Goal: Task Accomplishment & Management: Manage account settings

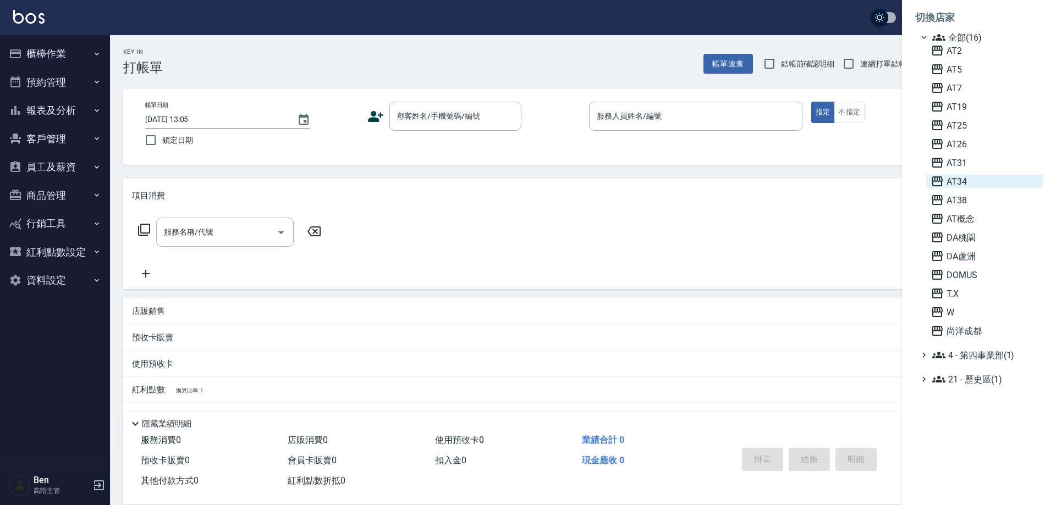
click at [974, 180] on span "AT34" at bounding box center [985, 181] width 108 height 13
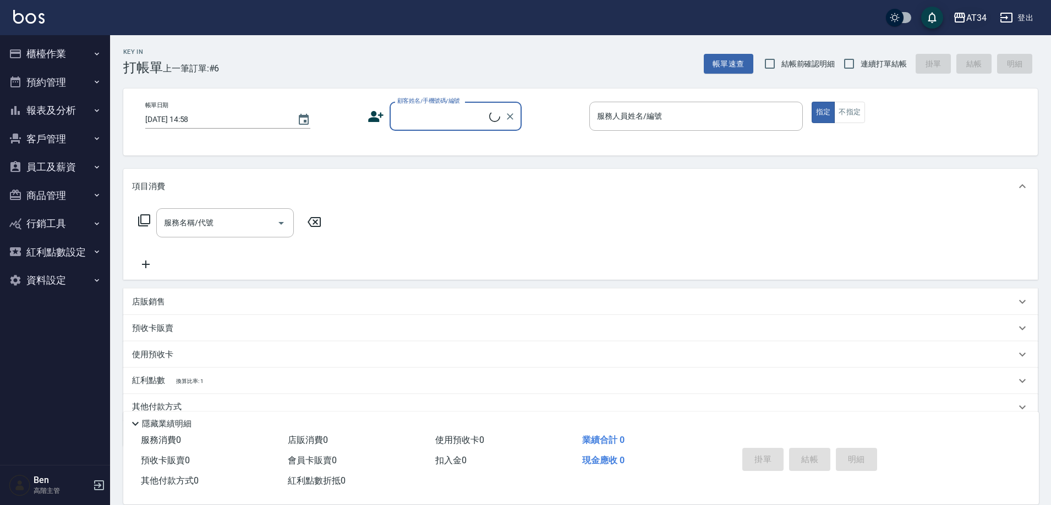
click at [971, 18] on div "AT34" at bounding box center [976, 18] width 20 height 14
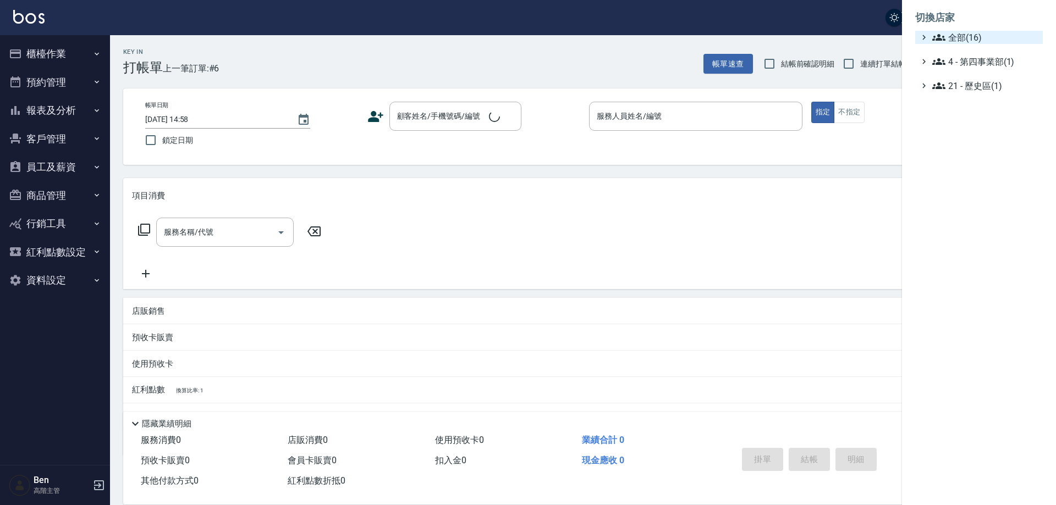
click at [982, 31] on span "全部(16)" at bounding box center [985, 37] width 106 height 13
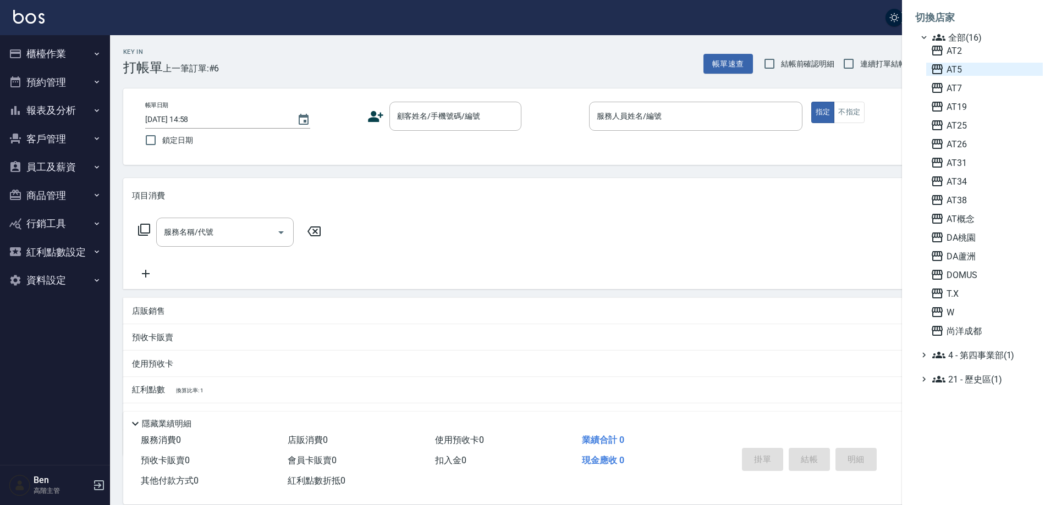
click at [977, 70] on span "AT5" at bounding box center [985, 69] width 108 height 13
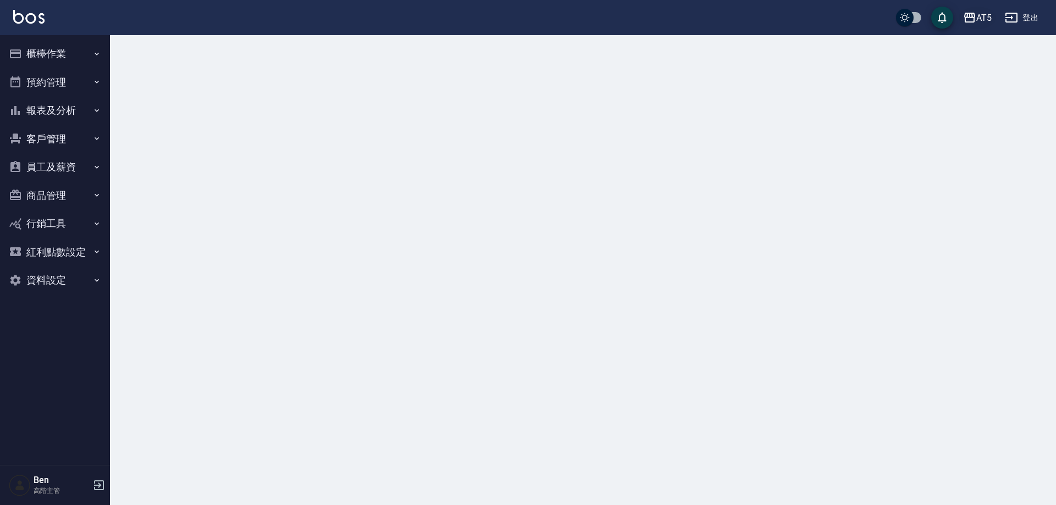
click at [978, 12] on div "AT5" at bounding box center [983, 18] width 15 height 14
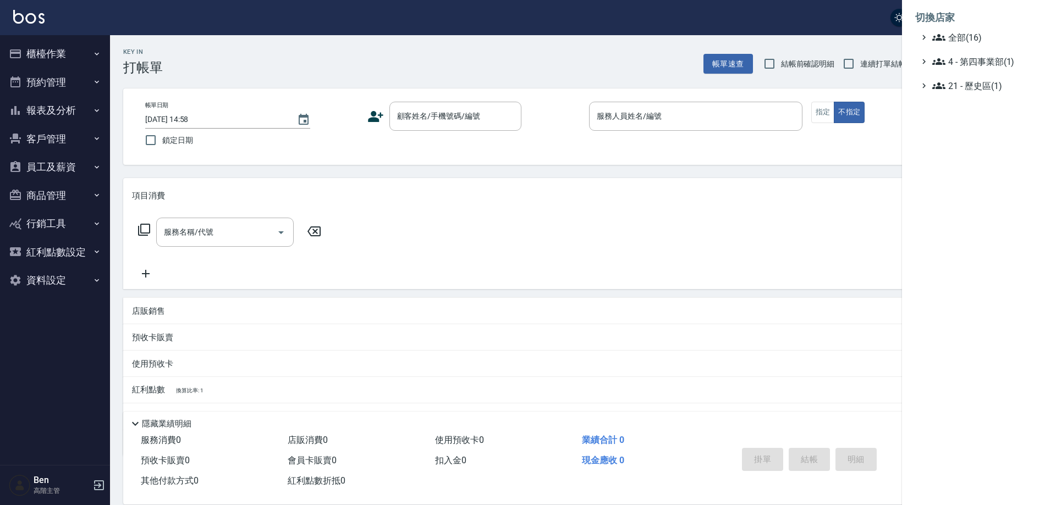
click at [980, 28] on li "切換店家" at bounding box center [979, 17] width 128 height 26
click at [977, 39] on span "全部(16)" at bounding box center [985, 37] width 106 height 13
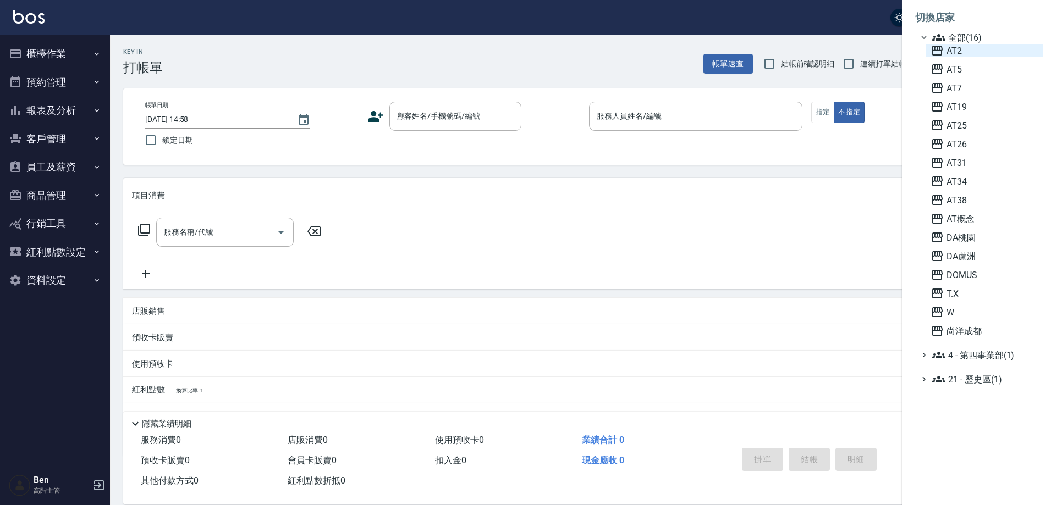
click at [963, 54] on span "AT2" at bounding box center [985, 50] width 108 height 13
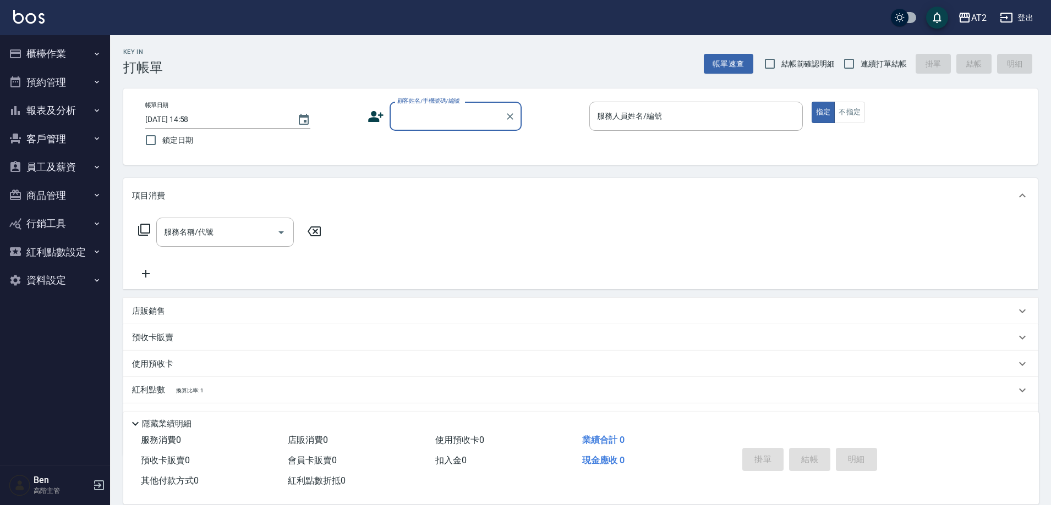
click at [41, 283] on button "資料設定" at bounding box center [54, 280] width 101 height 29
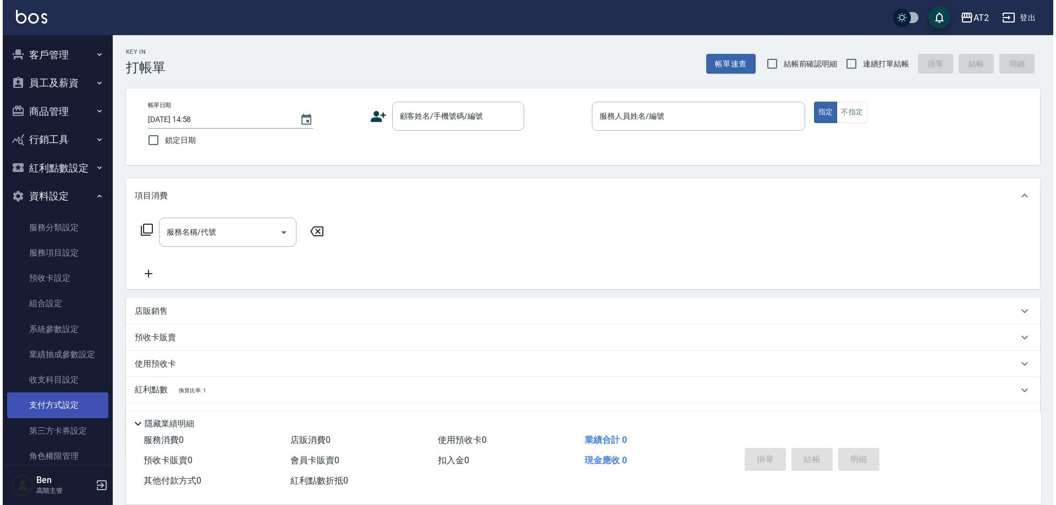
scroll to position [106, 0]
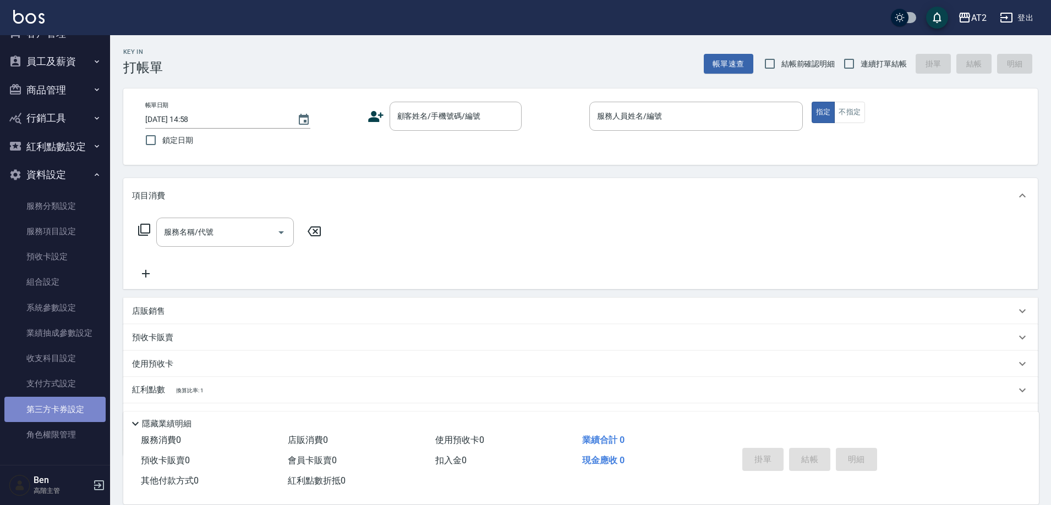
click at [69, 406] on link "第三方卡券設定" at bounding box center [54, 409] width 101 height 25
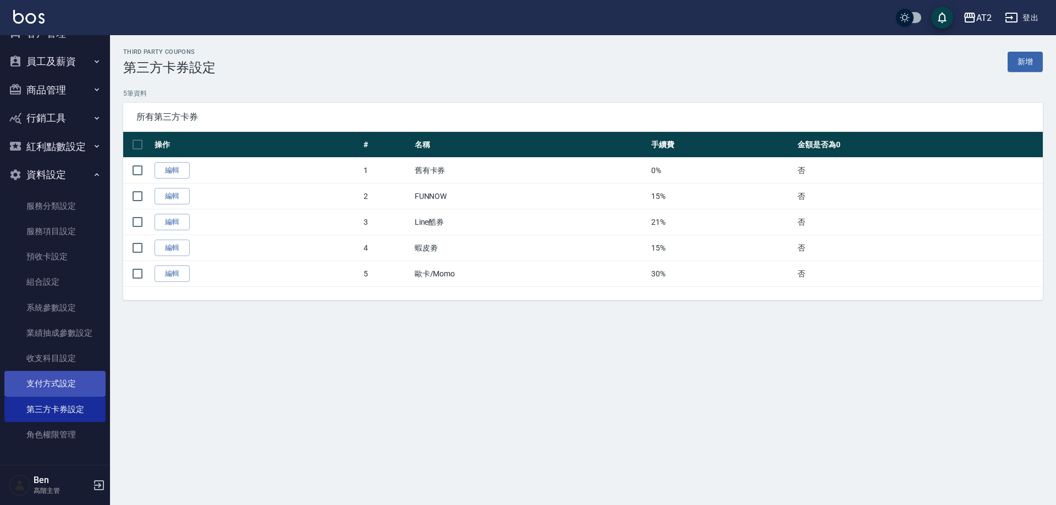
click at [74, 388] on link "支付方式設定" at bounding box center [54, 383] width 101 height 25
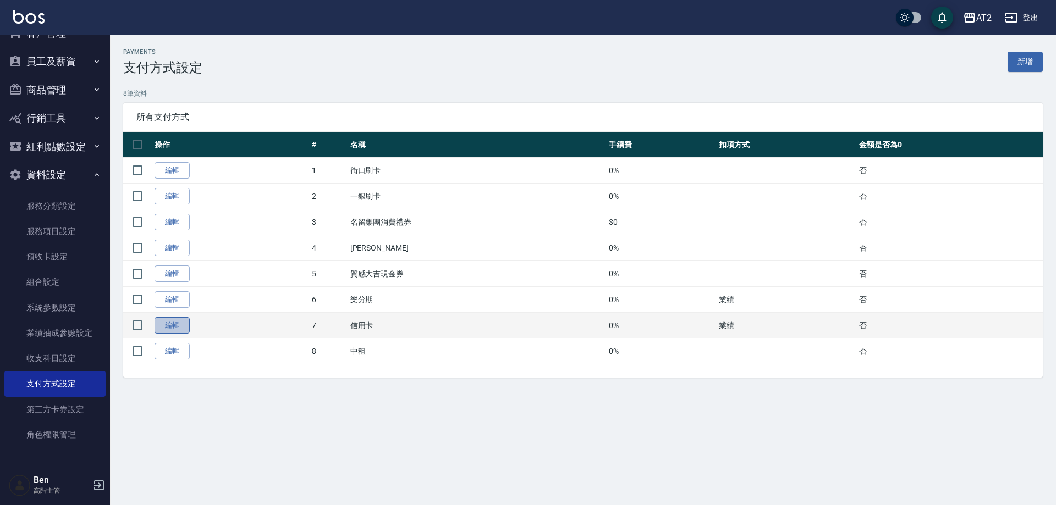
click at [171, 322] on link "編輯" at bounding box center [172, 325] width 35 height 17
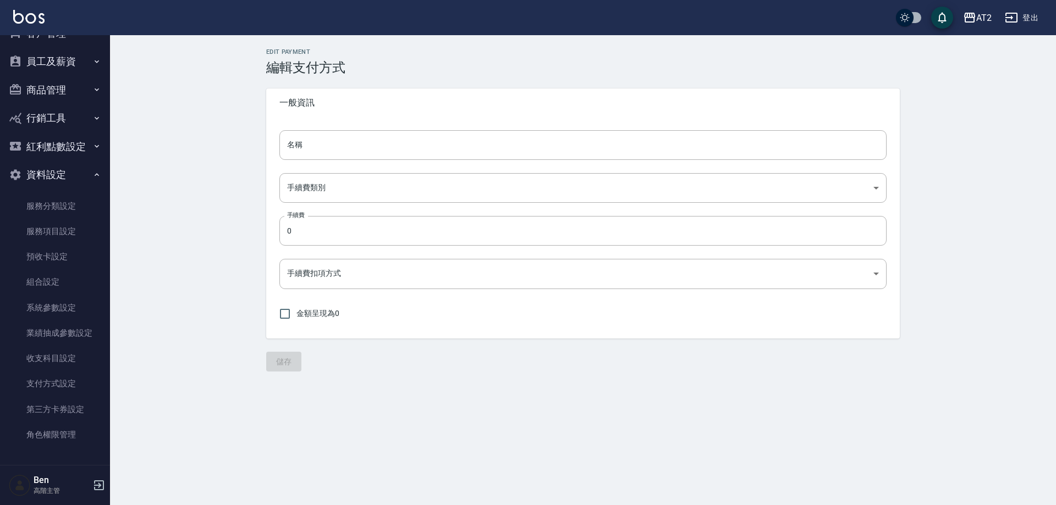
type input "信用卡"
type input "PERCENT"
type input "onSales"
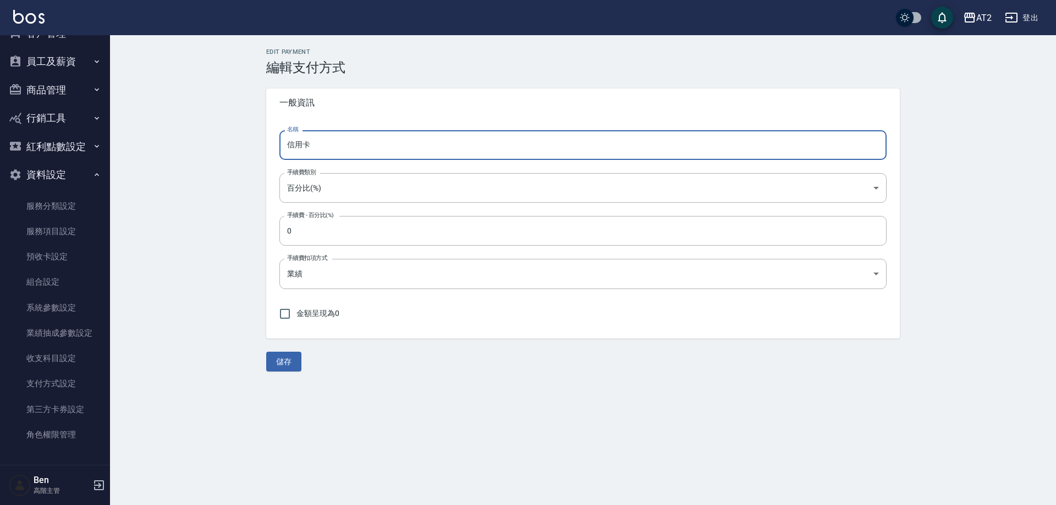
click at [330, 149] on input "信用卡" at bounding box center [582, 145] width 607 height 30
drag, startPoint x: 330, startPoint y: 149, endPoint x: 246, endPoint y: 146, distance: 83.6
click at [246, 146] on div "Edit Payment 編輯支付方式 一般資訊 名稱 信用卡 名稱 手續費類別 百分比(%) PERCENT 手續費類別 手續費 - 百分比(%) 0 手續…" at bounding box center [583, 210] width 946 height 350
type input "5"
type input "轉帳"
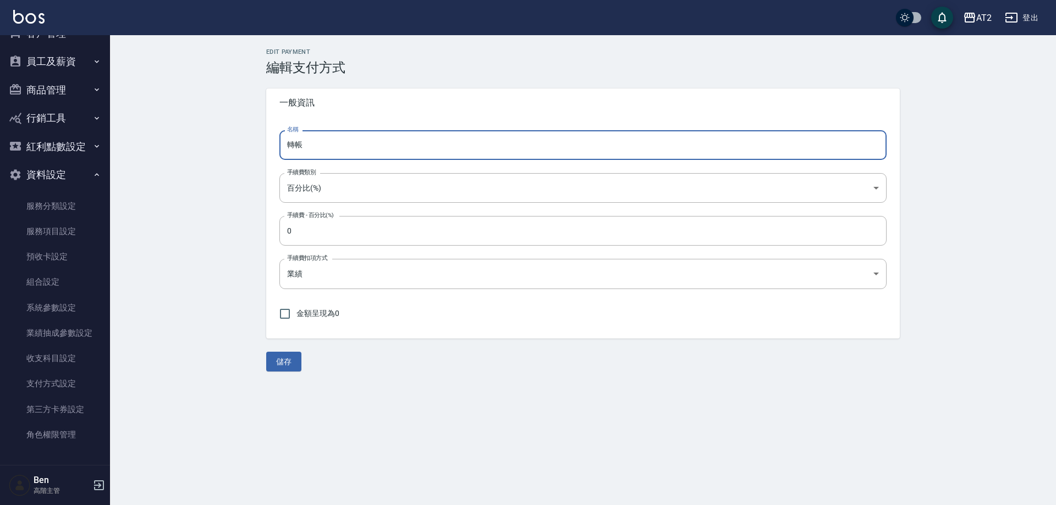
click at [277, 372] on div "Edit Payment 編輯支付方式 一般資訊 名稱 轉帳 名稱 手續費類別 百分比(%) PERCENT 手續費類別 手續費 - 百分比(%) 0 手續費…" at bounding box center [583, 210] width 946 height 350
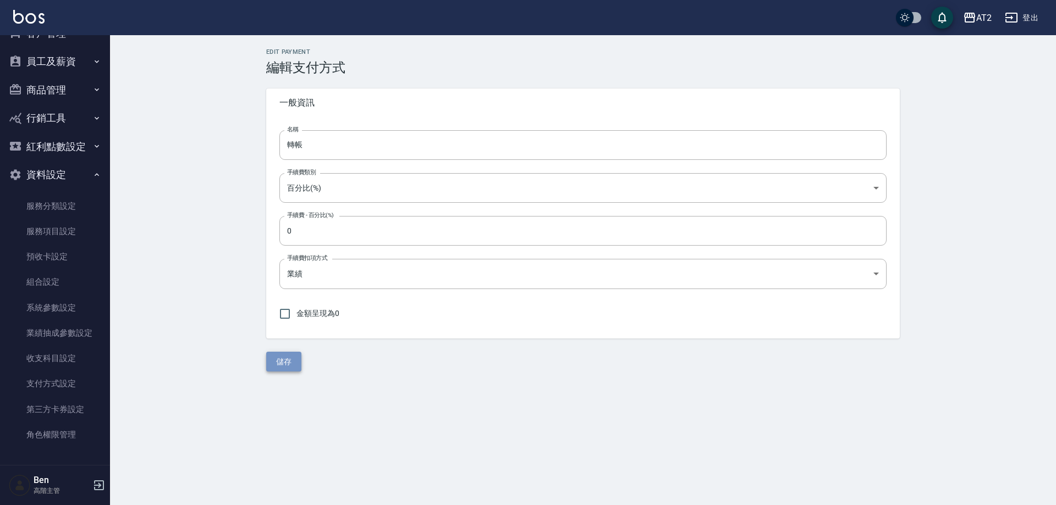
click at [290, 356] on button "儲存" at bounding box center [283, 362] width 35 height 20
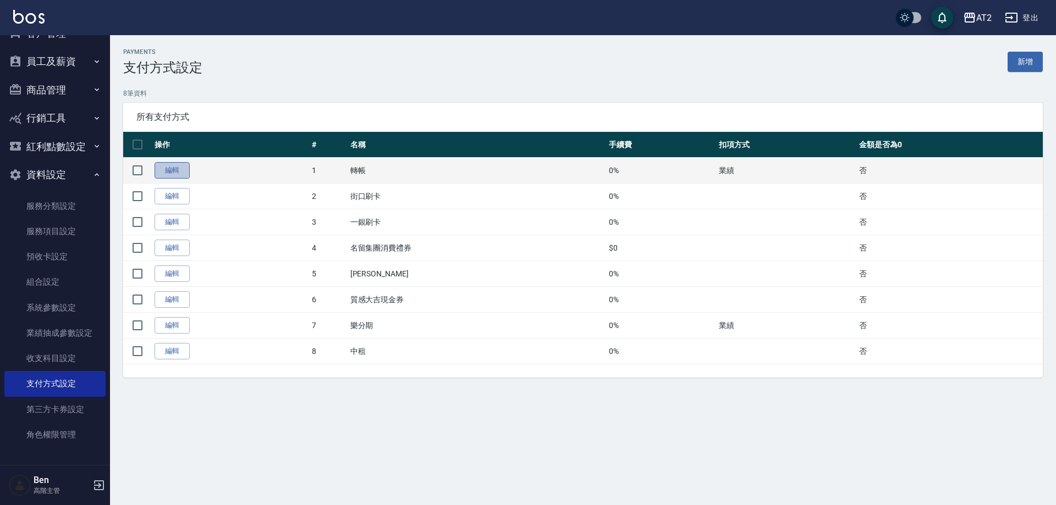
click at [166, 167] on link "編輯" at bounding box center [172, 170] width 35 height 17
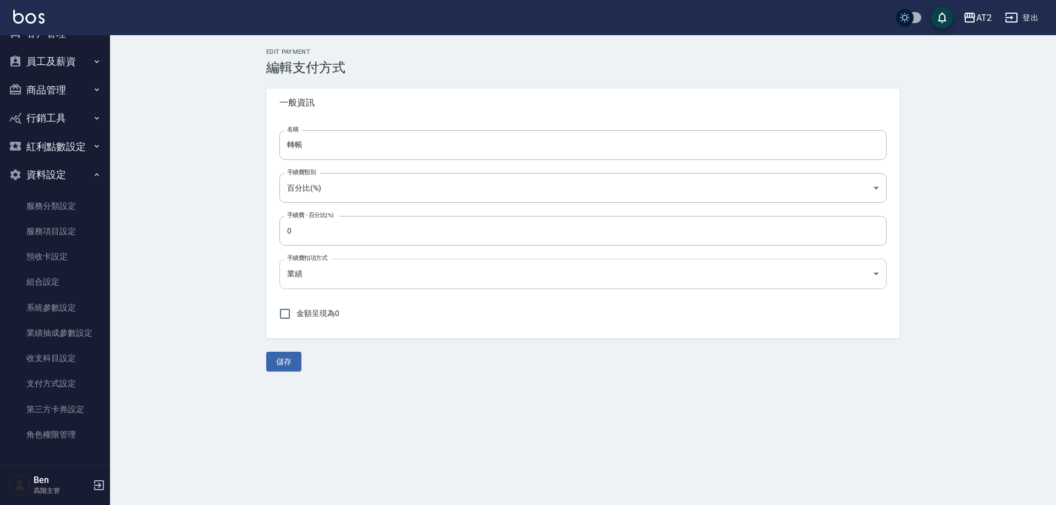
click at [320, 270] on body "AT2 登出 櫃檯作業 打帳單 帳單列表 掛單列表 座位開單 營業儀表板 現金收支登錄 高階收支登錄 材料自購登錄 每日結帳 排班表 現場電腦打卡 掃碼打卡 …" at bounding box center [528, 252] width 1056 height 505
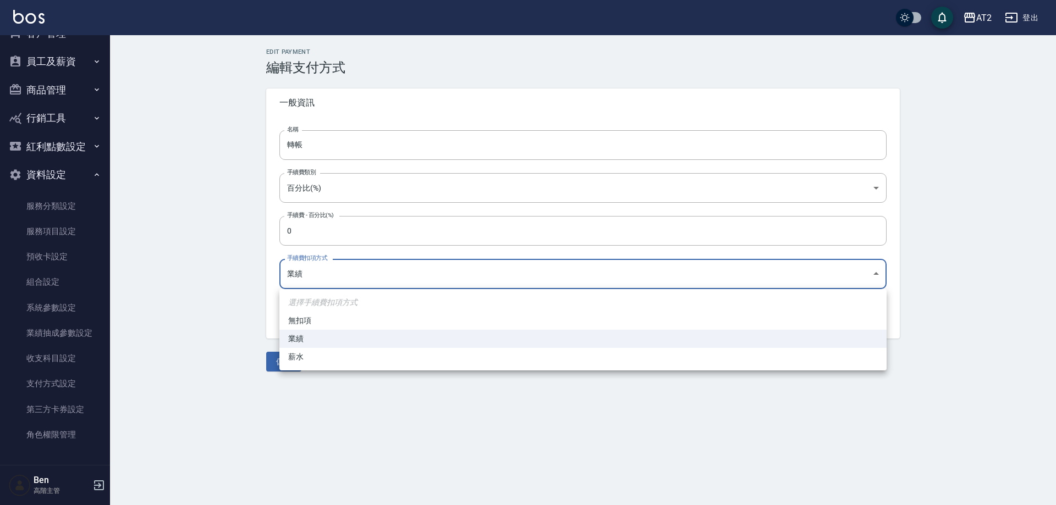
click at [316, 323] on li "無扣項" at bounding box center [582, 321] width 607 height 18
type input "none"
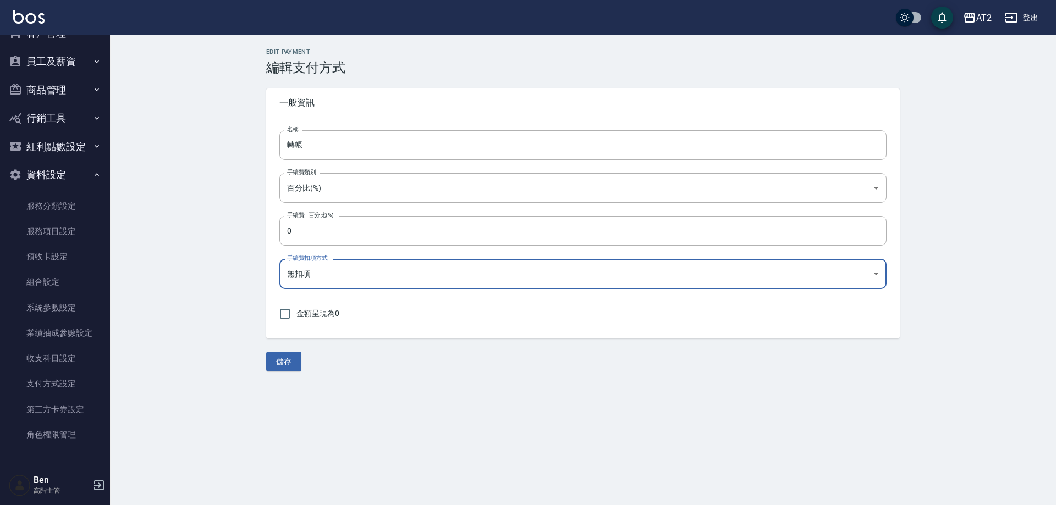
click at [290, 373] on div "Edit Payment 編輯支付方式 一般資訊 名稱 轉帳 名稱 手續費類別 百分比(%) PERCENT 手續費類別 手續費 - 百分比(%) 0 手續費…" at bounding box center [583, 210] width 946 height 350
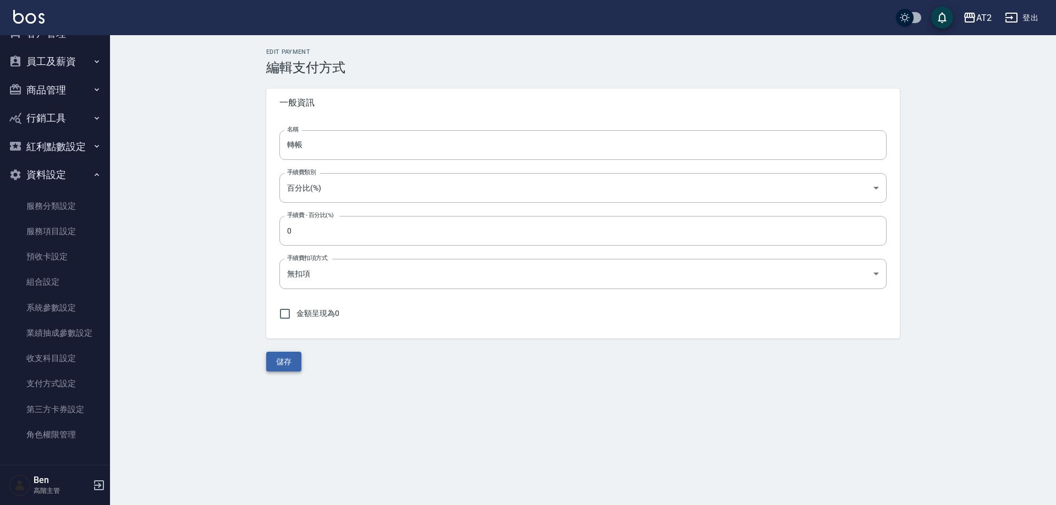
click at [291, 360] on button "儲存" at bounding box center [283, 362] width 35 height 20
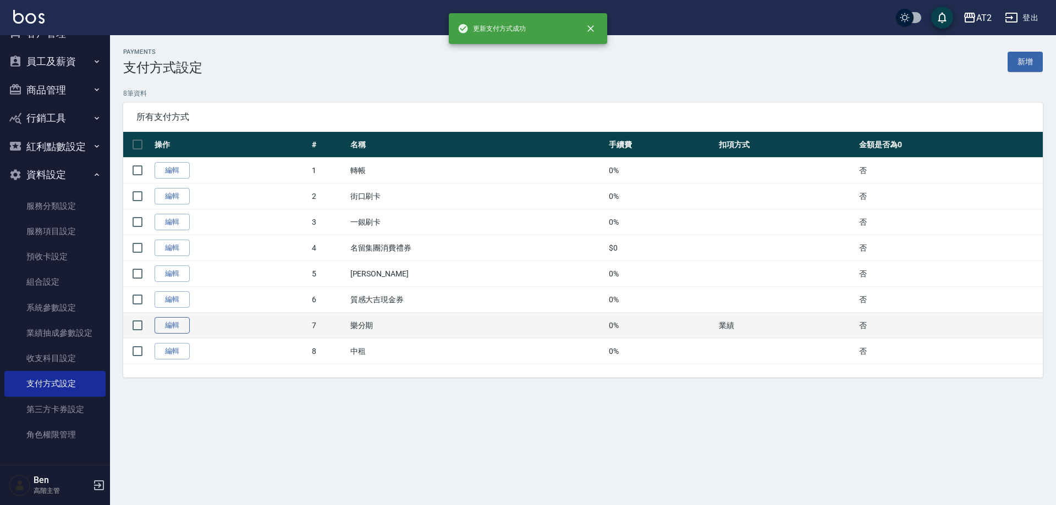
click at [163, 328] on link "編輯" at bounding box center [172, 325] width 35 height 17
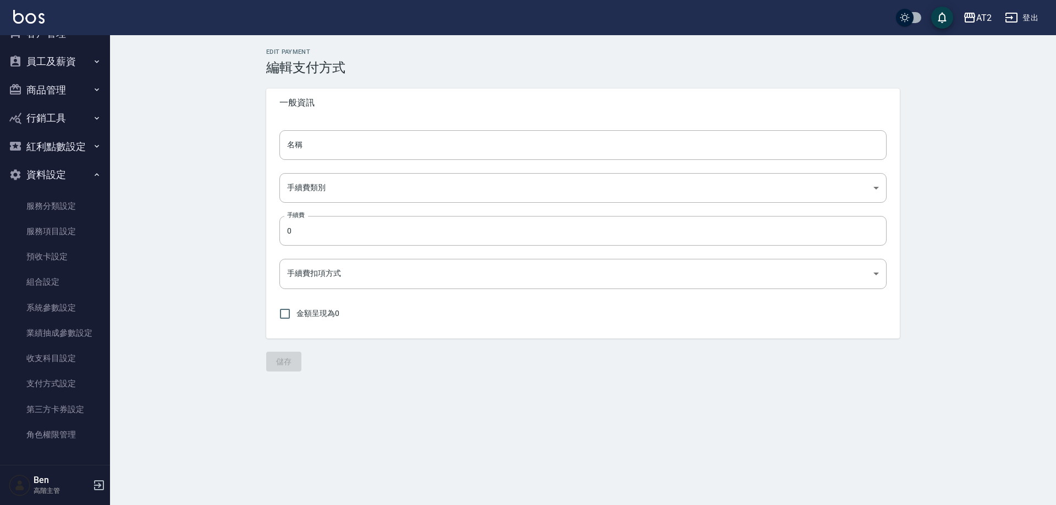
type input "樂分期"
type input "PERCENT"
click at [316, 268] on body "AT2 登出 櫃檯作業 打帳單 帳單列表 掛單列表 座位開單 營業儀表板 現金收支登錄 高階收支登錄 材料自購登錄 每日結帳 排班表 現場電腦打卡 掃碼打卡 …" at bounding box center [528, 252] width 1056 height 505
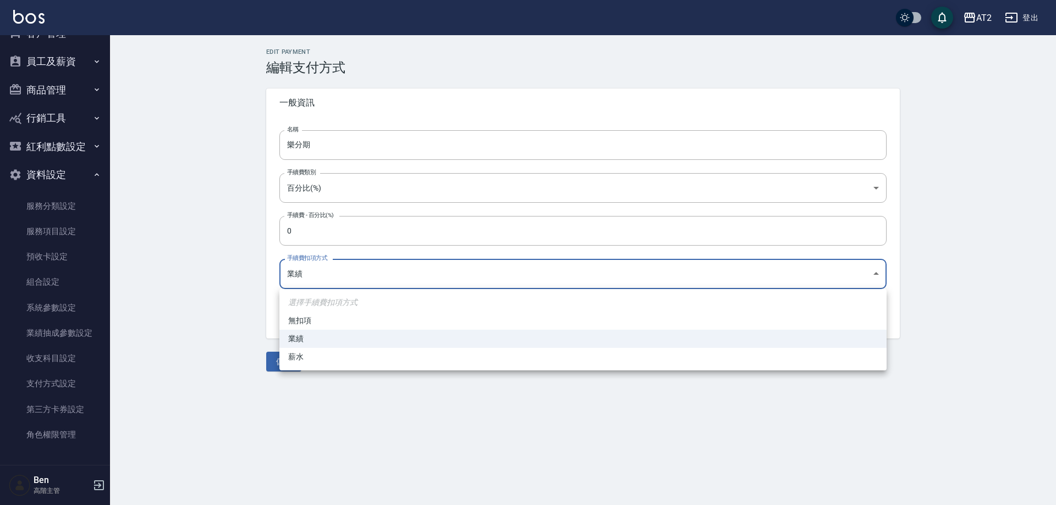
click at [315, 317] on li "無扣項" at bounding box center [582, 321] width 607 height 18
type input "none"
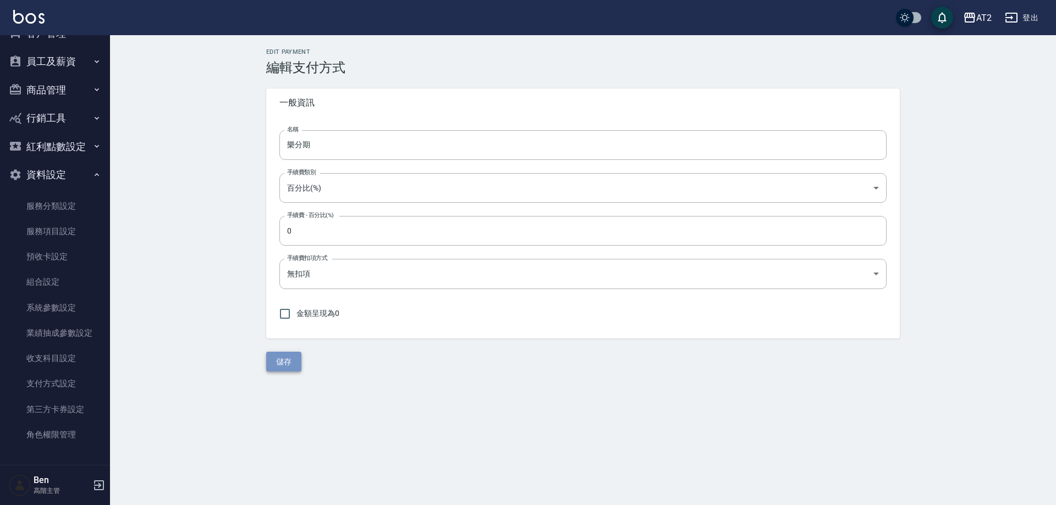
click at [291, 355] on button "儲存" at bounding box center [283, 362] width 35 height 20
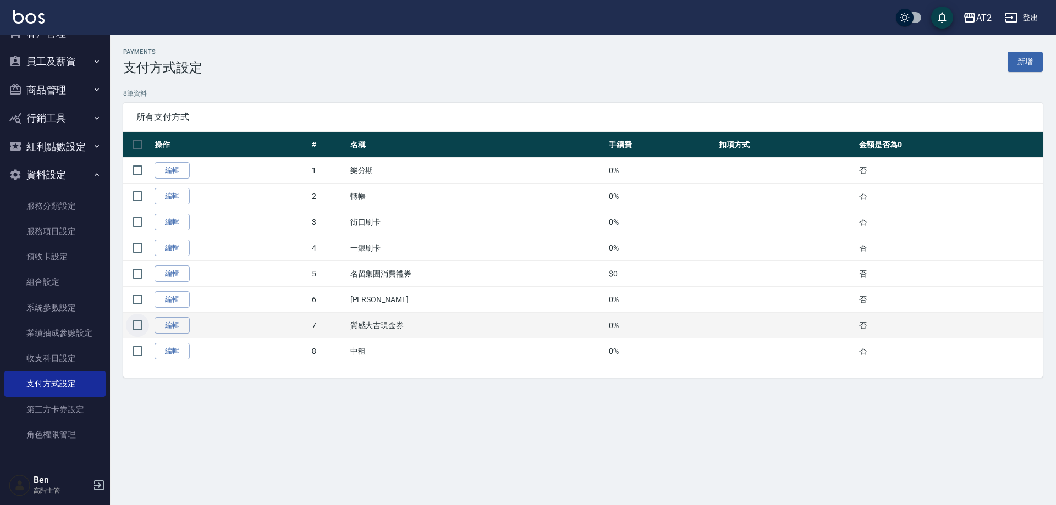
click at [132, 321] on input "checkbox" at bounding box center [137, 325] width 23 height 23
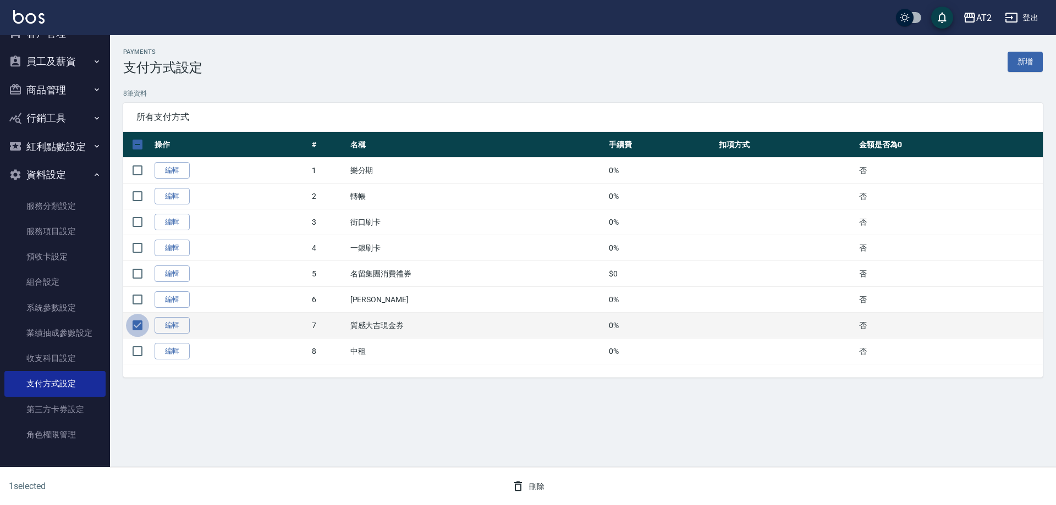
click at [135, 325] on input "checkbox" at bounding box center [137, 325] width 23 height 23
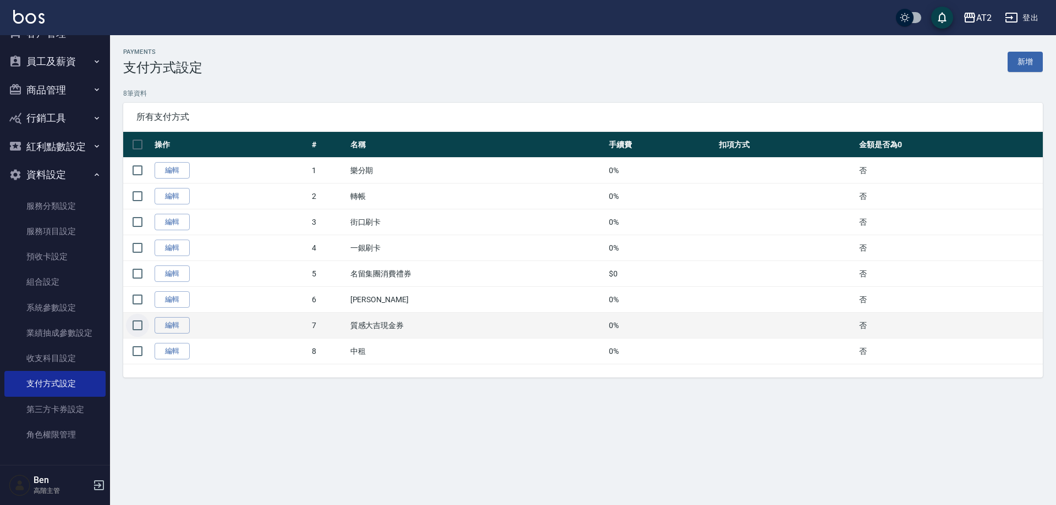
click at [139, 325] on input "checkbox" at bounding box center [137, 325] width 23 height 23
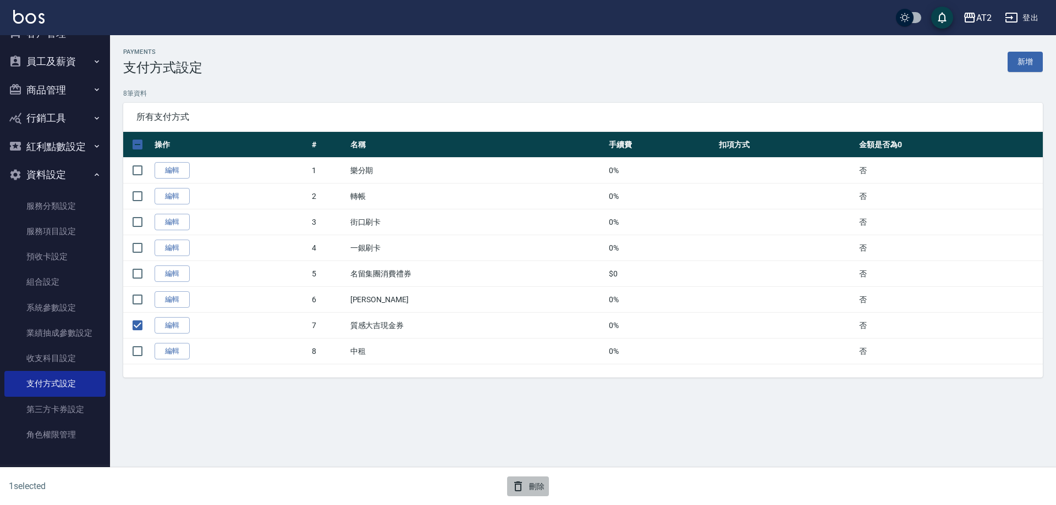
click at [541, 477] on button "刪除" at bounding box center [528, 487] width 42 height 20
checkbox input "false"
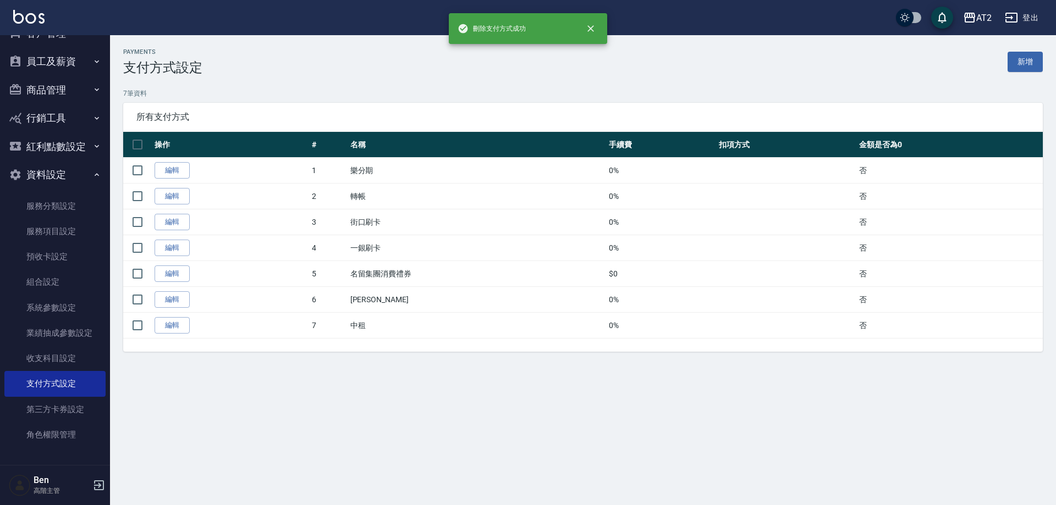
click at [546, 397] on div "Payments 支付方式設定 新增 7 筆資料 所有支付方式 操作 # 名稱 手續費 扣項方式 金額是否為0 編輯 1 樂分期 0% 否 編輯 2 轉帳 0…" at bounding box center [528, 252] width 1056 height 505
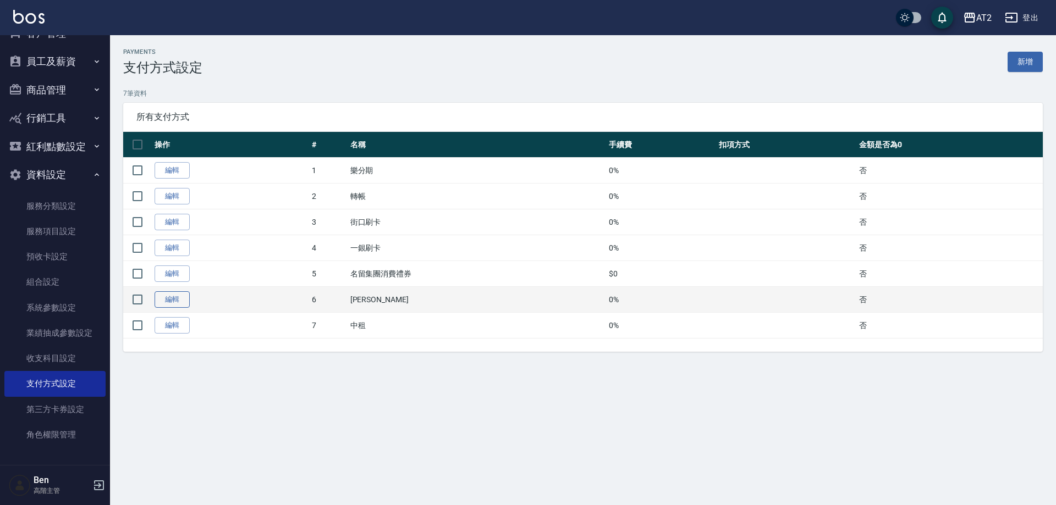
click at [178, 292] on link "編輯" at bounding box center [172, 300] width 35 height 17
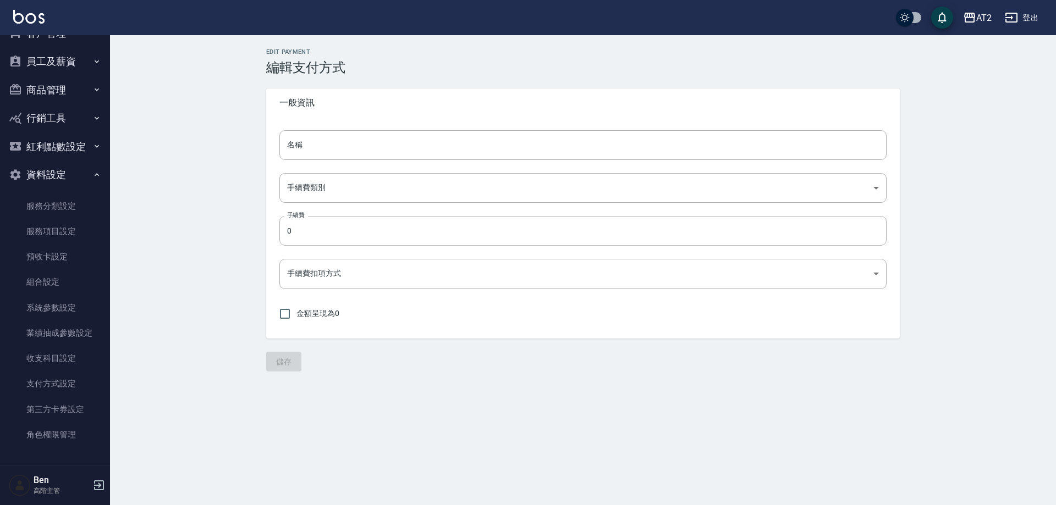
type input "裕富"
type input "PERCENT"
type input "none"
click at [292, 361] on button "儲存" at bounding box center [283, 362] width 35 height 20
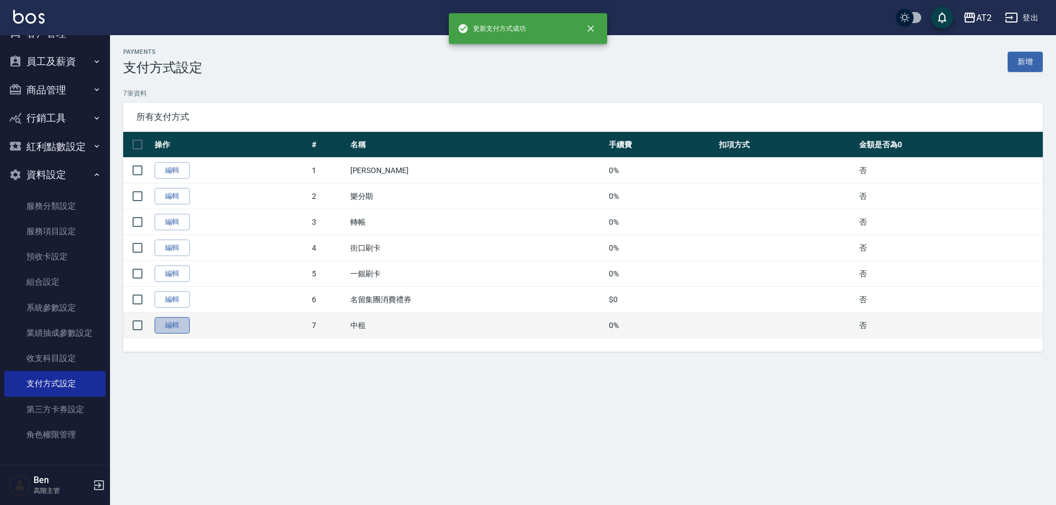
click at [178, 325] on link "編輯" at bounding box center [172, 325] width 35 height 17
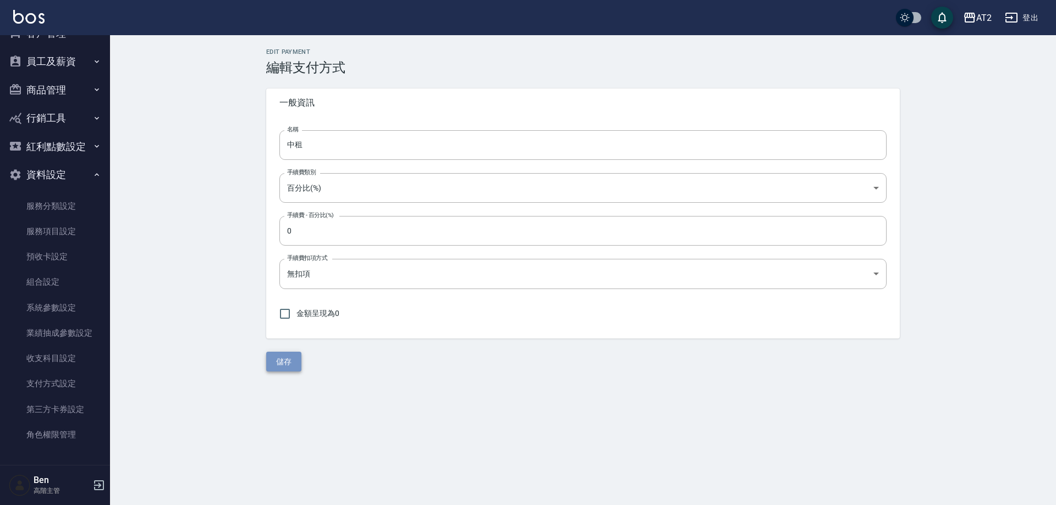
click at [294, 366] on button "儲存" at bounding box center [283, 362] width 35 height 20
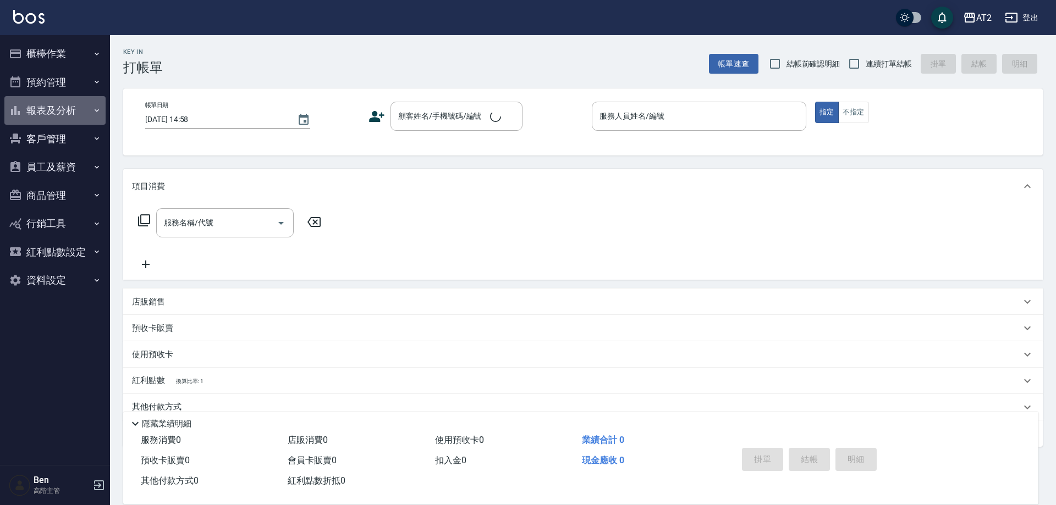
click at [73, 105] on button "報表及分析" at bounding box center [54, 110] width 101 height 29
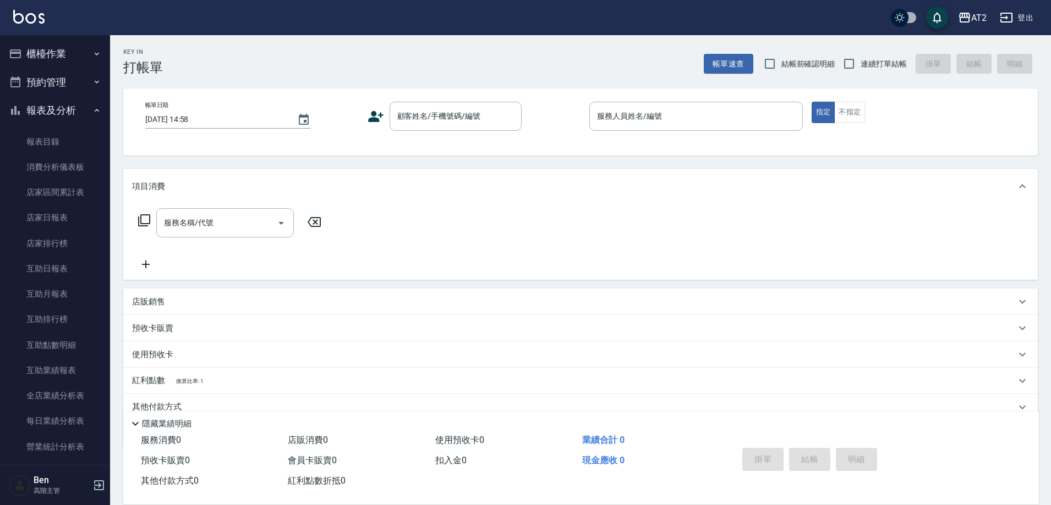
scroll to position [880, 0]
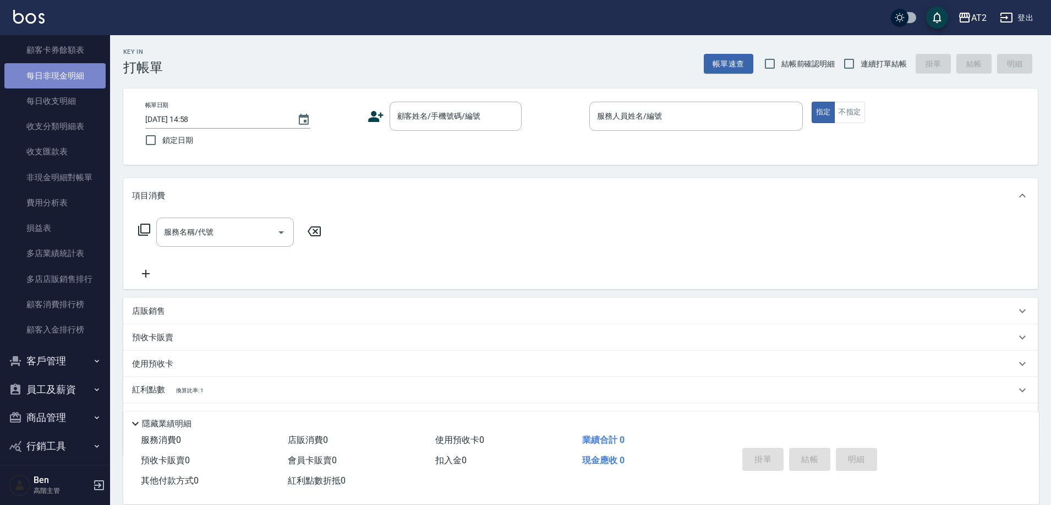
click at [63, 74] on link "每日非現金明細" at bounding box center [54, 75] width 101 height 25
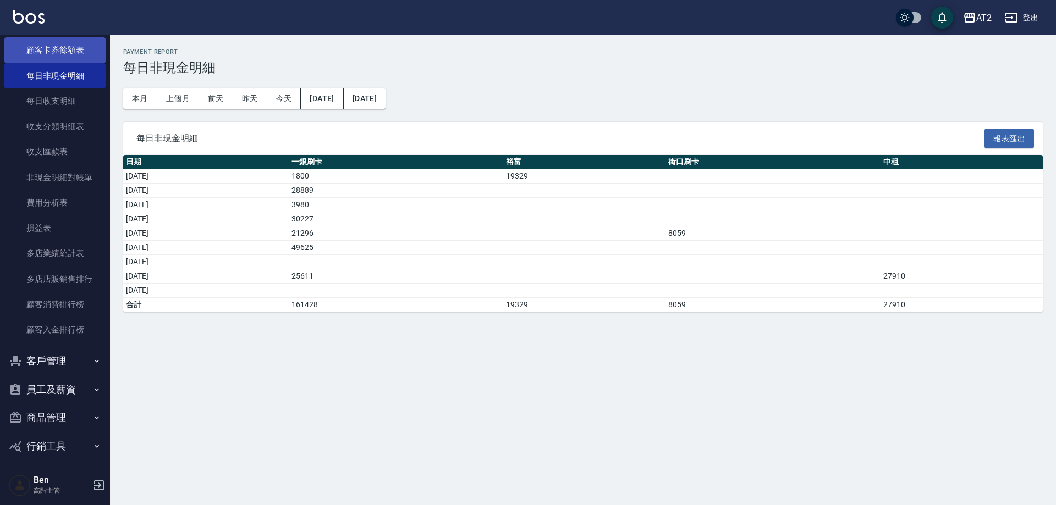
click at [67, 57] on link "顧客卡券餘額表" at bounding box center [54, 49] width 101 height 25
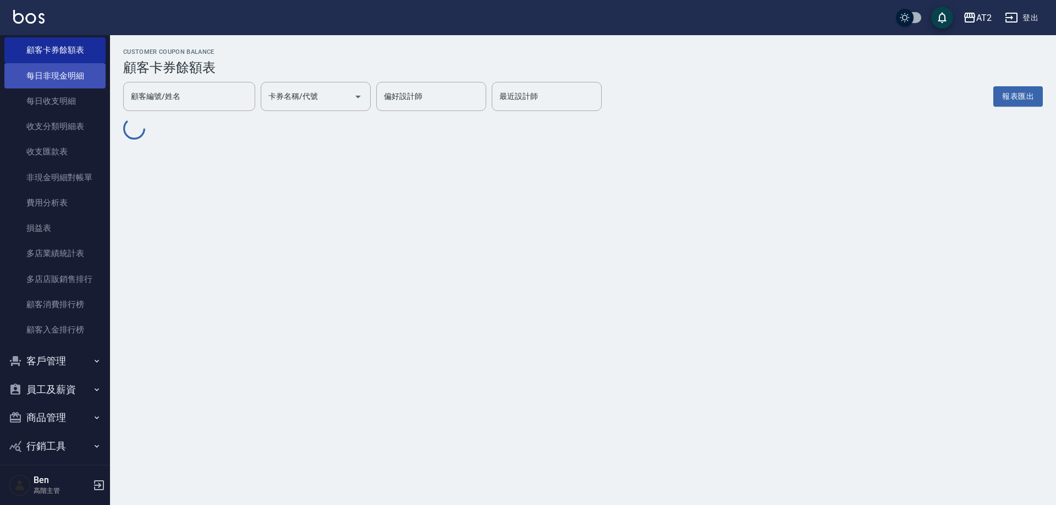
click at [64, 79] on link "每日非現金明細" at bounding box center [54, 75] width 101 height 25
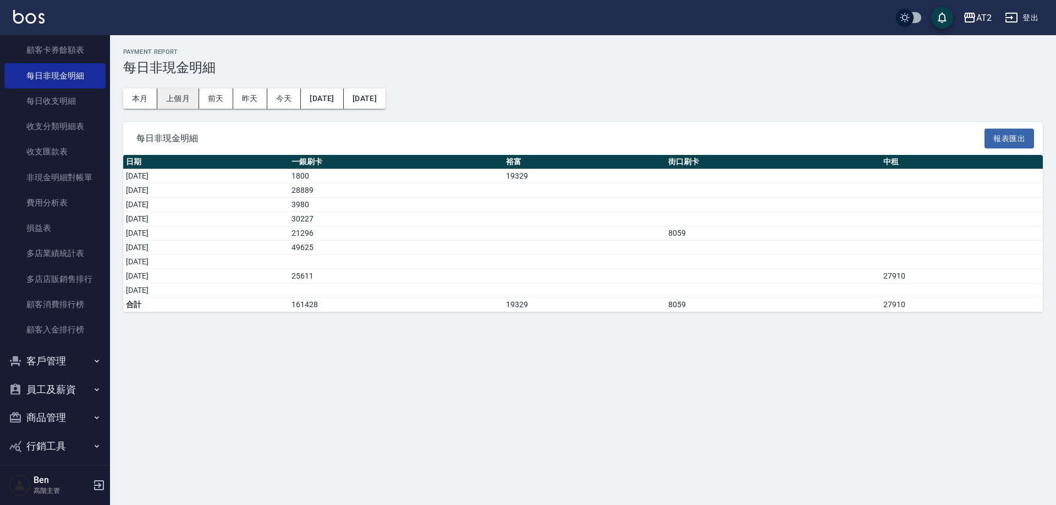
click at [167, 105] on button "上個月" at bounding box center [178, 99] width 42 height 20
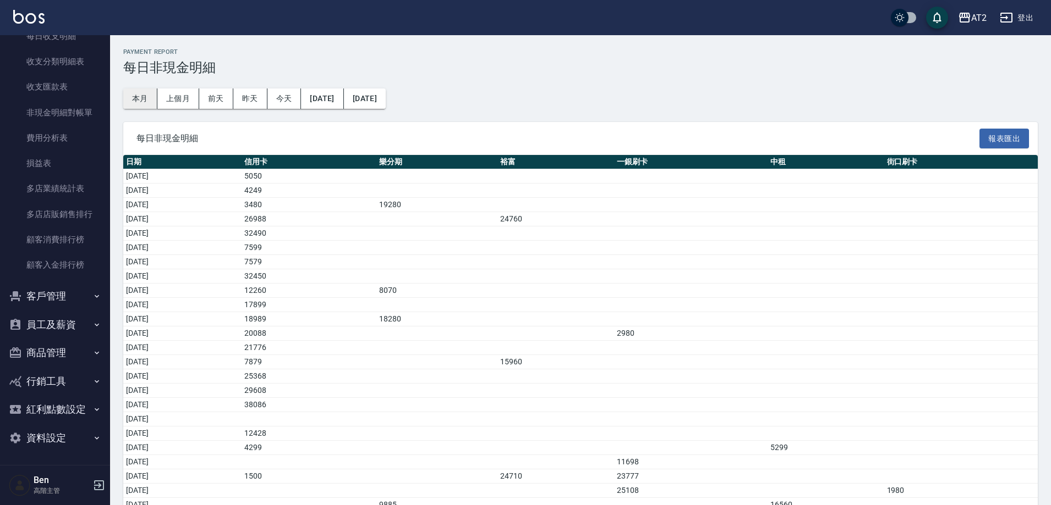
click at [131, 100] on button "本月" at bounding box center [140, 99] width 34 height 20
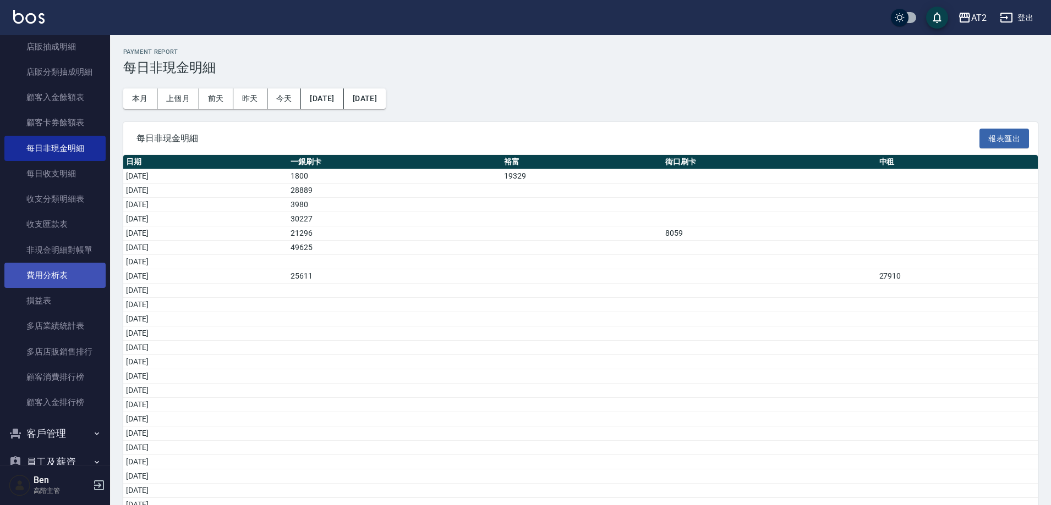
scroll to position [945, 0]
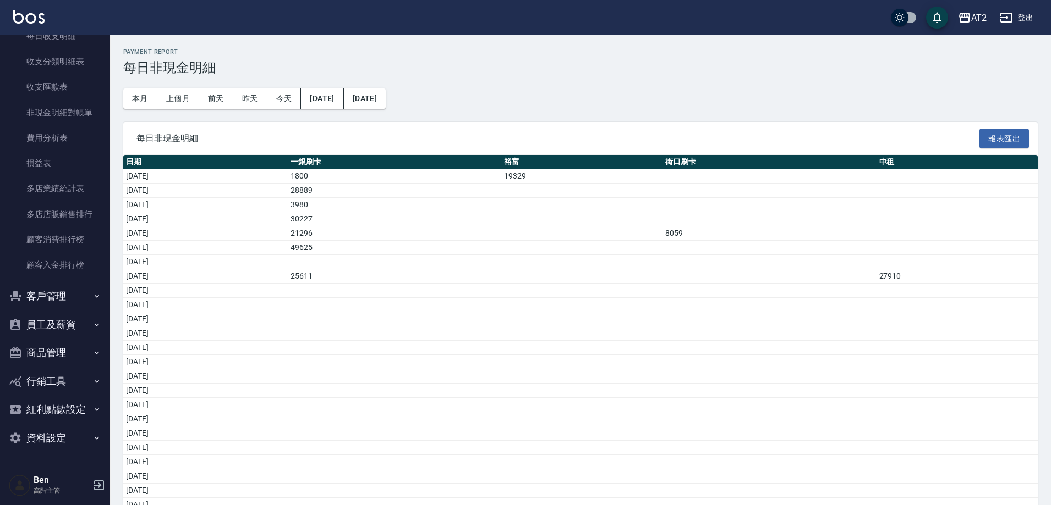
click at [53, 327] on button "員工及薪資" at bounding box center [54, 325] width 101 height 29
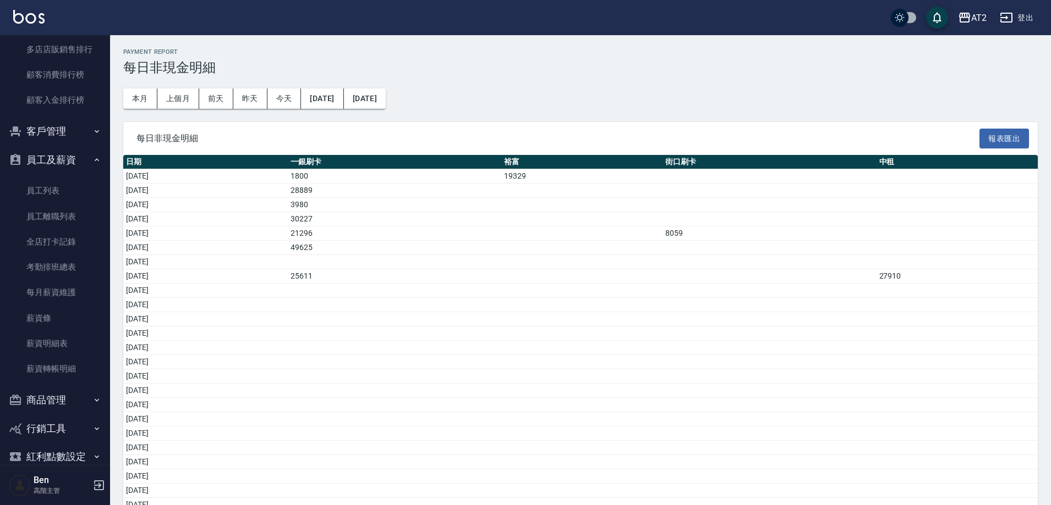
click at [70, 151] on button "員工及薪資" at bounding box center [54, 160] width 101 height 29
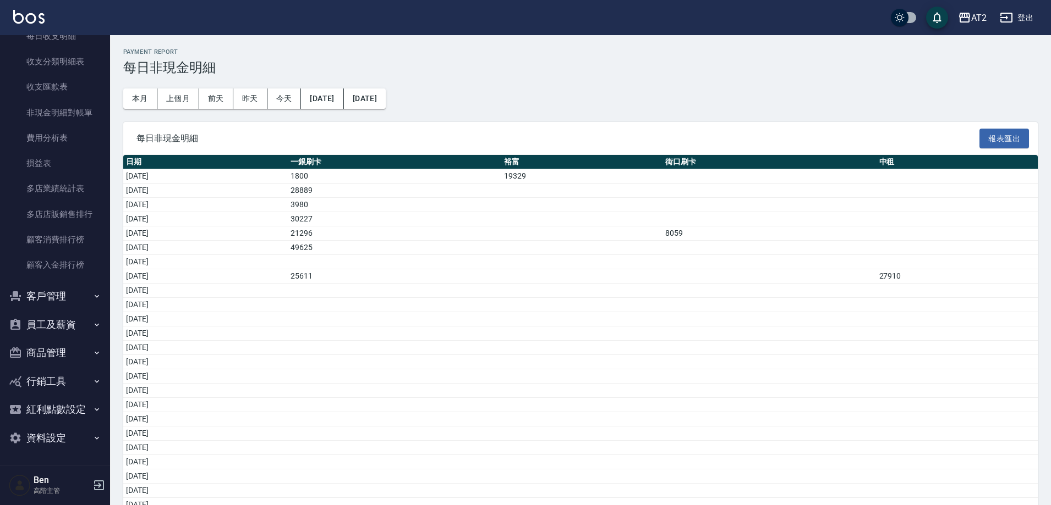
click at [54, 350] on button "商品管理" at bounding box center [54, 353] width 101 height 29
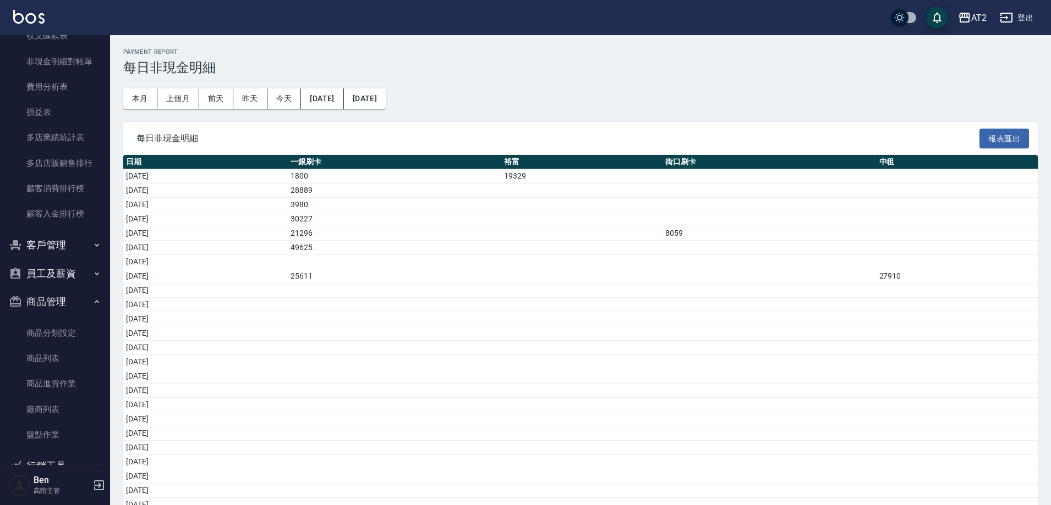
scroll to position [1055, 0]
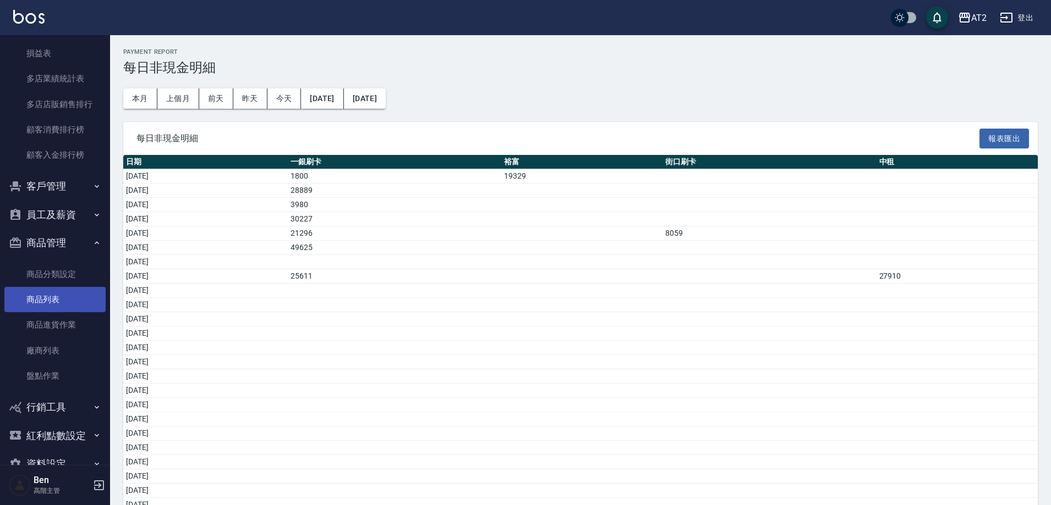
click at [56, 304] on link "商品列表" at bounding box center [54, 299] width 101 height 25
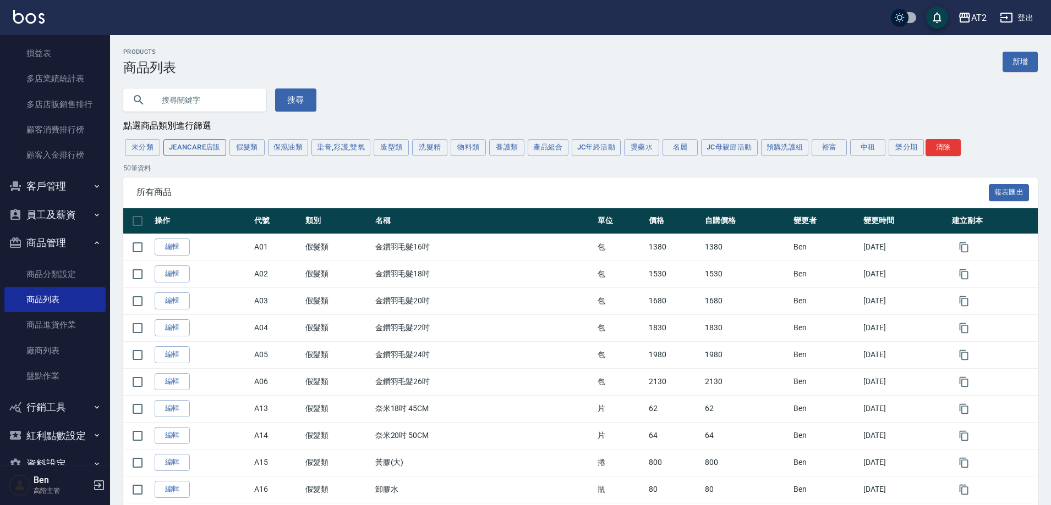
click at [224, 151] on button "JeanCare店販" at bounding box center [194, 147] width 63 height 17
drag, startPoint x: 270, startPoint y: 149, endPoint x: 243, endPoint y: 148, distance: 26.4
click at [270, 148] on button "保濕油類" at bounding box center [288, 147] width 41 height 17
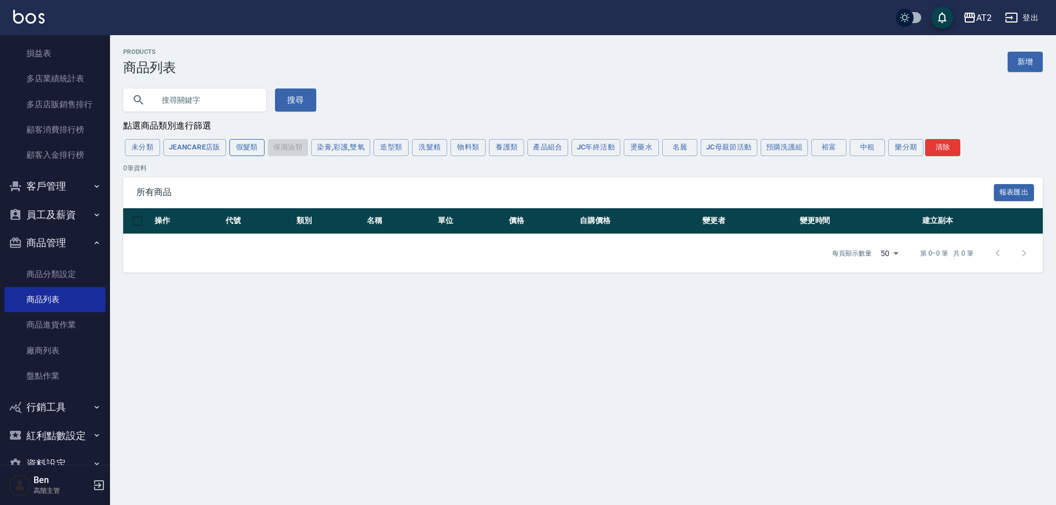
click at [243, 148] on button "假髮類" at bounding box center [246, 147] width 35 height 17
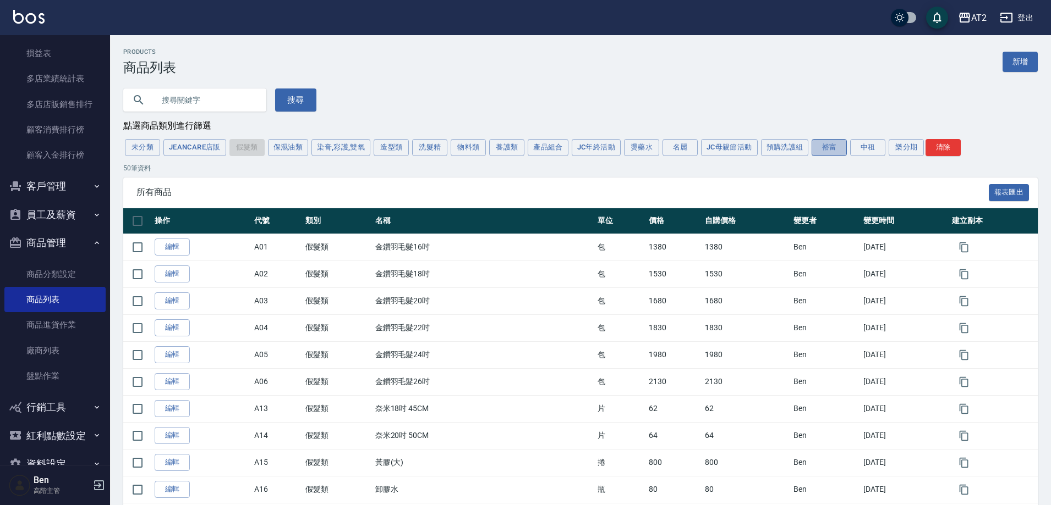
click at [823, 150] on button "裕富" at bounding box center [828, 147] width 35 height 17
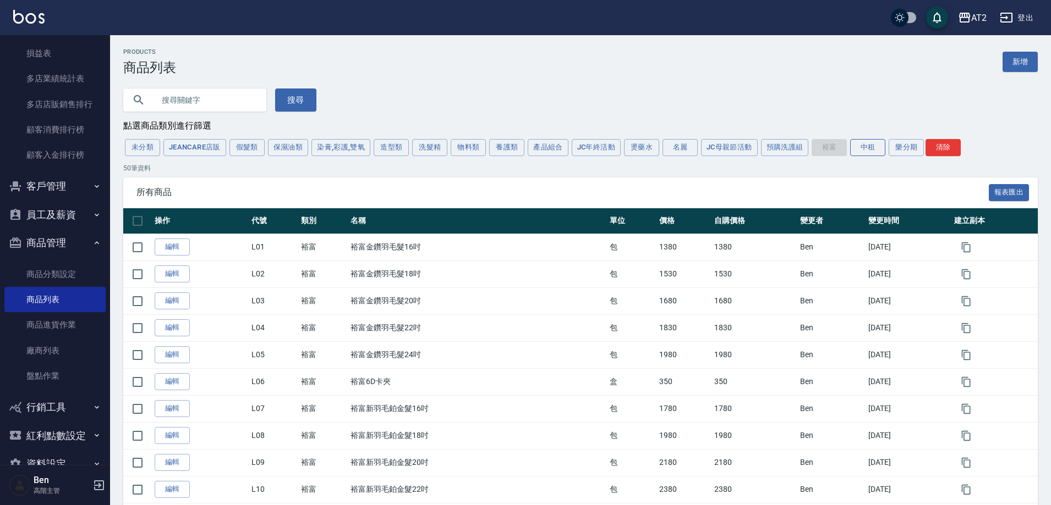
click at [855, 144] on button "中租" at bounding box center [867, 147] width 35 height 17
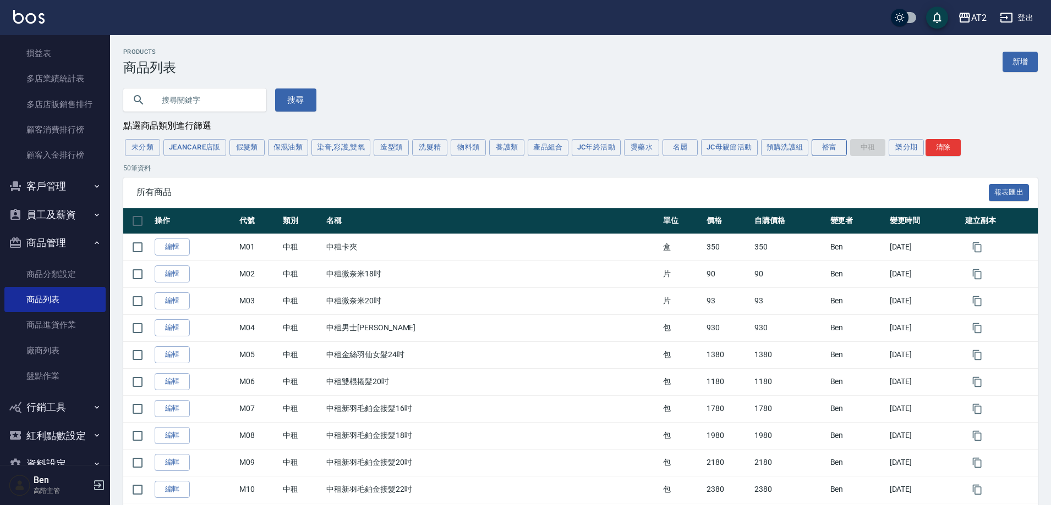
click at [834, 144] on button "裕富" at bounding box center [828, 147] width 35 height 17
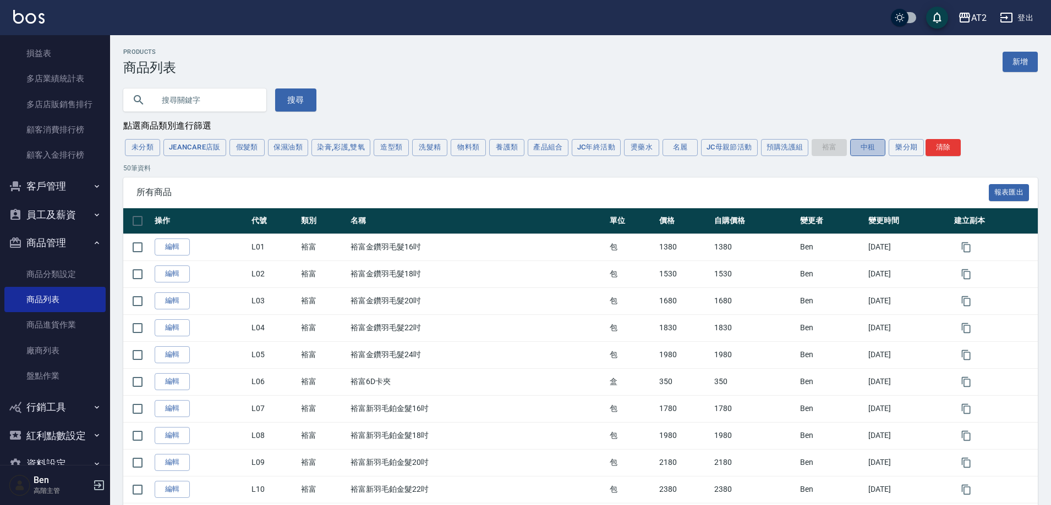
click at [867, 151] on button "中租" at bounding box center [867, 147] width 35 height 17
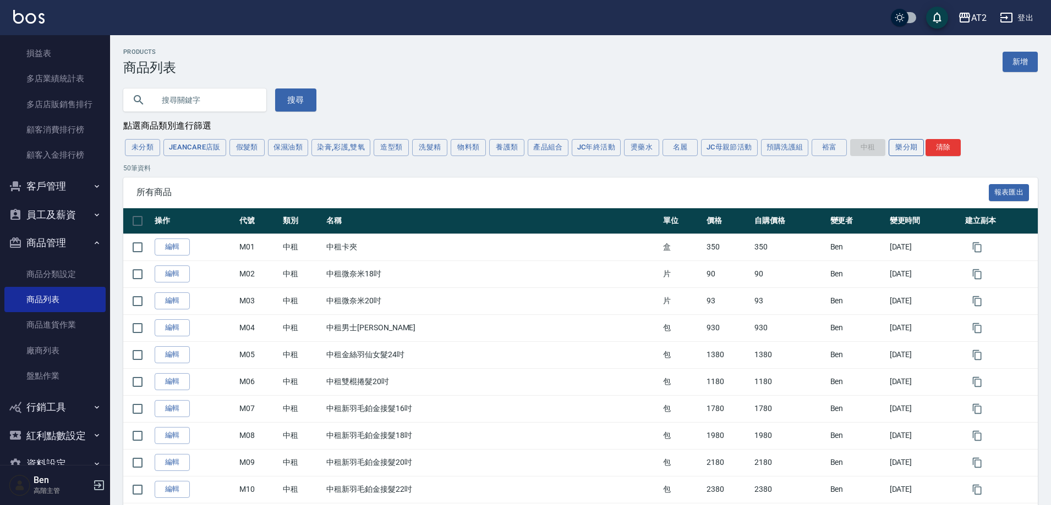
click at [899, 144] on button "樂分期" at bounding box center [905, 147] width 35 height 17
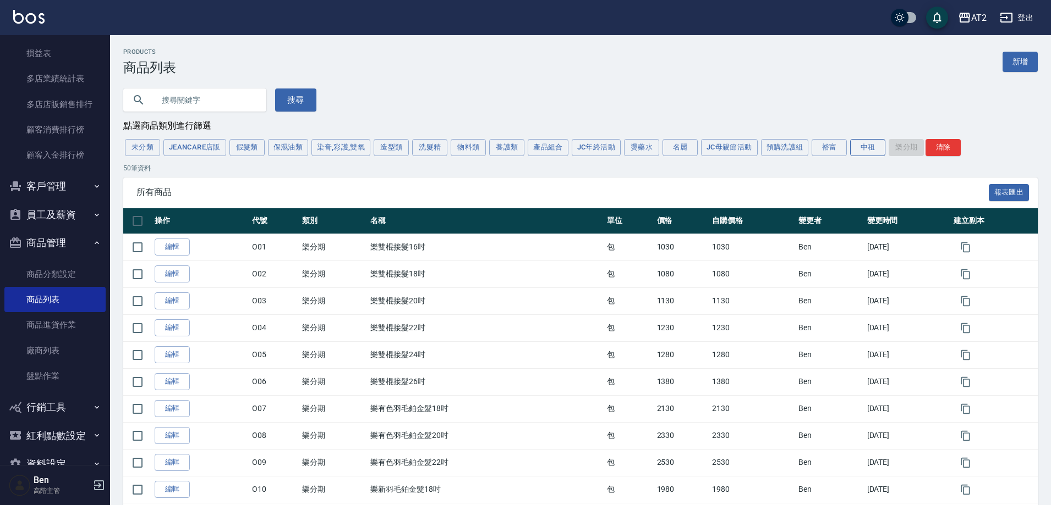
click at [867, 147] on button "中租" at bounding box center [867, 147] width 35 height 17
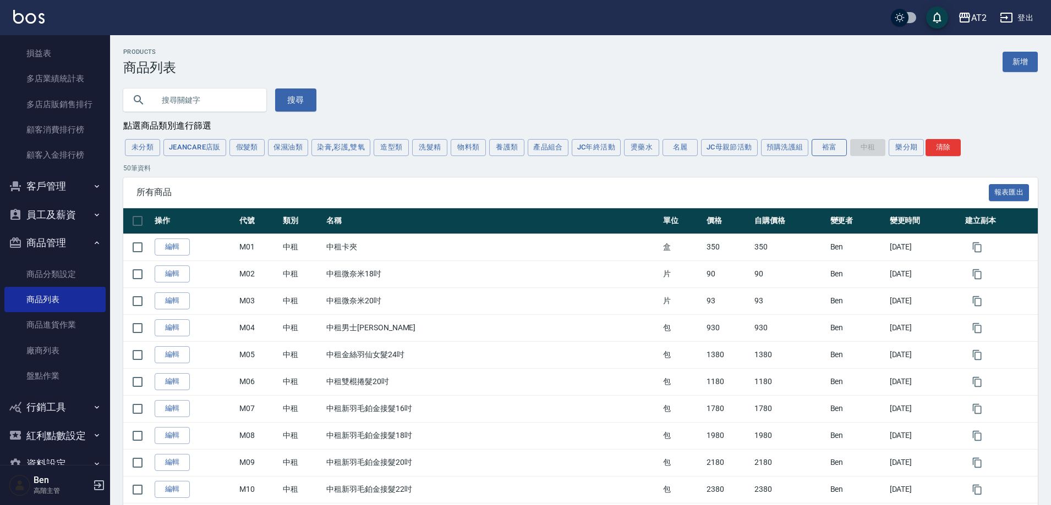
click at [823, 150] on button "裕富" at bounding box center [828, 147] width 35 height 17
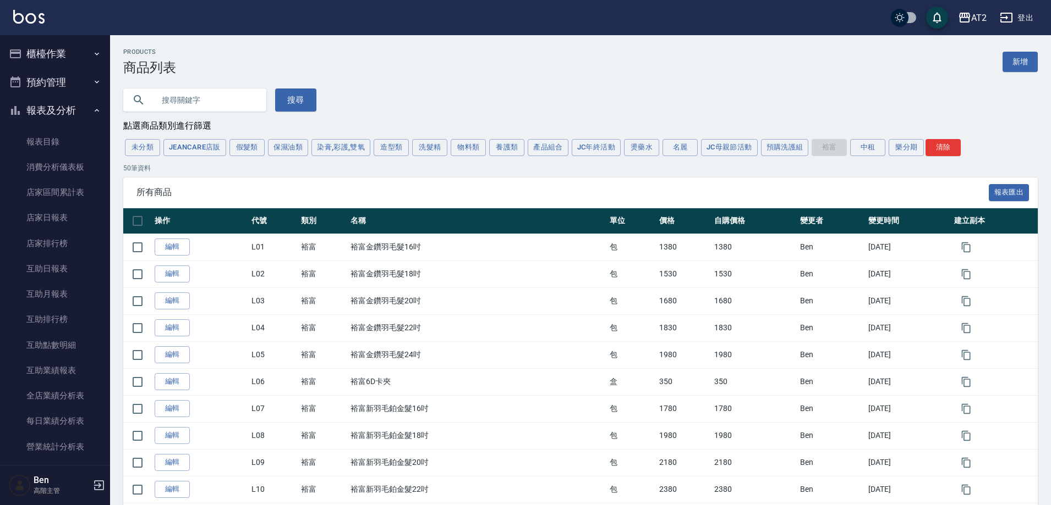
click at [57, 63] on button "櫃檯作業" at bounding box center [54, 54] width 101 height 29
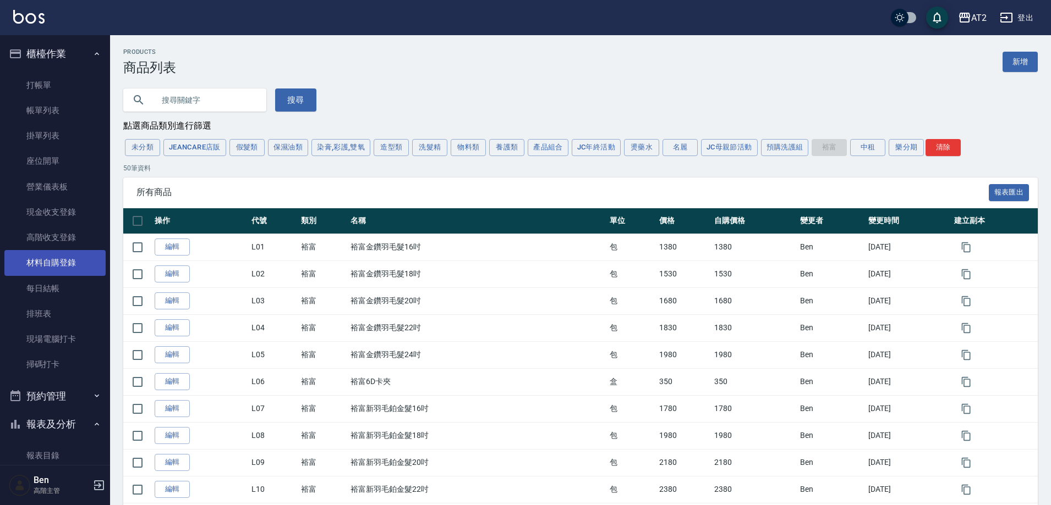
click at [63, 259] on link "材料自購登錄" at bounding box center [54, 262] width 101 height 25
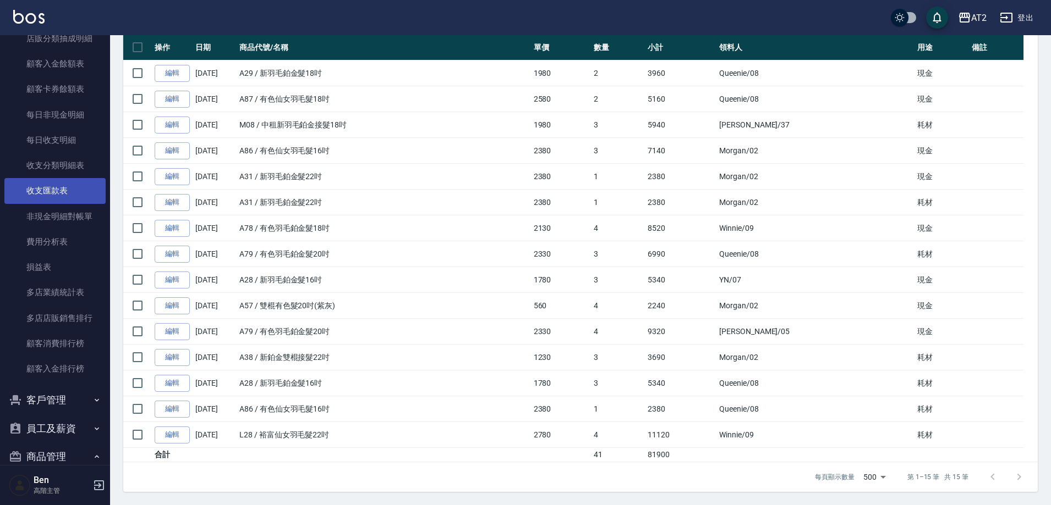
scroll to position [935, 0]
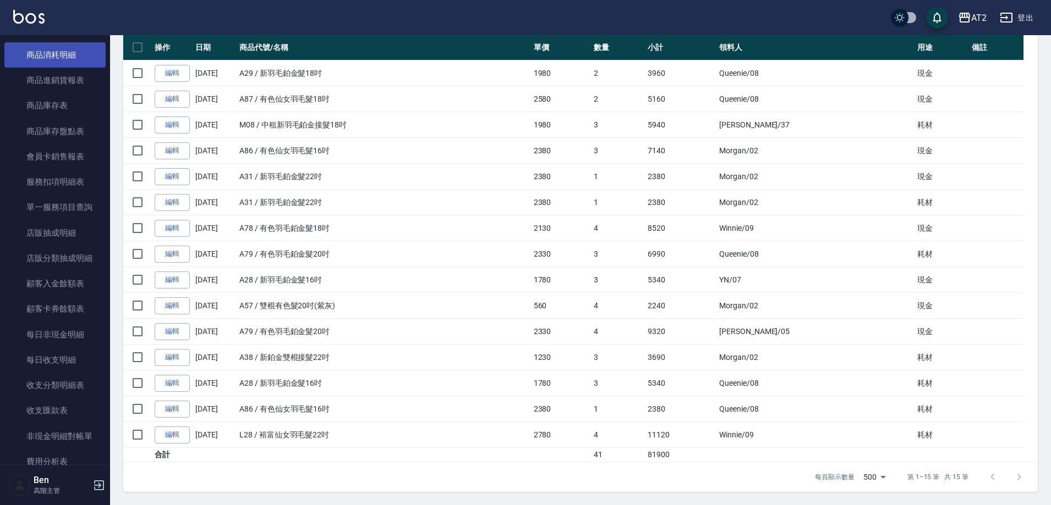
click at [61, 63] on link "商品消耗明細" at bounding box center [54, 54] width 101 height 25
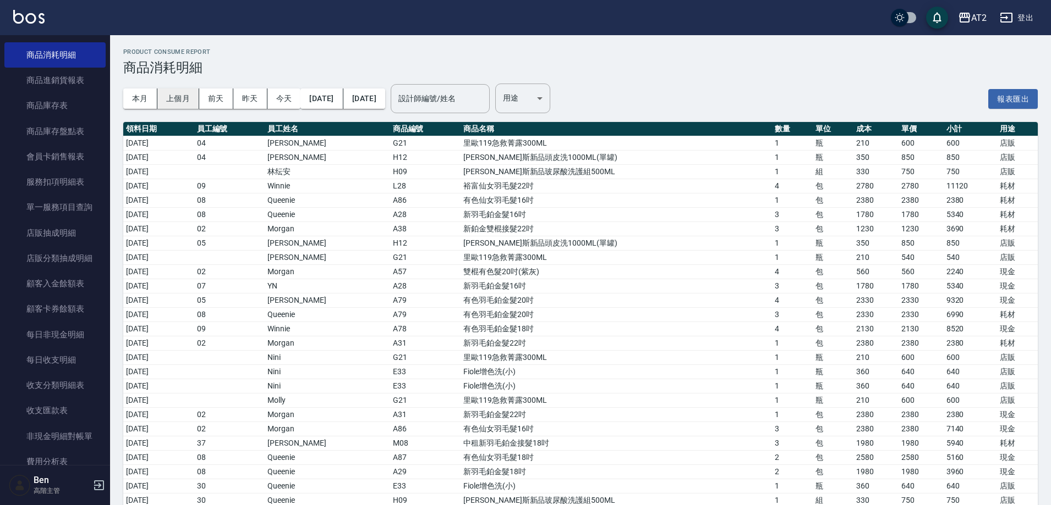
click at [182, 92] on button "上個月" at bounding box center [178, 99] width 42 height 20
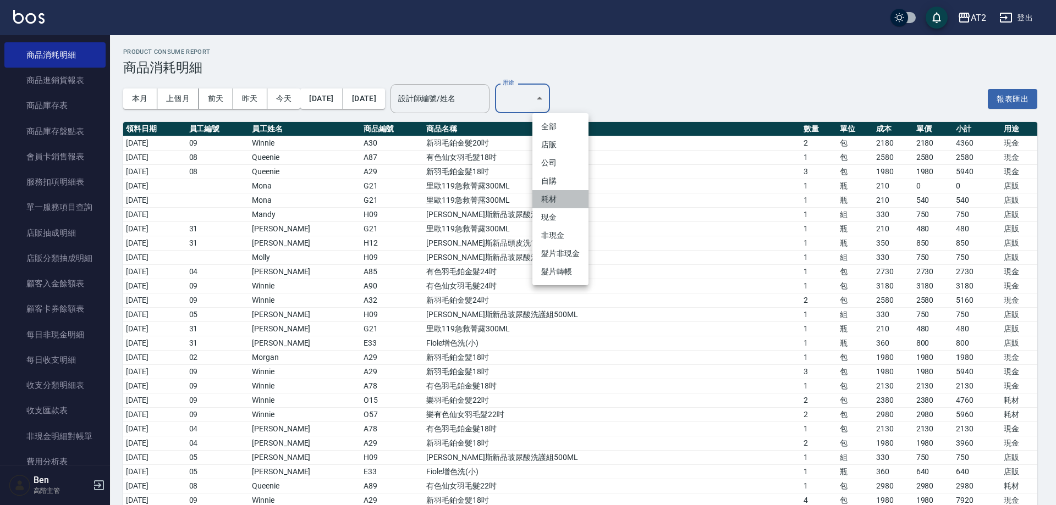
click at [573, 197] on li "耗材" at bounding box center [560, 199] width 56 height 18
type input "耗材"
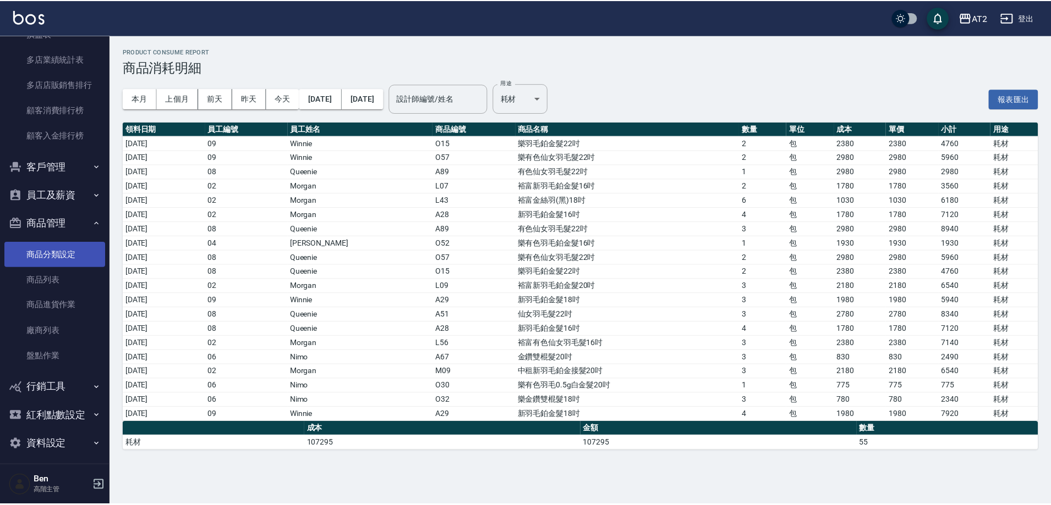
scroll to position [1395, 0]
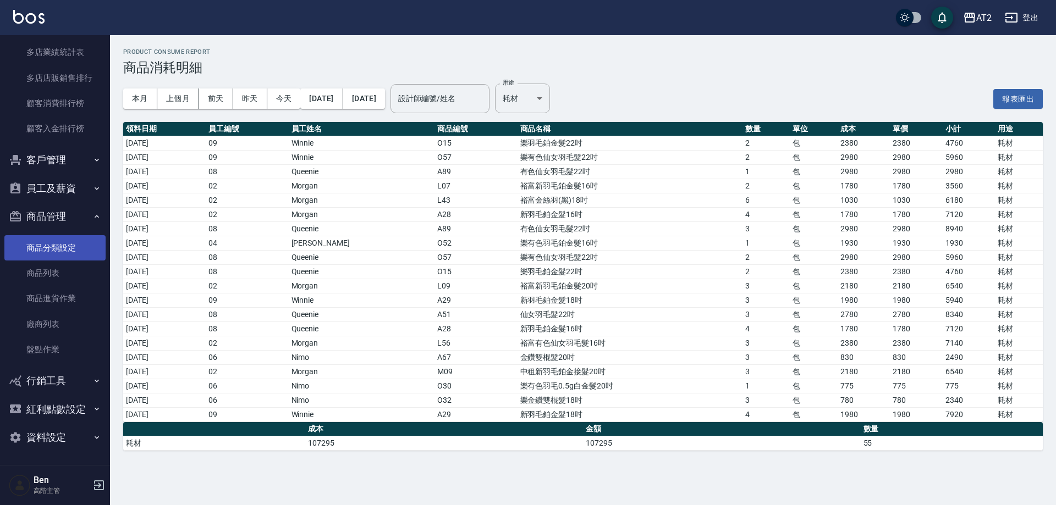
click at [48, 257] on link "商品分類設定" at bounding box center [54, 247] width 101 height 25
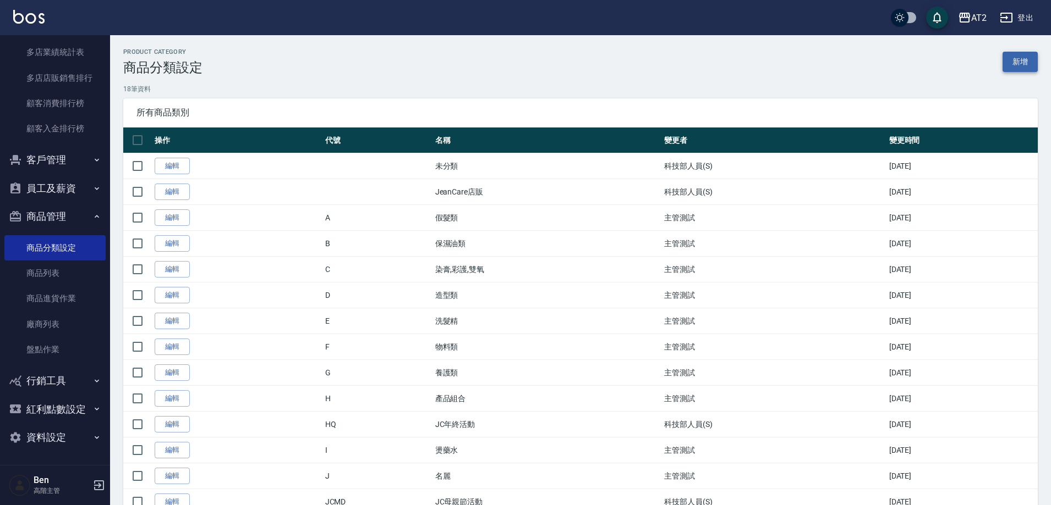
click at [1021, 52] on link "新增" at bounding box center [1019, 62] width 35 height 20
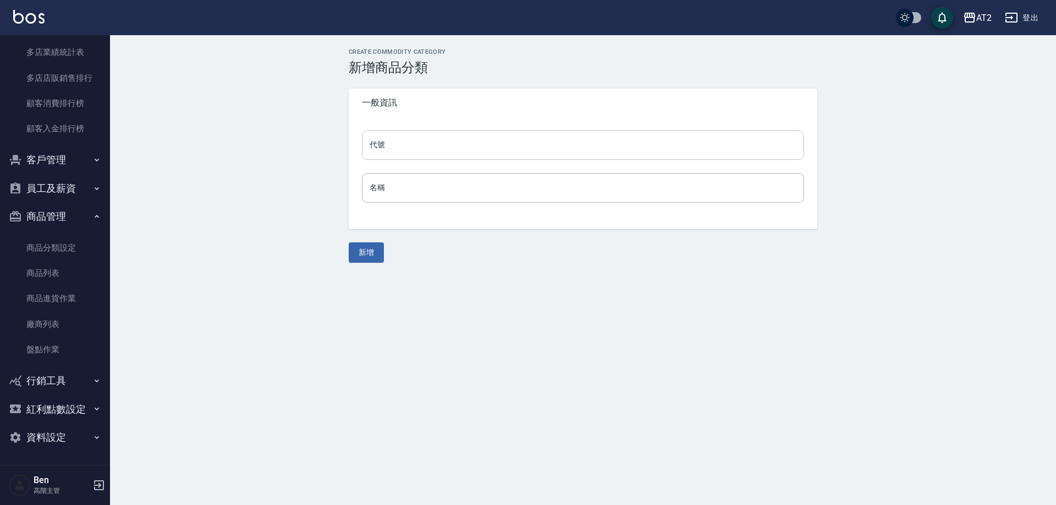
click at [440, 149] on input "代號" at bounding box center [583, 145] width 442 height 30
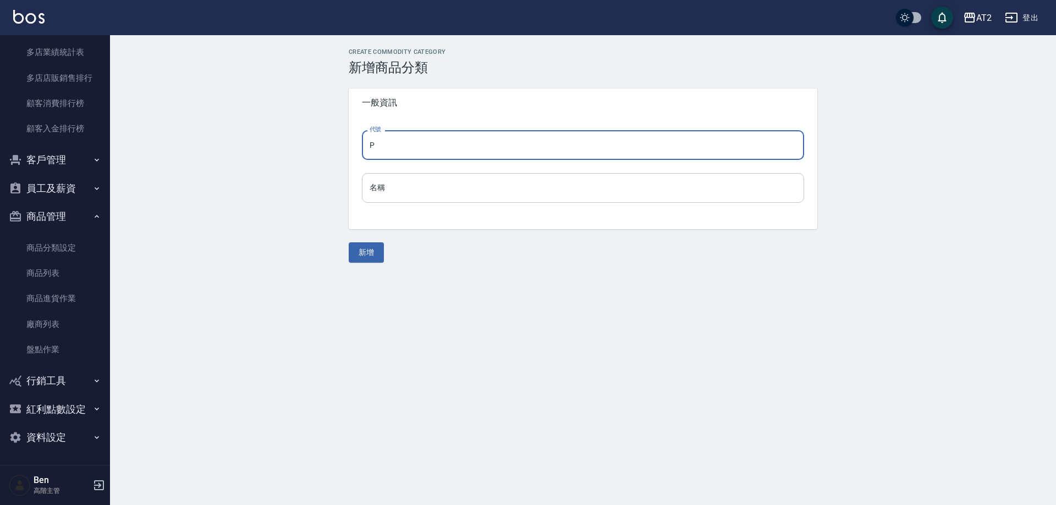
type input "P"
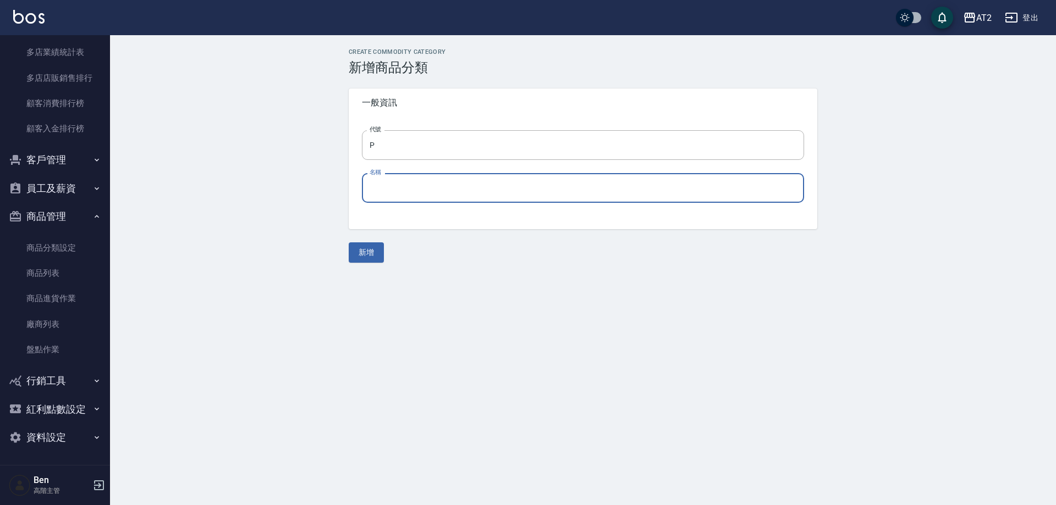
click at [403, 187] on input "名稱" at bounding box center [583, 188] width 442 height 30
type input "街口"
click at [374, 254] on button "新增" at bounding box center [366, 253] width 35 height 20
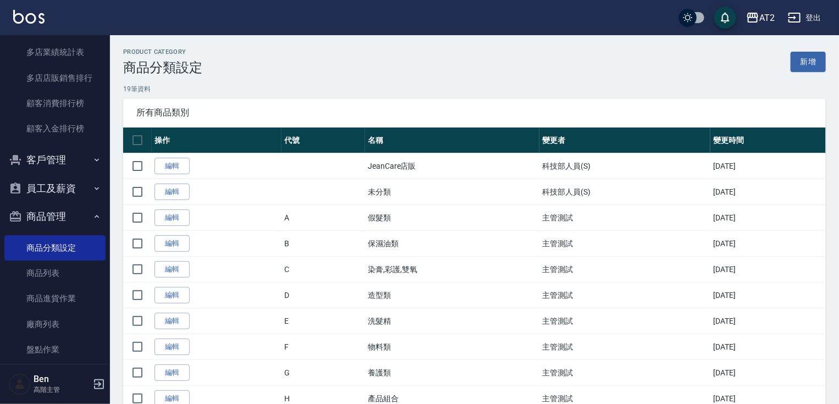
scroll to position [1395, 0]
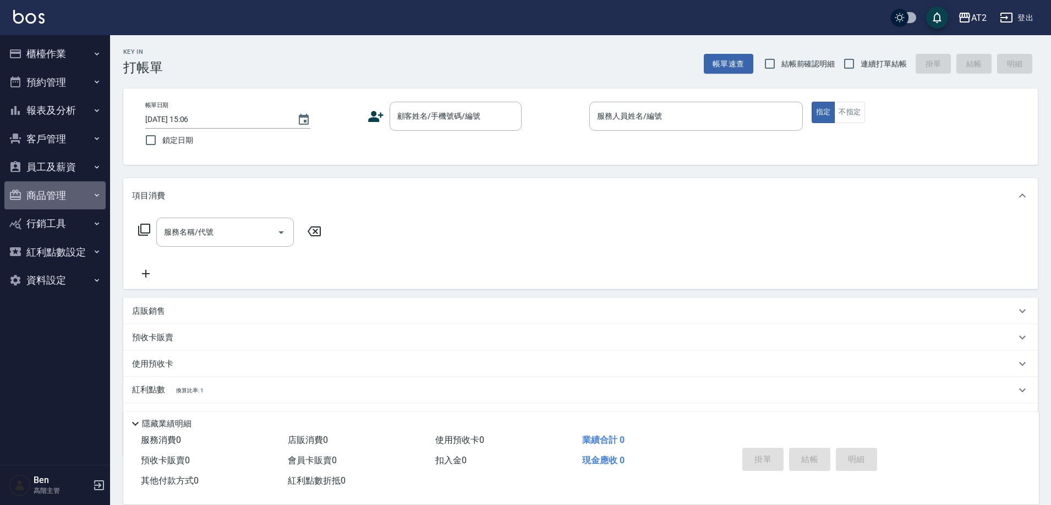
click at [50, 195] on button "商品管理" at bounding box center [54, 196] width 101 height 29
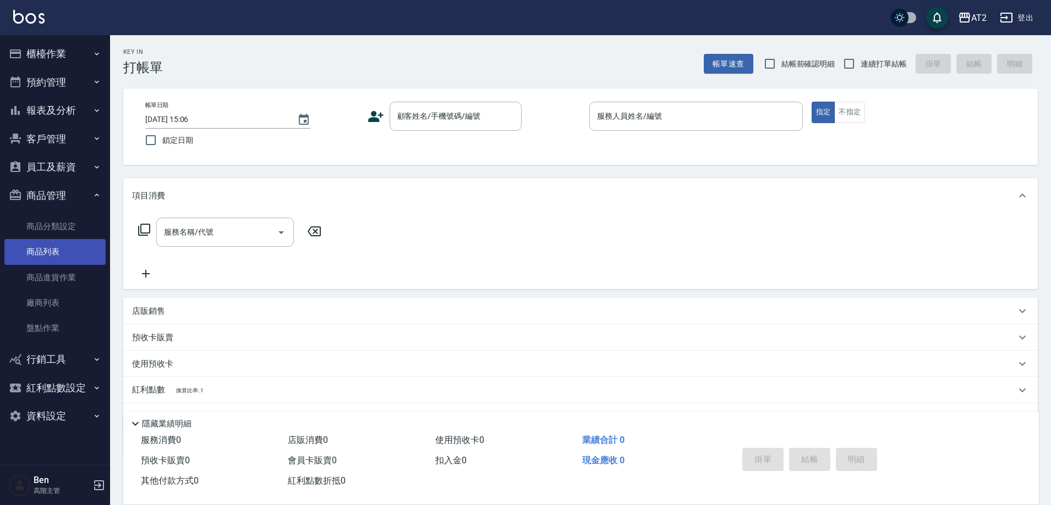
click at [63, 246] on link "商品列表" at bounding box center [54, 251] width 101 height 25
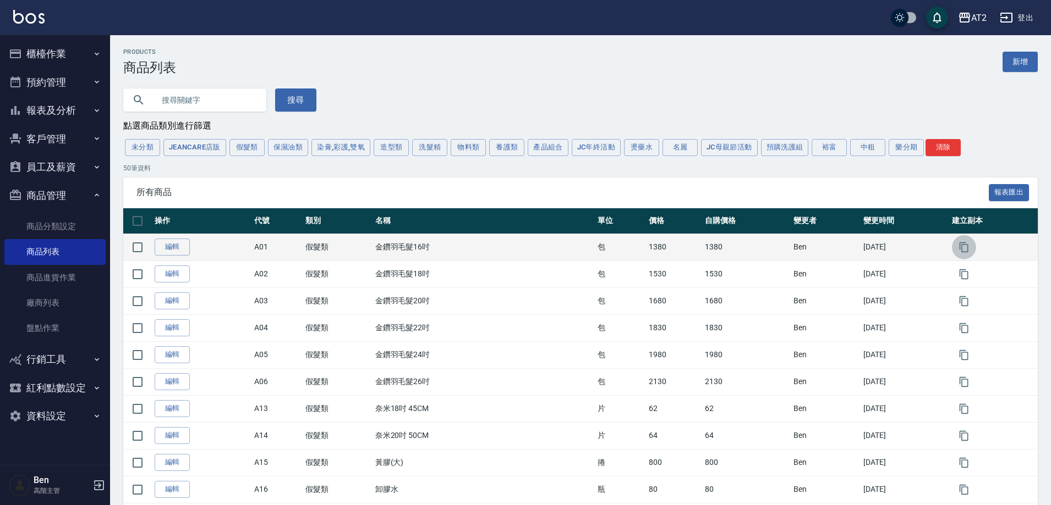
click at [967, 247] on icon "button" at bounding box center [963, 247] width 11 height 11
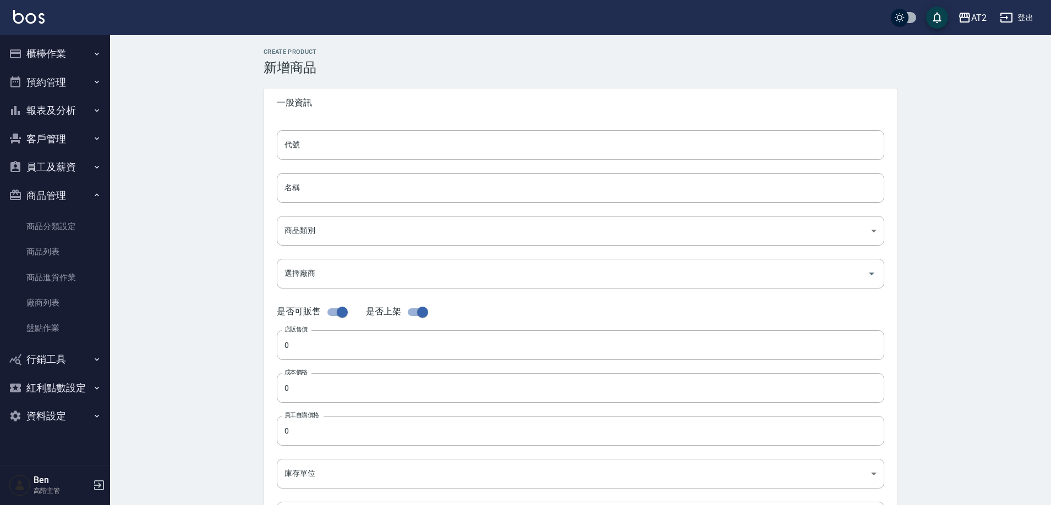
type input "A01的副本"
type input "金鑽羽毛髮16吋的副本"
type input "8c6dd865-00fd-49ce-9c72-9b7de5dd775a"
type input "1380"
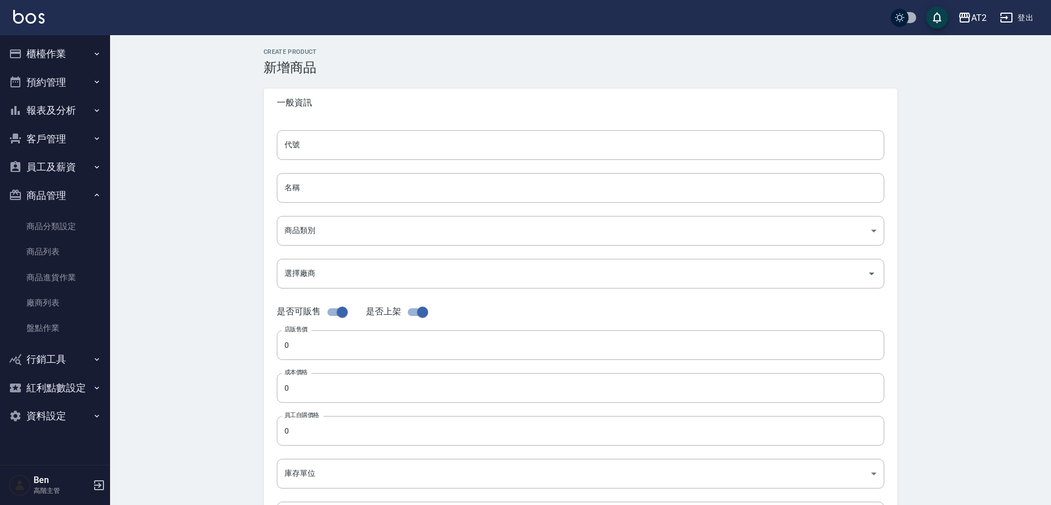
type input "1380"
type input "包"
type input "UNSET"
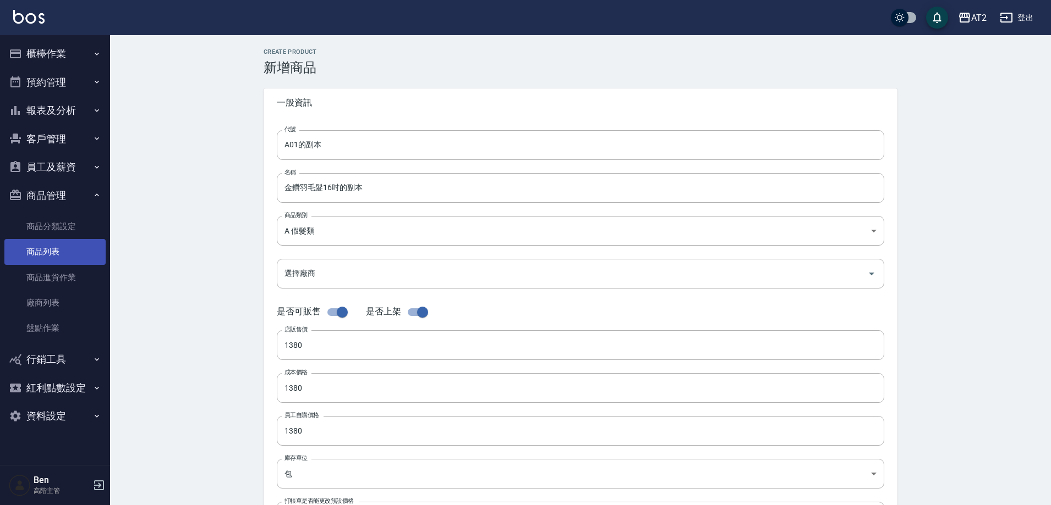
click at [59, 243] on link "商品列表" at bounding box center [54, 251] width 101 height 25
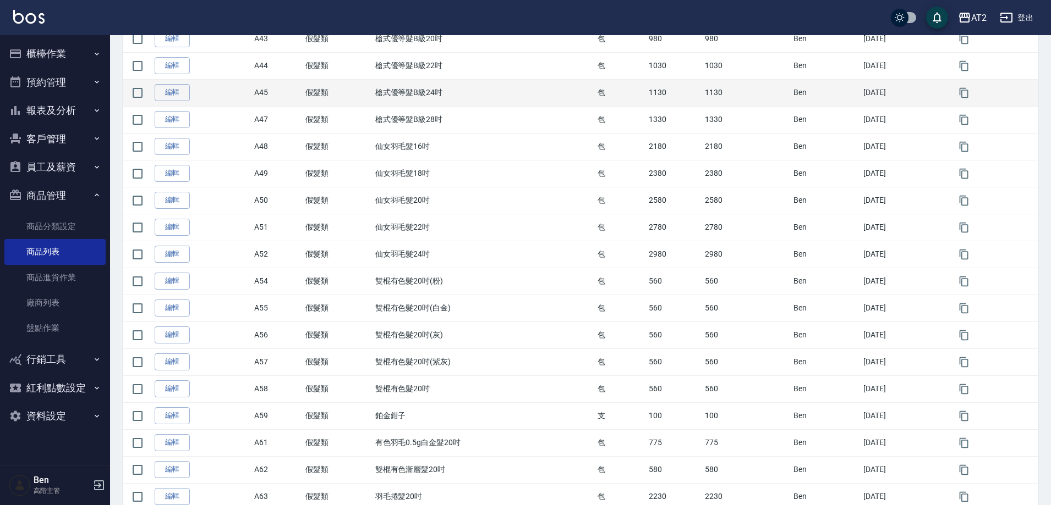
scroll to position [1130, 0]
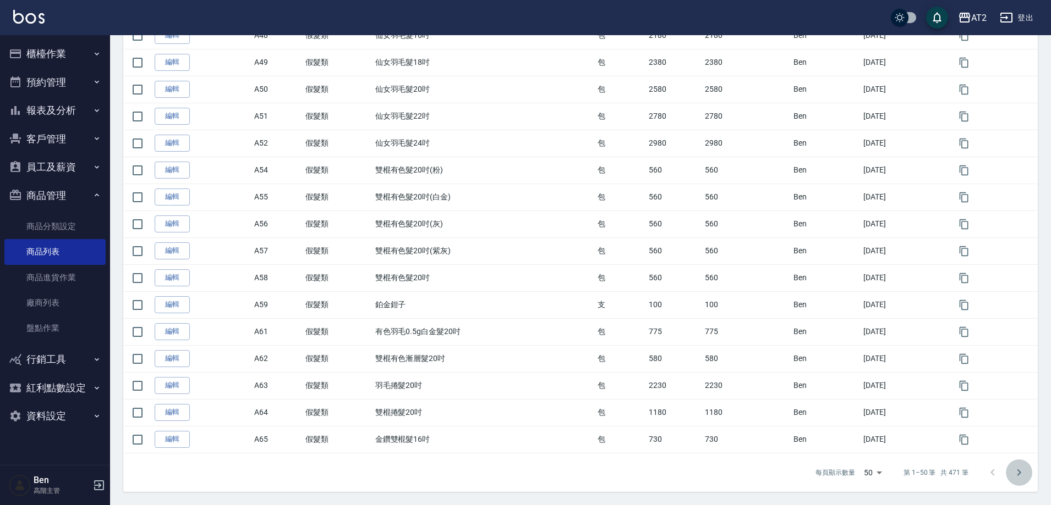
click at [1011, 470] on button "Go to next page" at bounding box center [1018, 473] width 26 height 26
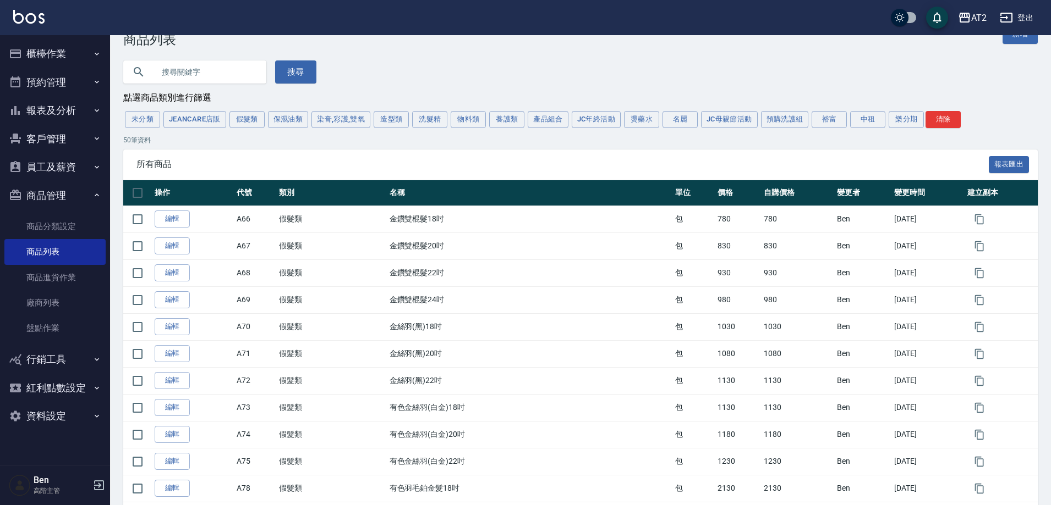
scroll to position [0, 0]
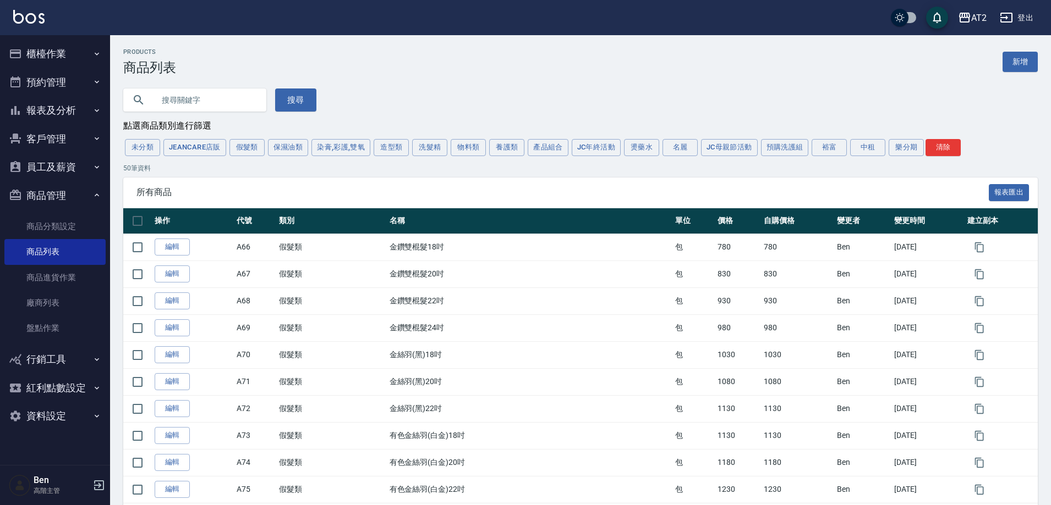
click at [241, 156] on button "假髮類" at bounding box center [246, 147] width 35 height 17
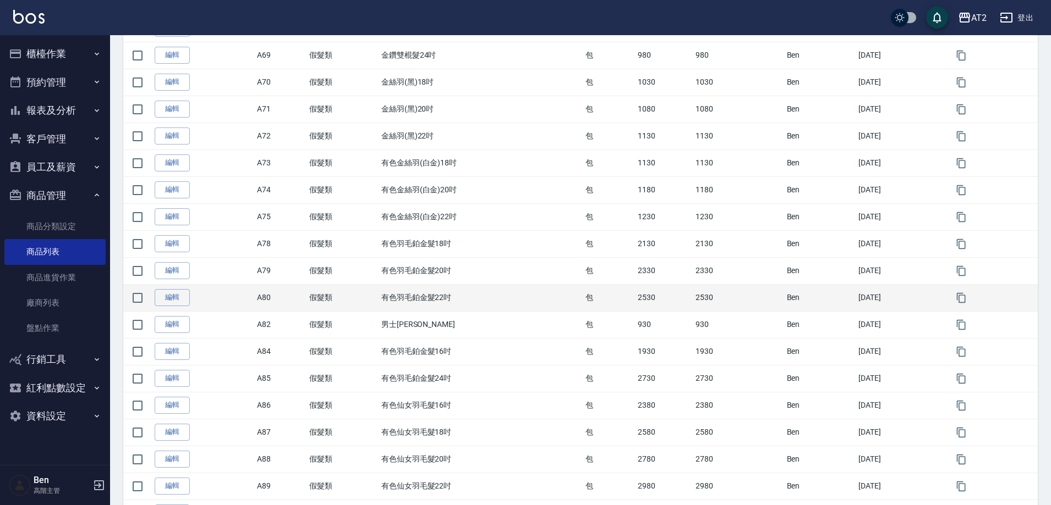
scroll to position [348, 0]
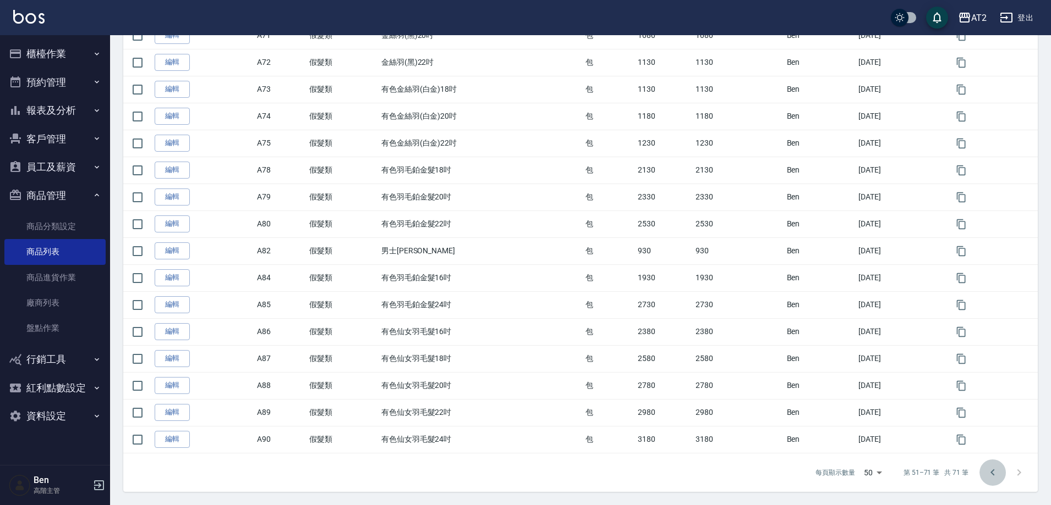
click at [992, 471] on icon "Go to previous page" at bounding box center [992, 472] width 4 height 7
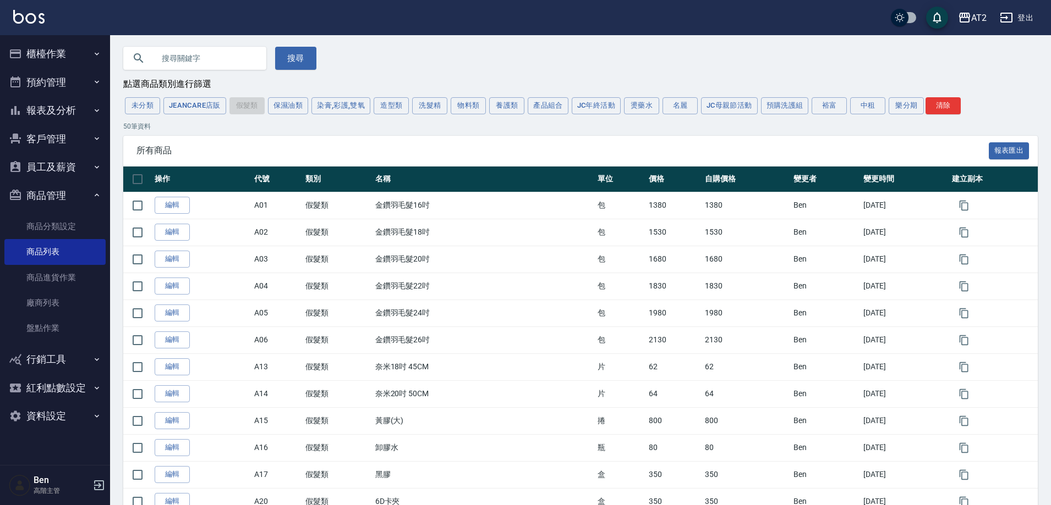
scroll to position [0, 0]
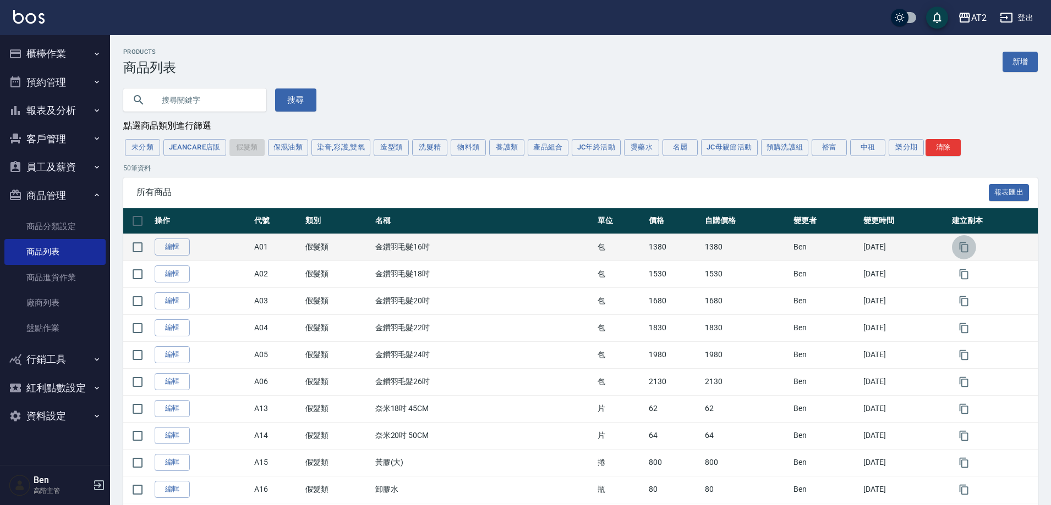
click at [964, 248] on icon "button" at bounding box center [963, 248] width 9 height 10
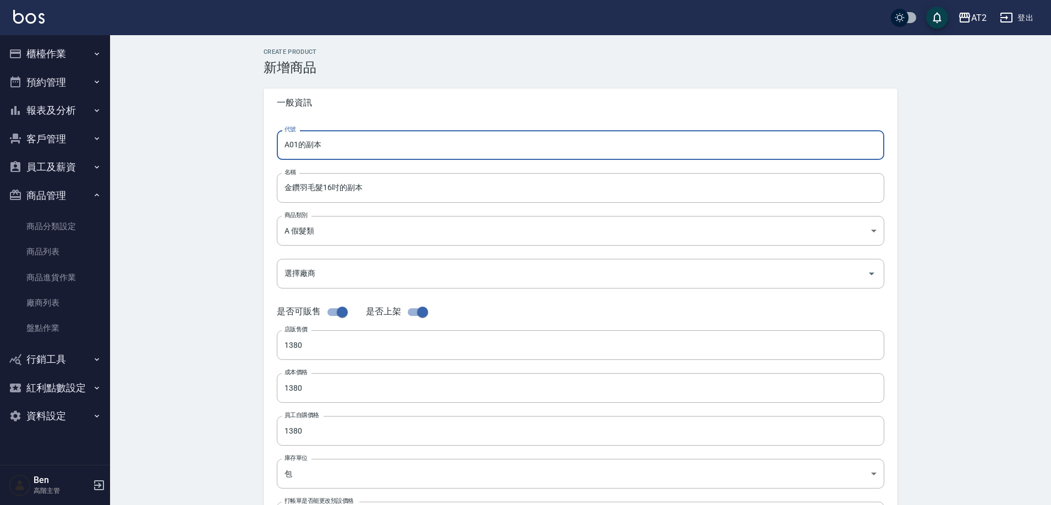
drag, startPoint x: 291, startPoint y: 146, endPoint x: 262, endPoint y: 149, distance: 29.3
click at [262, 149] on div "CREATE PRODUCT 新增商品 一般資訊 代號 A01的副本 代號 名稱 金鑽羽毛髮16吋的副本 名稱 商品類別 A 假髮類 8c6dd865-0…" at bounding box center [580, 396] width 660 height 697
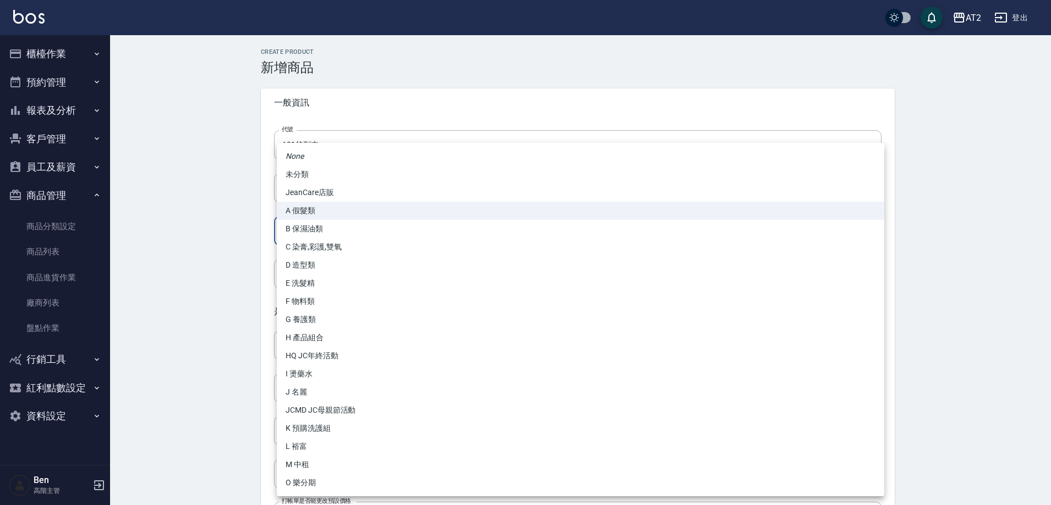
click at [298, 235] on body "AT2 登出 櫃檯作業 打帳單 帳單列表 掛單列表 座位開單 營業儀表板 現金收支登錄 高階收支登錄 材料自購登錄 每日結帳 排班表 現場電腦打卡 掃碼打卡 …" at bounding box center [525, 379] width 1051 height 759
click at [186, 196] on div at bounding box center [528, 252] width 1056 height 505
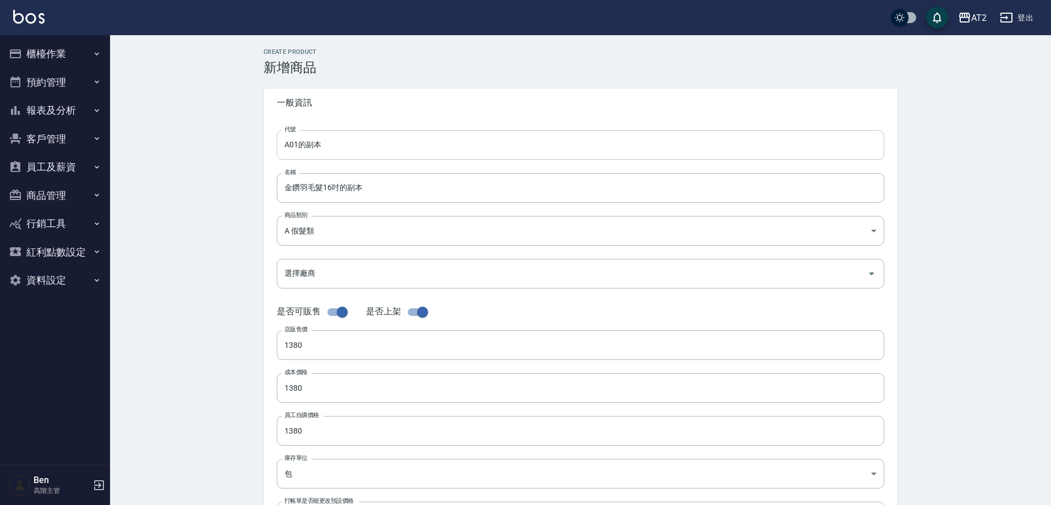
click at [289, 144] on input "A01的副本" at bounding box center [580, 145] width 607 height 30
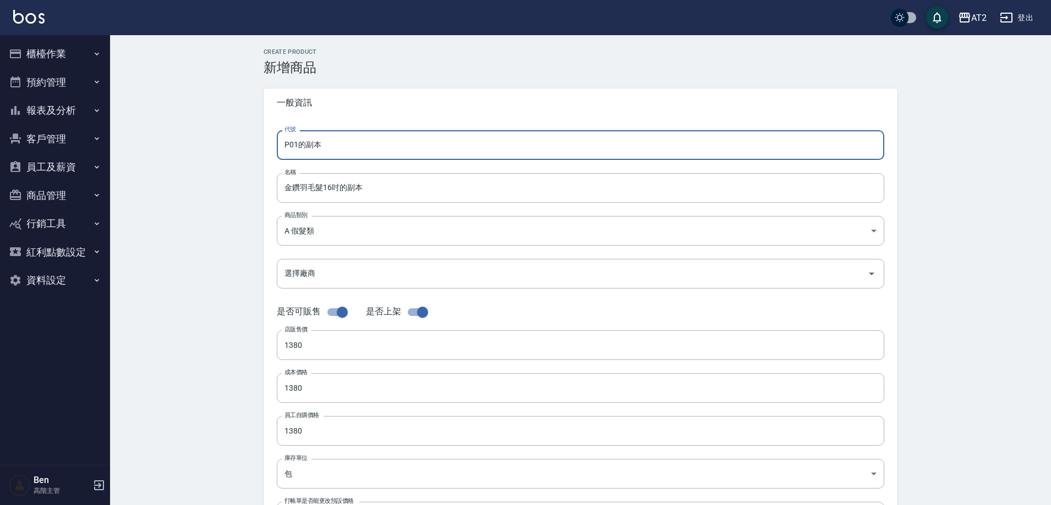
click at [340, 158] on input "P01的副本" at bounding box center [580, 145] width 607 height 30
type input "P01的"
click at [373, 184] on input "金鑽羽毛髮16吋的副本" at bounding box center [580, 188] width 607 height 30
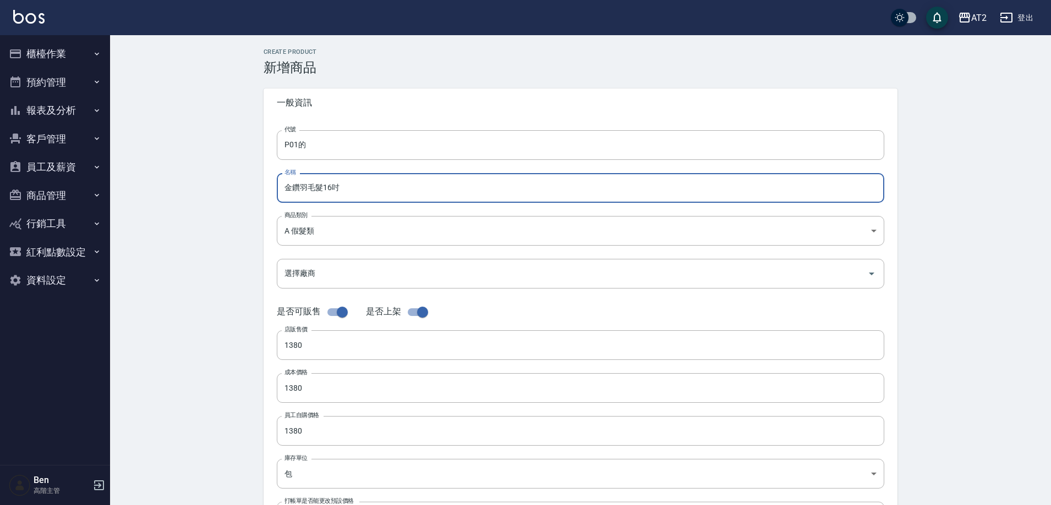
click at [284, 189] on input "金鑽羽毛髮16吋" at bounding box center [580, 188] width 607 height 30
type input "金鑽羽毛髮16吋"
click at [309, 223] on body "AT2 登出 櫃檯作業 打帳單 帳單列表 掛單列表 座位開單 營業儀表板 現金收支登錄 高階收支登錄 材料自購登錄 每日結帳 排班表 現場電腦打卡 掃碼打卡 …" at bounding box center [525, 379] width 1051 height 759
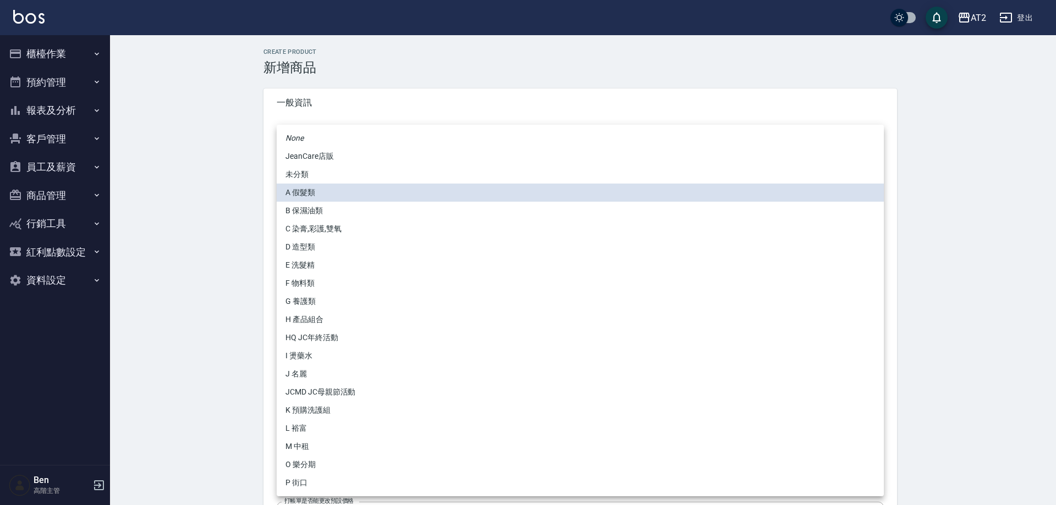
click at [312, 484] on li "P 街口" at bounding box center [580, 483] width 607 height 18
type input "5fb6b8d1-0206-49f6-b5e6-cf488b6bfcdc"
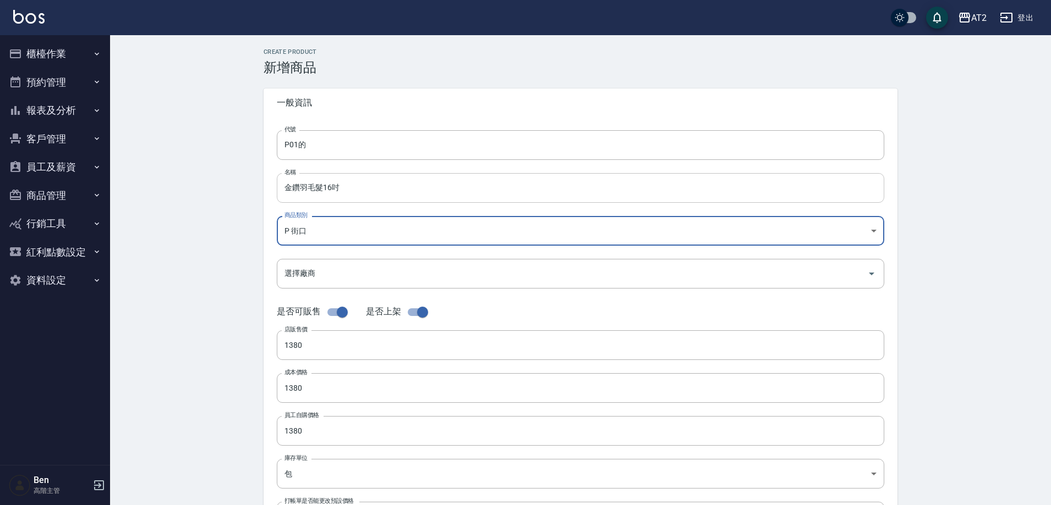
click at [288, 189] on input "金鑽羽毛髮16吋" at bounding box center [580, 188] width 607 height 30
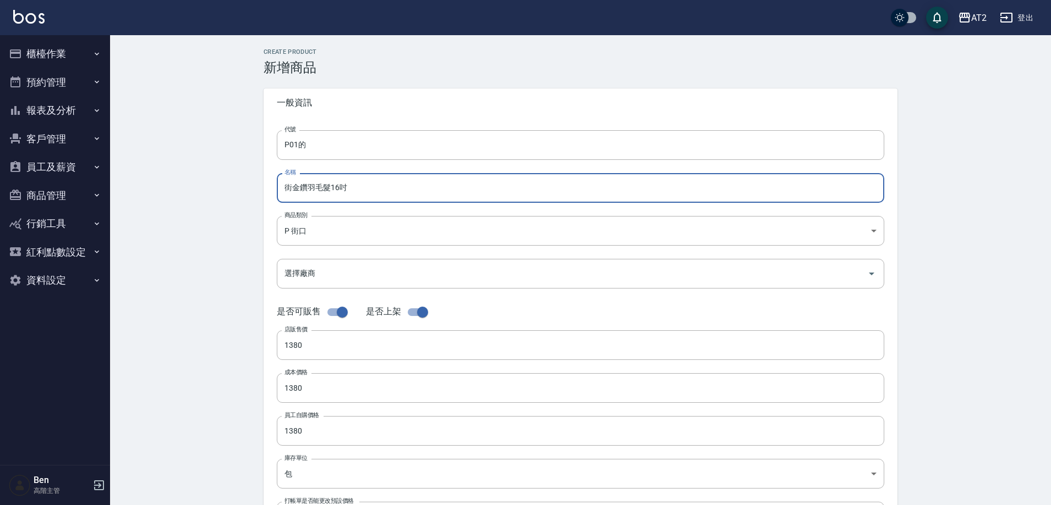
type input "街金鑽羽毛髮16吋"
click at [974, 228] on div "CREATE PRODUCT 新增商品 一般資訊 代號 P01的 代號 名稱 街金鑽羽毛髮16吋 名稱 商品類別 P 街口 5fb6b8d1-0206-4…" at bounding box center [580, 397] width 941 height 724
click at [331, 136] on input "P01的" at bounding box center [580, 145] width 607 height 30
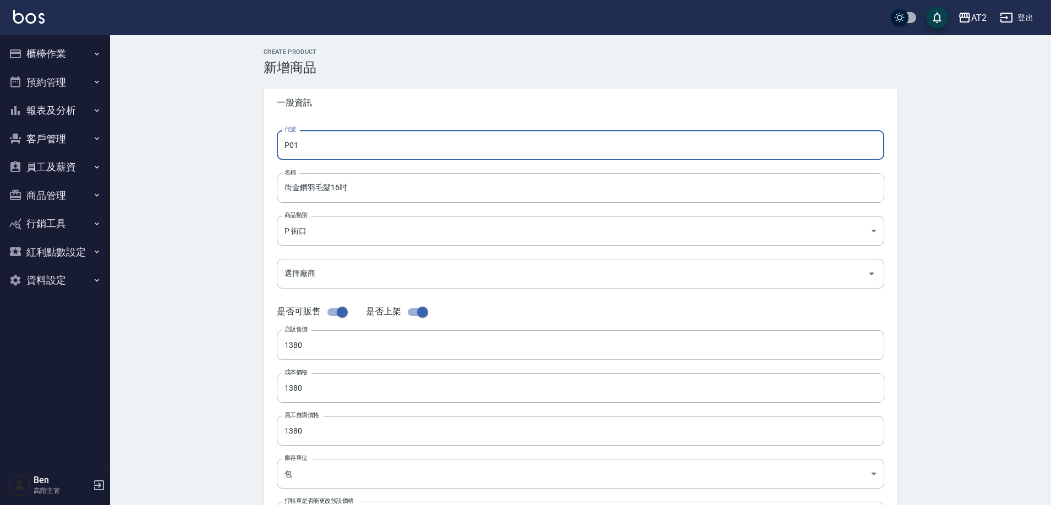
type input "P01"
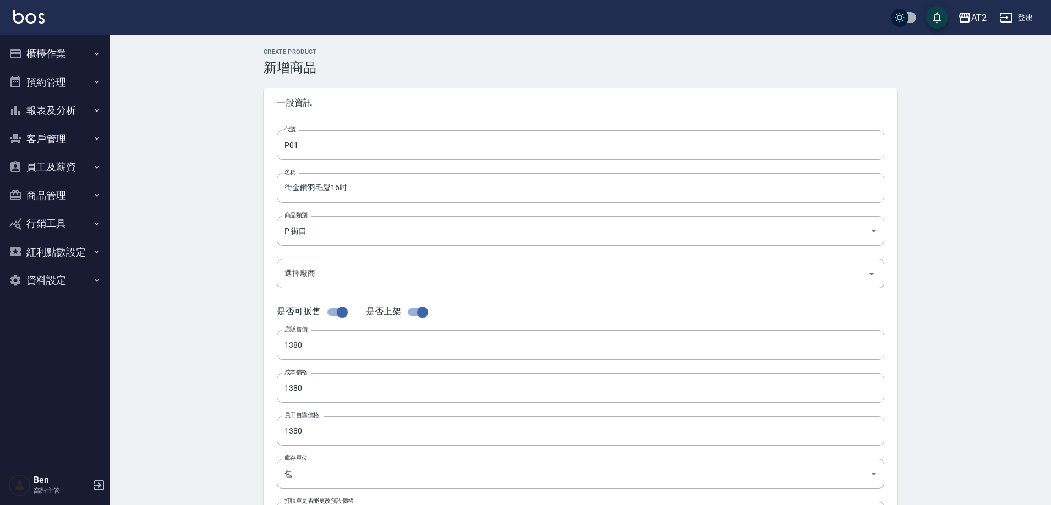
click at [928, 268] on div "CREATE PRODUCT 新增商品 一般資訊 代號 P01 代號 名稱 街金鑽羽毛髮16吋 名稱 商品類別 P 街口 5fb6b8d1-0206-49…" at bounding box center [580, 397] width 941 height 724
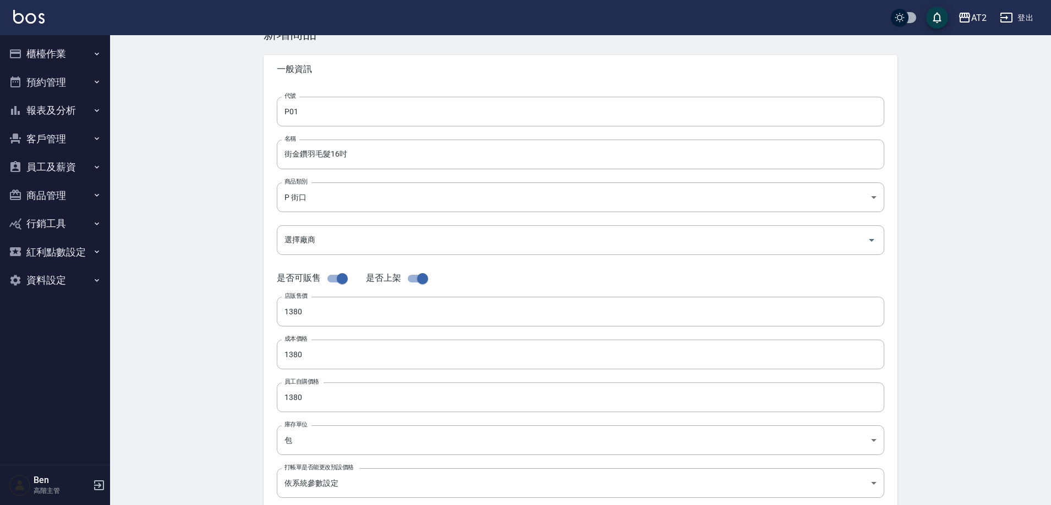
scroll to position [254, 0]
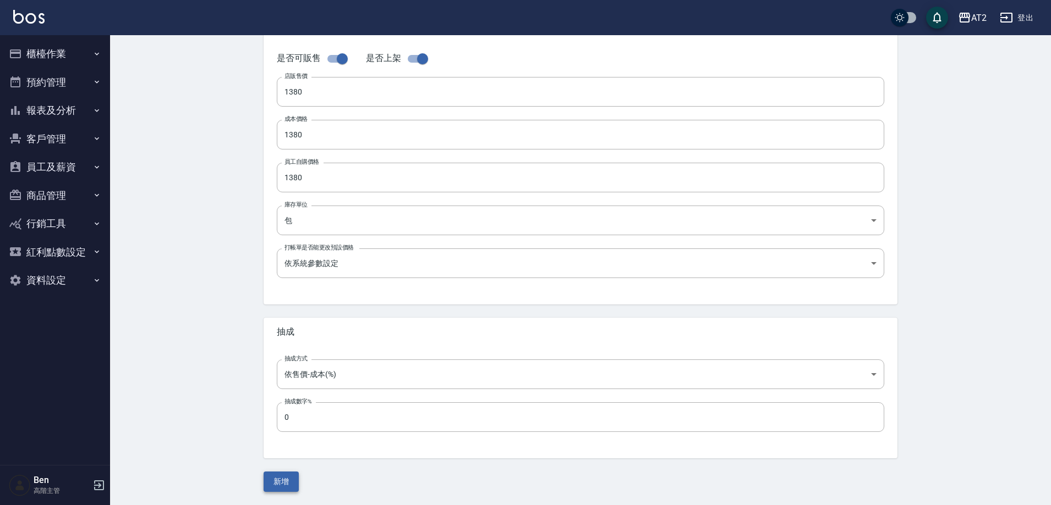
click at [283, 481] on button "新增" at bounding box center [280, 482] width 35 height 20
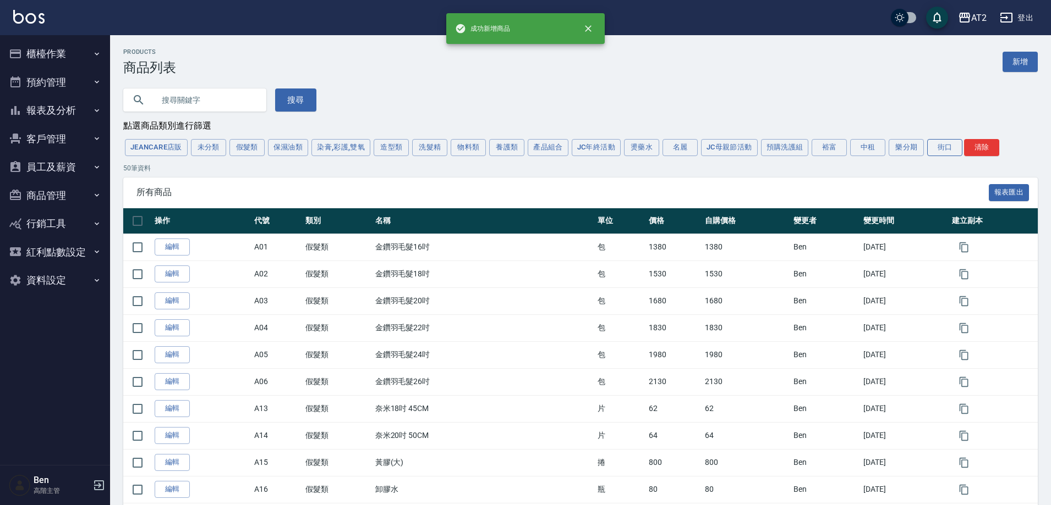
click at [948, 144] on button "街口" at bounding box center [944, 147] width 35 height 17
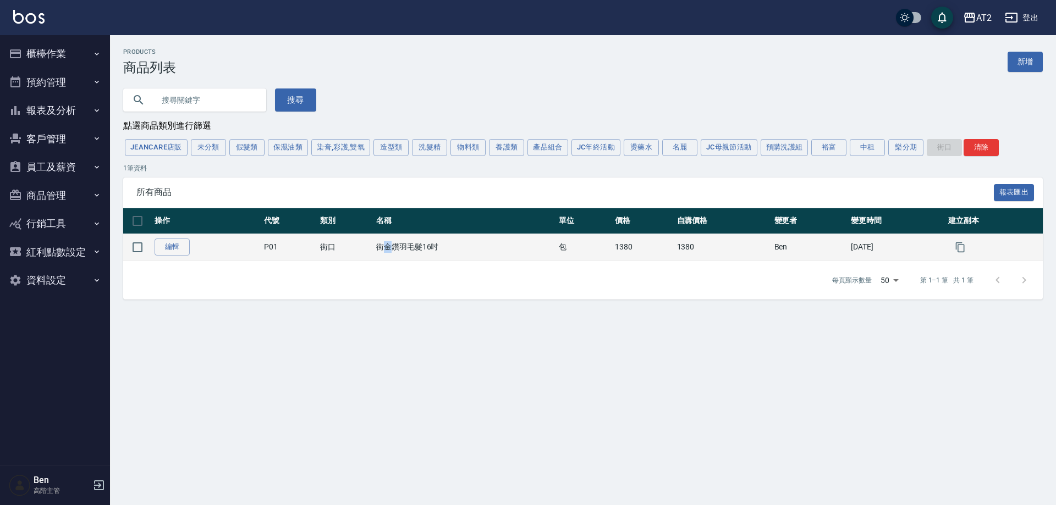
drag, startPoint x: 380, startPoint y: 246, endPoint x: 386, endPoint y: 250, distance: 6.7
click at [386, 250] on td "街金鑽羽毛髮16吋" at bounding box center [464, 247] width 183 height 27
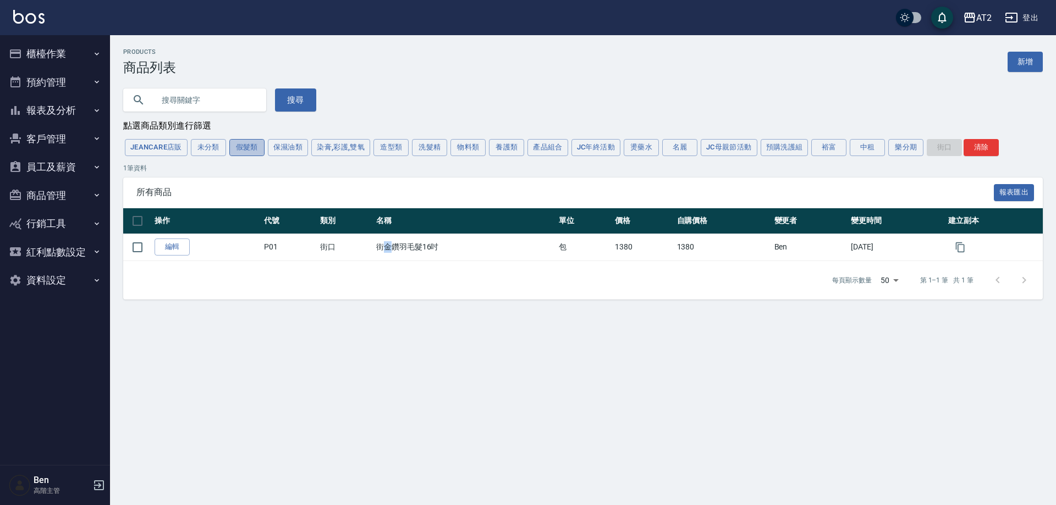
click at [251, 145] on button "假髮類" at bounding box center [246, 147] width 35 height 17
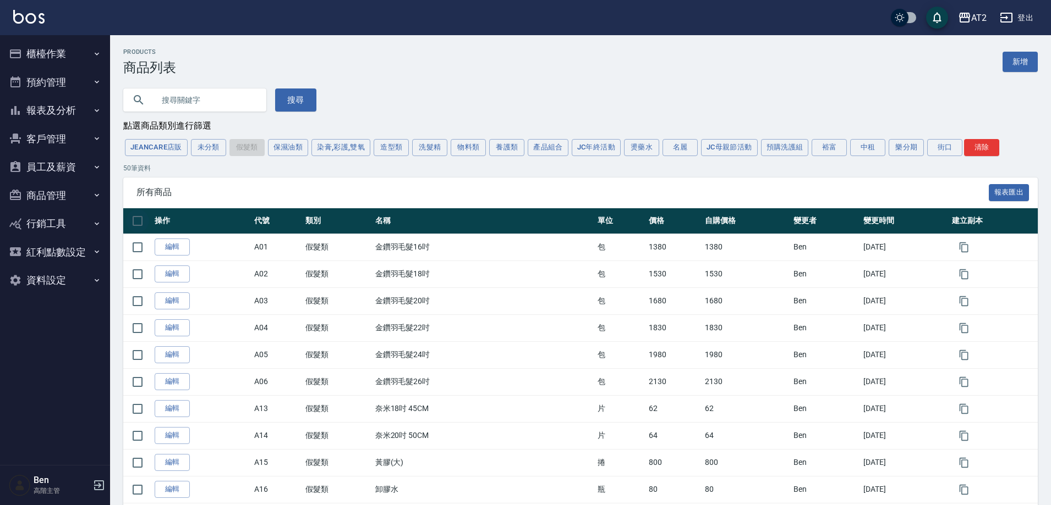
click at [140, 224] on input "checkbox" at bounding box center [137, 221] width 23 height 23
checkbox input "true"
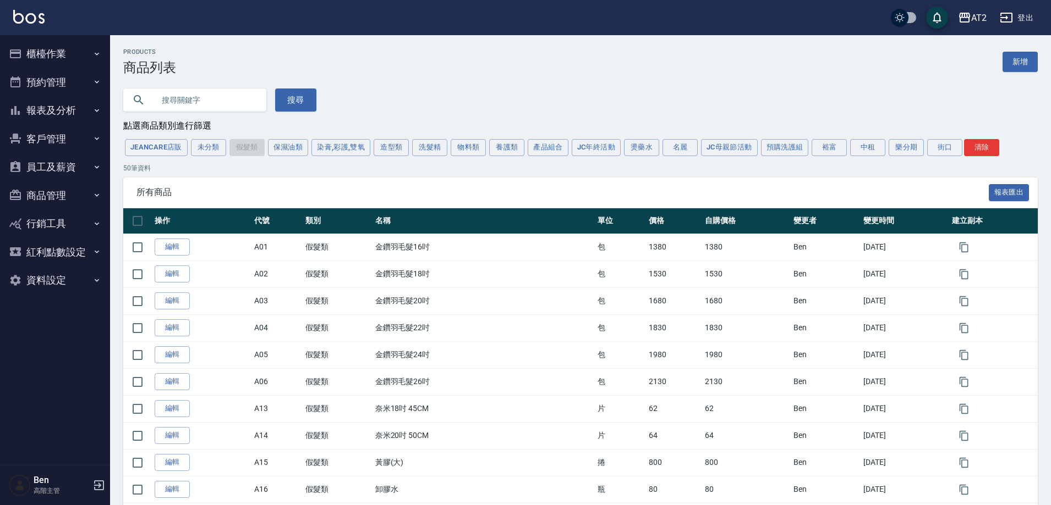
checkbox input "true"
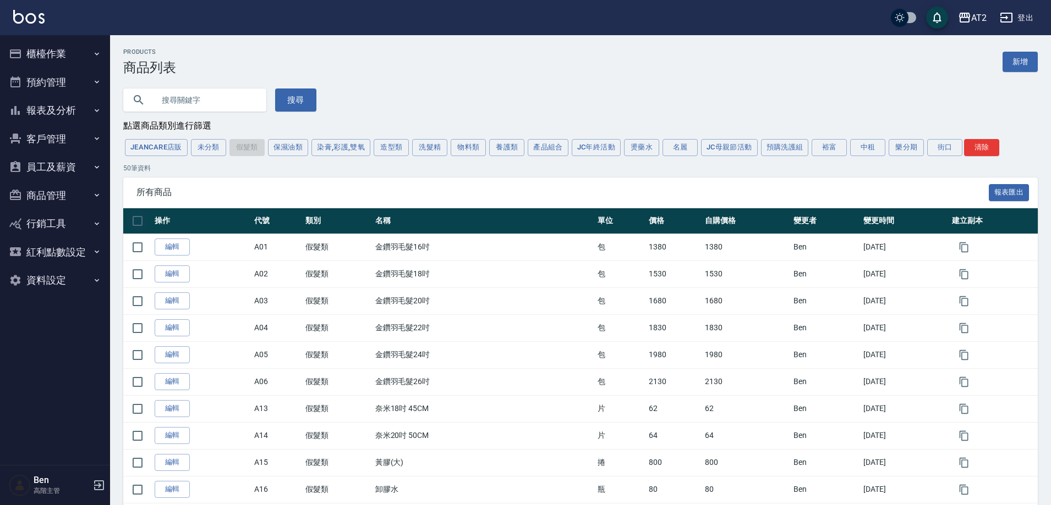
checkbox input "true"
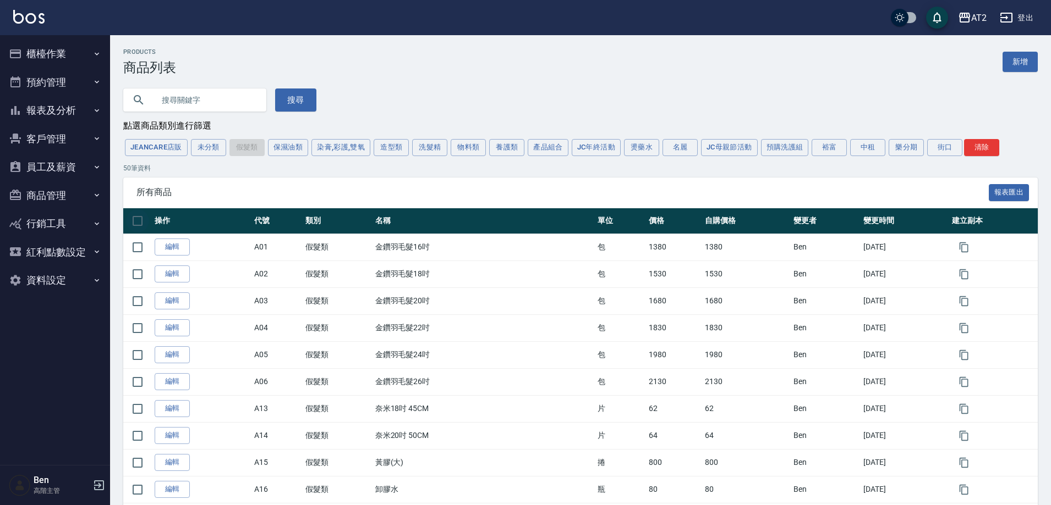
checkbox input "true"
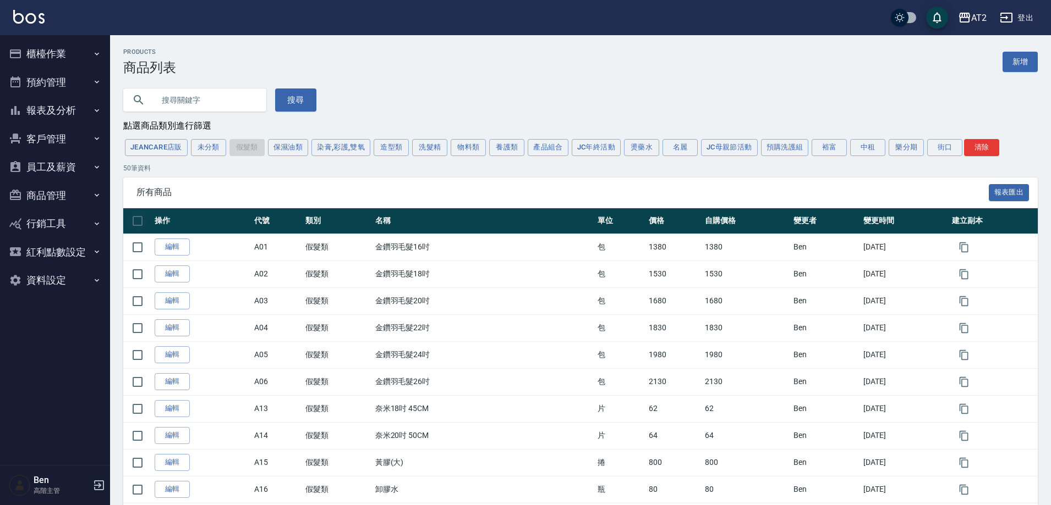
checkbox input "true"
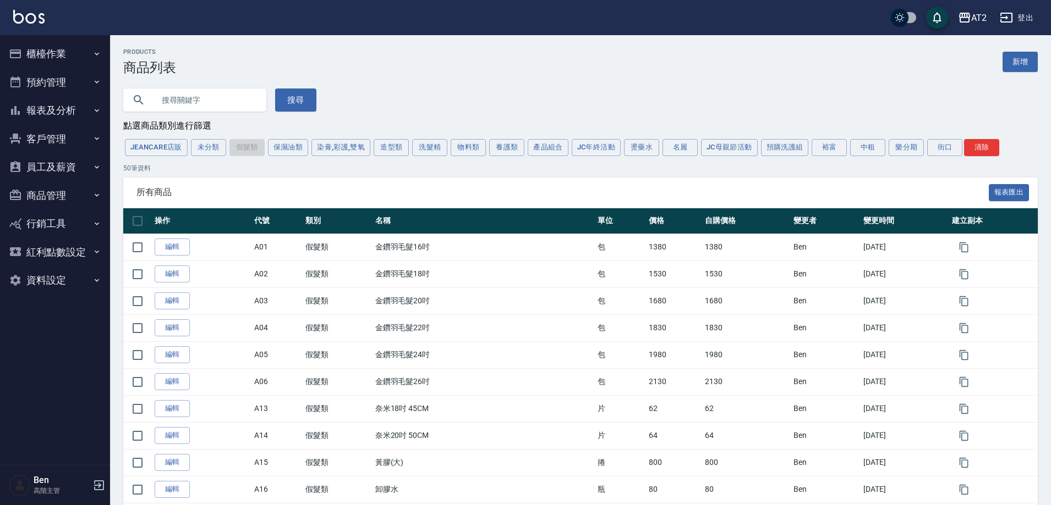
checkbox input "true"
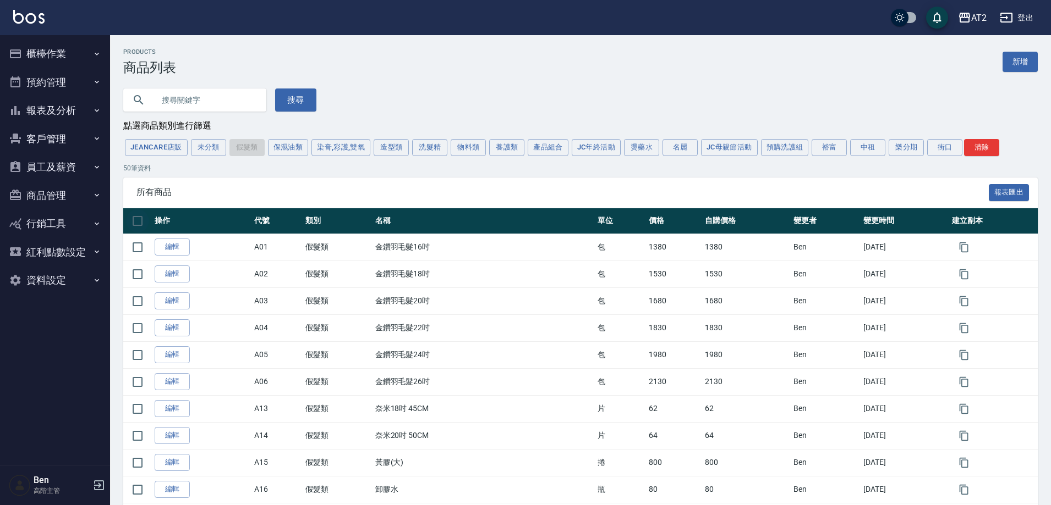
checkbox input "true"
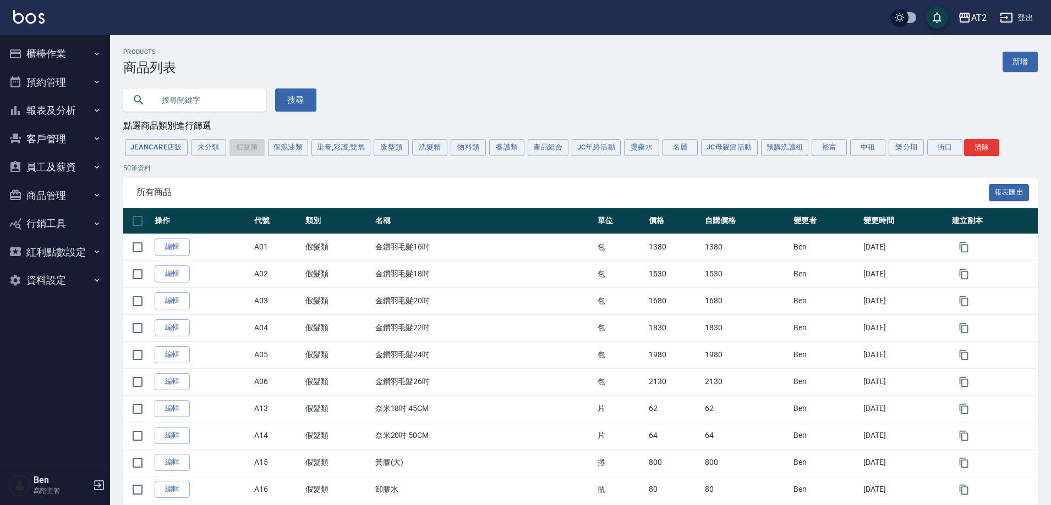
checkbox input "true"
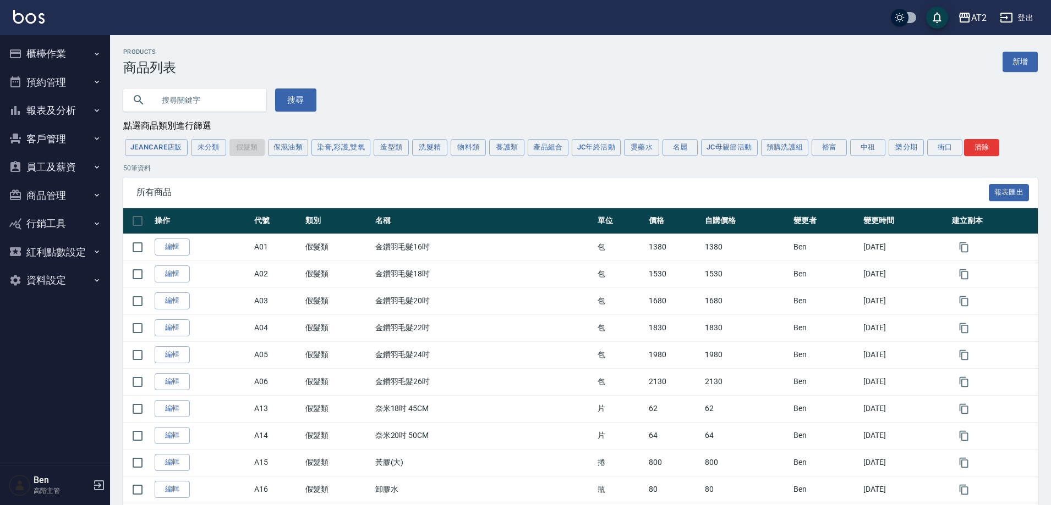
checkbox input "true"
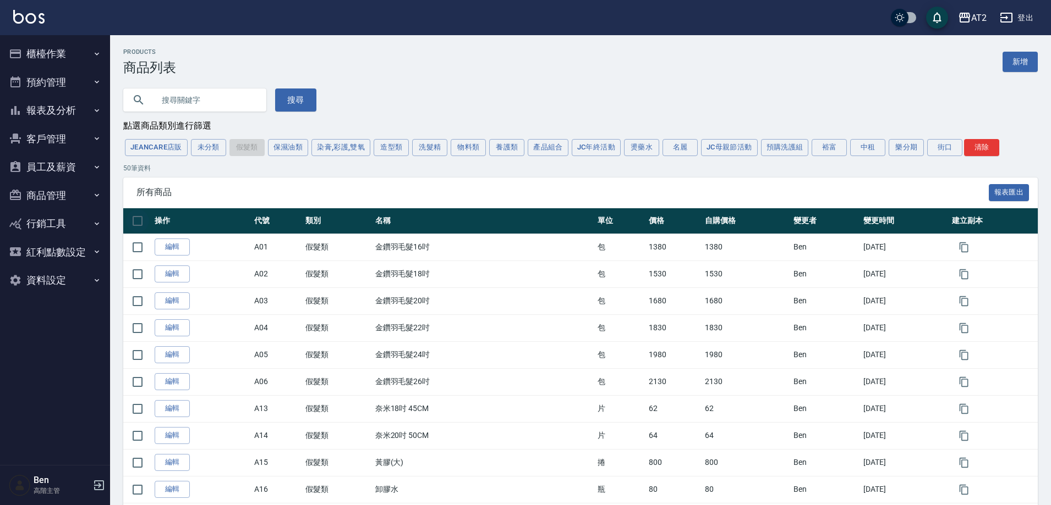
checkbox input "true"
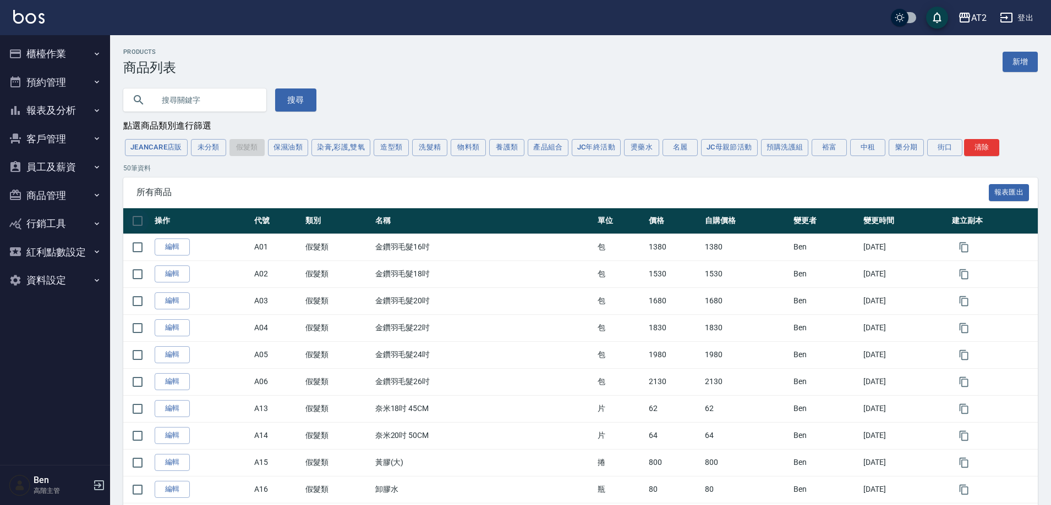
checkbox input "true"
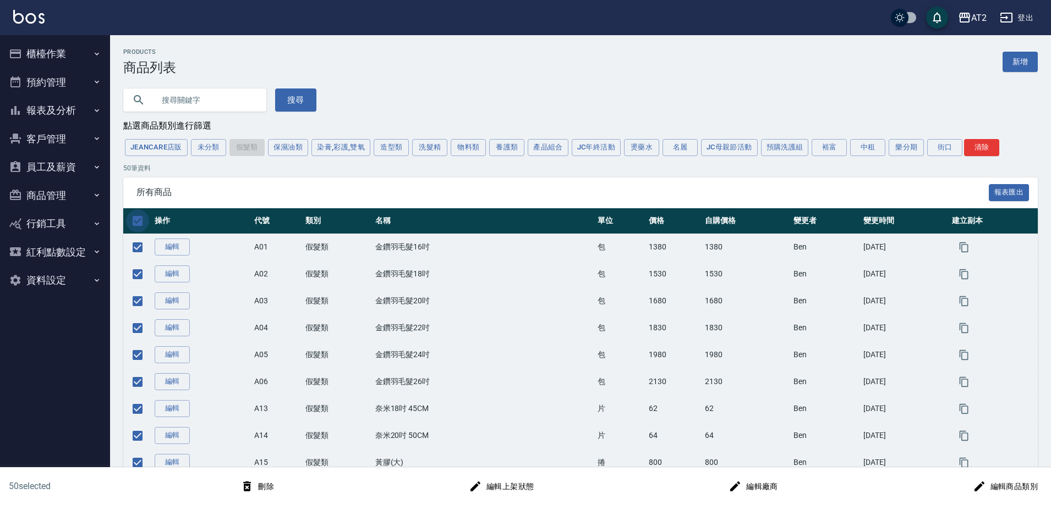
click at [139, 224] on input "checkbox" at bounding box center [137, 221] width 23 height 23
checkbox input "false"
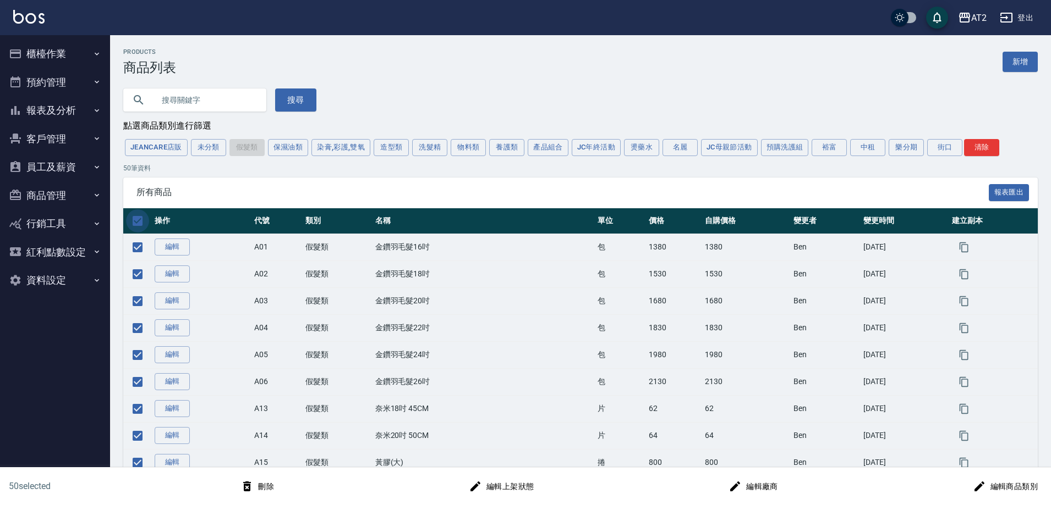
checkbox input "false"
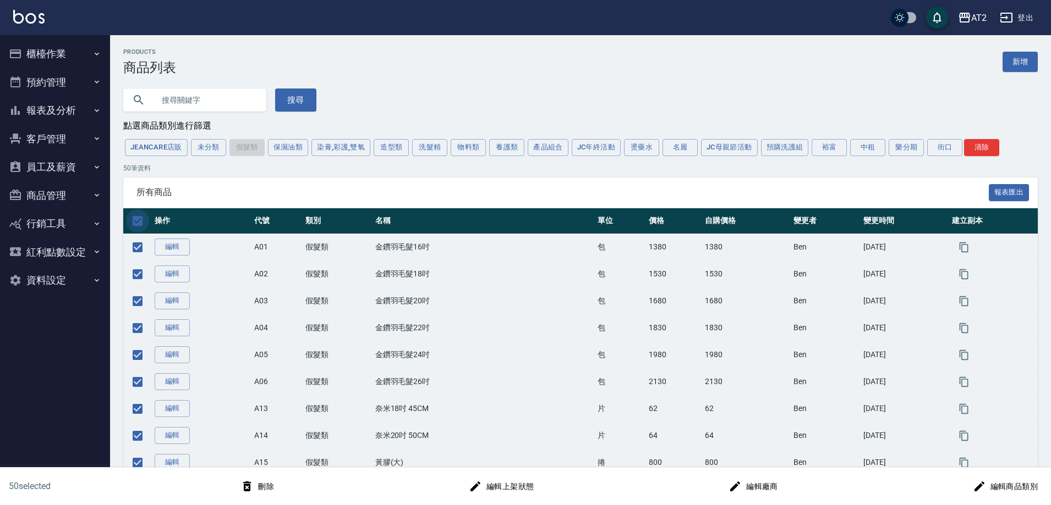
checkbox input "false"
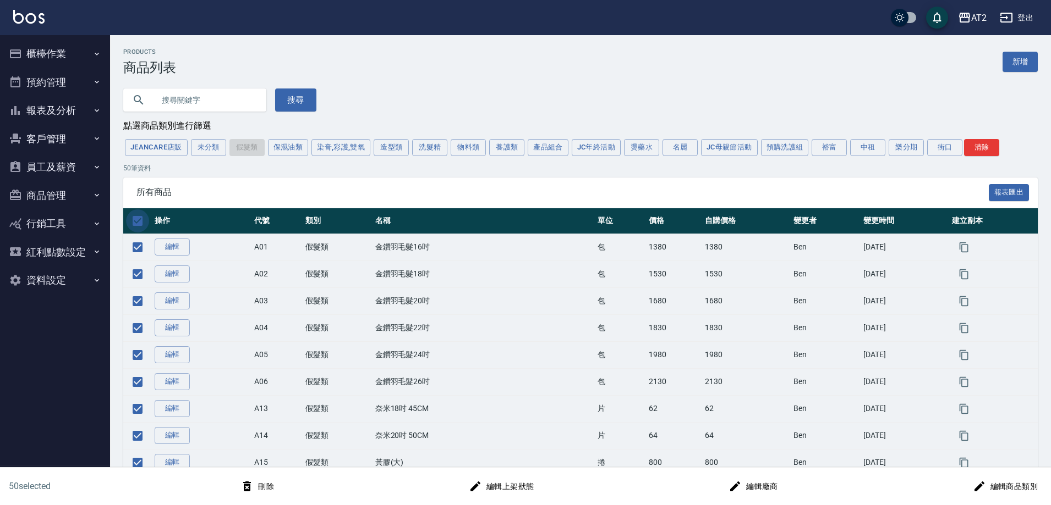
checkbox input "false"
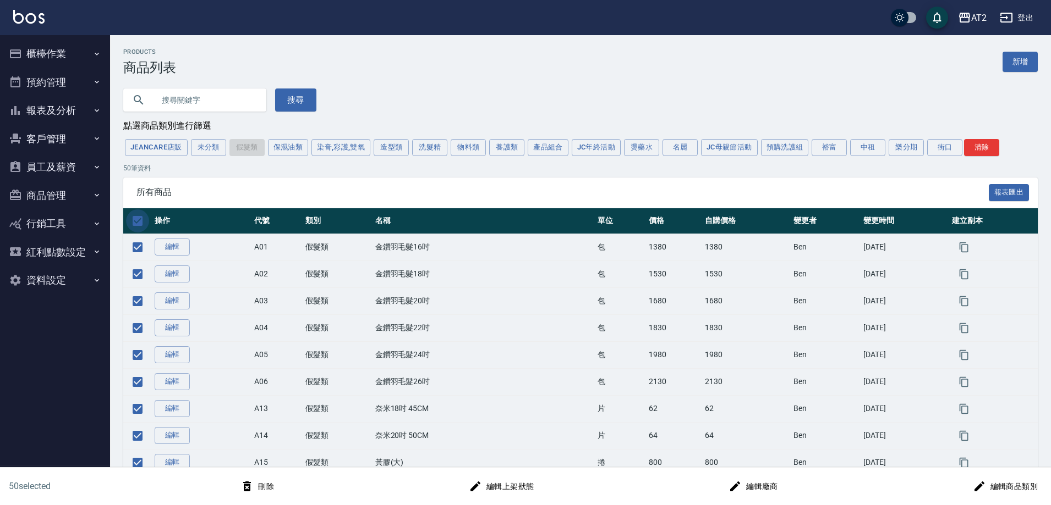
checkbox input "false"
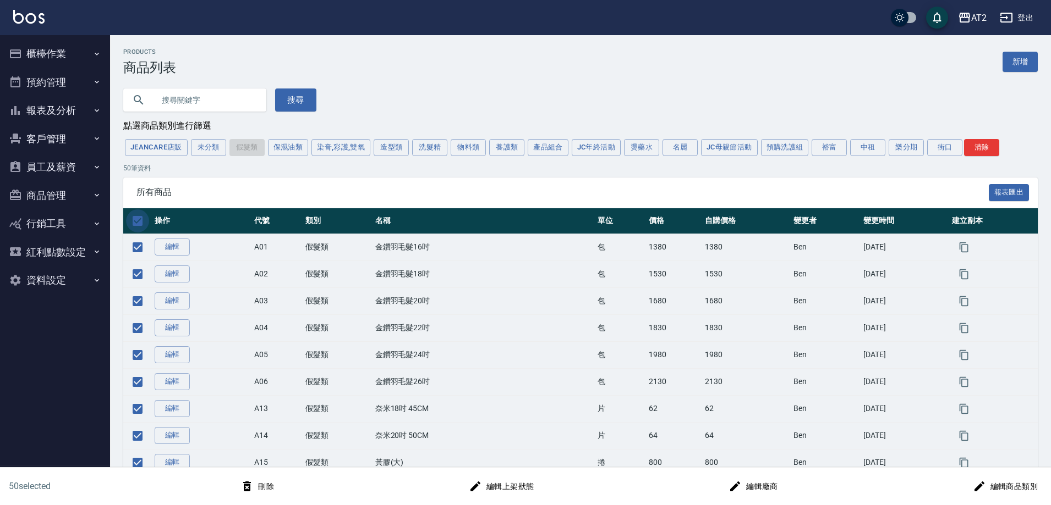
checkbox input "false"
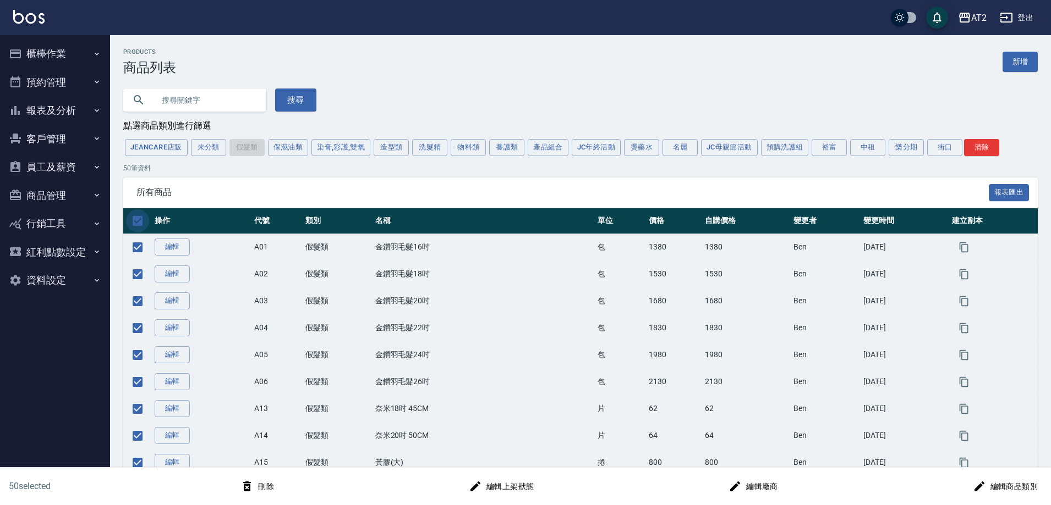
checkbox input "false"
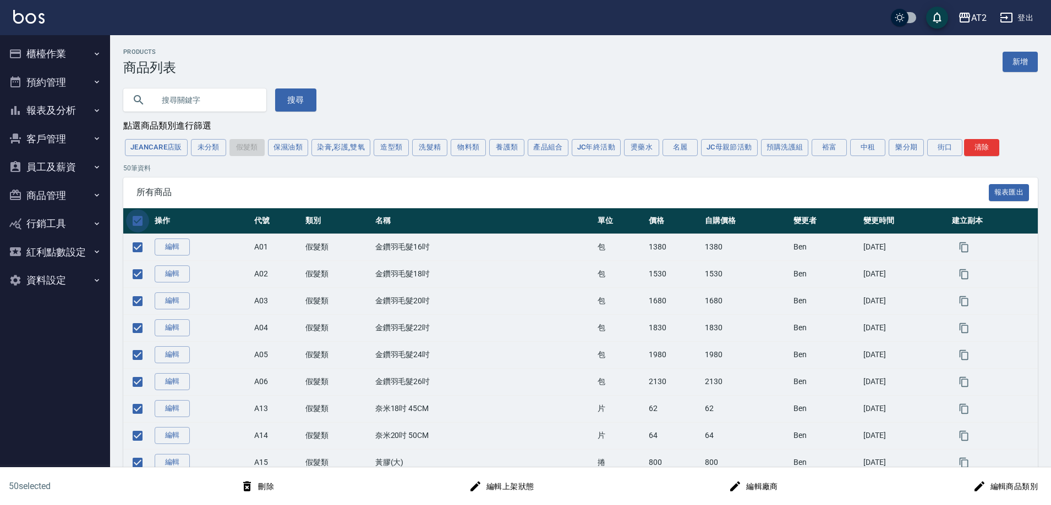
checkbox input "false"
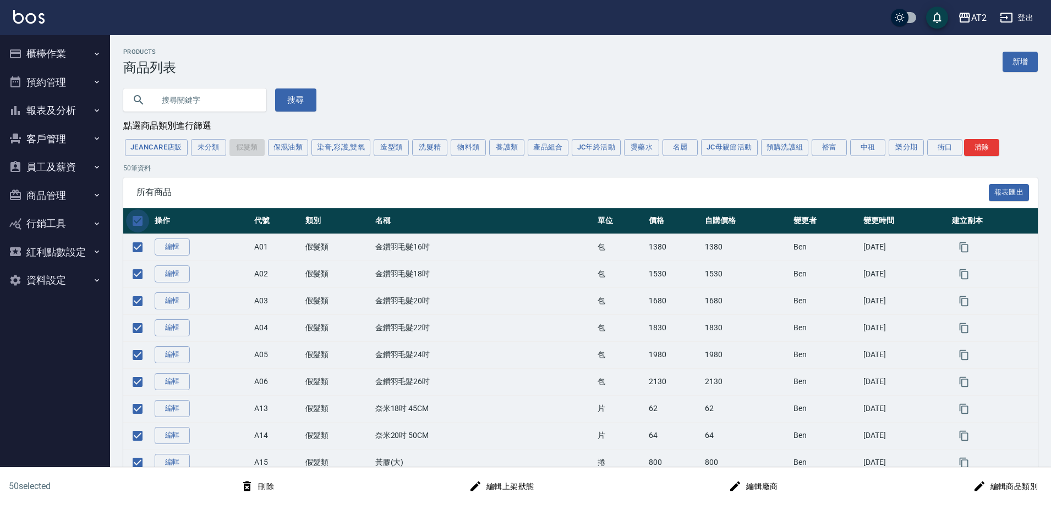
checkbox input "false"
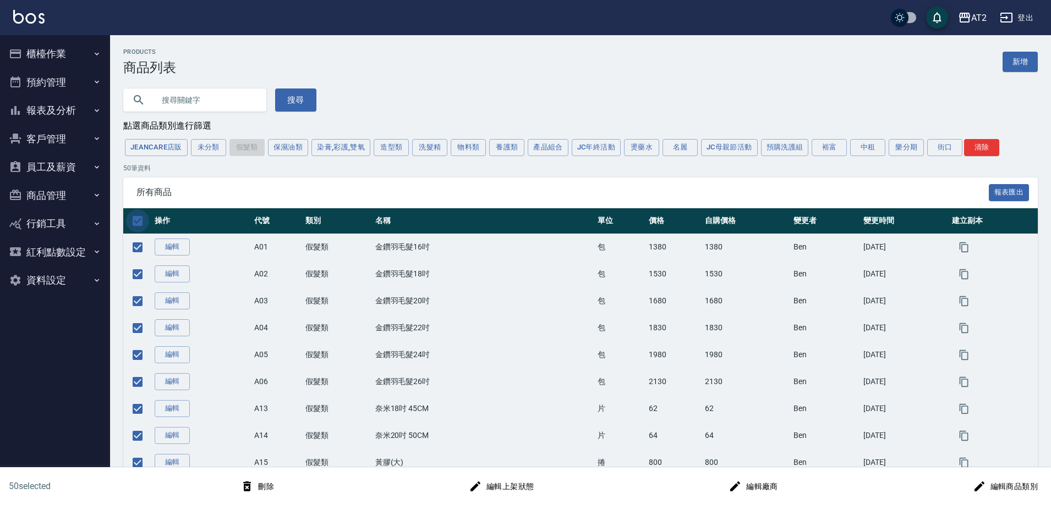
checkbox input "false"
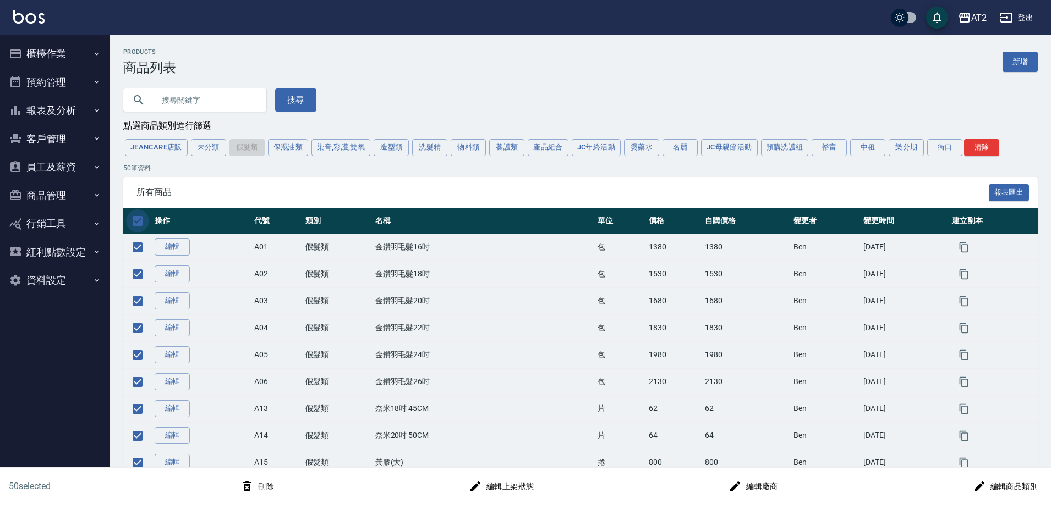
checkbox input "false"
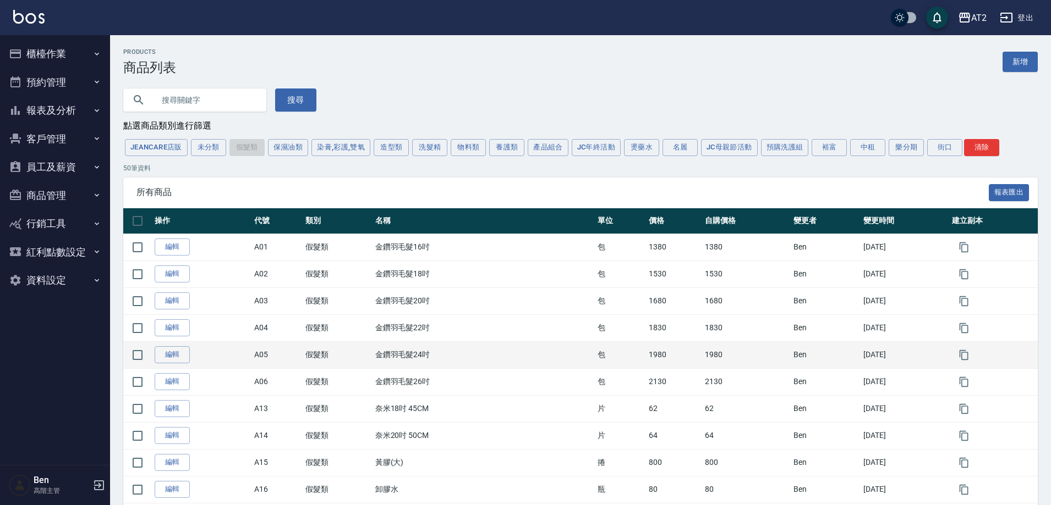
scroll to position [165, 0]
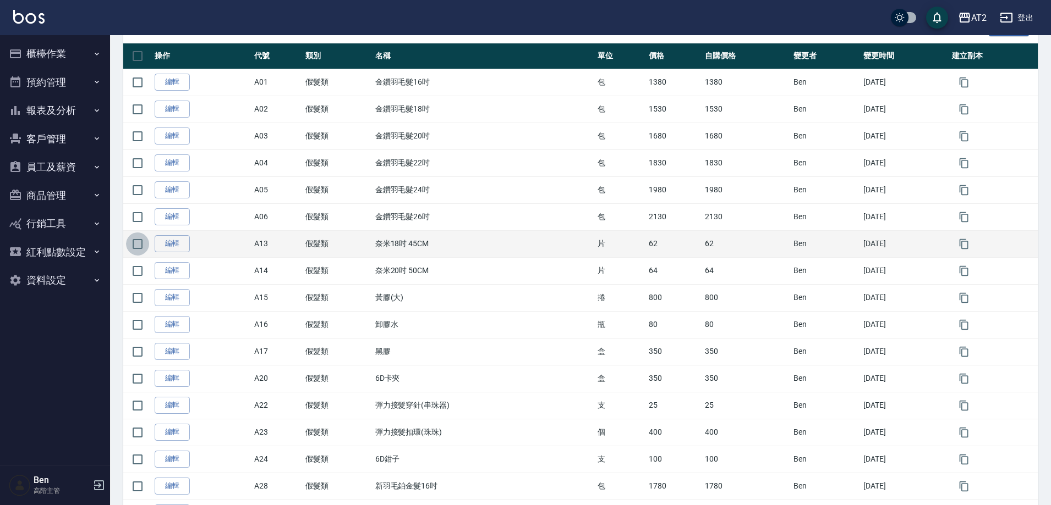
click at [142, 245] on input "checkbox" at bounding box center [137, 244] width 23 height 23
checkbox input "true"
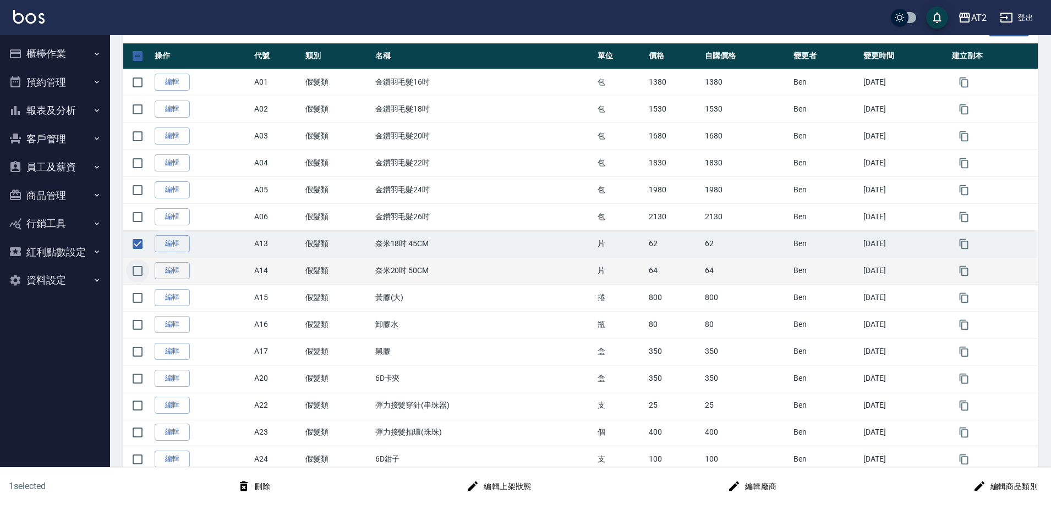
click at [140, 264] on input "checkbox" at bounding box center [137, 271] width 23 height 23
checkbox input "true"
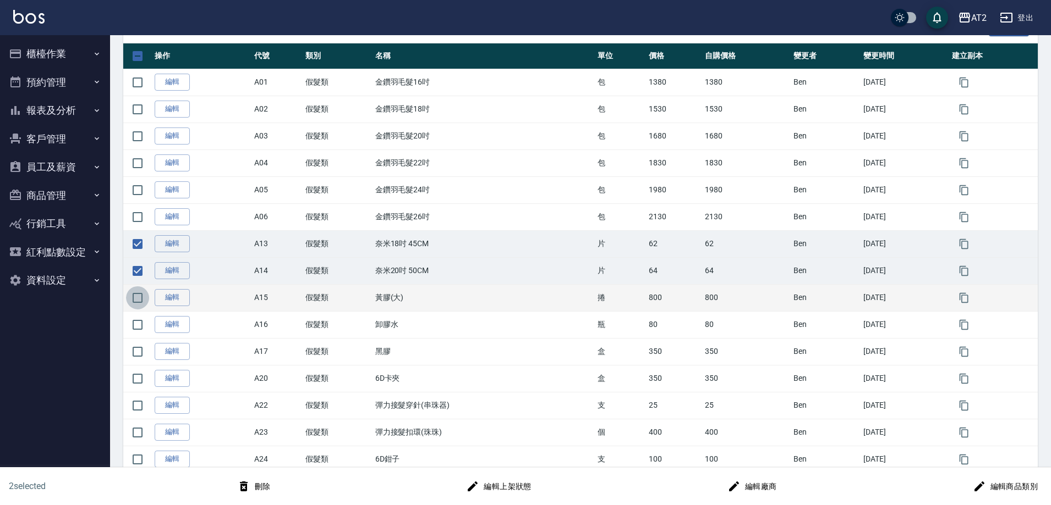
click at [137, 295] on input "checkbox" at bounding box center [137, 298] width 23 height 23
checkbox input "true"
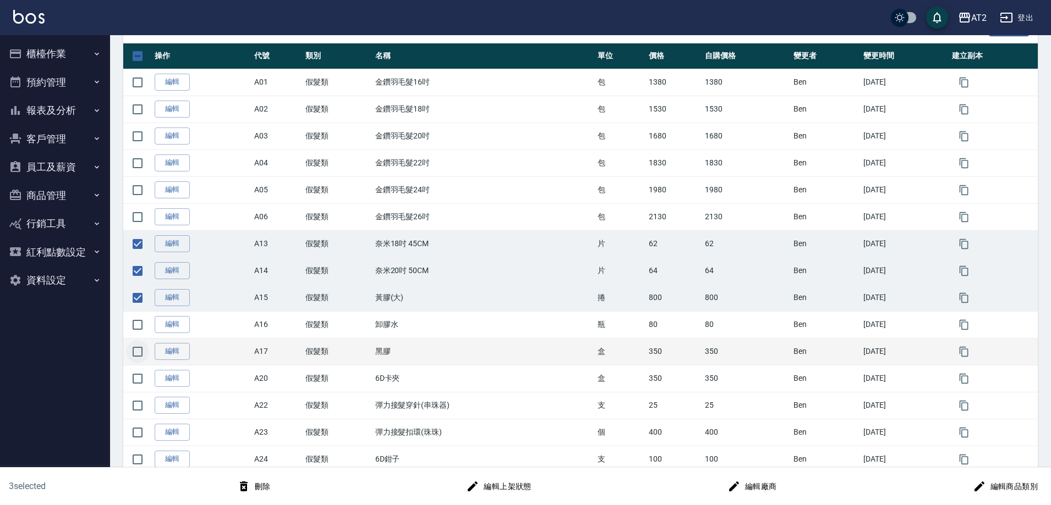
click at [138, 351] on input "checkbox" at bounding box center [137, 351] width 23 height 23
checkbox input "true"
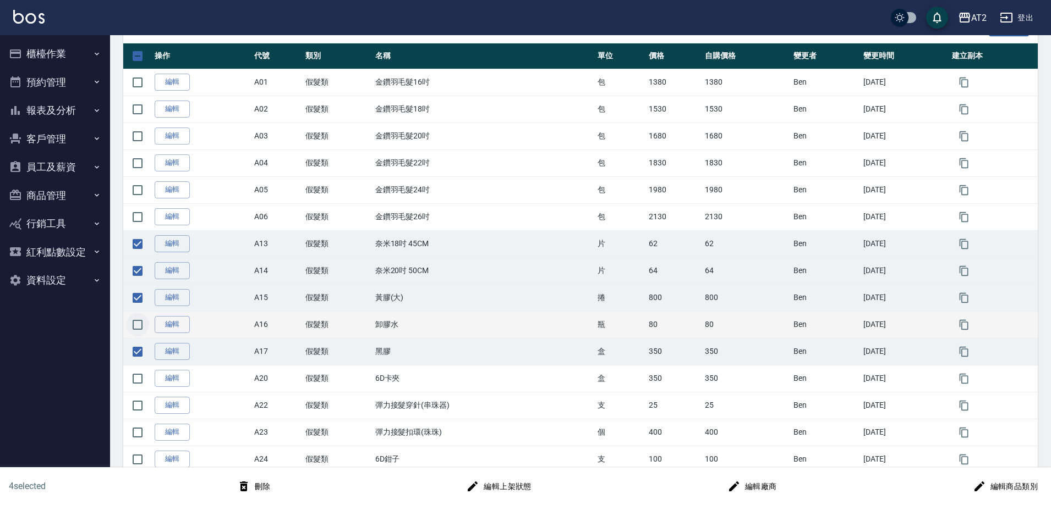
click at [138, 333] on input "checkbox" at bounding box center [137, 325] width 23 height 23
checkbox input "true"
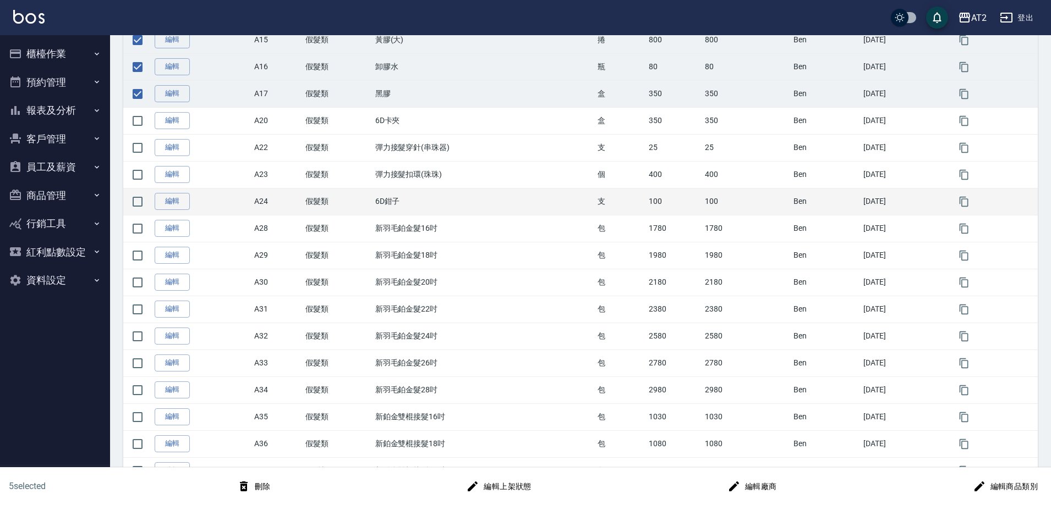
scroll to position [440, 0]
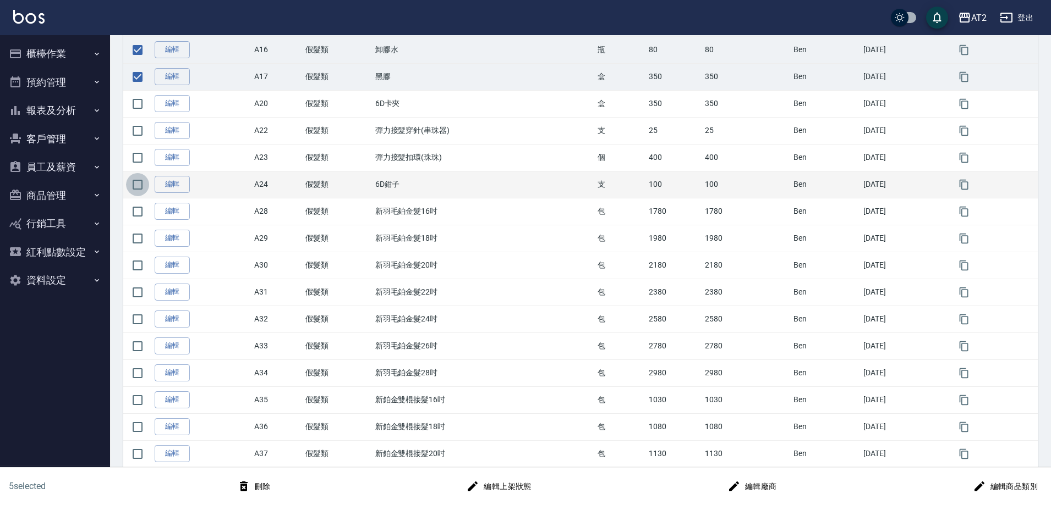
click at [129, 191] on input "checkbox" at bounding box center [137, 184] width 23 height 23
checkbox input "true"
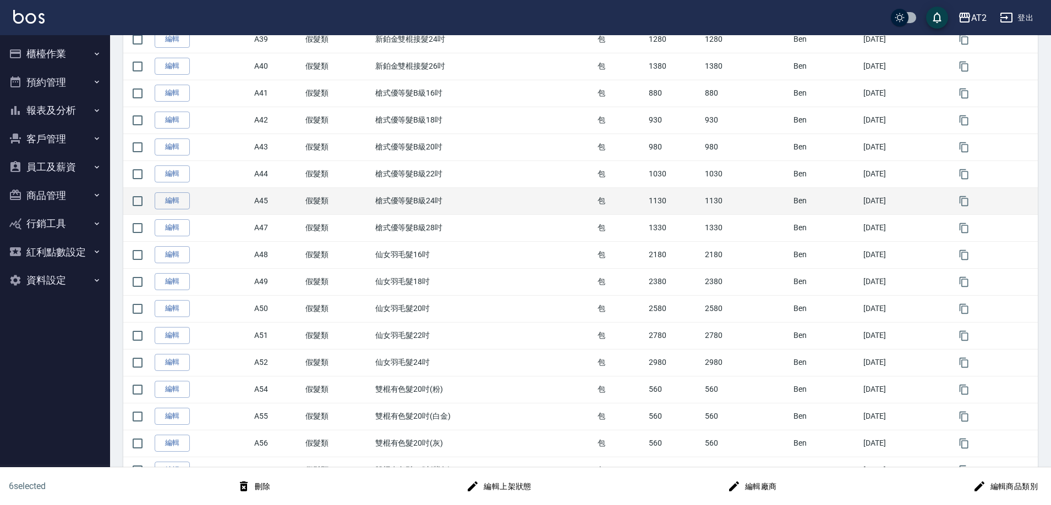
scroll to position [910, 0]
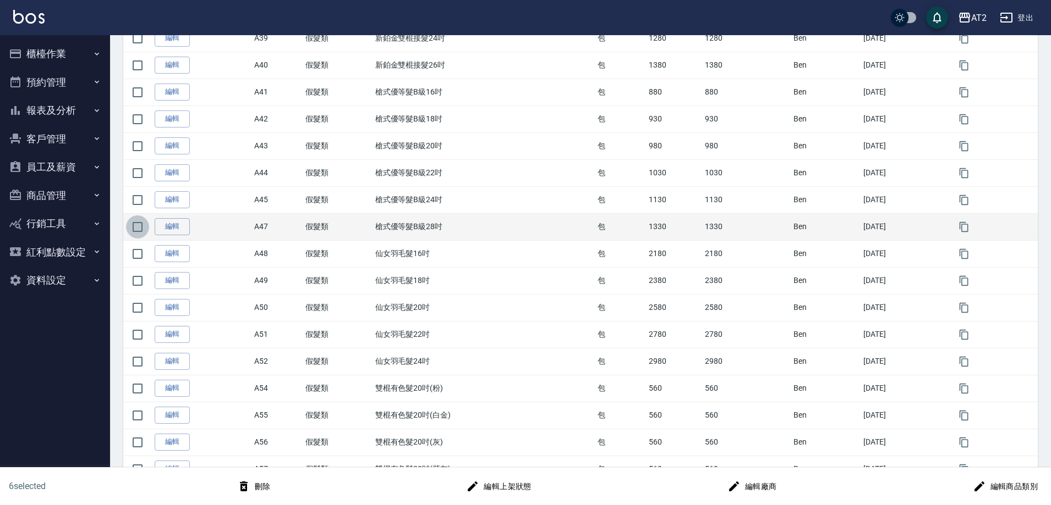
click at [138, 235] on input "checkbox" at bounding box center [137, 227] width 23 height 23
checkbox input "true"
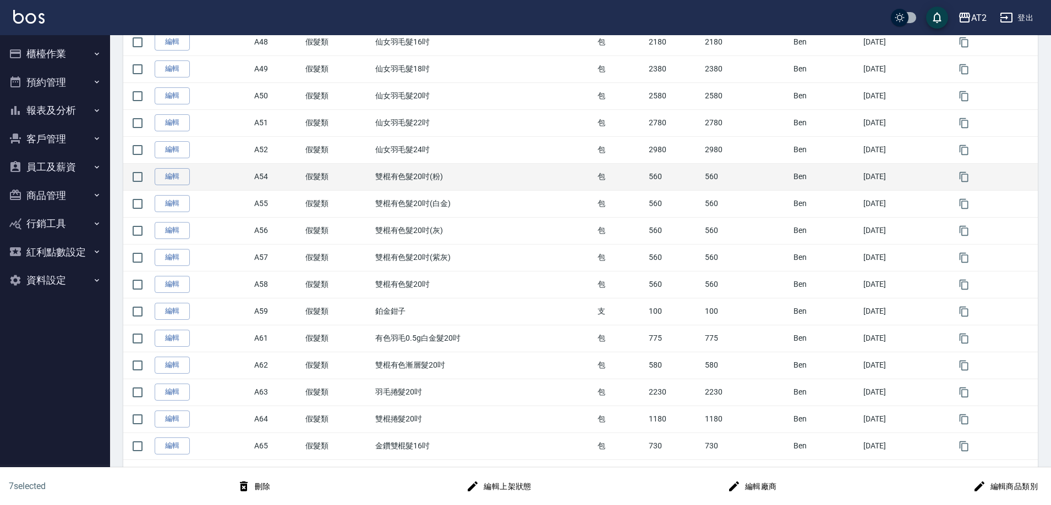
scroll to position [1130, 0]
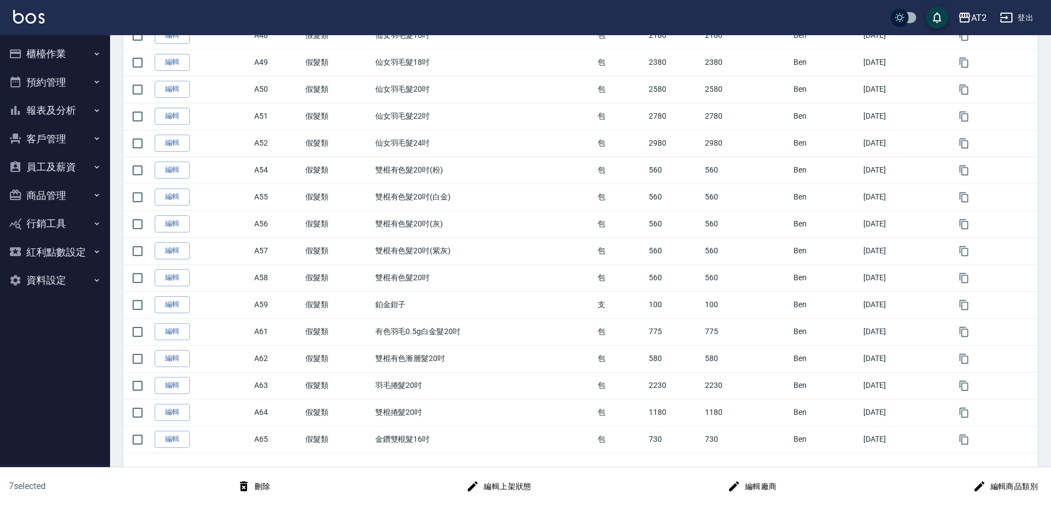
click at [265, 486] on button "刪除" at bounding box center [254, 487] width 42 height 20
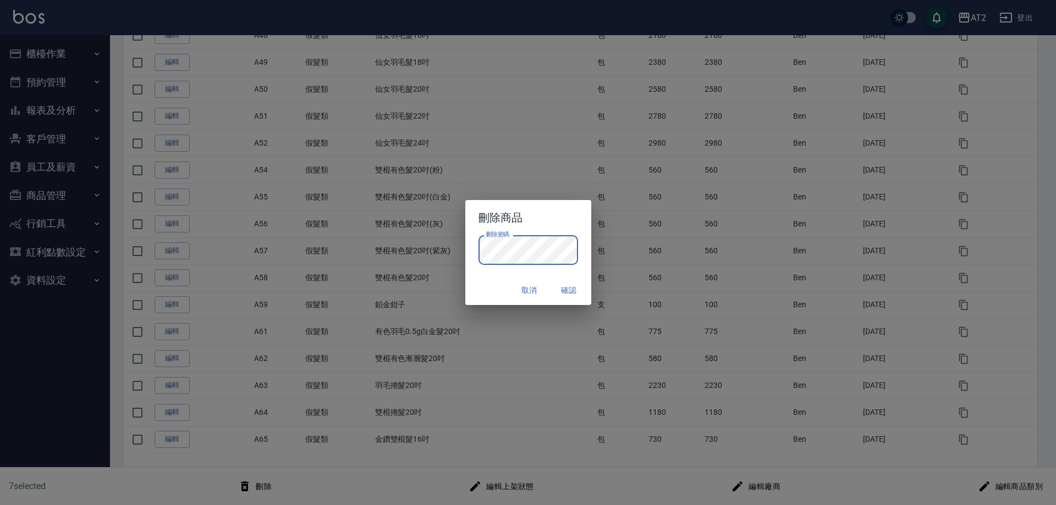
click at [574, 294] on button "確認" at bounding box center [569, 291] width 35 height 20
checkbox input "false"
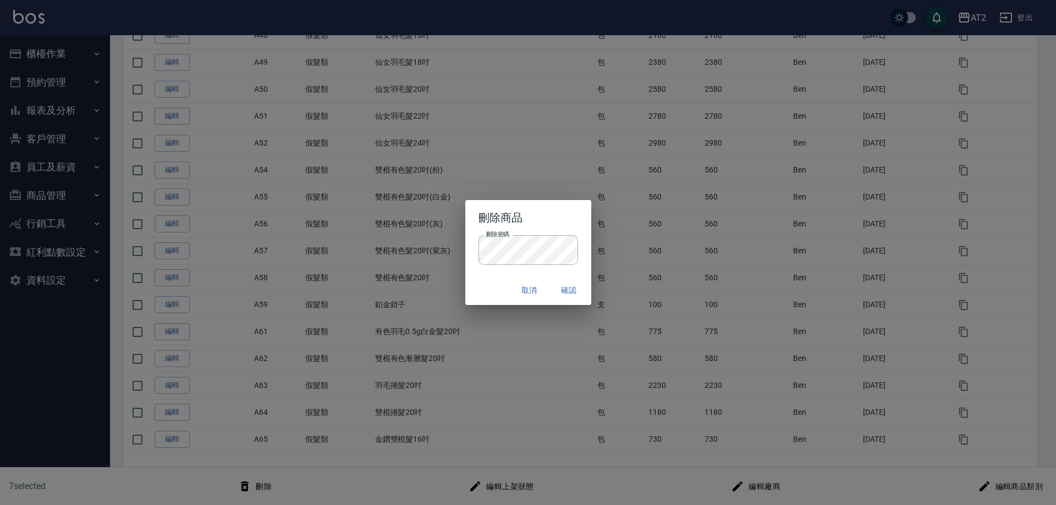
checkbox input "false"
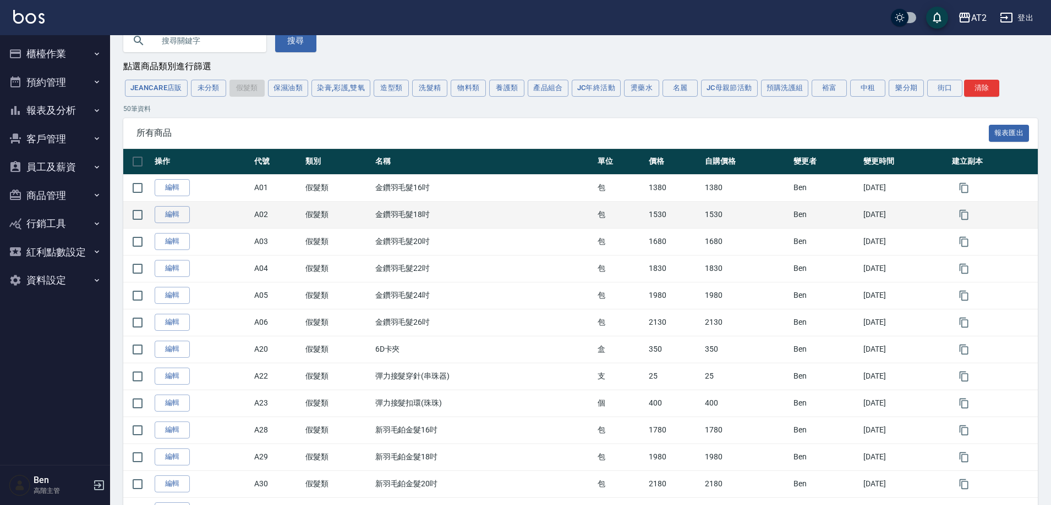
scroll to position [0, 0]
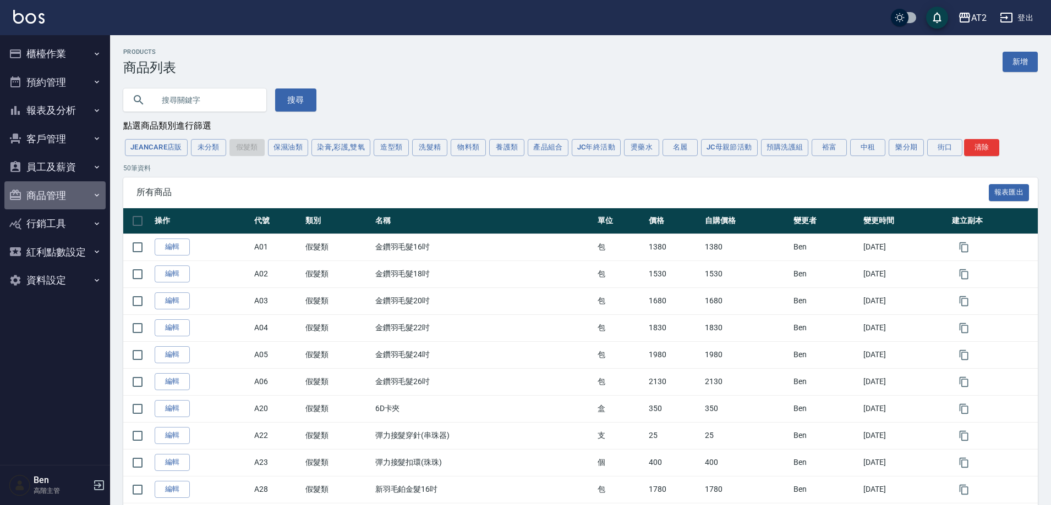
click at [74, 193] on button "商品管理" at bounding box center [54, 196] width 101 height 29
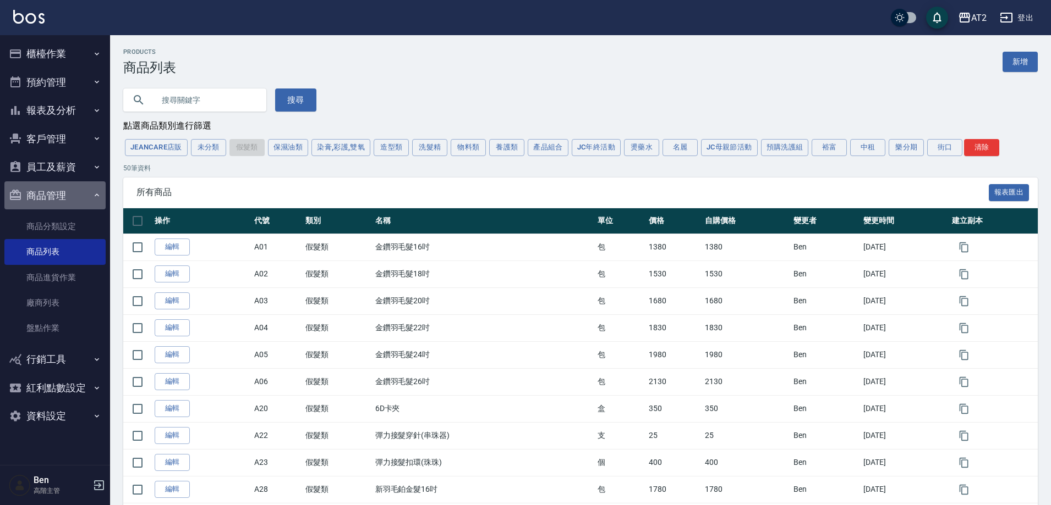
click at [64, 200] on button "商品管理" at bounding box center [54, 196] width 101 height 29
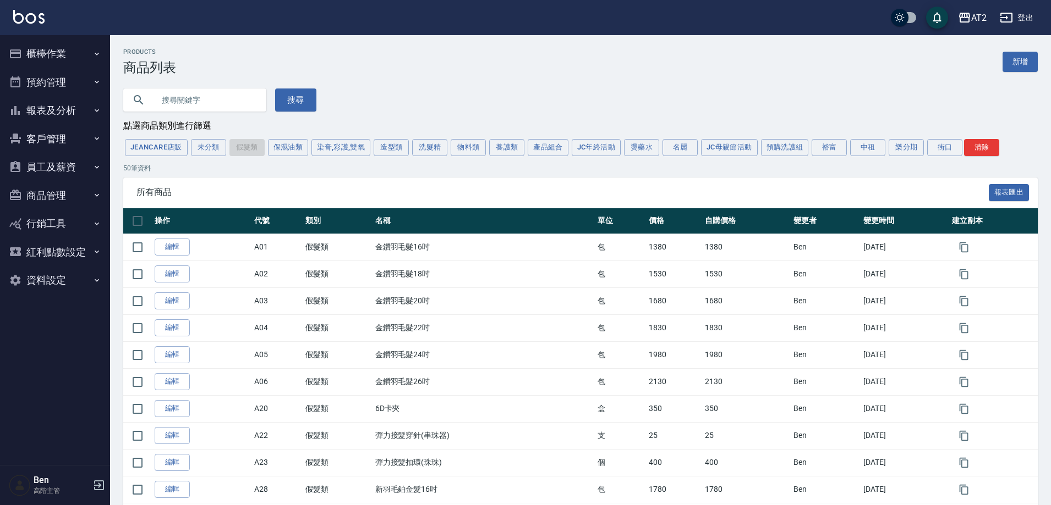
click at [50, 272] on button "資料設定" at bounding box center [54, 280] width 101 height 29
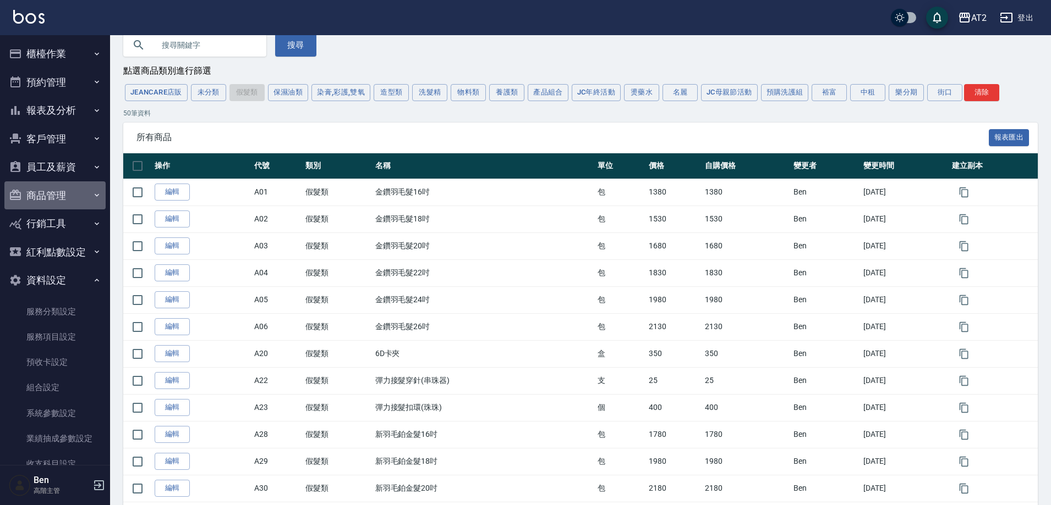
click at [70, 190] on button "商品管理" at bounding box center [54, 196] width 101 height 29
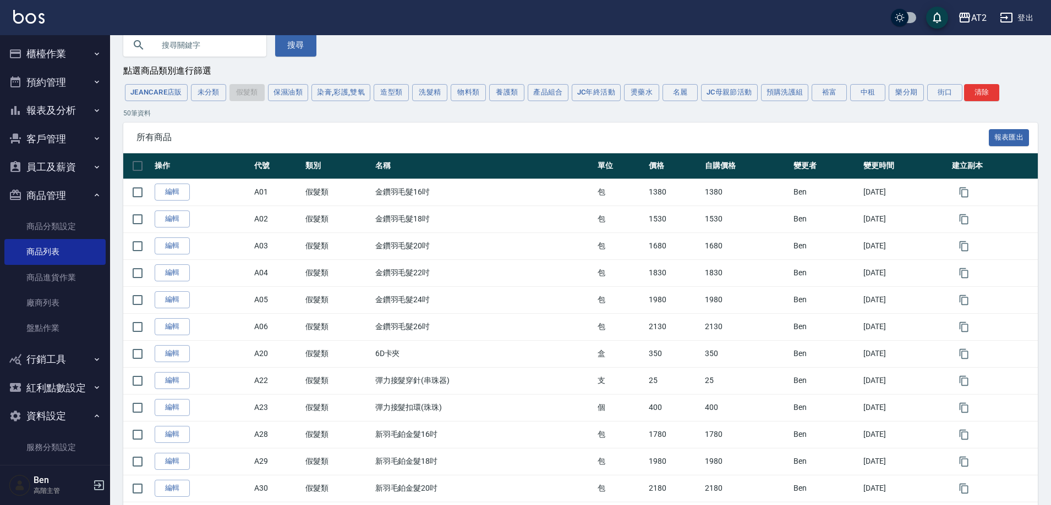
click at [70, 191] on button "商品管理" at bounding box center [54, 196] width 101 height 29
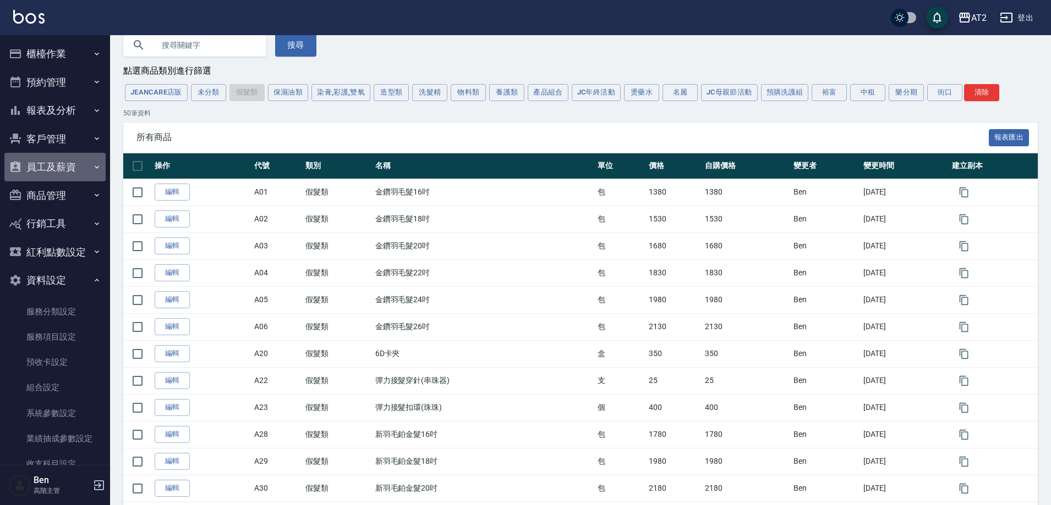
click at [67, 163] on button "員工及薪資" at bounding box center [54, 167] width 101 height 29
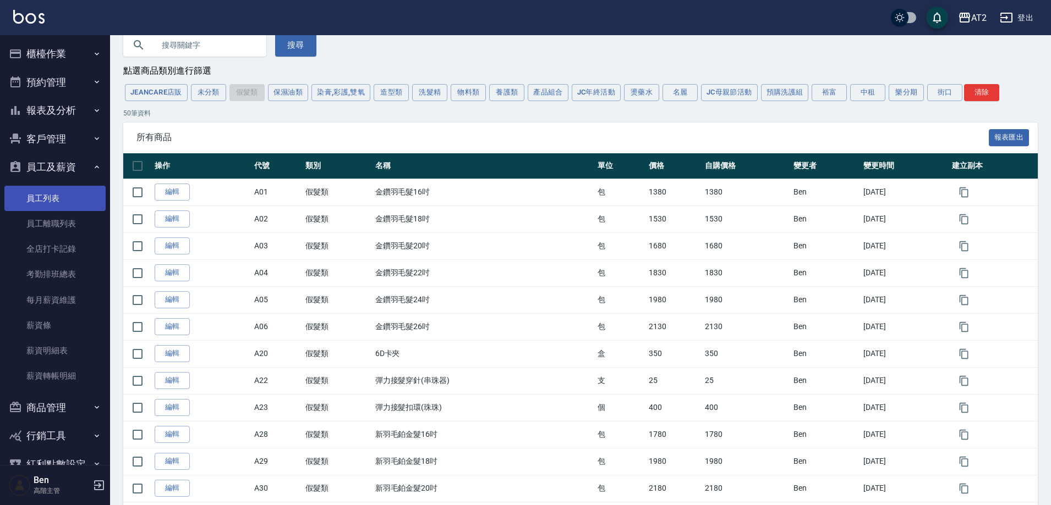
click at [62, 188] on link "員工列表" at bounding box center [54, 198] width 101 height 25
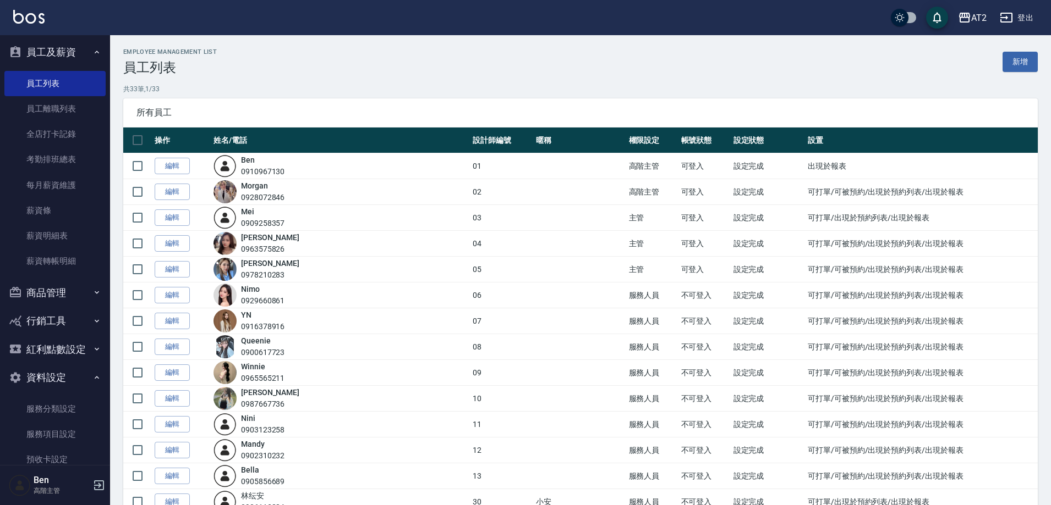
scroll to position [318, 0]
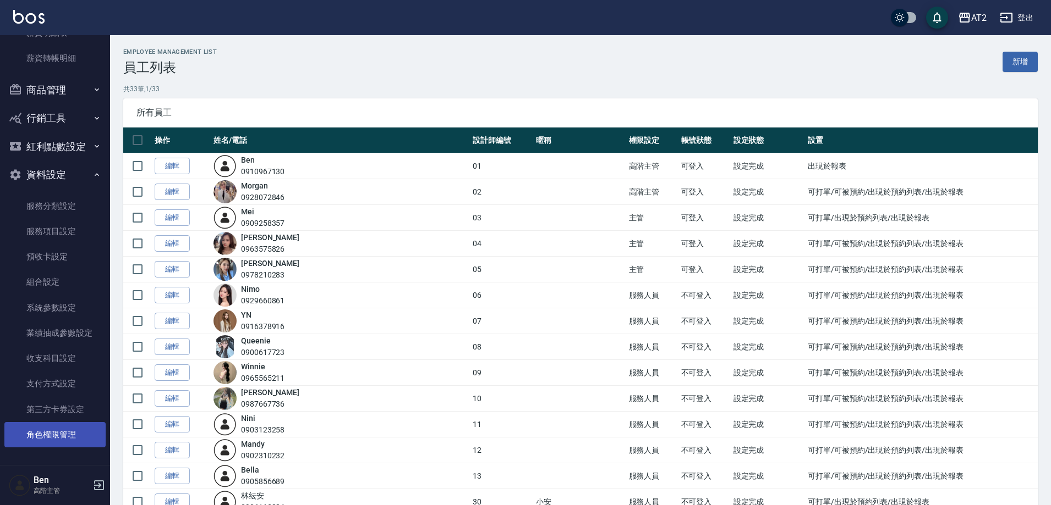
click at [55, 430] on link "角色權限管理" at bounding box center [54, 434] width 101 height 25
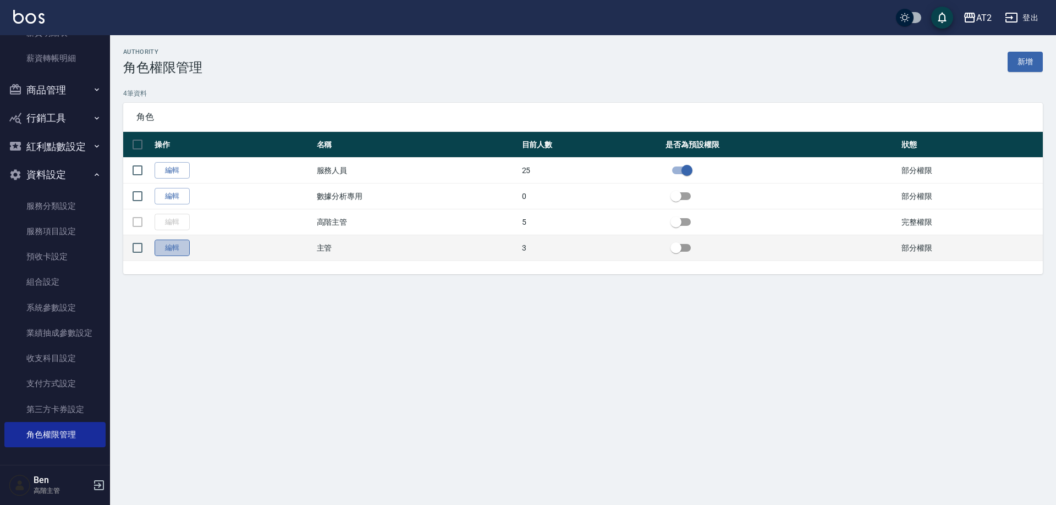
click at [168, 244] on link "編輯" at bounding box center [172, 248] width 35 height 17
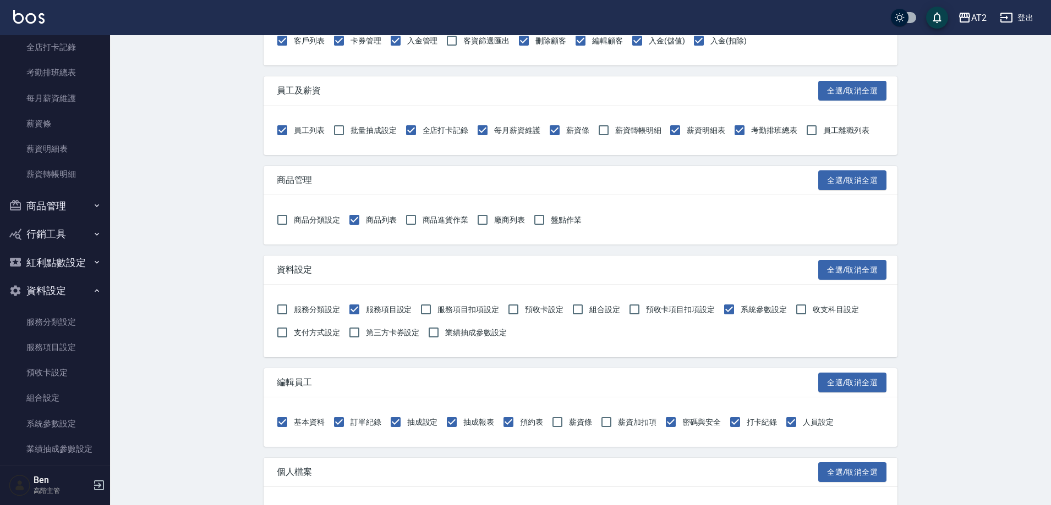
scroll to position [208, 0]
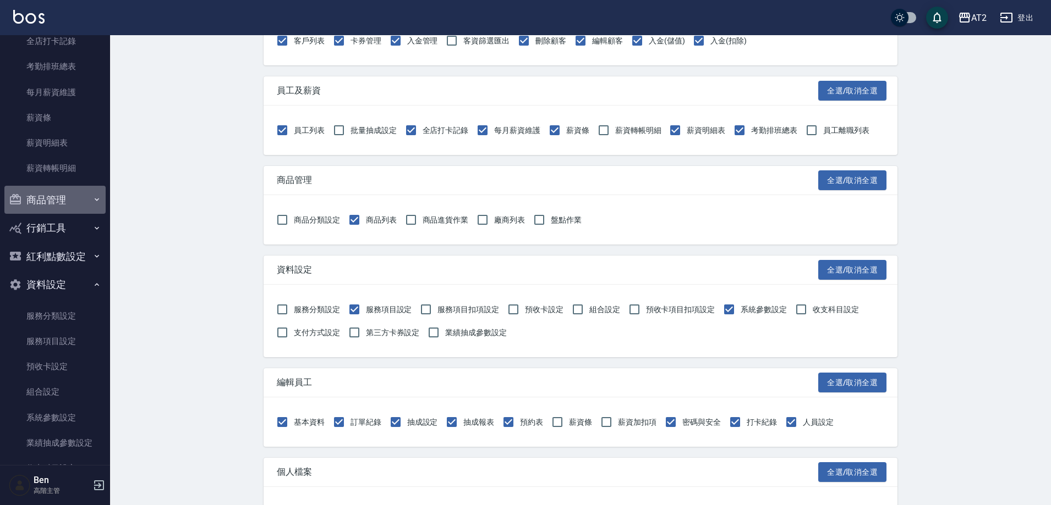
click at [79, 196] on button "商品管理" at bounding box center [54, 200] width 101 height 29
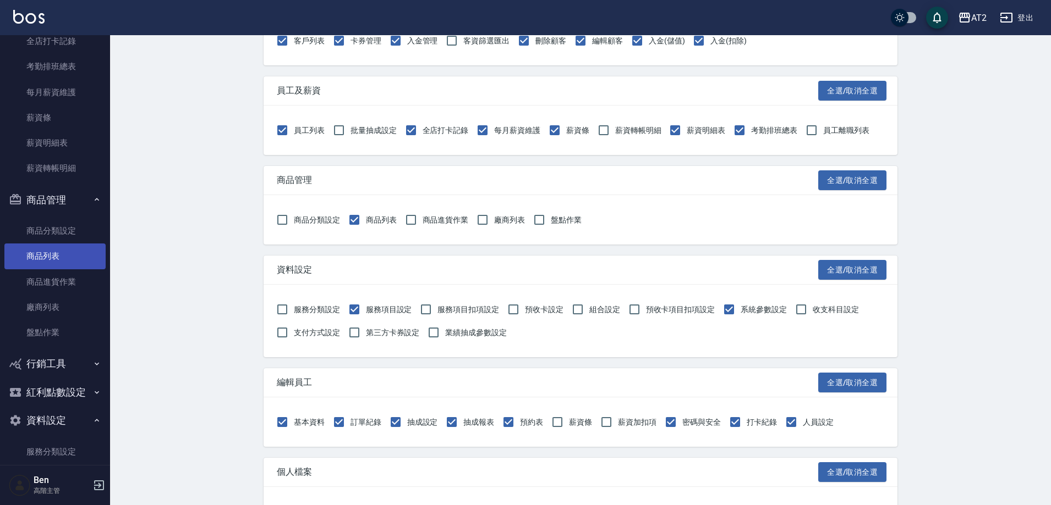
click at [61, 252] on link "商品列表" at bounding box center [54, 256] width 101 height 25
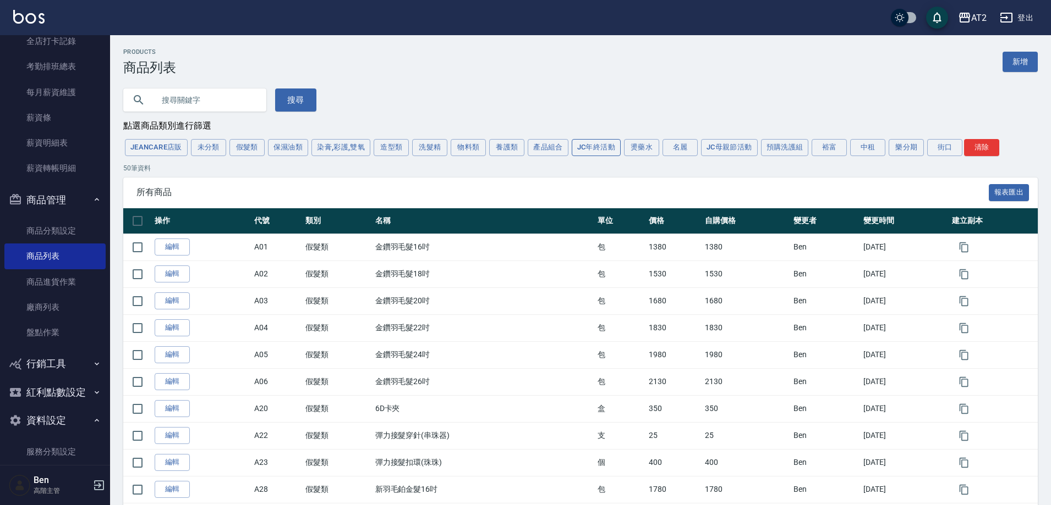
click at [596, 147] on button "JC年終活動" at bounding box center [595, 147] width 49 height 17
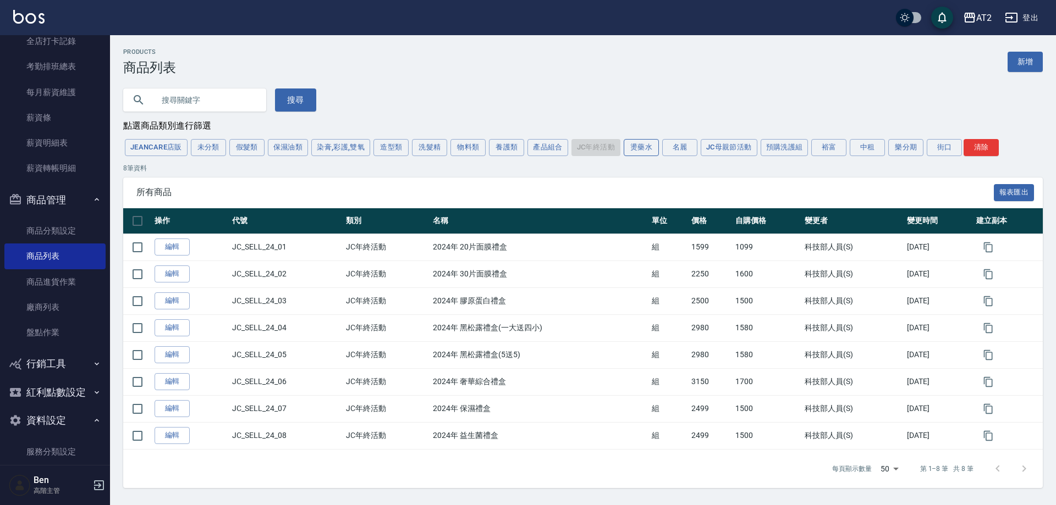
click at [651, 146] on button "燙藥水" at bounding box center [641, 147] width 35 height 17
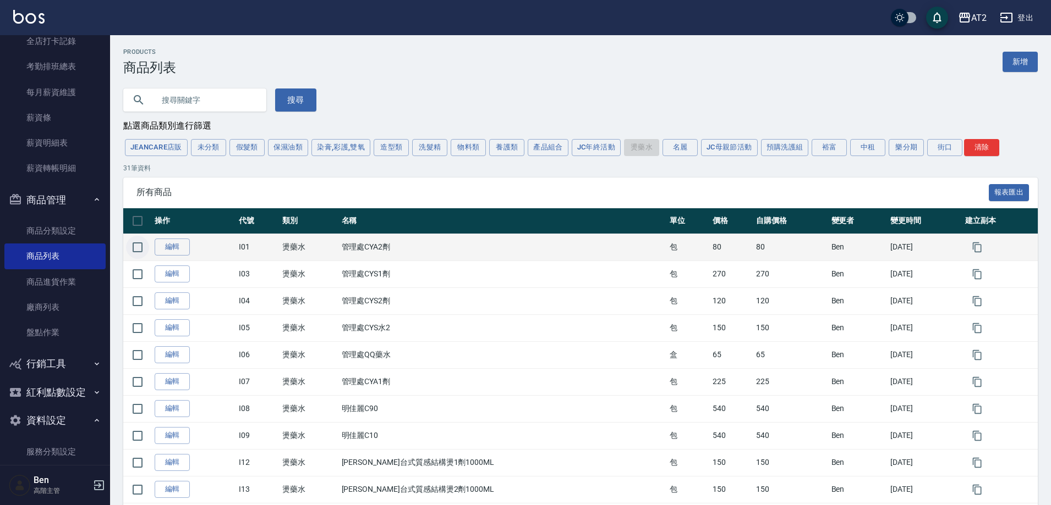
click at [137, 245] on input "checkbox" at bounding box center [137, 247] width 23 height 23
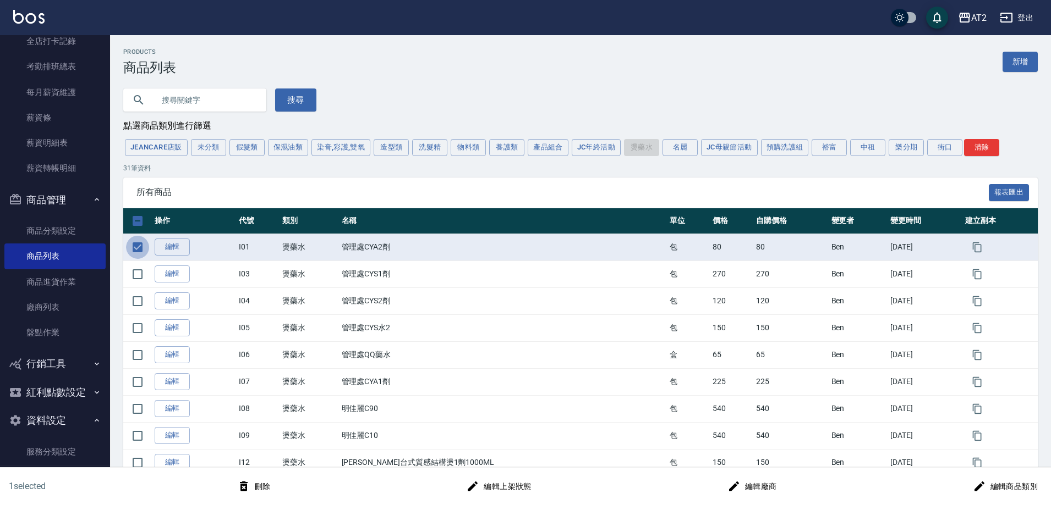
click at [136, 246] on input "checkbox" at bounding box center [137, 247] width 23 height 23
checkbox input "false"
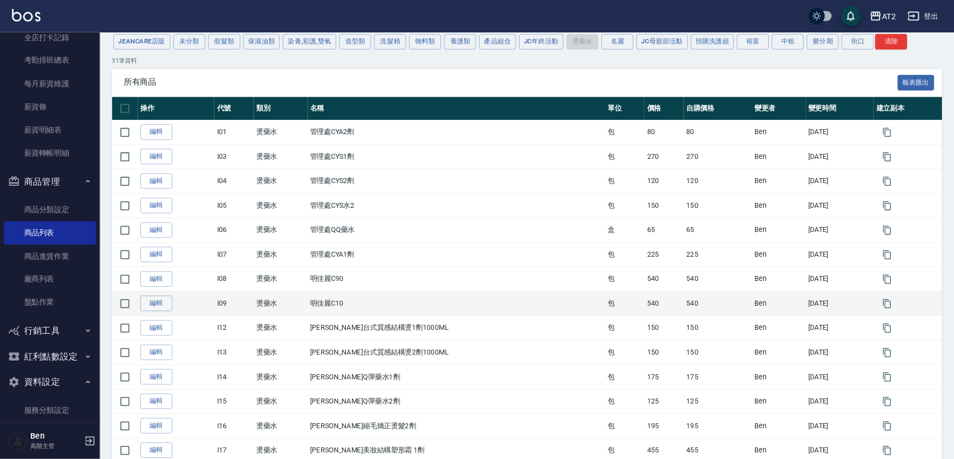
scroll to position [110, 0]
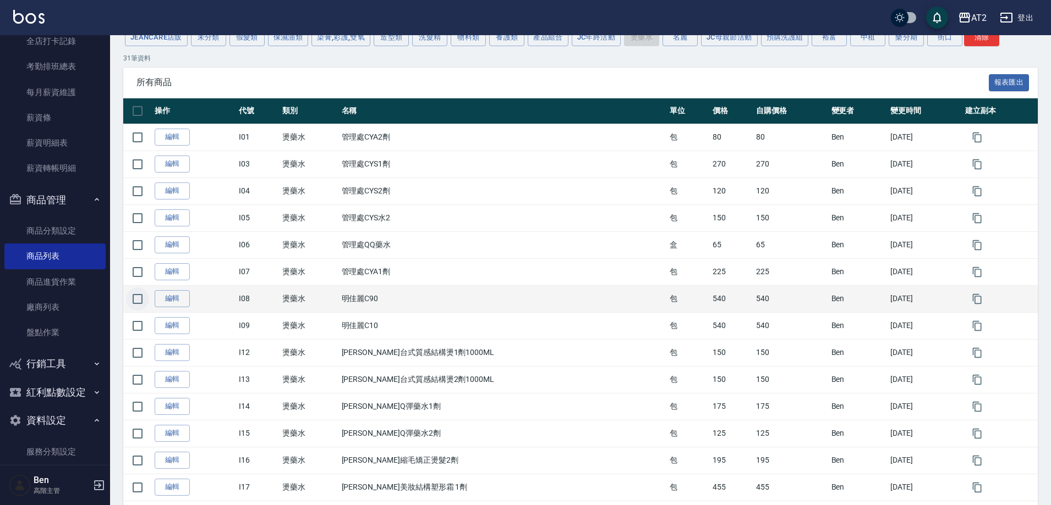
click at [139, 299] on input "checkbox" at bounding box center [137, 299] width 23 height 23
checkbox input "true"
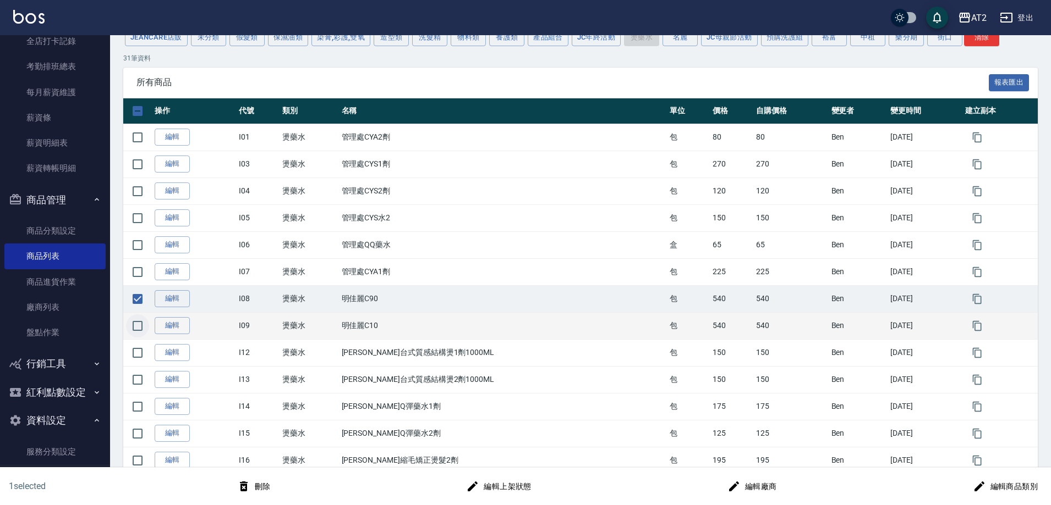
click at [139, 333] on input "checkbox" at bounding box center [137, 326] width 23 height 23
checkbox input "true"
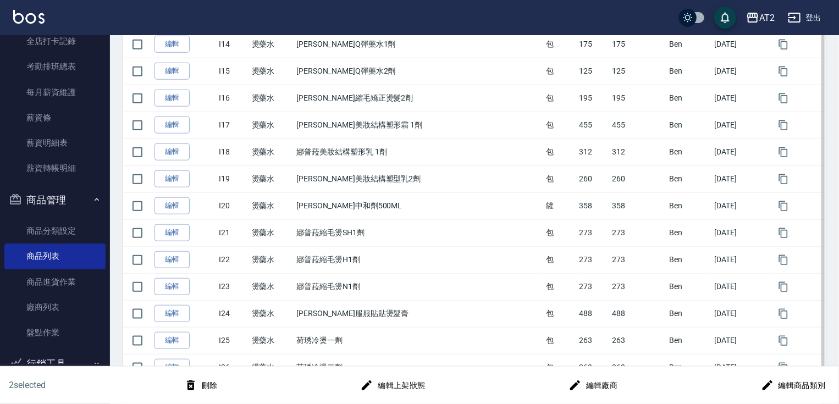
scroll to position [506, 0]
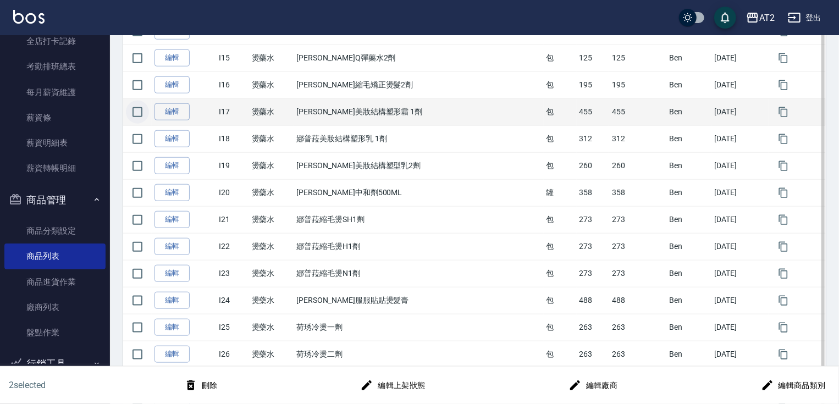
drag, startPoint x: 135, startPoint y: 109, endPoint x: 147, endPoint y: 120, distance: 16.8
click at [135, 110] on input "checkbox" at bounding box center [137, 112] width 23 height 23
checkbox input "true"
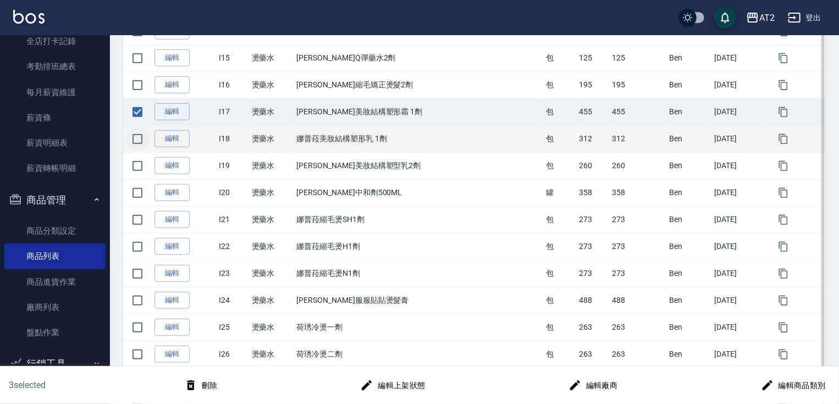
click at [144, 134] on input "checkbox" at bounding box center [137, 139] width 23 height 23
checkbox input "true"
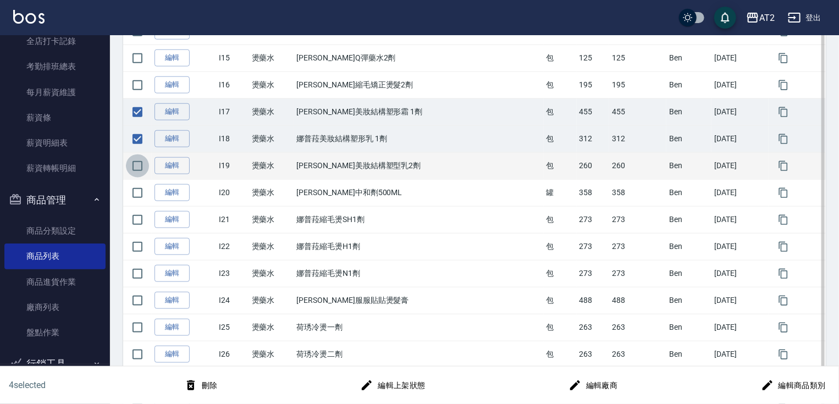
click at [142, 167] on input "checkbox" at bounding box center [137, 166] width 23 height 23
checkbox input "true"
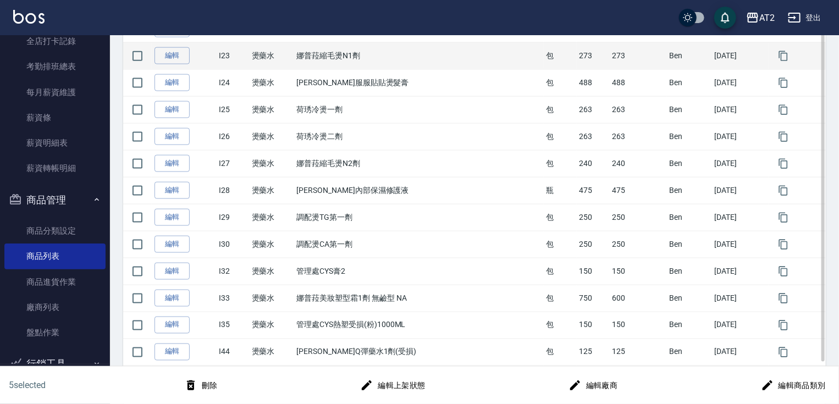
scroll to position [726, 0]
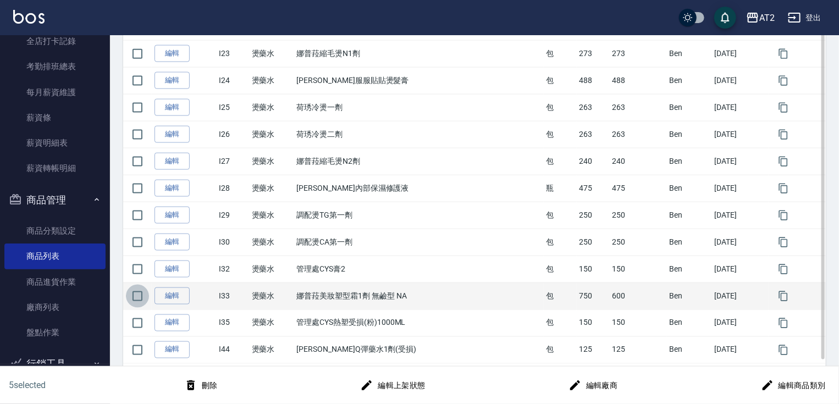
click at [142, 299] on input "checkbox" at bounding box center [137, 296] width 23 height 23
checkbox input "true"
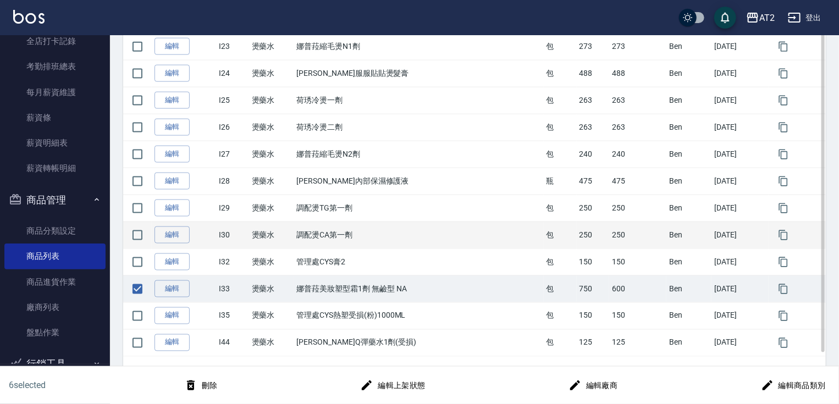
scroll to position [735, 0]
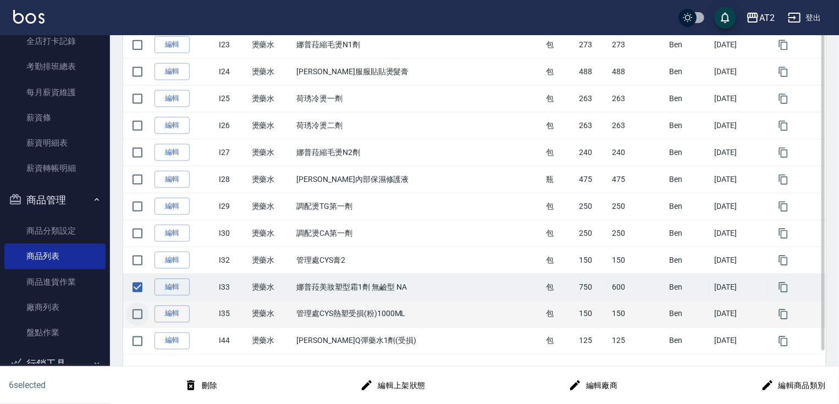
click at [127, 310] on input "checkbox" at bounding box center [137, 314] width 23 height 23
checkbox input "true"
click at [215, 389] on button "刪除" at bounding box center [201, 386] width 42 height 20
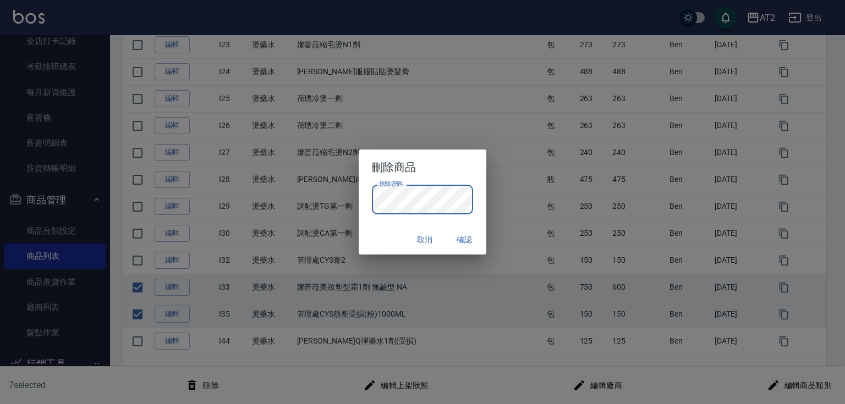
click at [457, 243] on button "確認" at bounding box center [464, 240] width 35 height 20
checkbox input "false"
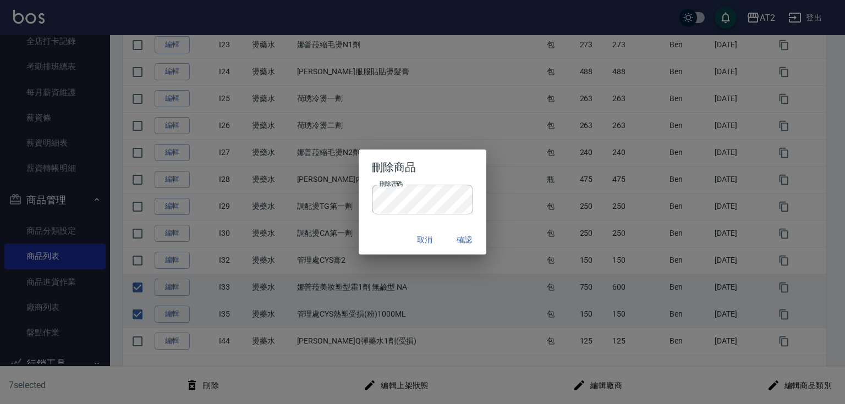
checkbox input "false"
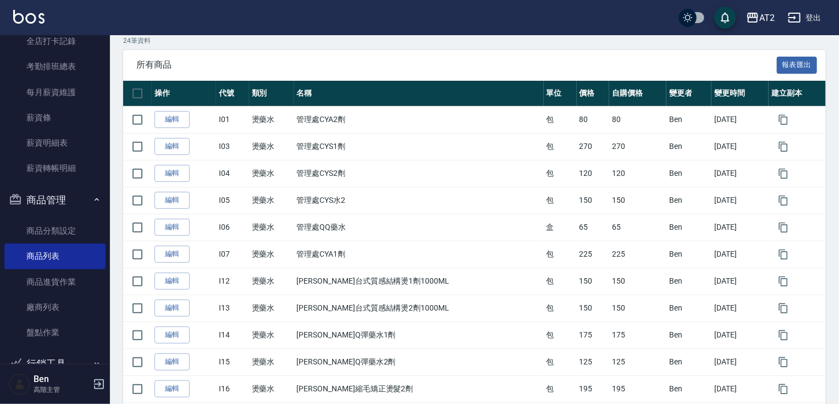
scroll to position [0, 0]
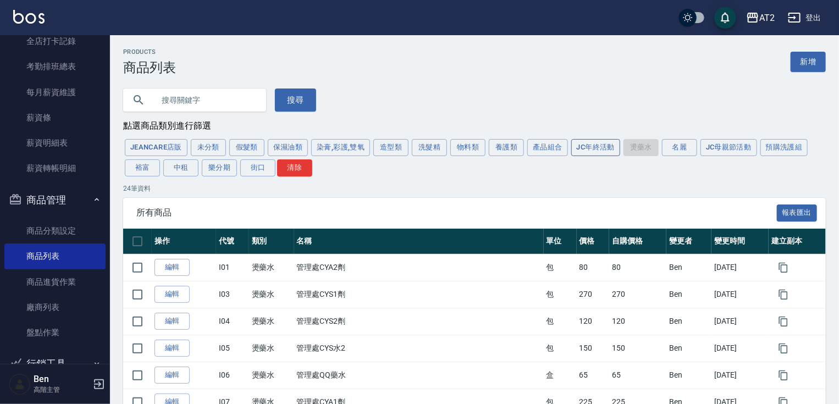
click at [582, 146] on button "JC年終活動" at bounding box center [595, 147] width 49 height 17
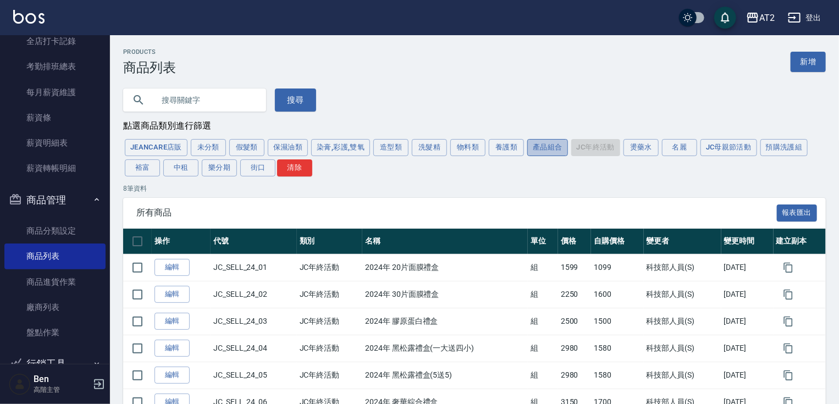
click at [554, 145] on button "產品組合" at bounding box center [547, 147] width 41 height 17
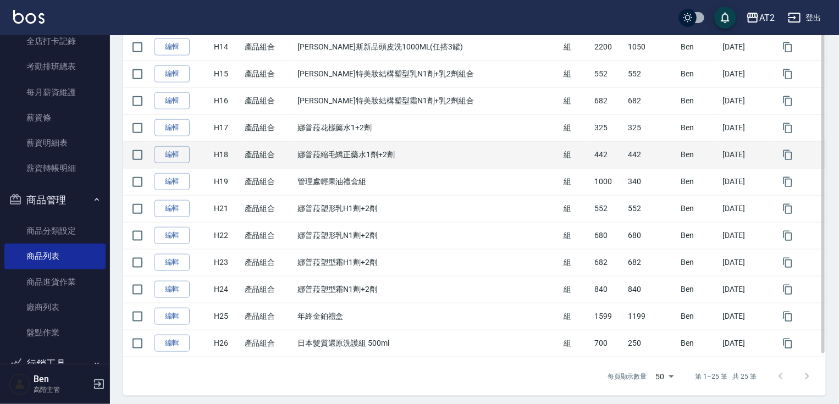
scroll to position [574, 0]
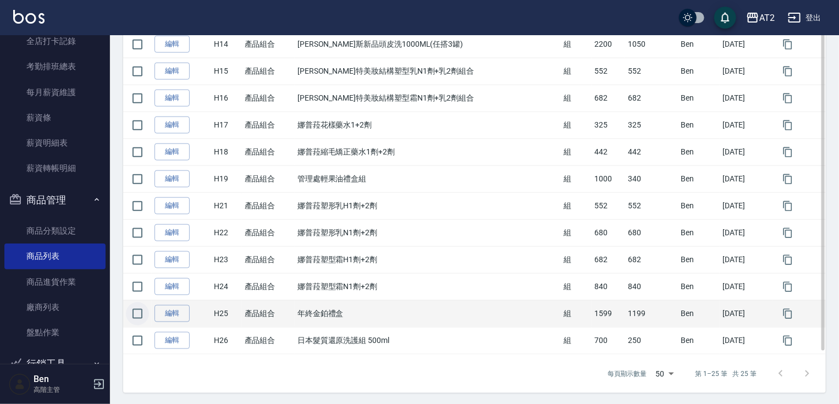
click at [145, 311] on input "checkbox" at bounding box center [137, 314] width 23 height 23
checkbox input "true"
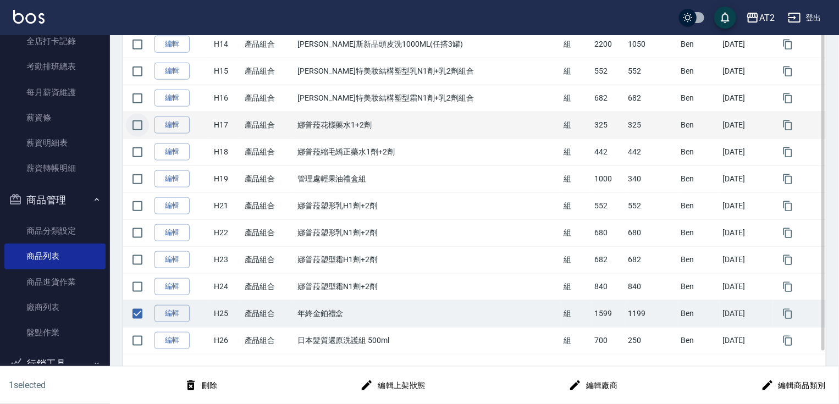
click at [136, 125] on input "checkbox" at bounding box center [137, 125] width 23 height 23
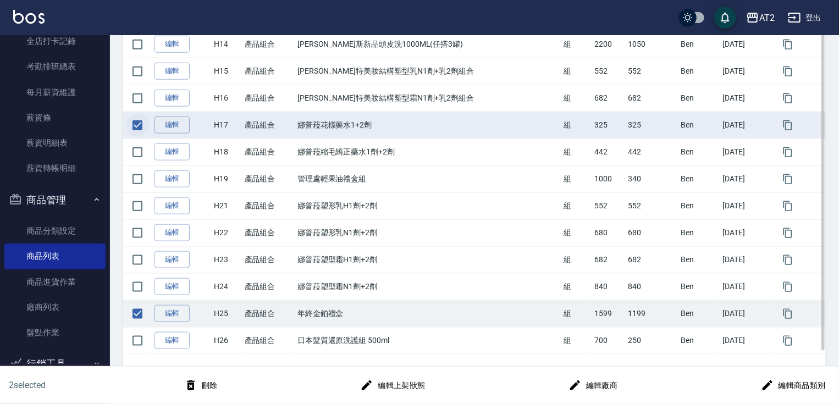
click at [136, 125] on input "checkbox" at bounding box center [137, 125] width 23 height 23
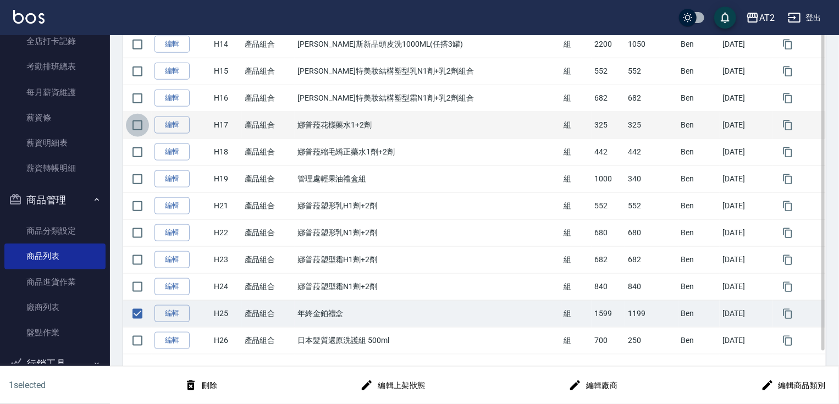
click at [136, 125] on input "checkbox" at bounding box center [137, 125] width 23 height 23
checkbox input "true"
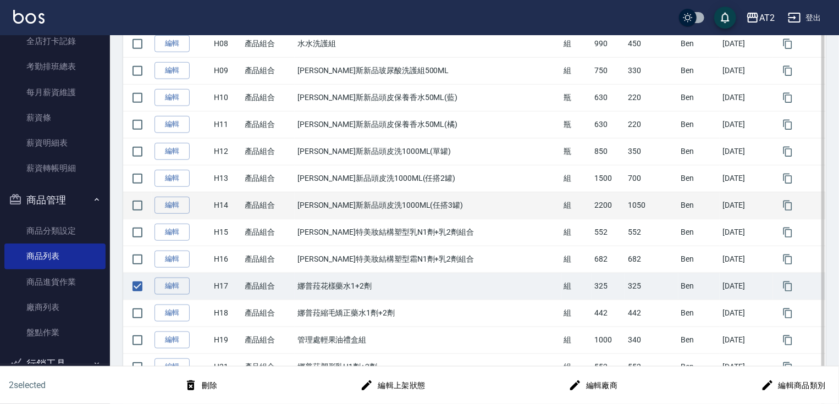
scroll to position [398, 0]
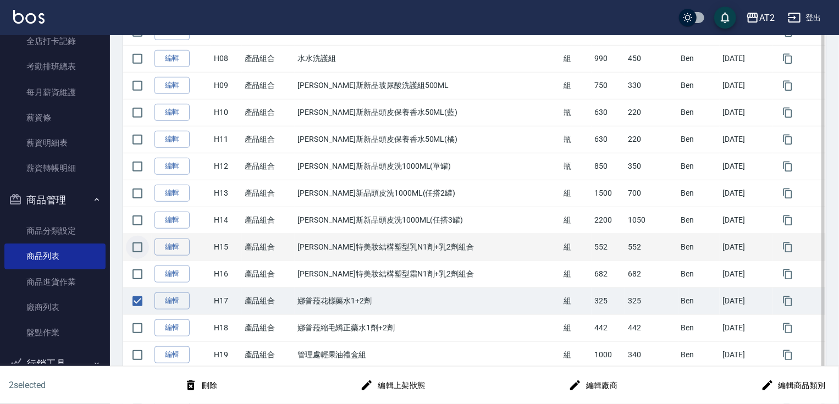
click at [141, 244] on input "checkbox" at bounding box center [137, 247] width 23 height 23
checkbox input "true"
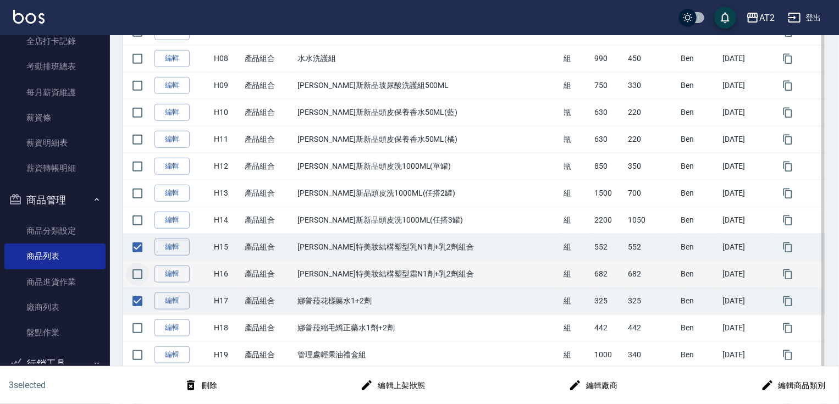
click at [141, 271] on input "checkbox" at bounding box center [137, 274] width 23 height 23
checkbox input "true"
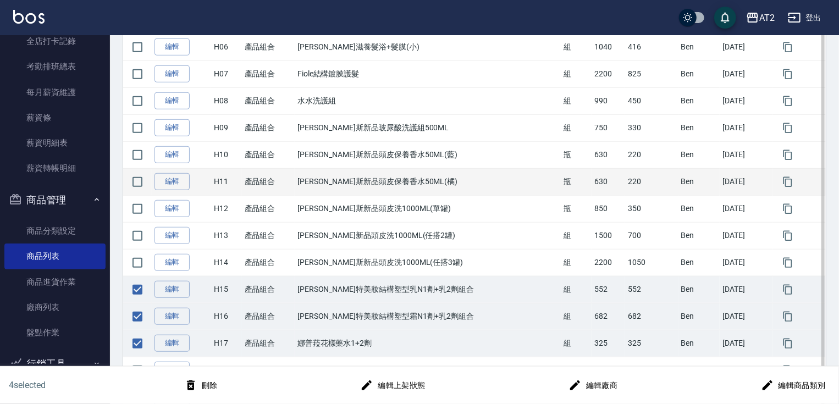
scroll to position [354, 0]
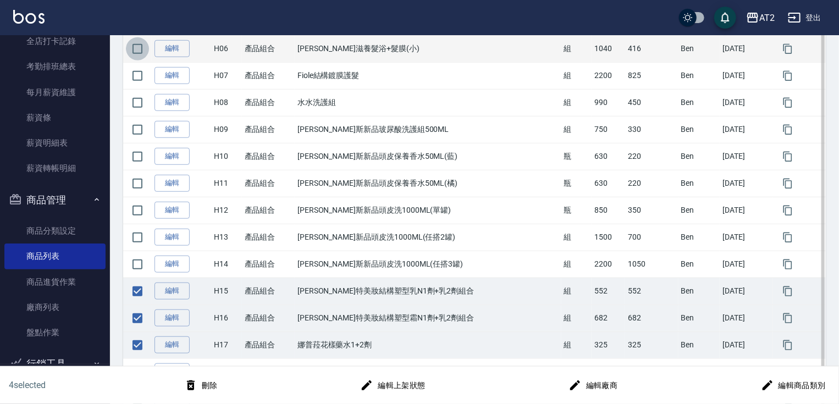
click at [141, 48] on input "checkbox" at bounding box center [137, 48] width 23 height 23
checkbox input "true"
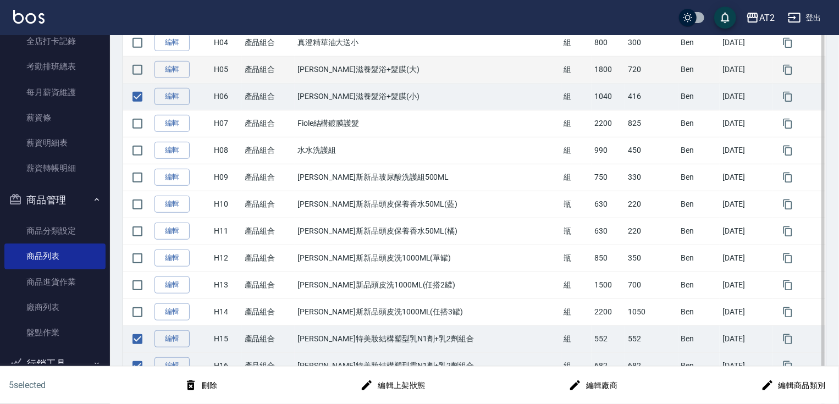
scroll to position [178, 0]
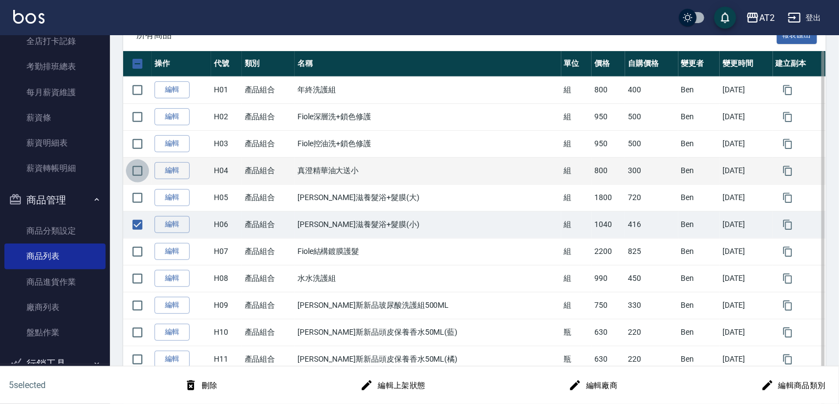
click at [132, 172] on input "checkbox" at bounding box center [137, 171] width 23 height 23
click at [201, 377] on button "刪除" at bounding box center [201, 386] width 42 height 20
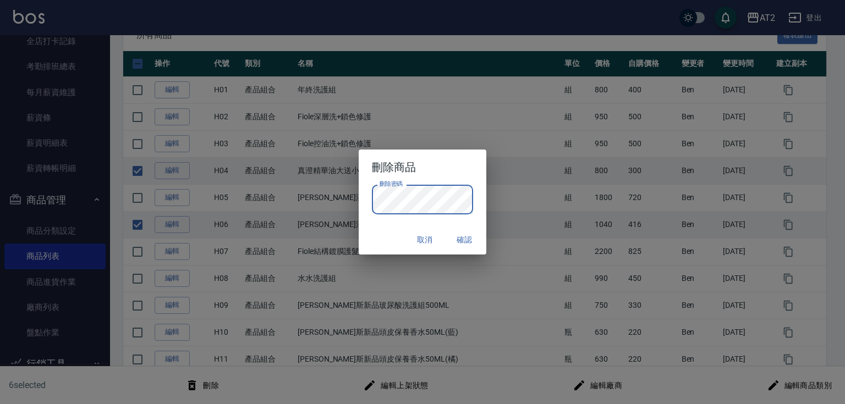
click at [465, 241] on button "確認" at bounding box center [464, 240] width 35 height 20
checkbox input "false"
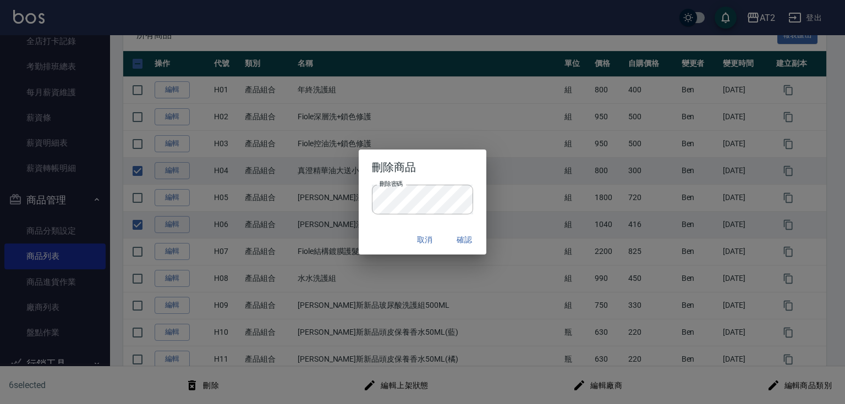
checkbox input "false"
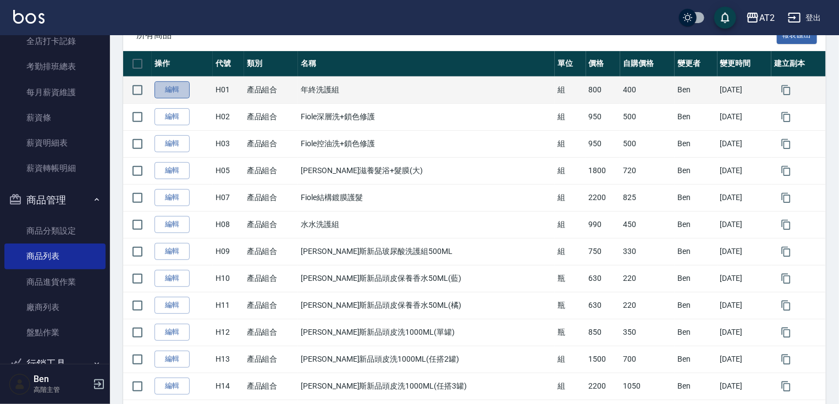
click at [165, 92] on link "編輯" at bounding box center [172, 89] width 35 height 17
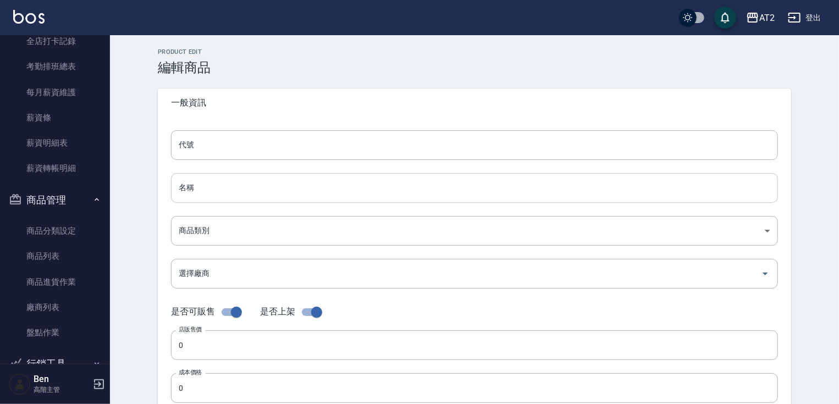
type input "H01"
type input "年終洗護組"
type input "f8903c23-012d-4e4a-a339-c2d894fb3b6d"
type input "800"
type input "400"
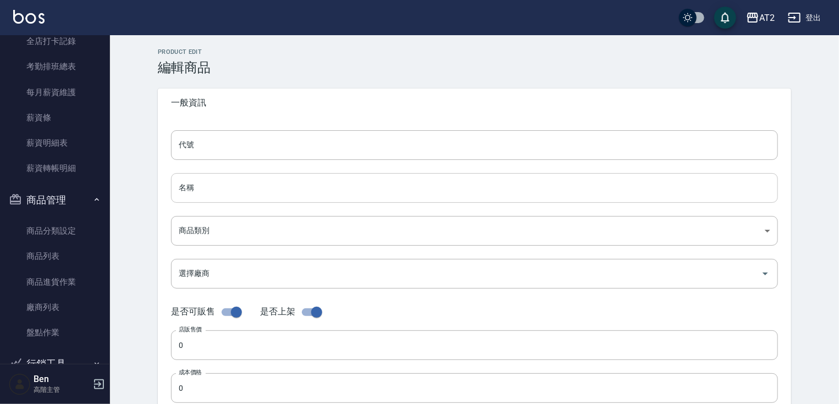
type input "400"
type input "組"
type input "UNSET"
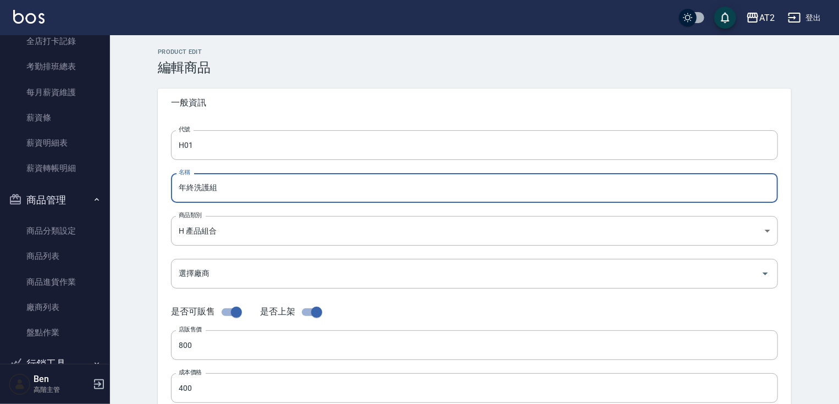
click at [236, 180] on input "年終洗護組" at bounding box center [474, 188] width 607 height 30
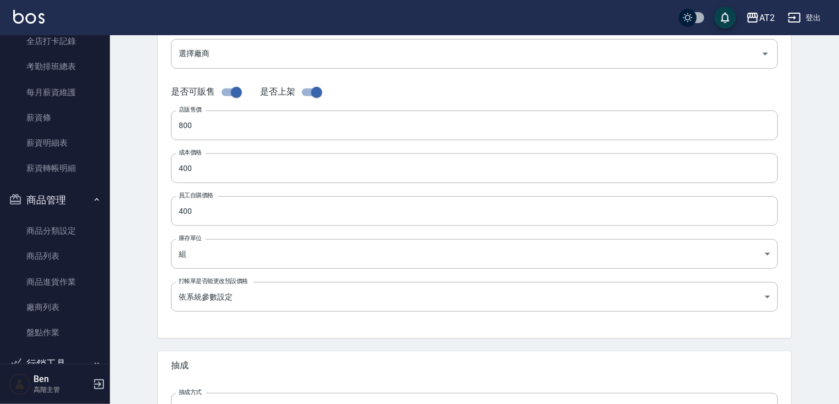
scroll to position [354, 0]
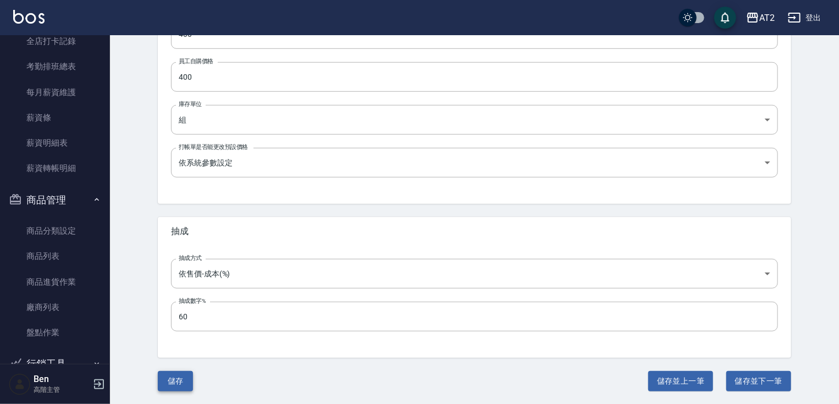
type input "年終洗護組(RATA)"
click at [181, 372] on button "儲存" at bounding box center [175, 381] width 35 height 20
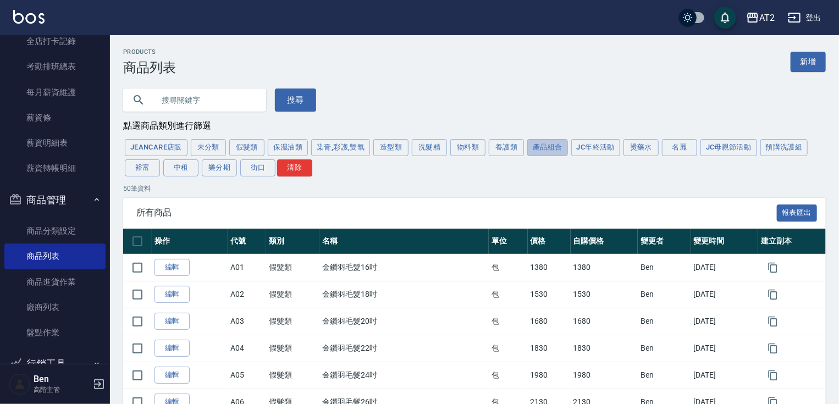
click at [530, 147] on button "產品組合" at bounding box center [547, 147] width 41 height 17
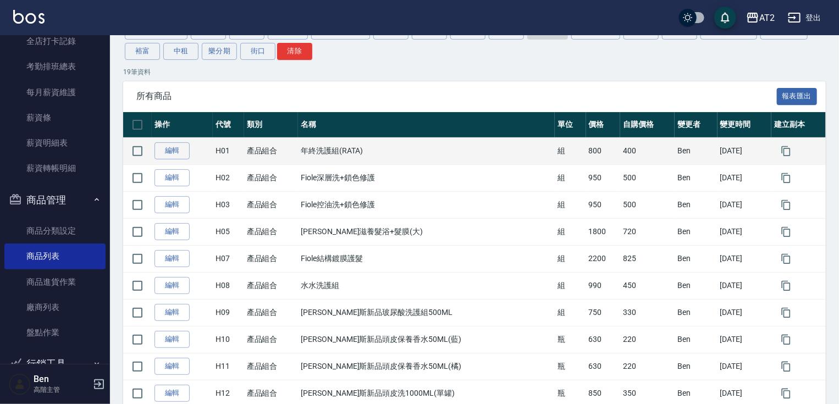
scroll to position [132, 0]
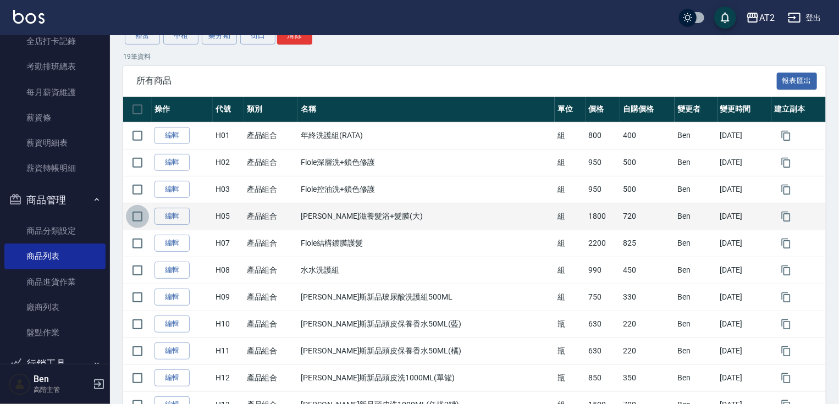
click at [133, 216] on input "checkbox" at bounding box center [137, 216] width 23 height 23
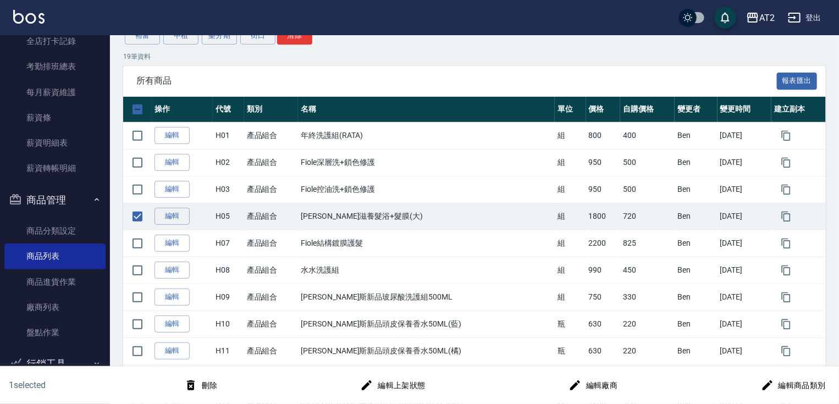
click at [208, 386] on button "刪除" at bounding box center [201, 386] width 42 height 20
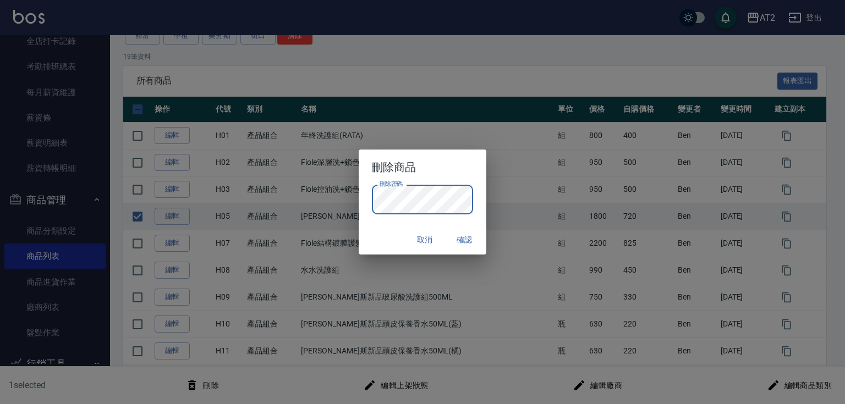
click at [464, 238] on button "確認" at bounding box center [464, 240] width 35 height 20
checkbox input "false"
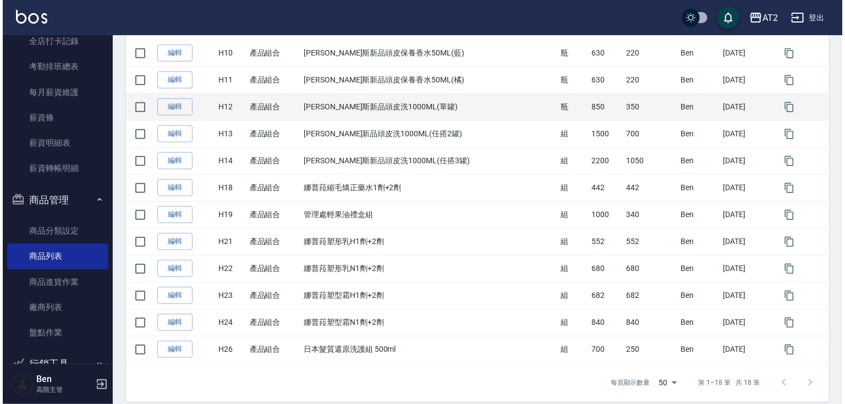
scroll to position [386, 0]
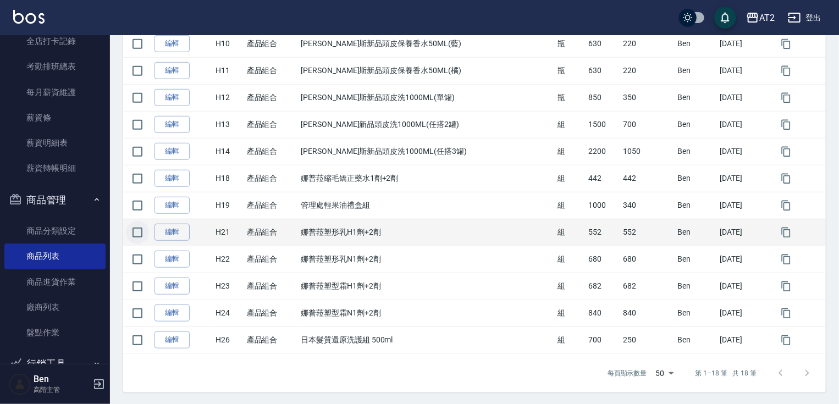
click at [138, 239] on input "checkbox" at bounding box center [137, 232] width 23 height 23
checkbox input "true"
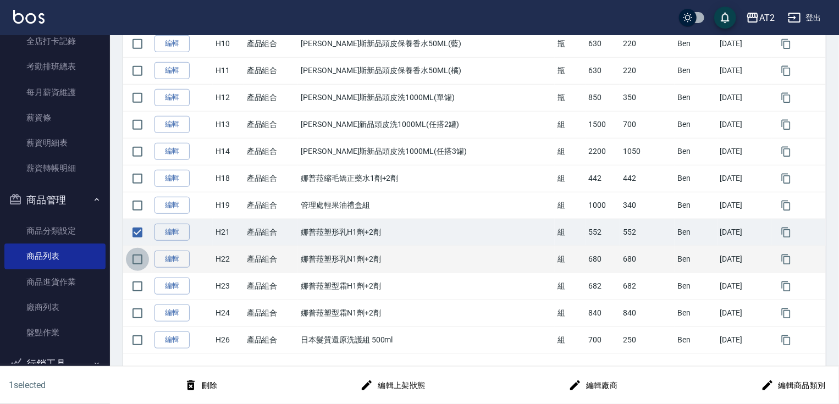
click at [138, 253] on input "checkbox" at bounding box center [137, 259] width 23 height 23
checkbox input "true"
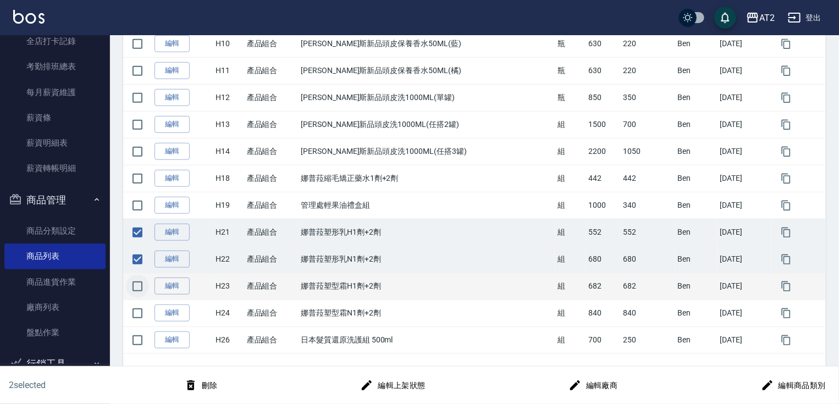
click at [136, 276] on input "checkbox" at bounding box center [137, 286] width 23 height 23
checkbox input "true"
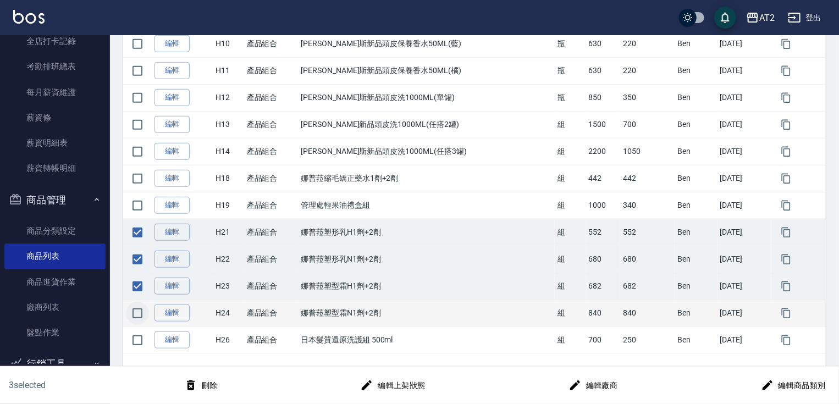
click at [139, 302] on input "checkbox" at bounding box center [137, 313] width 23 height 23
checkbox input "true"
click at [205, 381] on button "刪除" at bounding box center [201, 386] width 42 height 20
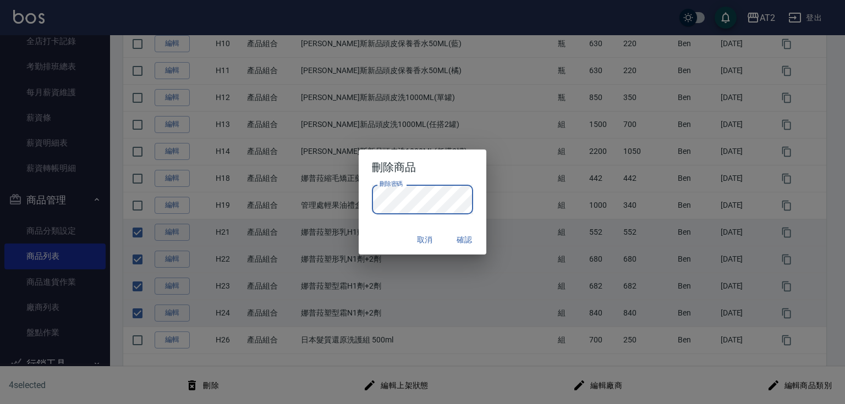
click at [470, 235] on button "確認" at bounding box center [464, 240] width 35 height 20
checkbox input "false"
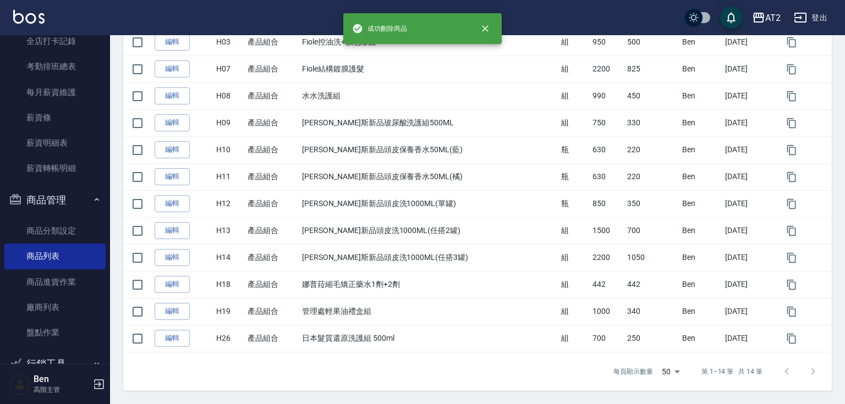
scroll to position [278, 0]
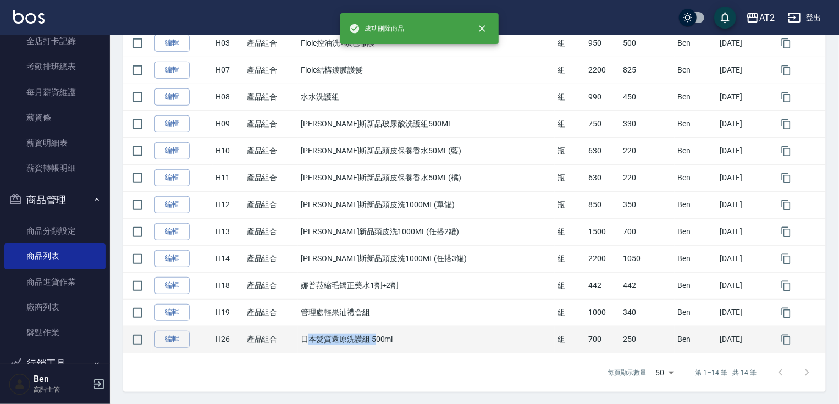
drag, startPoint x: 318, startPoint y: 338, endPoint x: 390, endPoint y: 339, distance: 71.5
click at [390, 339] on td "日本髮質還原洗護組 500ml" at bounding box center [426, 339] width 257 height 27
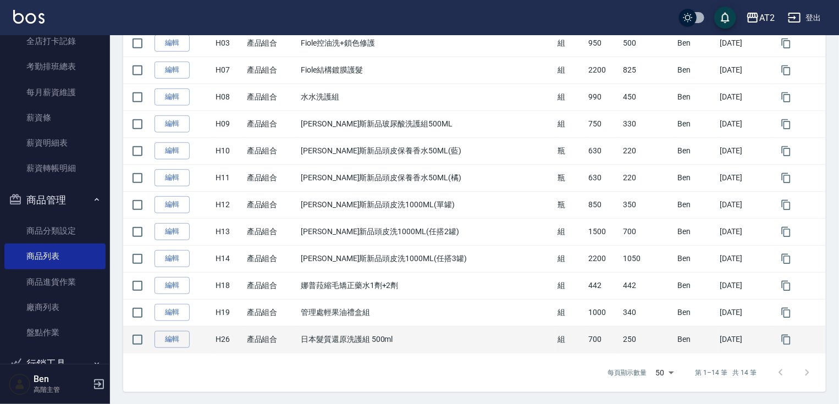
click at [394, 342] on td "日本髮質還原洗護組 500ml" at bounding box center [426, 339] width 257 height 27
drag, startPoint x: 331, startPoint y: 333, endPoint x: 465, endPoint y: 332, distance: 134.8
click at [465, 332] on td "日本髮質還原洗護組 500ml" at bounding box center [426, 339] width 257 height 27
click at [463, 342] on td "日本髮質還原洗護組 500ml" at bounding box center [426, 339] width 257 height 27
click at [138, 337] on input "checkbox" at bounding box center [137, 339] width 23 height 23
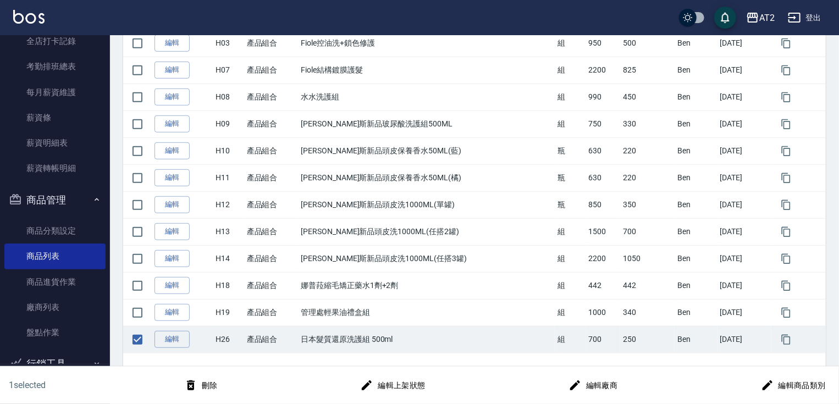
click at [218, 387] on button "刪除" at bounding box center [201, 386] width 42 height 20
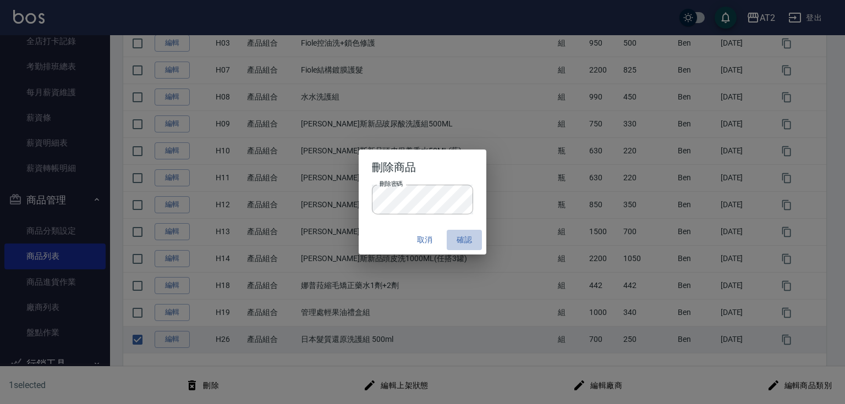
click at [468, 239] on button "確認" at bounding box center [464, 240] width 35 height 20
checkbox input "false"
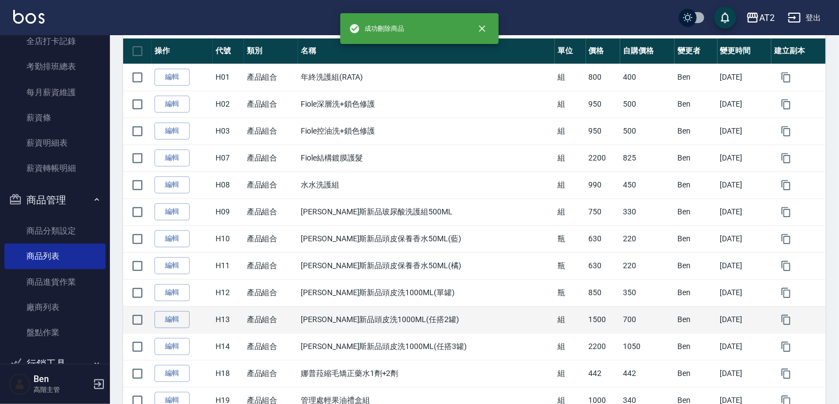
scroll to position [75, 0]
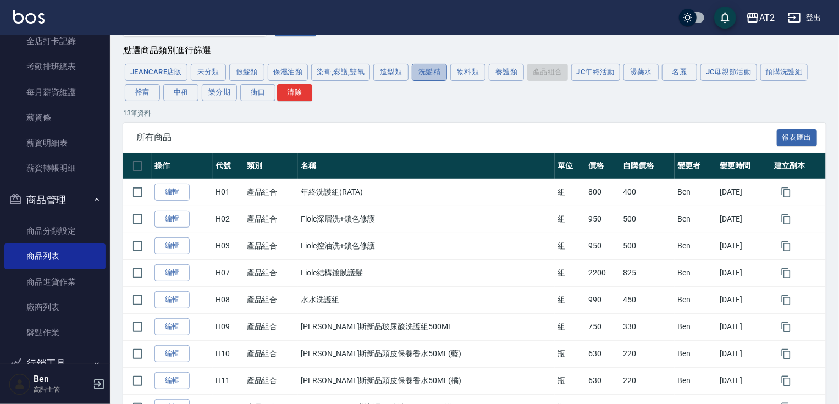
click at [434, 77] on button "洗髮精" at bounding box center [429, 72] width 35 height 17
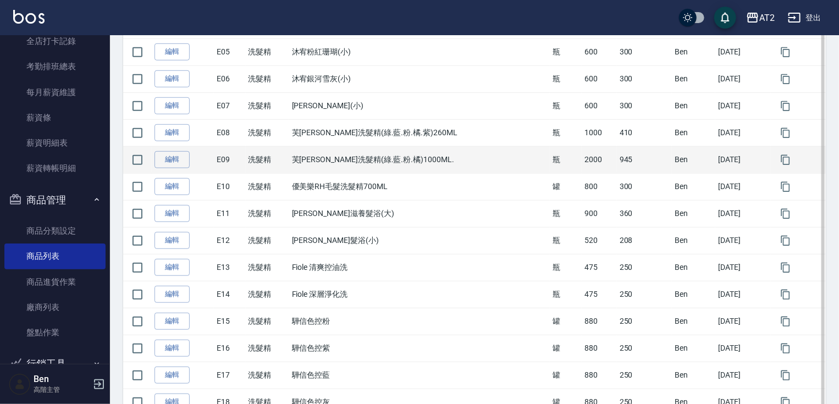
scroll to position [339, 0]
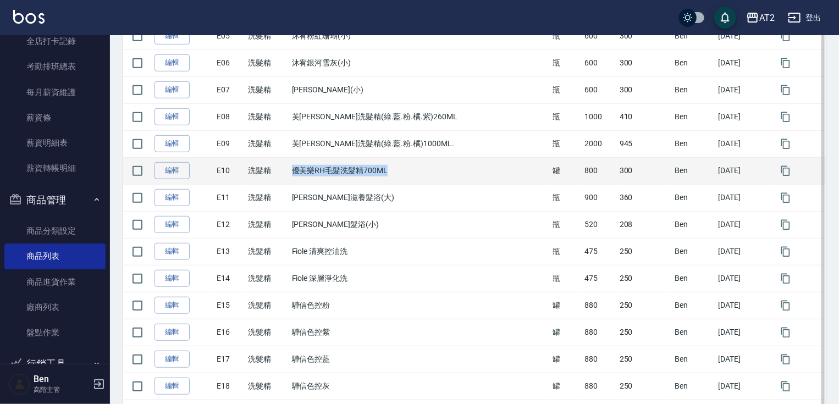
drag, startPoint x: 306, startPoint y: 166, endPoint x: 458, endPoint y: 165, distance: 151.8
click at [458, 165] on td "優美樂RH毛髮洗髮精700ML" at bounding box center [419, 170] width 261 height 27
click at [143, 168] on input "checkbox" at bounding box center [137, 171] width 23 height 23
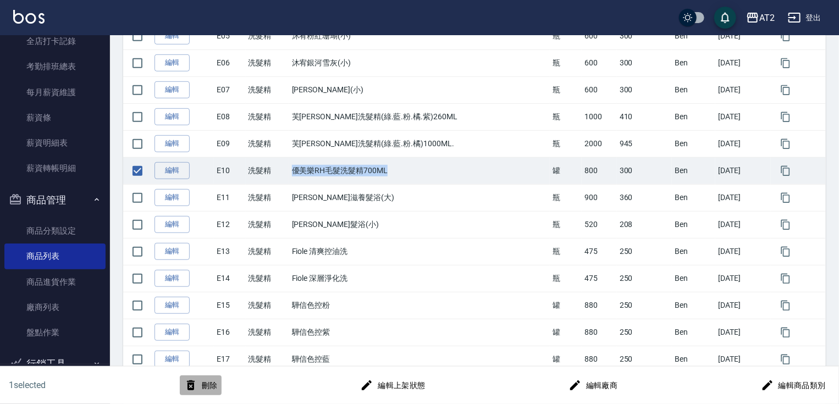
click at [214, 384] on button "刪除" at bounding box center [201, 386] width 42 height 20
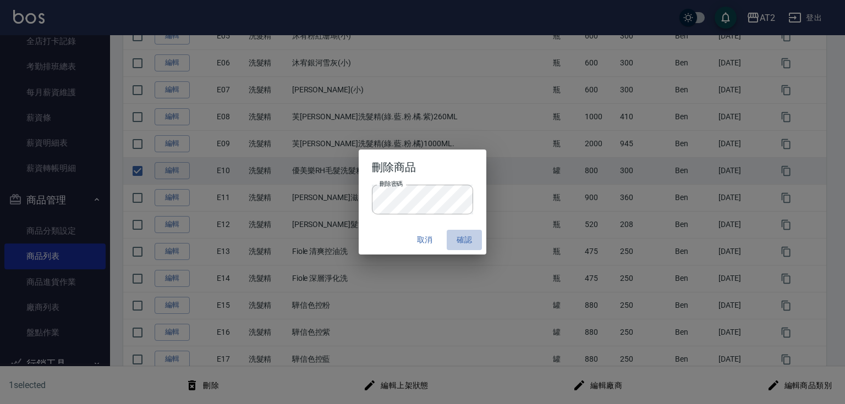
click at [458, 240] on button "確認" at bounding box center [464, 240] width 35 height 20
checkbox input "false"
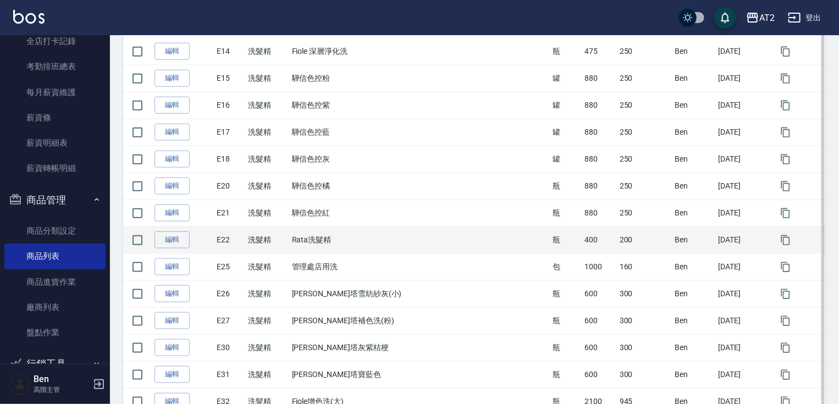
scroll to position [578, 0]
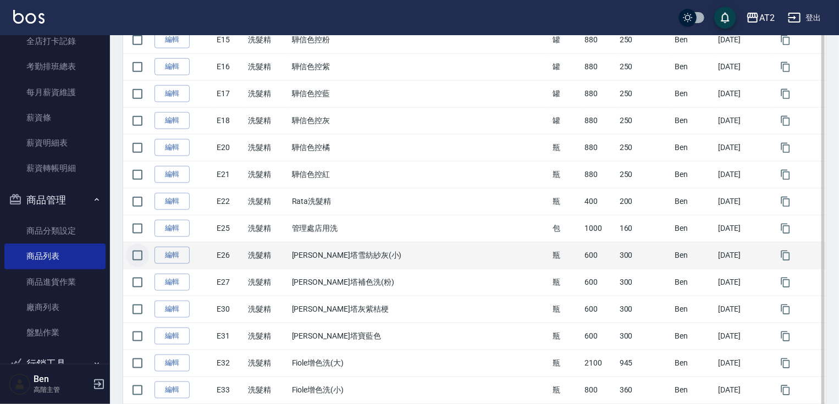
click at [134, 260] on input "checkbox" at bounding box center [137, 255] width 23 height 23
checkbox input "true"
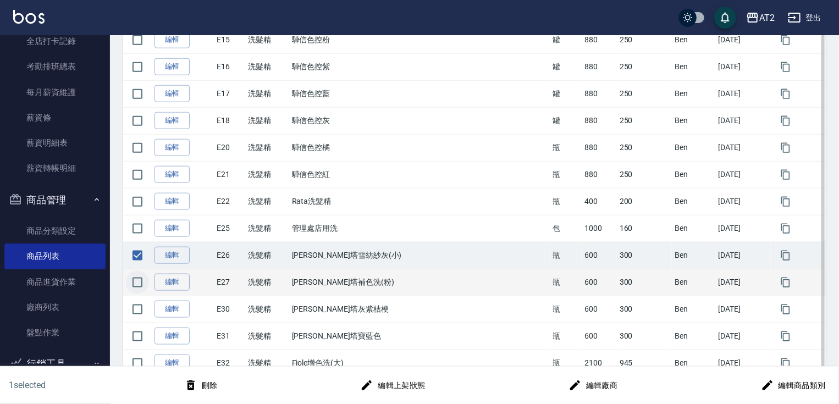
click at [130, 284] on input "checkbox" at bounding box center [137, 282] width 23 height 23
checkbox input "true"
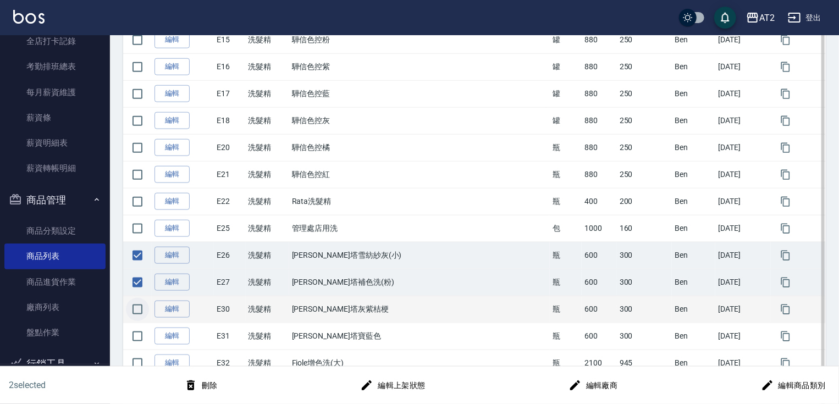
click at [134, 312] on input "checkbox" at bounding box center [137, 309] width 23 height 23
checkbox input "true"
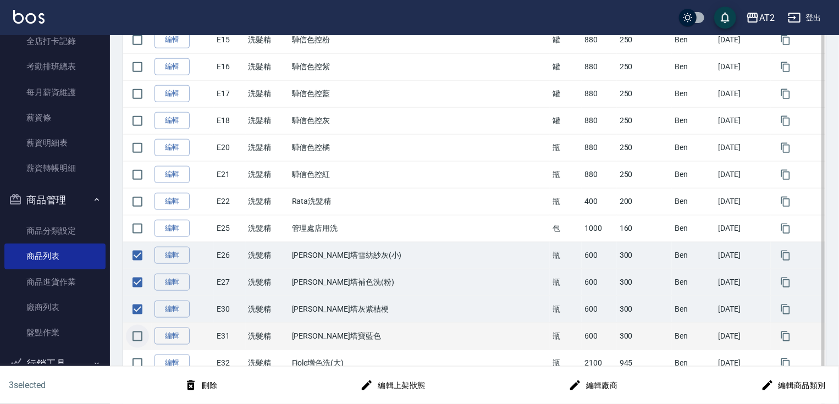
click at [140, 333] on input "checkbox" at bounding box center [137, 336] width 23 height 23
checkbox input "true"
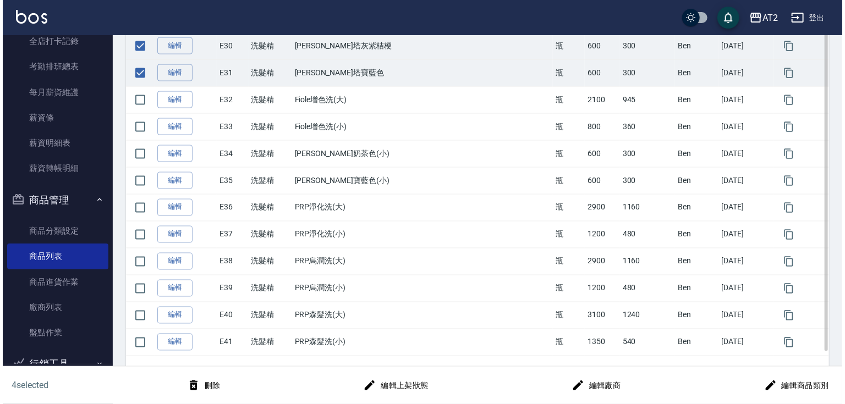
scroll to position [842, 0]
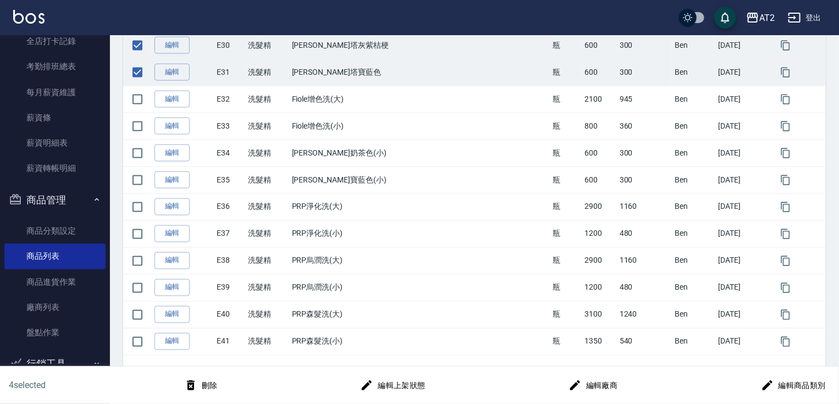
click at [207, 389] on button "刪除" at bounding box center [201, 386] width 42 height 20
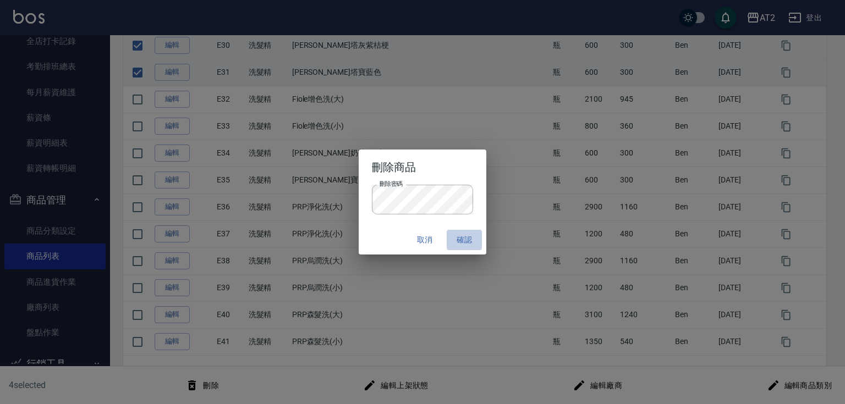
click at [458, 235] on button "確認" at bounding box center [464, 240] width 35 height 20
checkbox input "false"
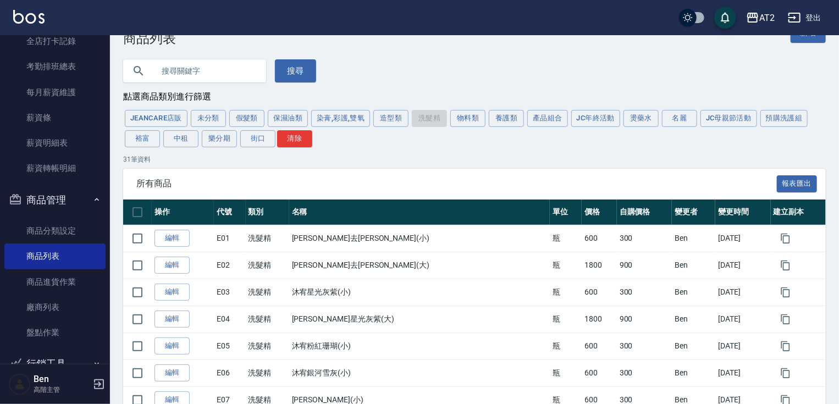
scroll to position [0, 0]
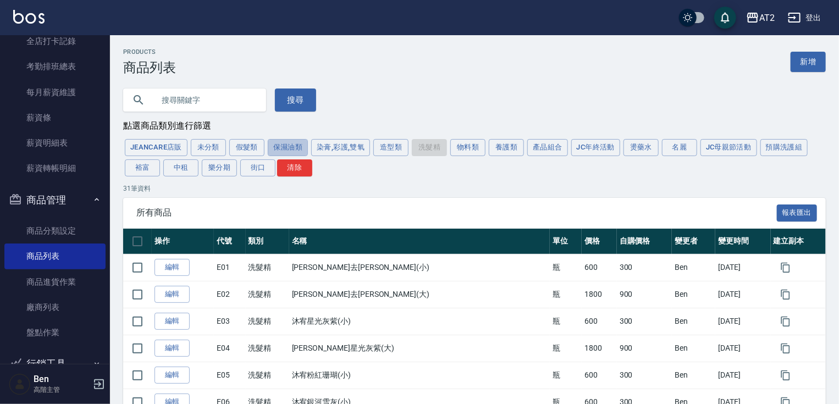
click at [281, 147] on button "保濕油類" at bounding box center [288, 147] width 41 height 17
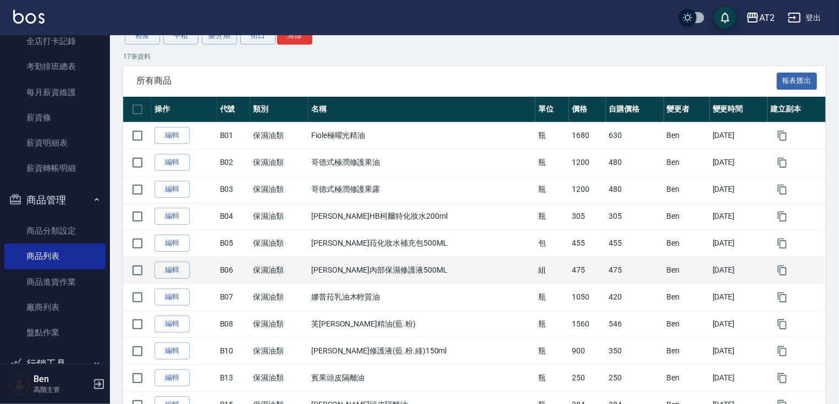
scroll to position [176, 0]
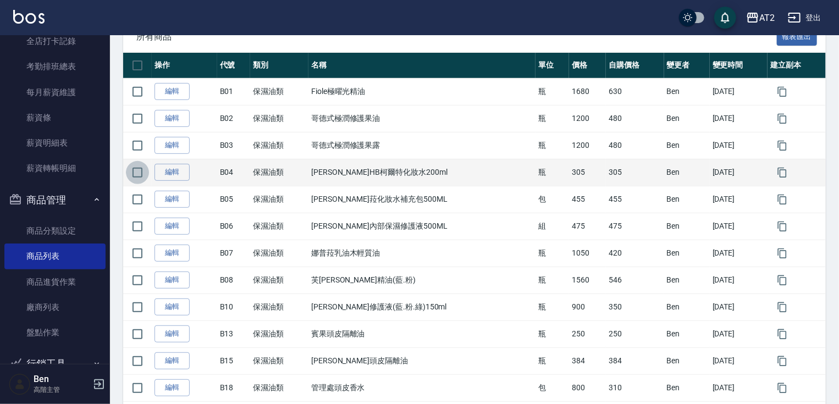
click at [136, 172] on input "checkbox" at bounding box center [137, 172] width 23 height 23
checkbox input "true"
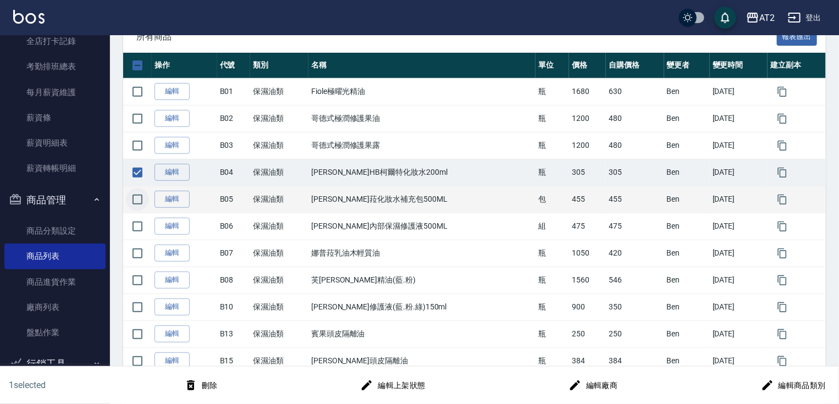
click at [145, 198] on input "checkbox" at bounding box center [137, 199] width 23 height 23
checkbox input "true"
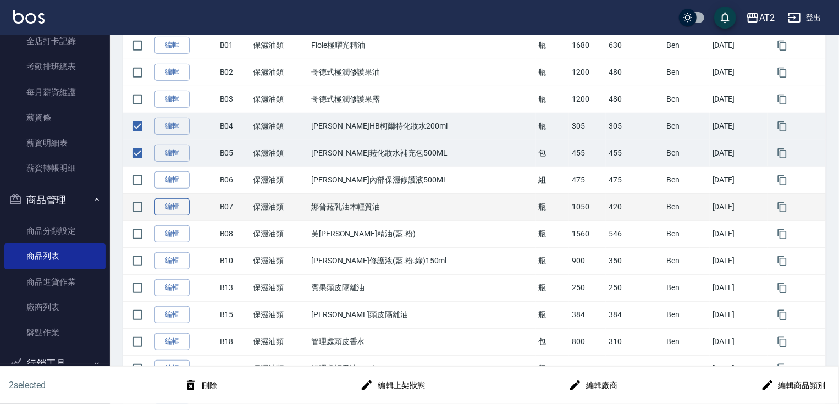
scroll to position [264, 0]
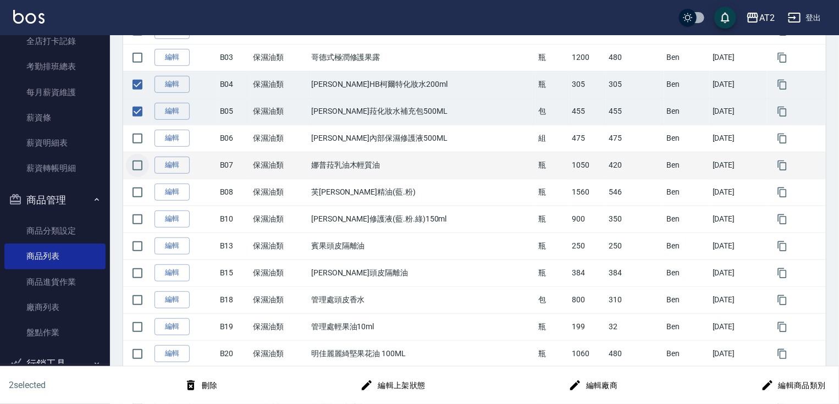
click at [144, 170] on input "checkbox" at bounding box center [137, 165] width 23 height 23
checkbox input "true"
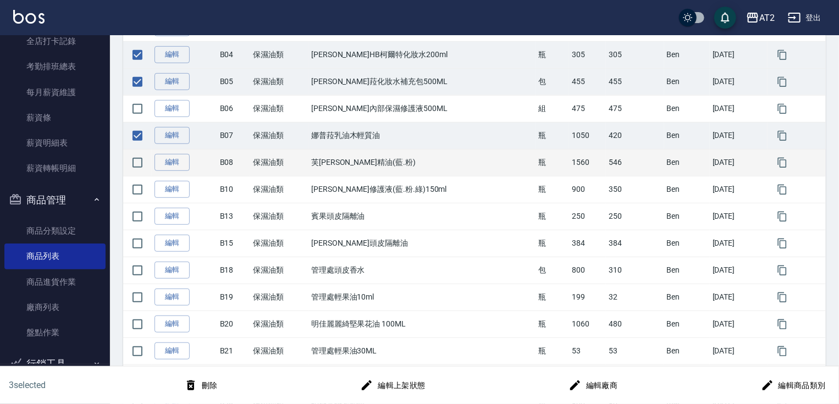
scroll to position [308, 0]
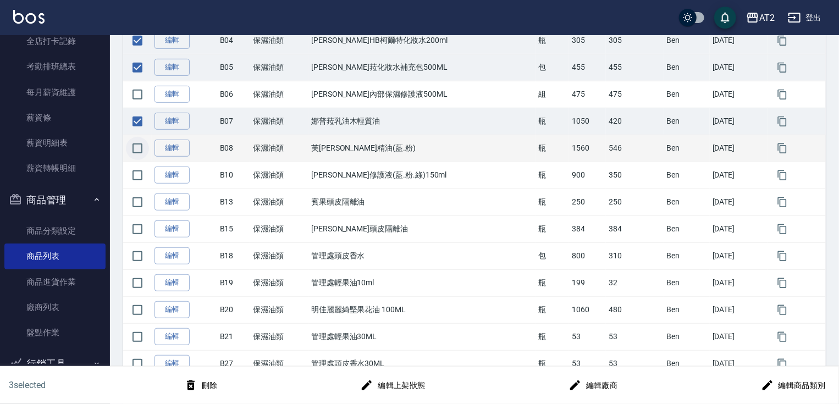
click at [147, 145] on input "checkbox" at bounding box center [137, 148] width 23 height 23
checkbox input "true"
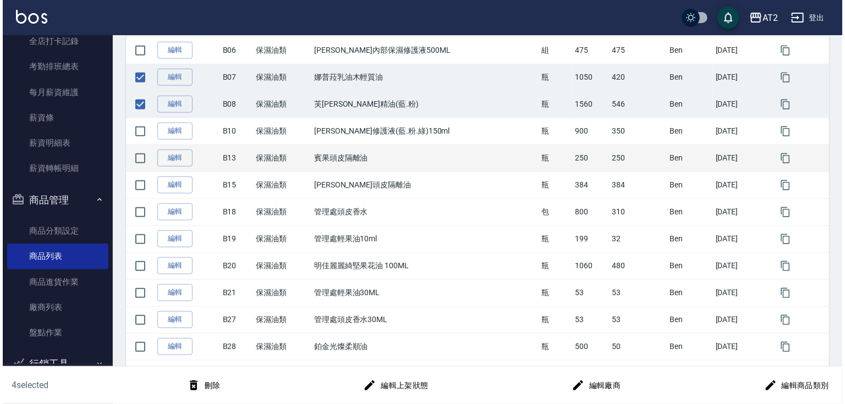
scroll to position [359, 0]
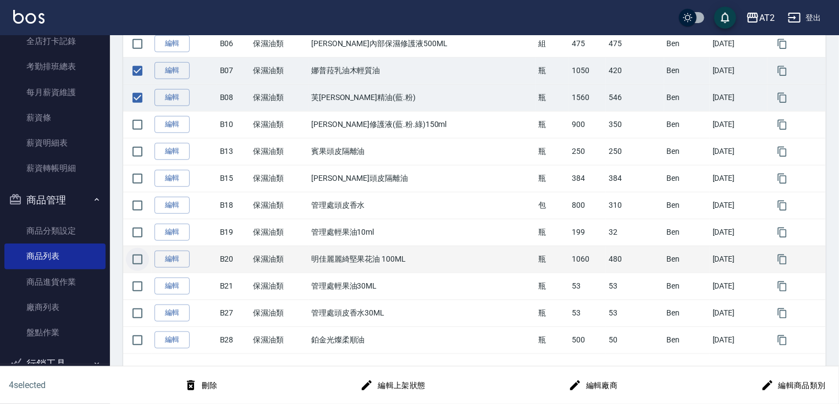
click at [141, 255] on input "checkbox" at bounding box center [137, 259] width 23 height 23
checkbox input "true"
click at [217, 388] on button "刪除" at bounding box center [201, 386] width 42 height 20
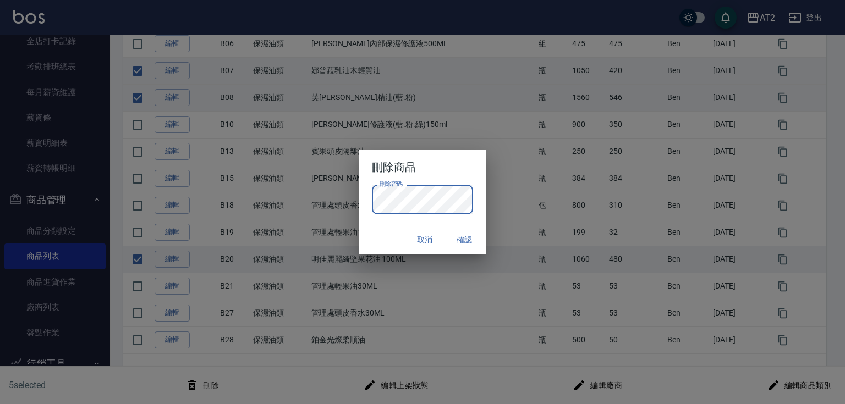
click at [467, 245] on button "確認" at bounding box center [464, 240] width 35 height 20
checkbox input "false"
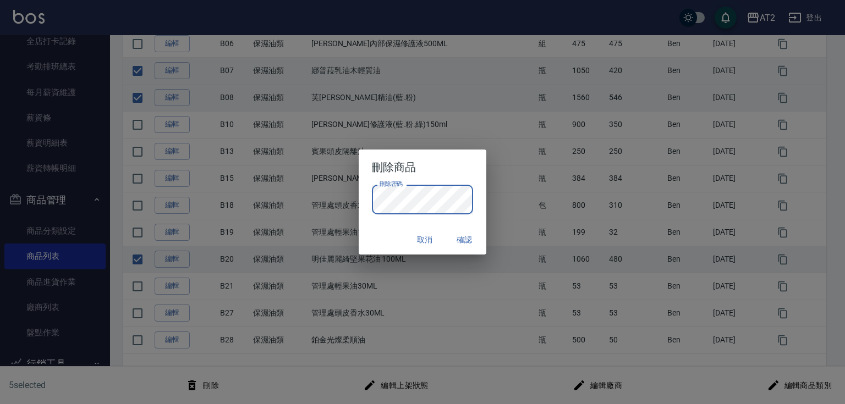
checkbox input "false"
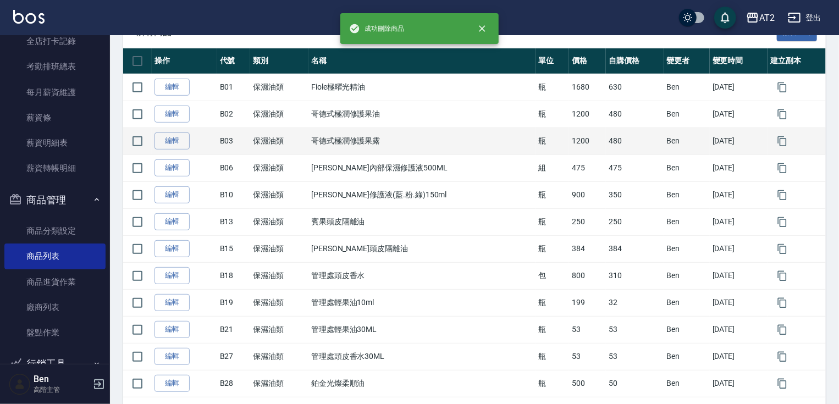
scroll to position [0, 0]
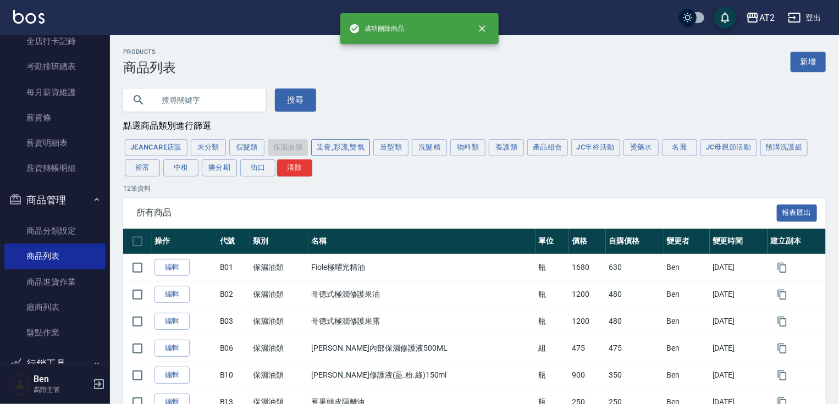
click at [361, 141] on button "染膏,彩護,雙氧" at bounding box center [340, 147] width 59 height 17
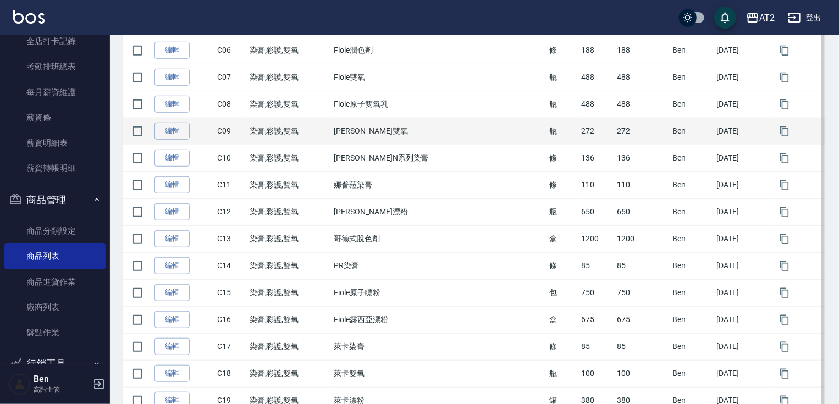
scroll to position [352, 0]
click at [132, 133] on input "checkbox" at bounding box center [137, 131] width 23 height 23
checkbox input "true"
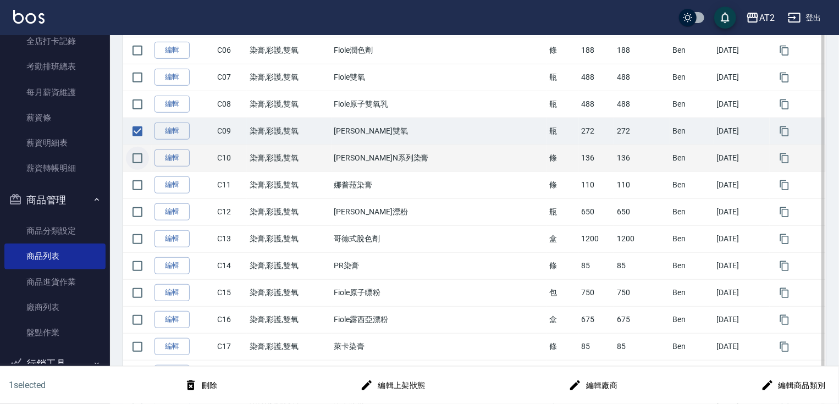
click at [133, 167] on input "checkbox" at bounding box center [137, 158] width 23 height 23
checkbox input "true"
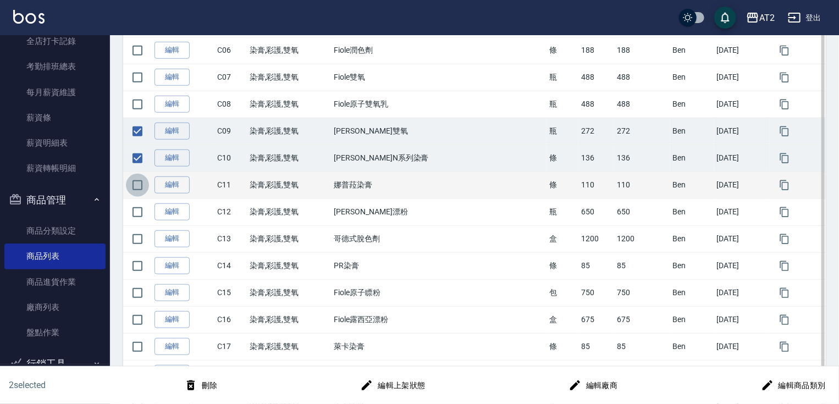
click at [136, 184] on input "checkbox" at bounding box center [137, 185] width 23 height 23
checkbox input "true"
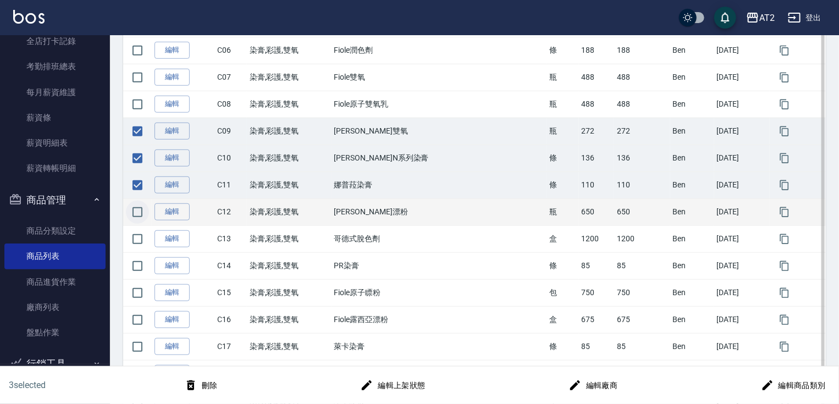
click at [135, 213] on input "checkbox" at bounding box center [137, 212] width 23 height 23
checkbox input "true"
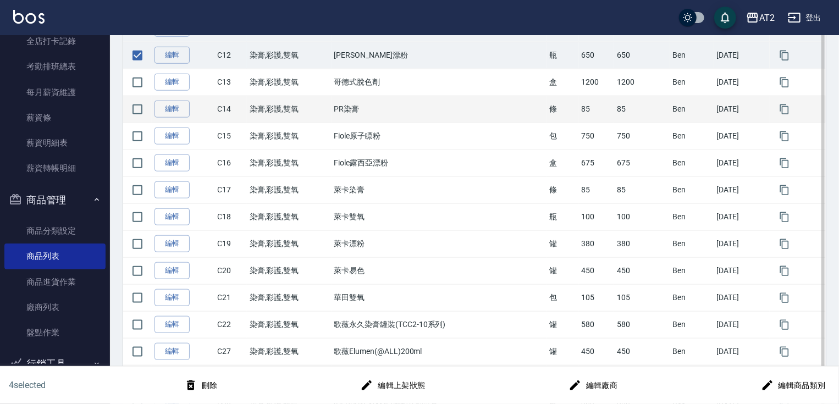
scroll to position [528, 0]
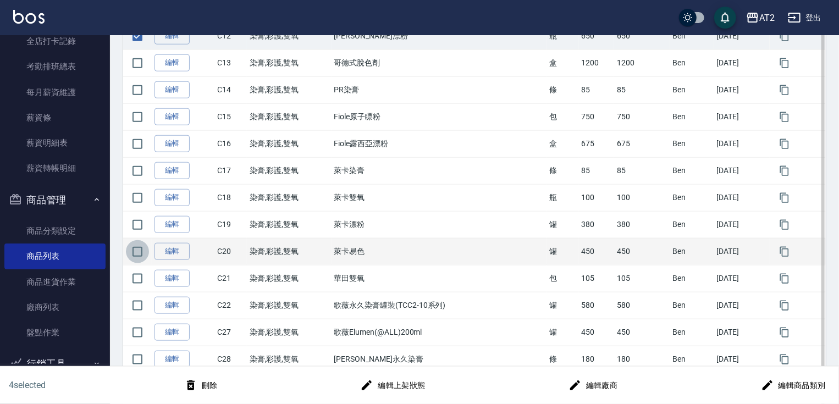
click at [147, 254] on input "checkbox" at bounding box center [137, 251] width 23 height 23
checkbox input "true"
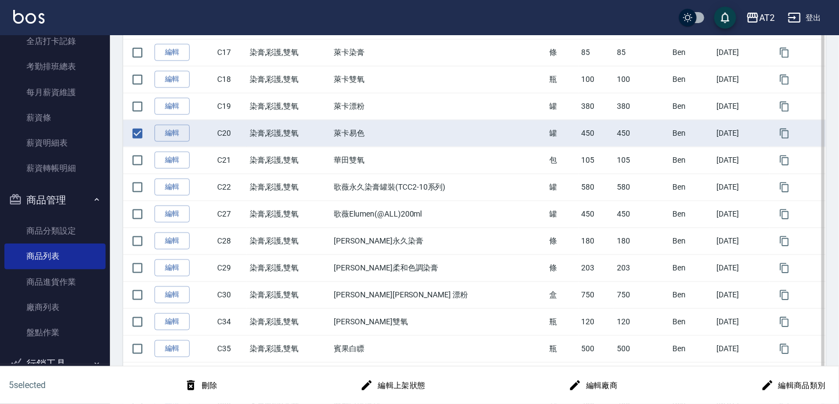
scroll to position [660, 0]
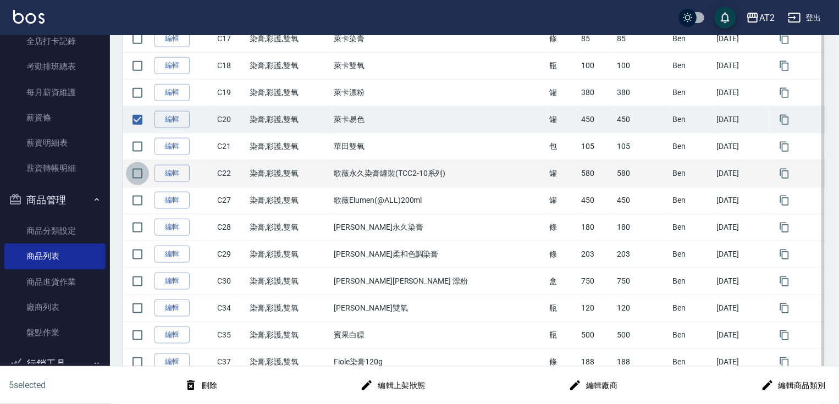
click at [140, 176] on input "checkbox" at bounding box center [137, 173] width 23 height 23
checkbox input "true"
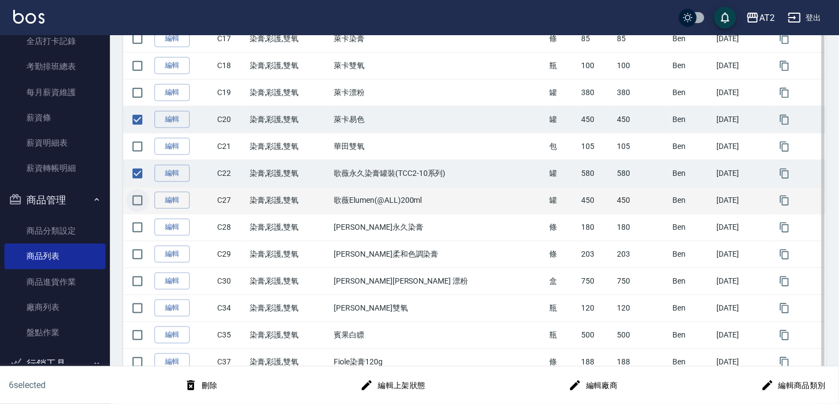
click at [139, 197] on input "checkbox" at bounding box center [137, 200] width 23 height 23
checkbox input "true"
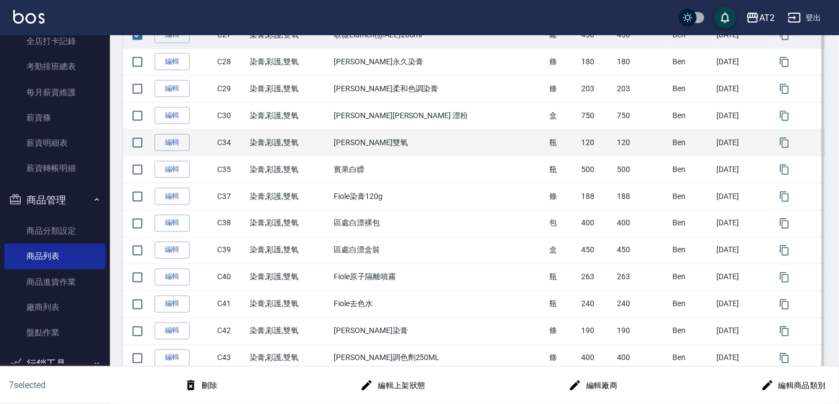
scroll to position [836, 0]
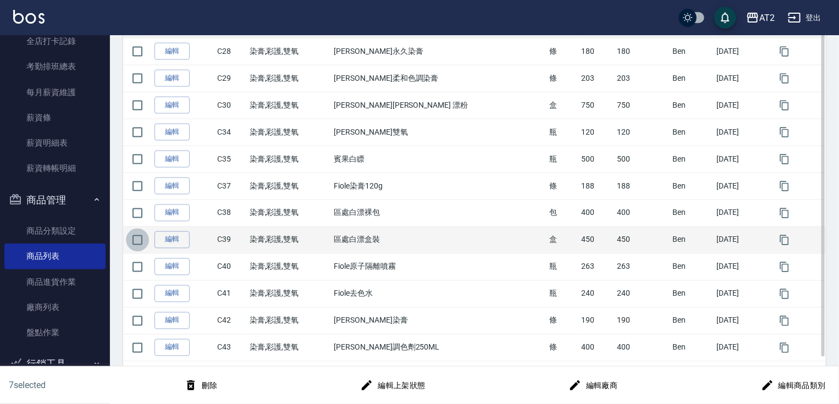
click at [140, 244] on input "checkbox" at bounding box center [137, 240] width 23 height 23
checkbox input "true"
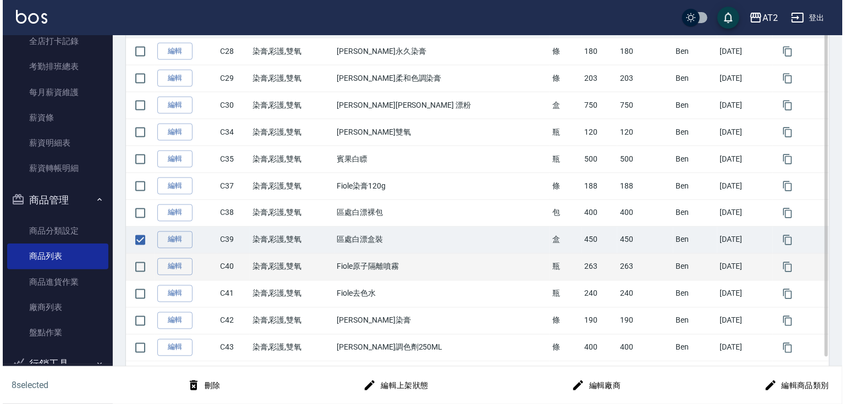
scroll to position [842, 0]
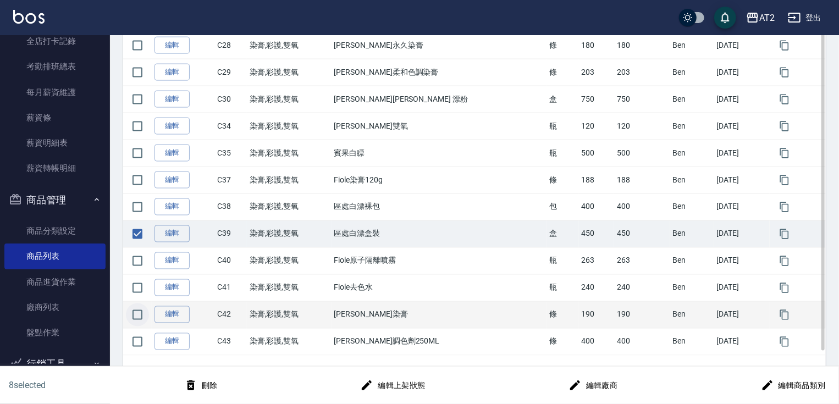
click at [145, 307] on input "checkbox" at bounding box center [137, 315] width 23 height 23
checkbox input "true"
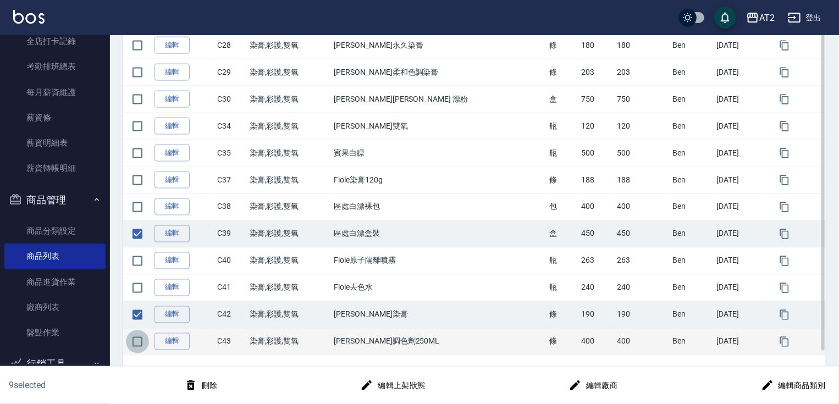
click at [145, 338] on input "checkbox" at bounding box center [137, 342] width 23 height 23
checkbox input "true"
click at [208, 389] on button "刪除" at bounding box center [204, 386] width 42 height 20
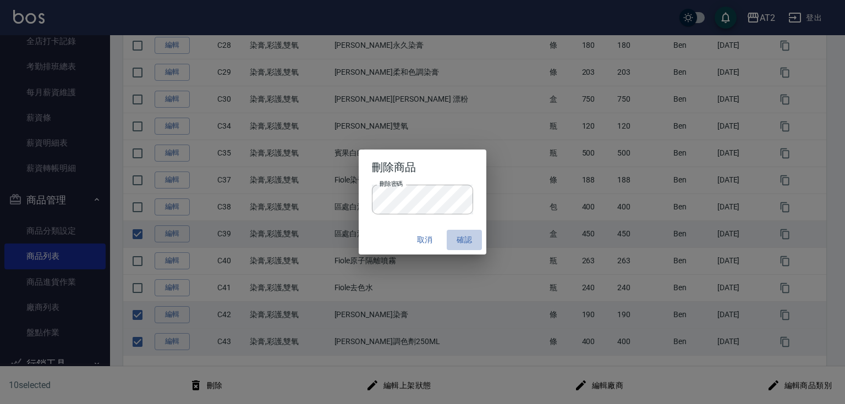
click at [475, 240] on button "確認" at bounding box center [464, 240] width 35 height 20
checkbox input "false"
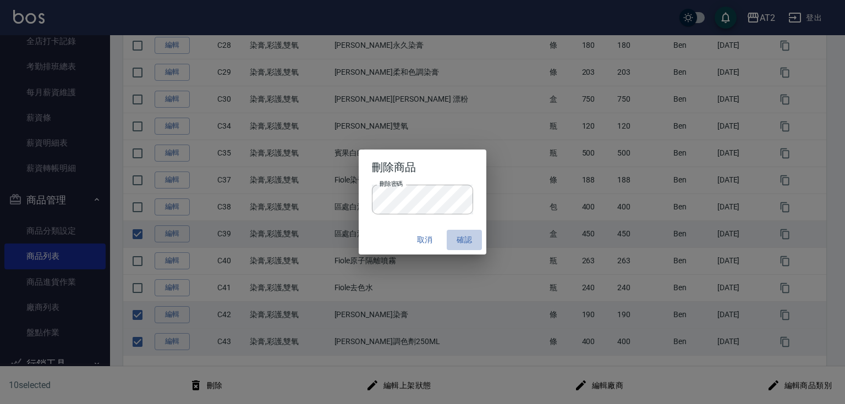
checkbox input "false"
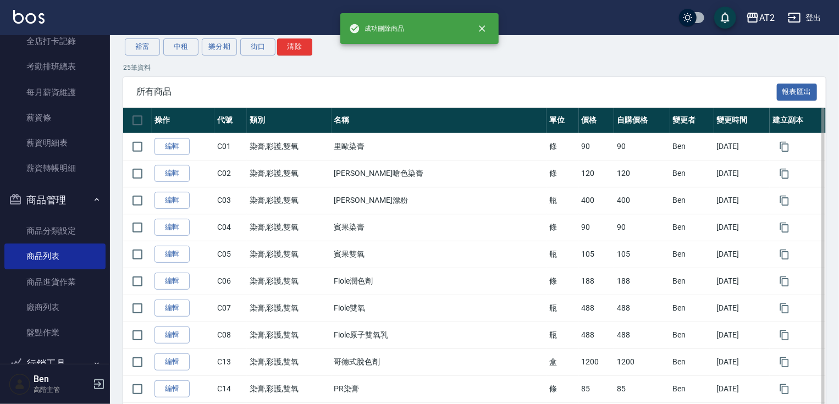
scroll to position [2, 0]
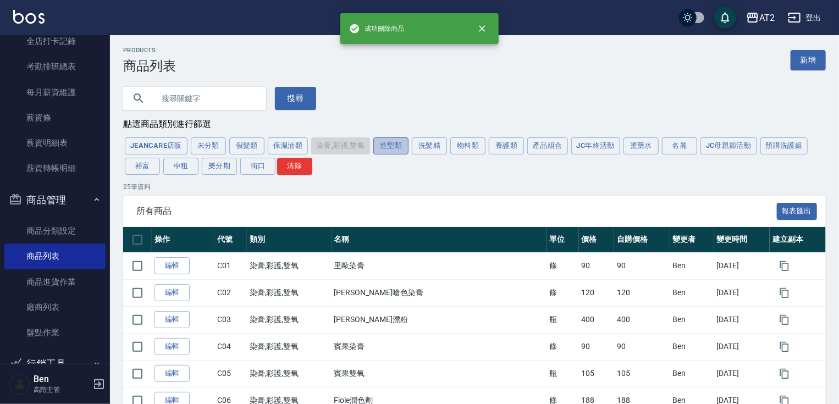
click at [394, 145] on button "造型類" at bounding box center [390, 146] width 35 height 17
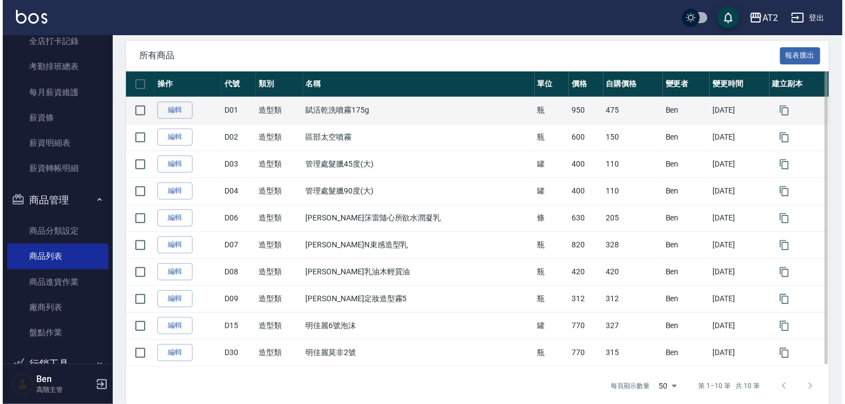
scroll to position [171, 0]
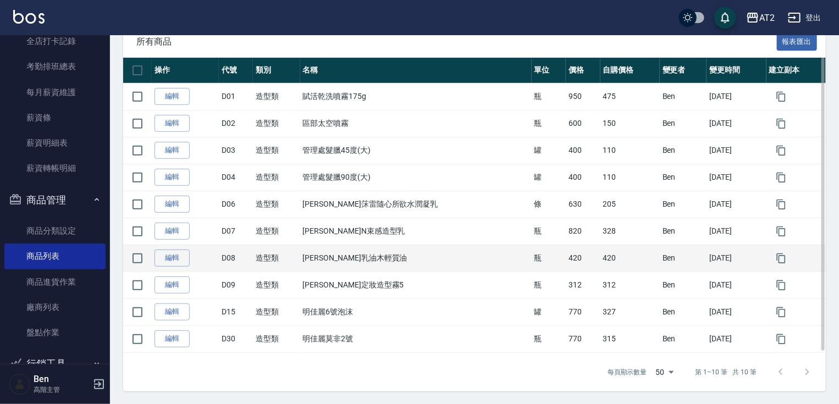
click at [149, 255] on td at bounding box center [137, 258] width 29 height 27
click at [130, 263] on input "checkbox" at bounding box center [137, 258] width 23 height 23
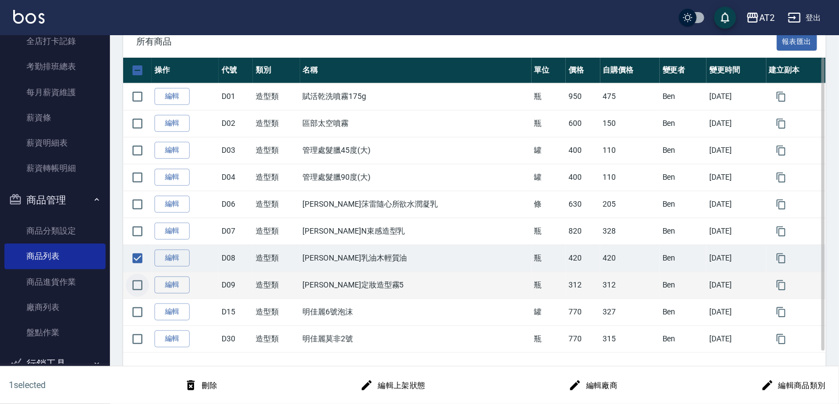
click at [134, 287] on input "checkbox" at bounding box center [137, 285] width 23 height 23
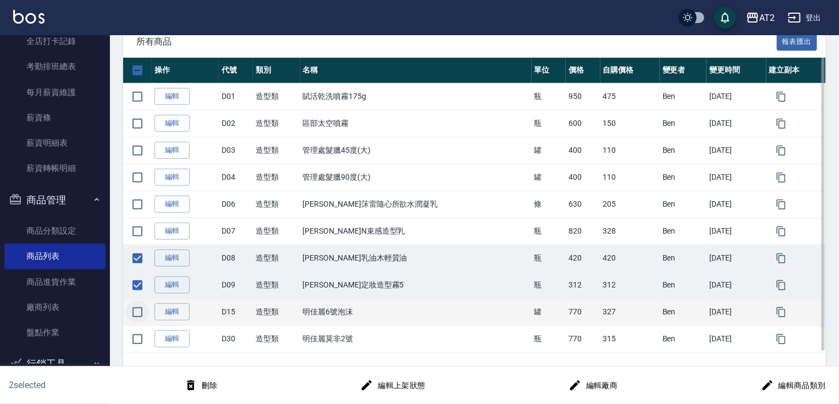
click at [138, 314] on input "checkbox" at bounding box center [137, 312] width 23 height 23
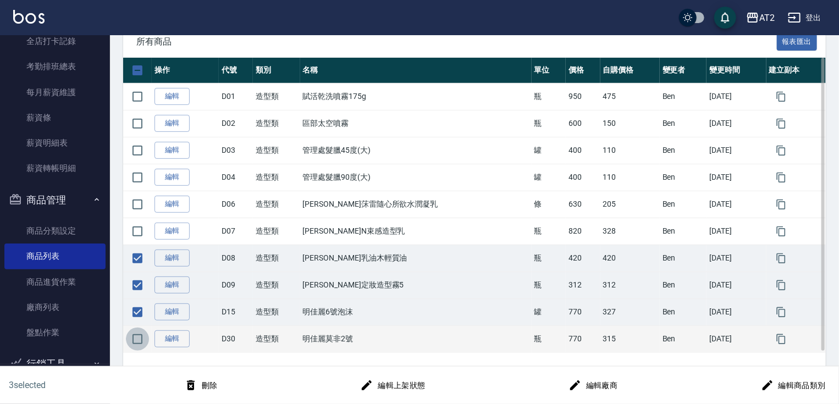
click at [136, 343] on input "checkbox" at bounding box center [137, 339] width 23 height 23
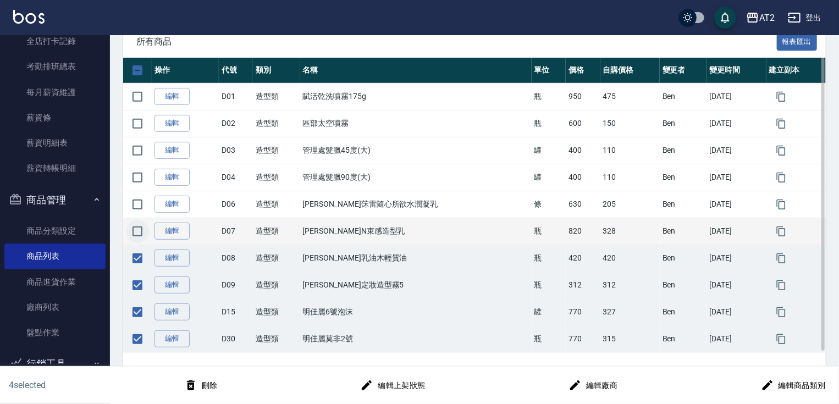
click at [134, 238] on input "checkbox" at bounding box center [137, 231] width 23 height 23
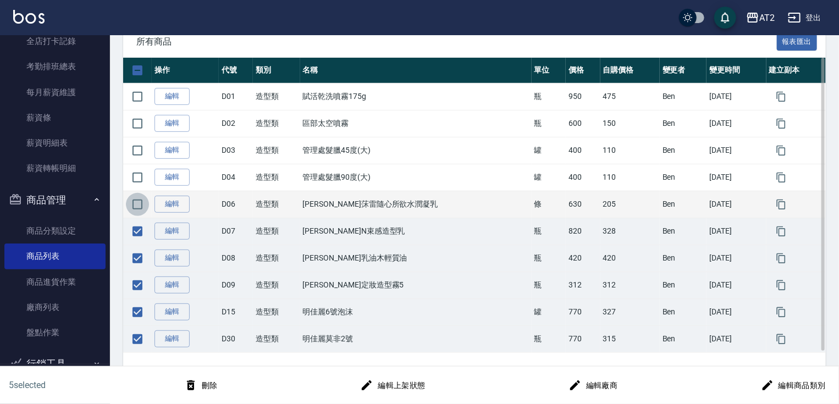
click at [139, 205] on input "checkbox" at bounding box center [137, 204] width 23 height 23
click at [220, 385] on button "刪除" at bounding box center [201, 386] width 42 height 20
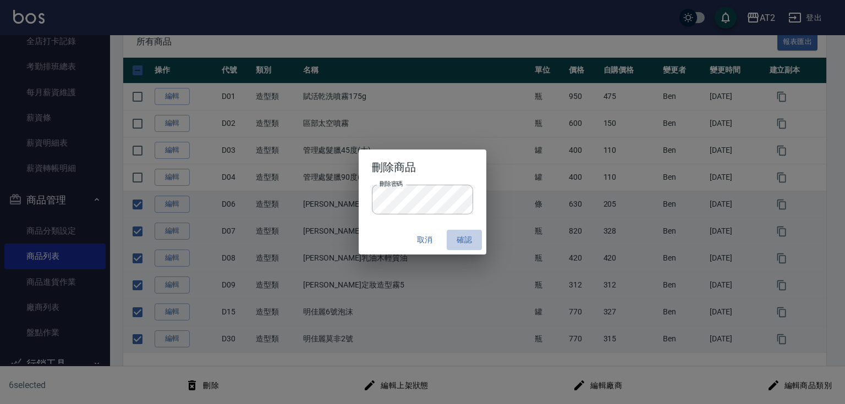
click at [464, 241] on button "確認" at bounding box center [464, 240] width 35 height 20
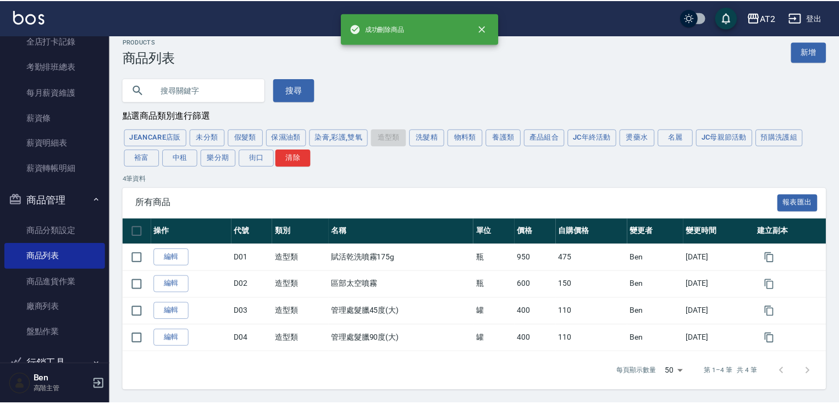
scroll to position [10, 0]
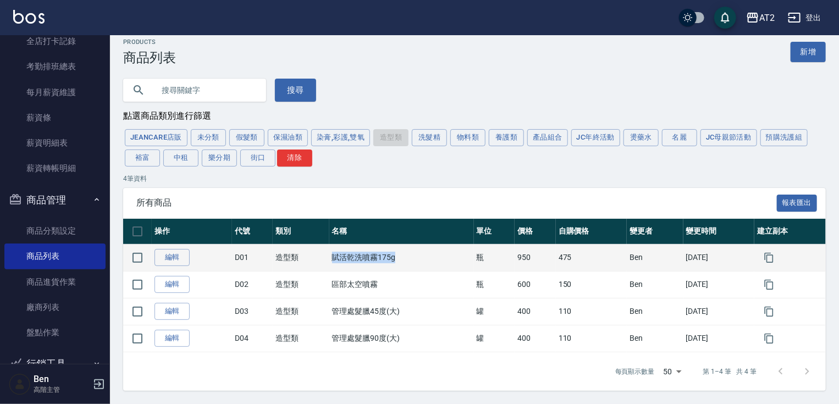
drag, startPoint x: 328, startPoint y: 262, endPoint x: 413, endPoint y: 258, distance: 85.4
click at [413, 258] on td "賦活乾洗噴霧175g" at bounding box center [401, 257] width 145 height 27
click at [416, 262] on td "賦活乾洗噴霧175g" at bounding box center [401, 257] width 145 height 27
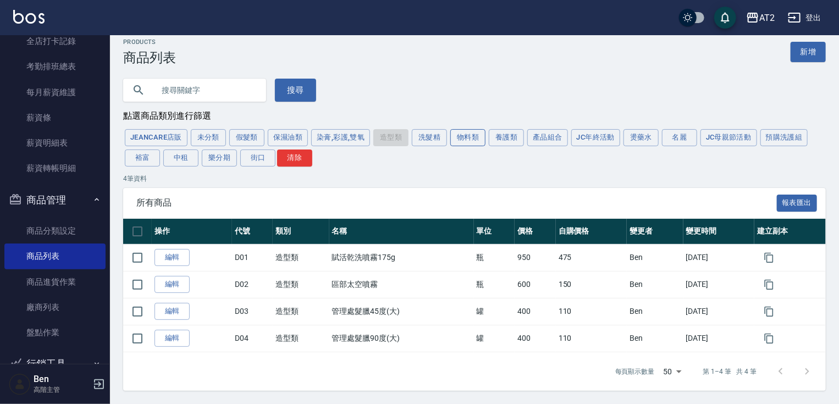
click at [463, 139] on button "物料類" at bounding box center [467, 137] width 35 height 17
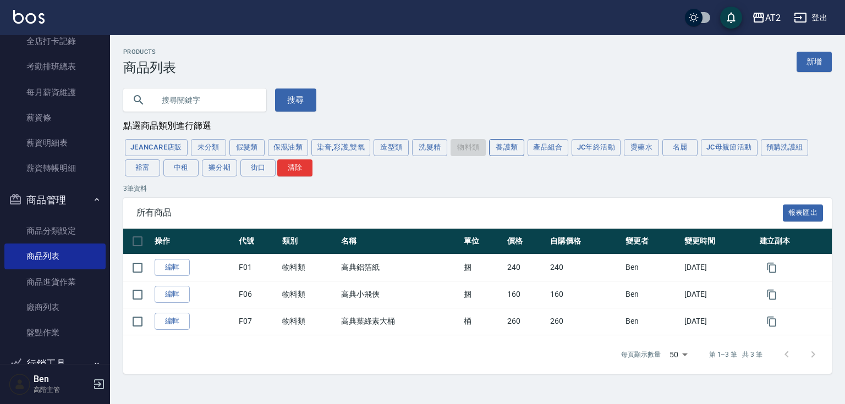
click at [502, 145] on button "養護類" at bounding box center [506, 147] width 35 height 17
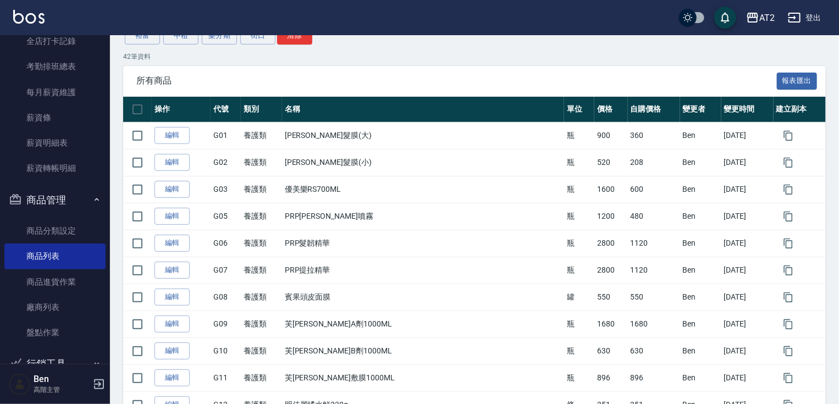
scroll to position [176, 0]
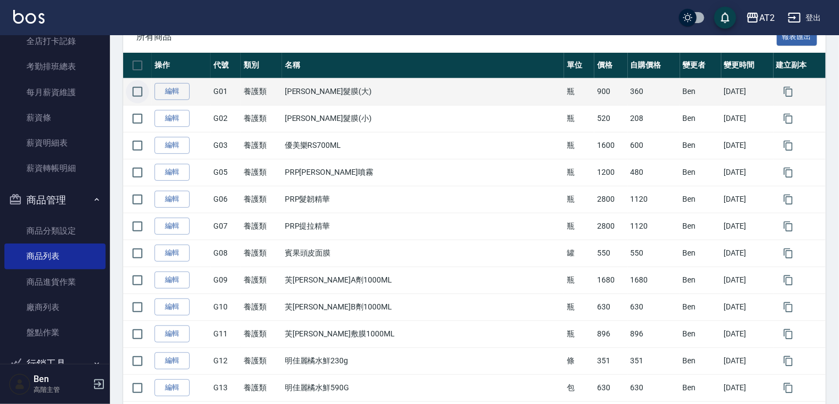
click at [130, 93] on input "checkbox" at bounding box center [137, 91] width 23 height 23
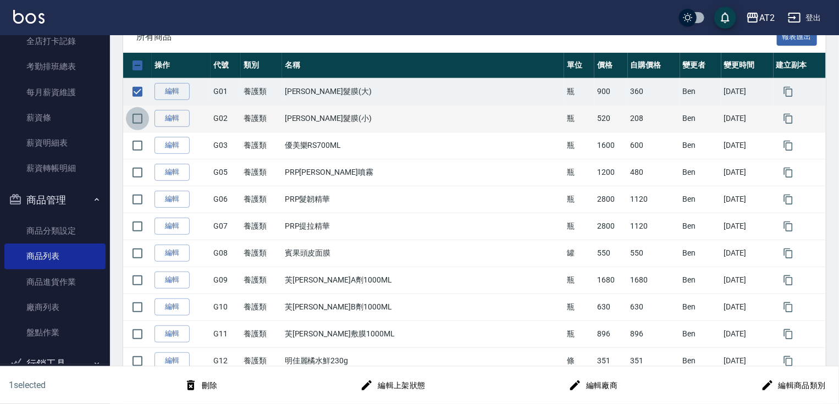
click at [136, 122] on input "checkbox" at bounding box center [137, 118] width 23 height 23
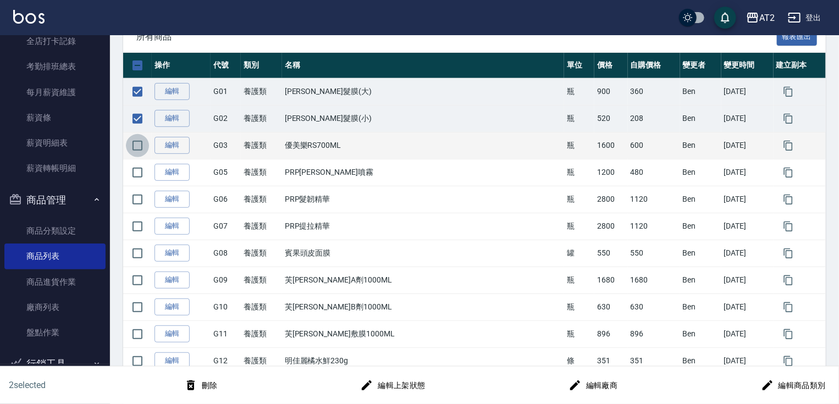
click at [140, 149] on input "checkbox" at bounding box center [137, 145] width 23 height 23
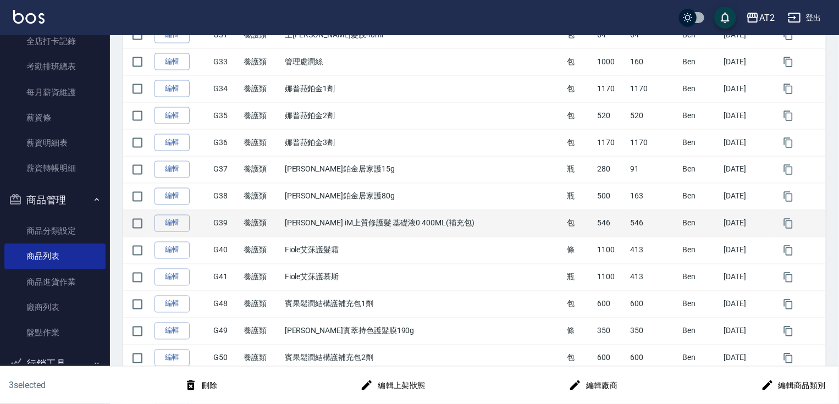
scroll to position [880, 0]
click at [136, 222] on input "checkbox" at bounding box center [137, 223] width 23 height 23
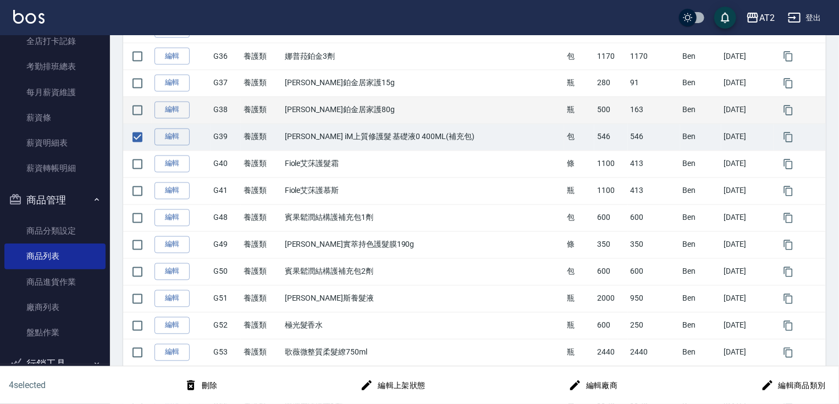
scroll to position [968, 0]
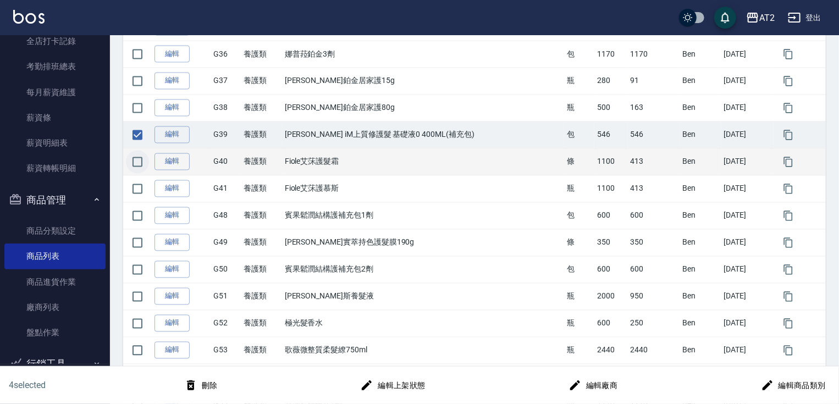
click at [135, 165] on input "checkbox" at bounding box center [137, 162] width 23 height 23
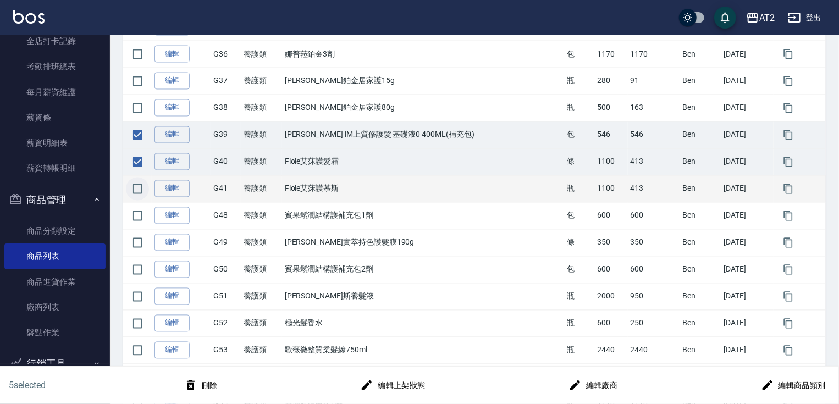
click at [140, 185] on input "checkbox" at bounding box center [137, 189] width 23 height 23
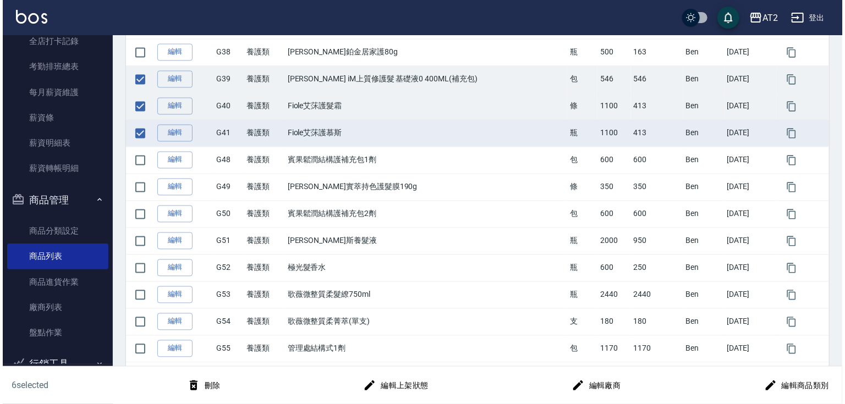
scroll to position [1030, 0]
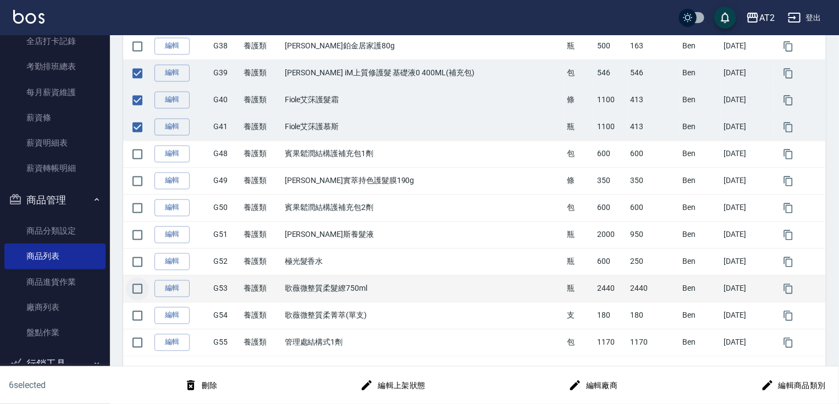
click at [144, 286] on input "checkbox" at bounding box center [137, 289] width 23 height 23
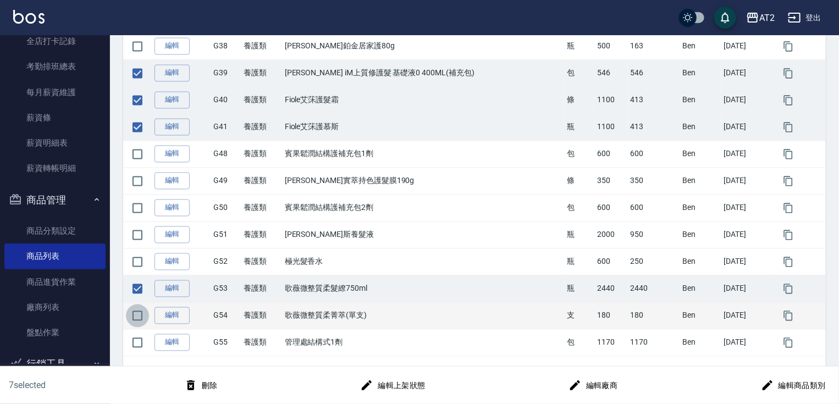
click at [139, 308] on input "checkbox" at bounding box center [137, 316] width 23 height 23
click at [210, 379] on button "刪除" at bounding box center [201, 386] width 42 height 20
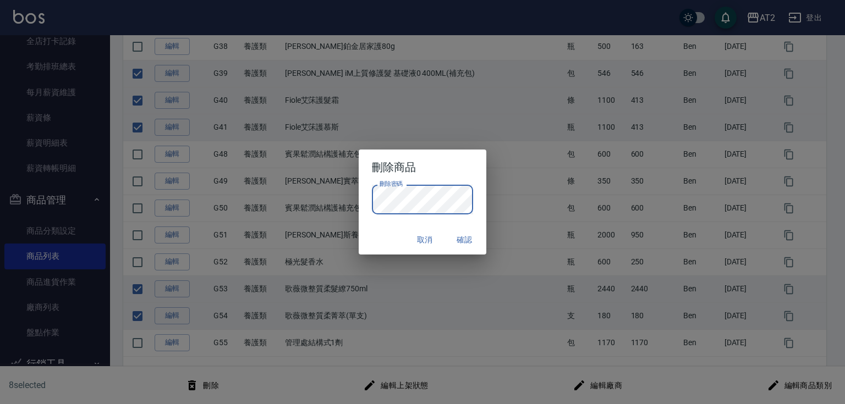
click at [421, 244] on button "取消" at bounding box center [424, 240] width 35 height 20
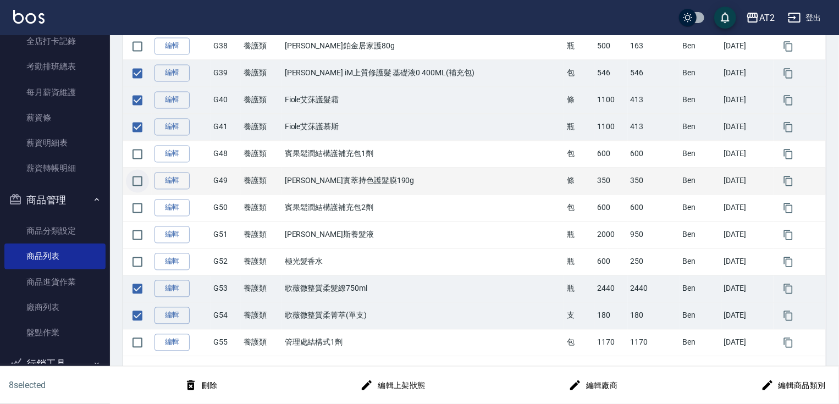
click at [131, 176] on input "checkbox" at bounding box center [137, 181] width 23 height 23
click at [210, 382] on button "刪除" at bounding box center [201, 386] width 42 height 20
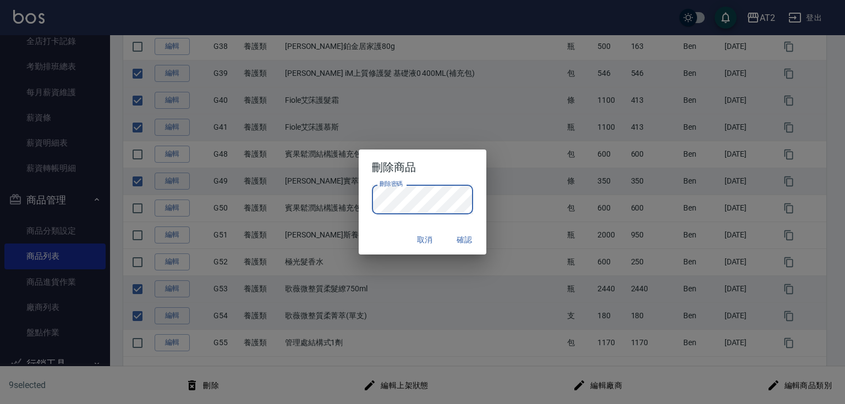
click at [457, 246] on button "確認" at bounding box center [464, 240] width 35 height 20
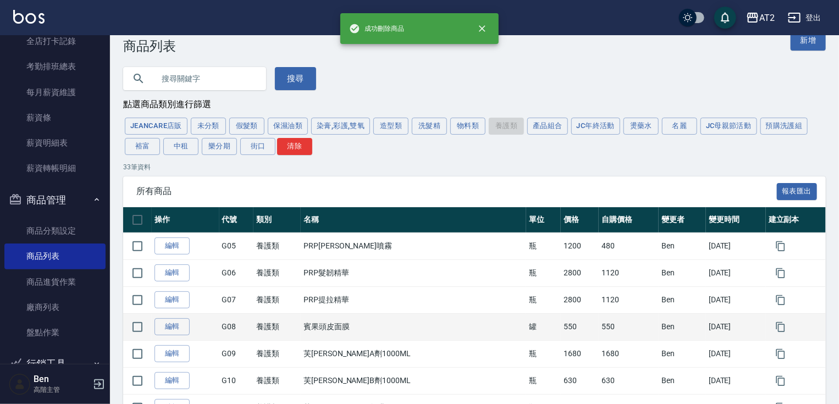
scroll to position [0, 0]
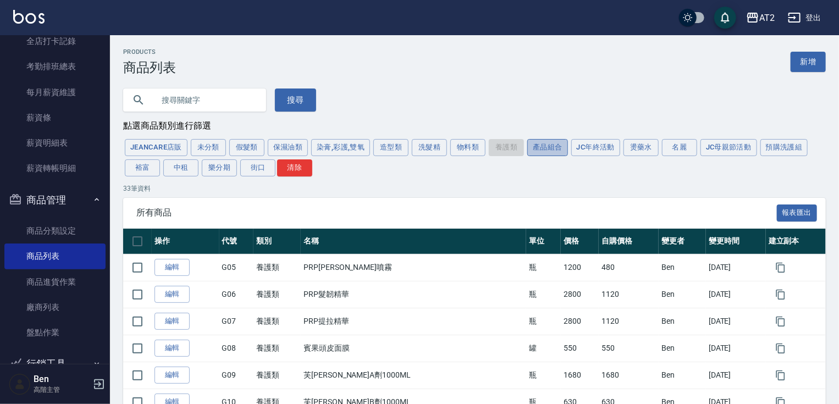
click at [558, 150] on button "產品組合" at bounding box center [547, 147] width 41 height 17
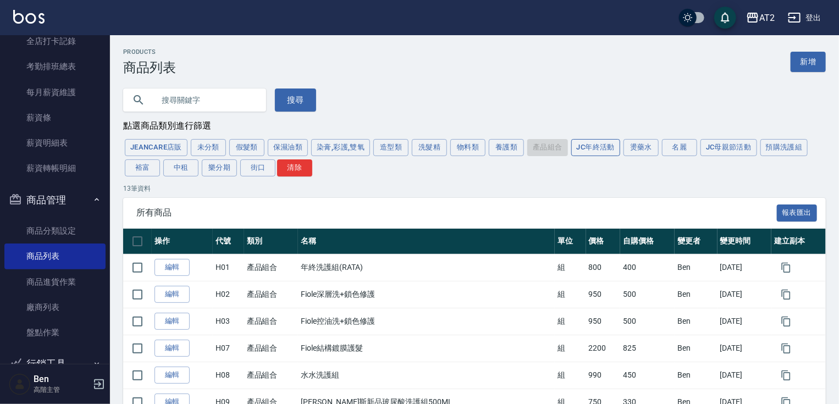
click at [600, 150] on button "JC年終活動" at bounding box center [595, 147] width 49 height 17
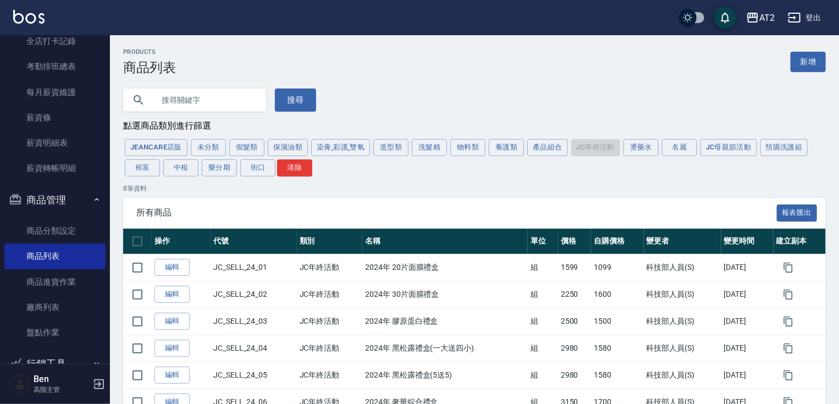
click at [639, 157] on div "JeanCare店販 未分類 假髮類 保濕油類 染膏,彩護,雙氧 造型類 洗髮精 物料類 養護類 產品組合 JC年終活動 燙藥水 名麗 JC母親節活動 預購洗…" at bounding box center [474, 158] width 703 height 41
click at [635, 153] on button "燙藥水" at bounding box center [641, 147] width 35 height 17
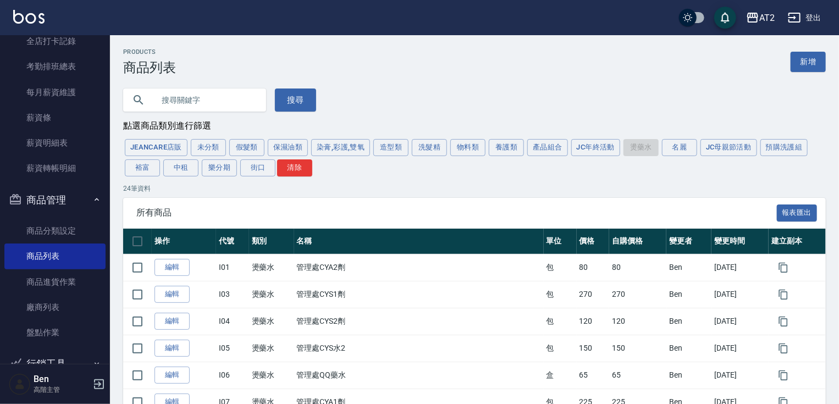
click at [688, 140] on div "JeanCare店販 未分類 假髮類 保濕油類 染膏,彩護,雙氧 造型類 洗髮精 物料類 養護類 產品組合 JC年終活動 燙藥水 名麗 JC母親節活動 預購洗…" at bounding box center [474, 158] width 703 height 41
click at [680, 150] on button "名麗" at bounding box center [679, 147] width 35 height 17
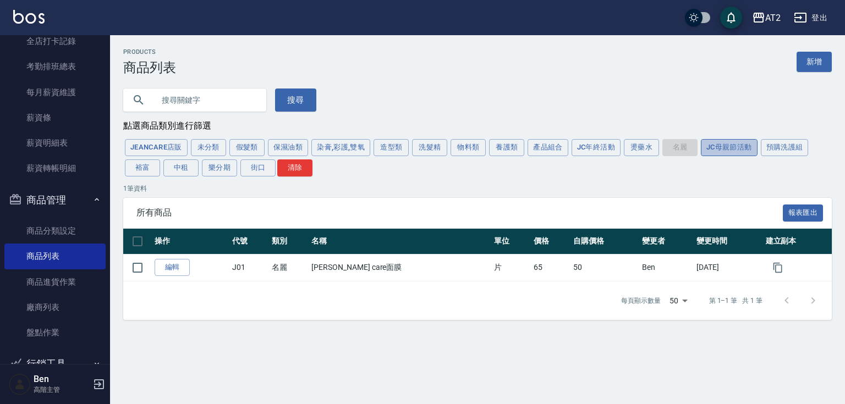
click at [717, 153] on button "JC母親節活動" at bounding box center [729, 147] width 57 height 17
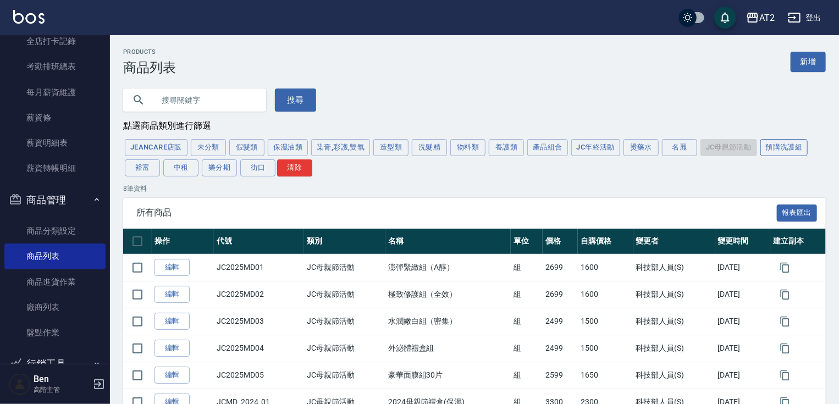
click at [774, 153] on button "預購洗護組" at bounding box center [785, 147] width 48 height 17
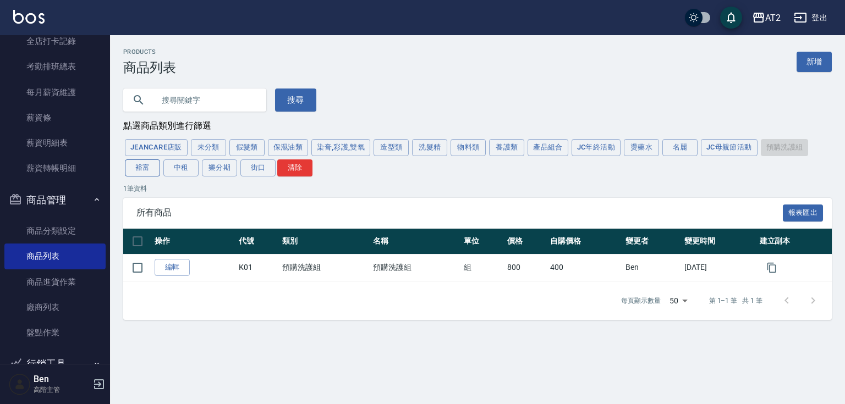
click at [146, 168] on button "裕富" at bounding box center [142, 168] width 35 height 17
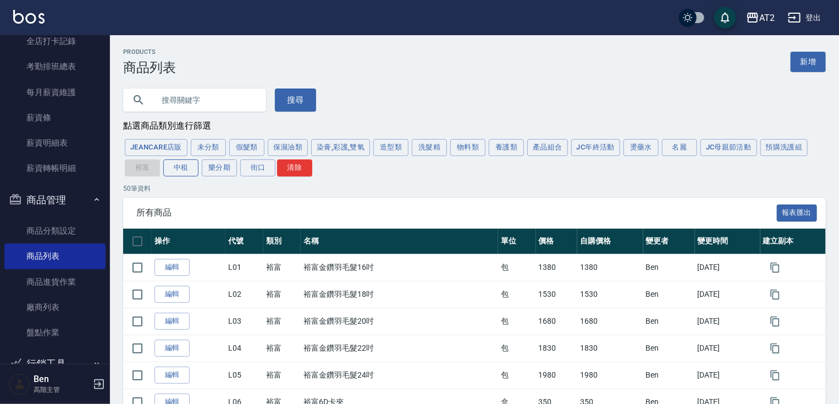
click at [190, 168] on button "中租" at bounding box center [180, 168] width 35 height 17
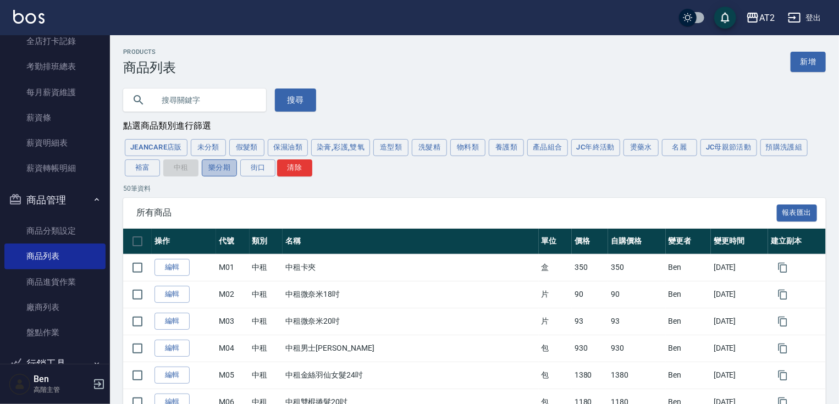
click at [224, 175] on button "樂分期" at bounding box center [219, 168] width 35 height 17
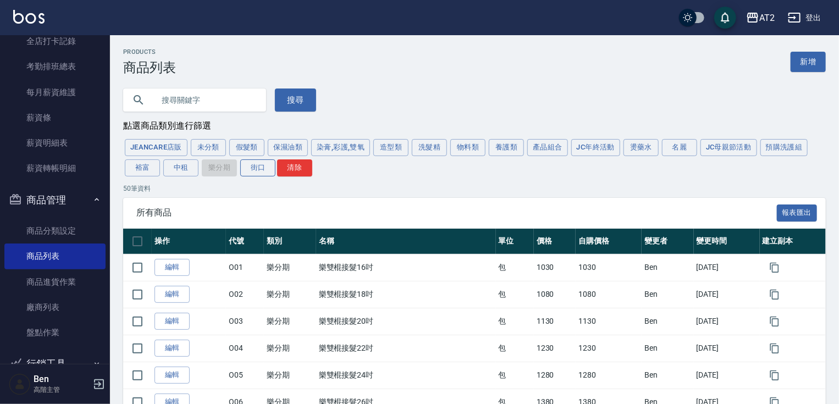
click at [245, 176] on button "街口" at bounding box center [257, 168] width 35 height 17
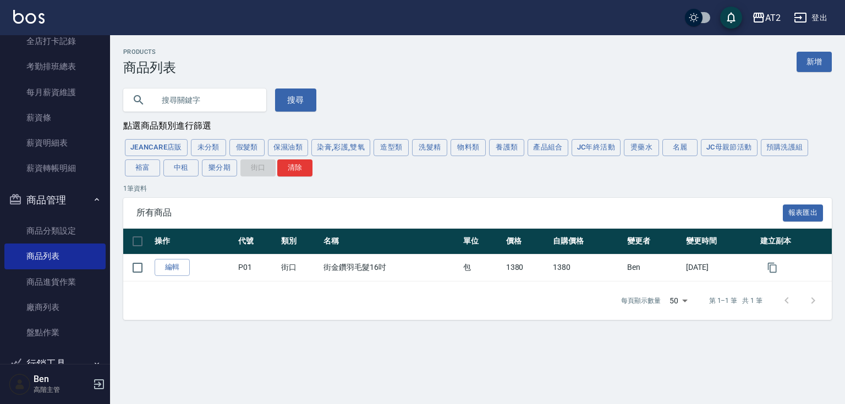
click at [212, 178] on div "JeanCare店販 未分類 假髮類 保濕油類 染膏,彩護,雙氧 造型類 洗髮精 物料類 養護類 產品組合 JC年終活動 燙藥水 名麗 JC母親節活動 預購洗…" at bounding box center [477, 158] width 708 height 41
click at [249, 146] on button "假髮類" at bounding box center [246, 147] width 35 height 17
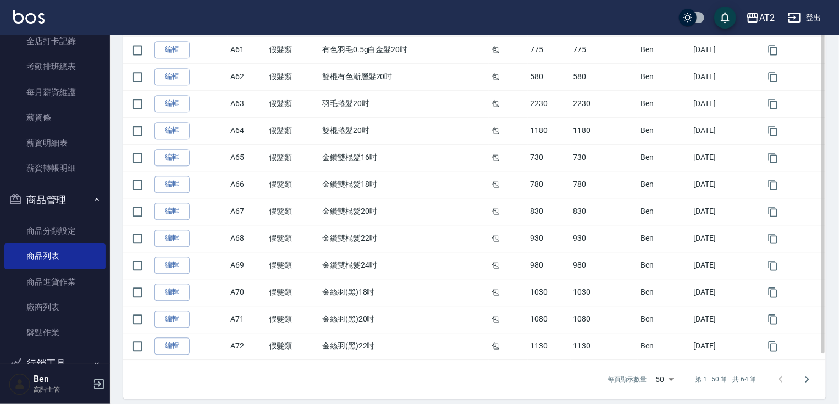
scroll to position [1245, 0]
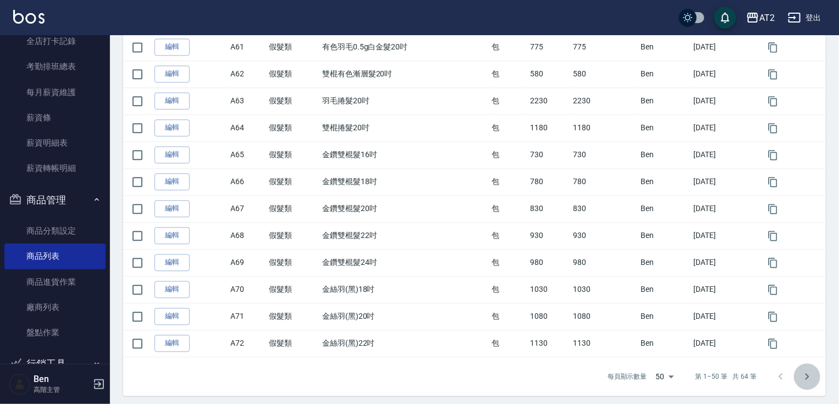
click at [807, 370] on icon "Go to next page" at bounding box center [807, 376] width 13 height 13
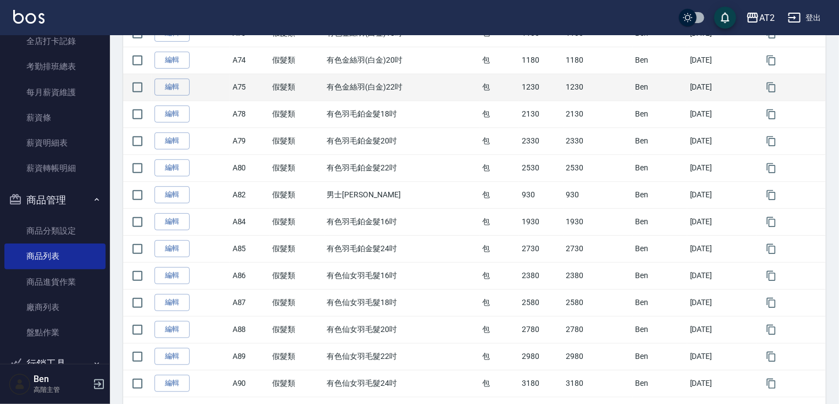
scroll to position [278, 0]
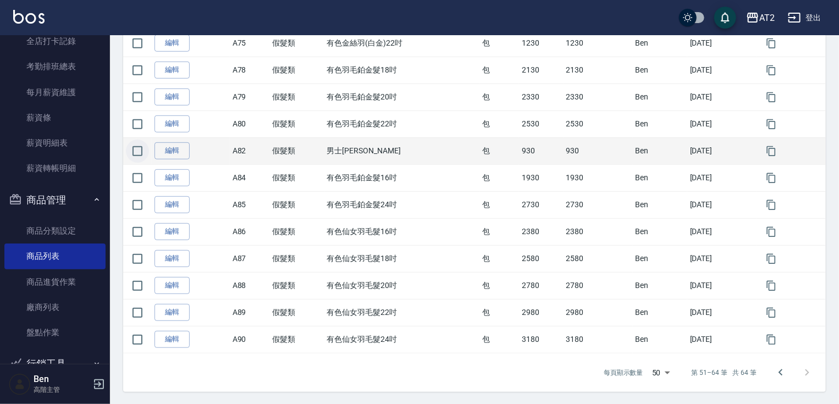
click at [139, 149] on input "checkbox" at bounding box center [137, 151] width 23 height 23
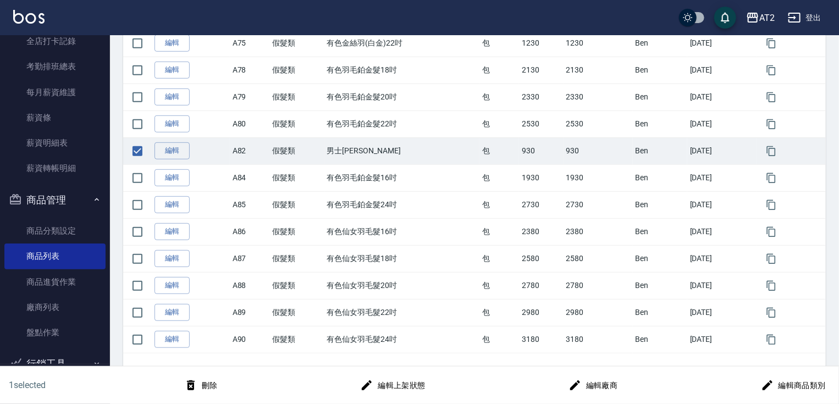
click at [206, 385] on button "刪除" at bounding box center [201, 386] width 42 height 20
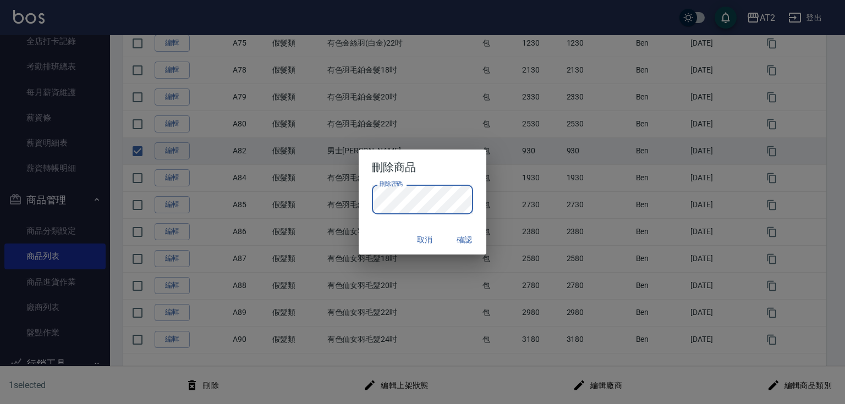
click at [453, 243] on button "確認" at bounding box center [464, 240] width 35 height 20
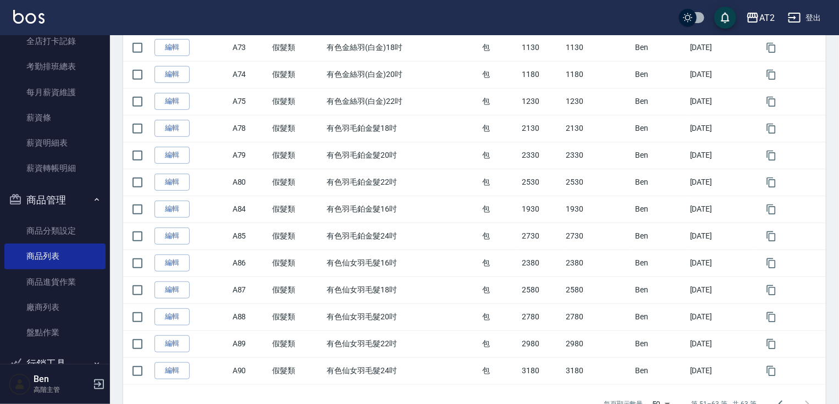
scroll to position [251, 0]
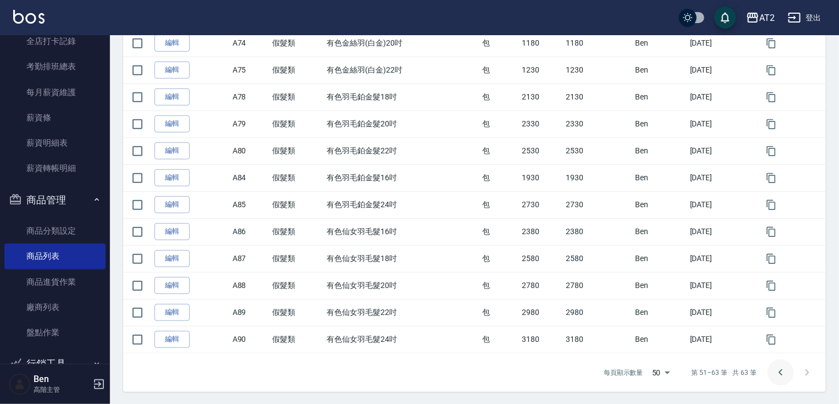
click at [776, 377] on icon "Go to previous page" at bounding box center [780, 372] width 13 height 13
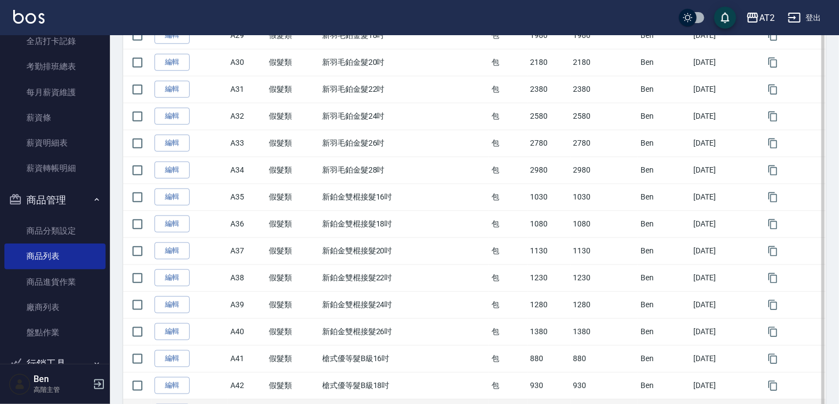
scroll to position [497, 0]
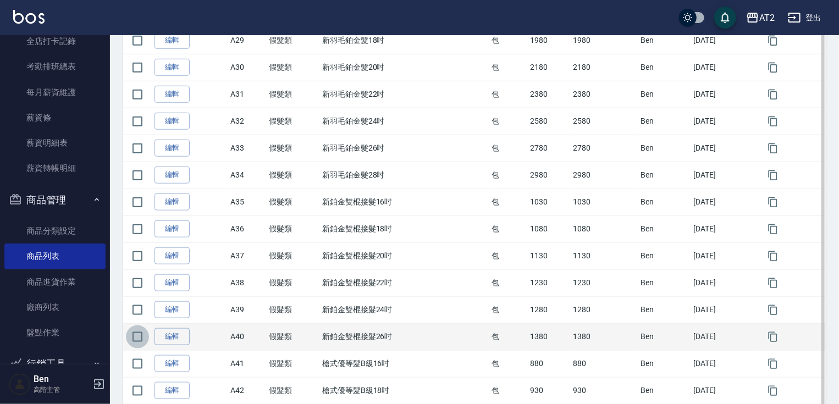
click at [133, 340] on input "checkbox" at bounding box center [137, 337] width 23 height 23
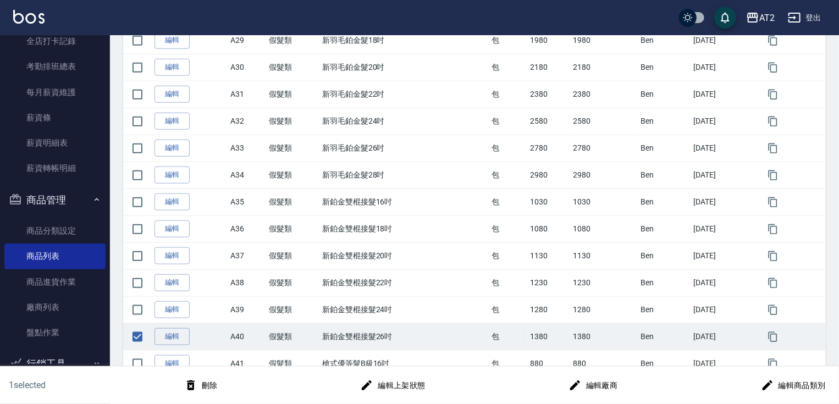
click at [211, 383] on button "刪除" at bounding box center [201, 386] width 42 height 20
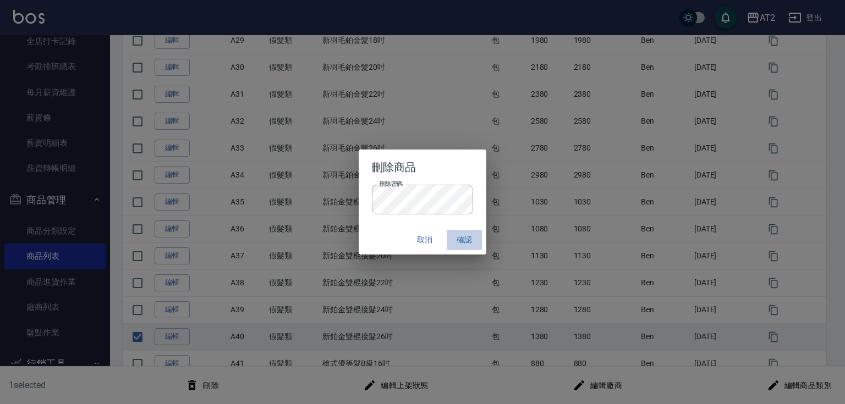
click at [469, 235] on button "確認" at bounding box center [464, 240] width 35 height 20
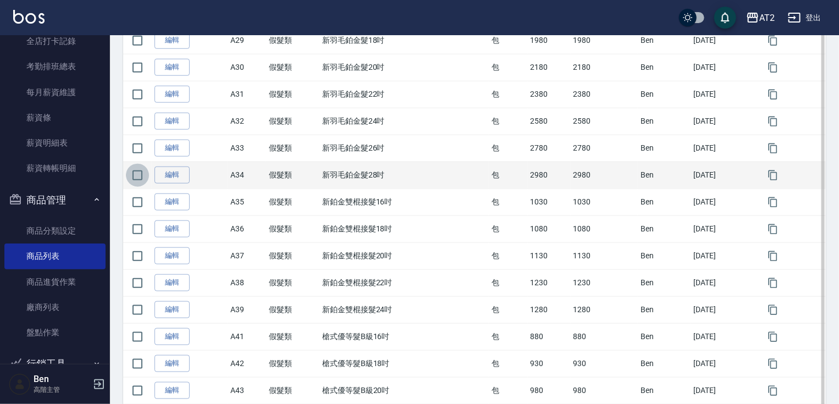
click at [141, 174] on input "checkbox" at bounding box center [137, 175] width 23 height 23
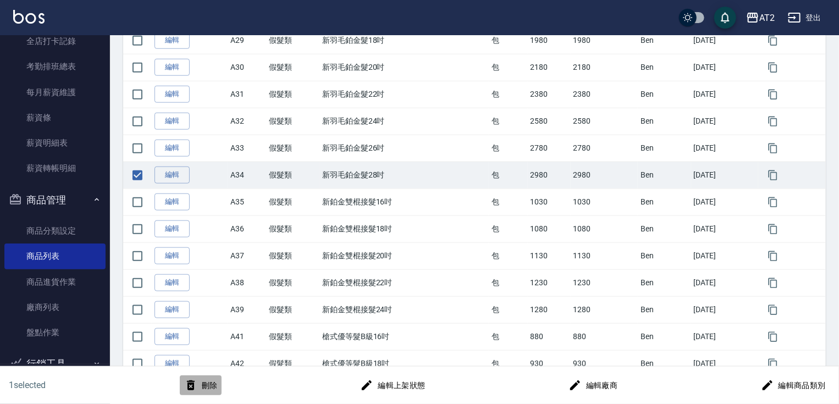
click at [202, 391] on button "刪除" at bounding box center [201, 386] width 42 height 20
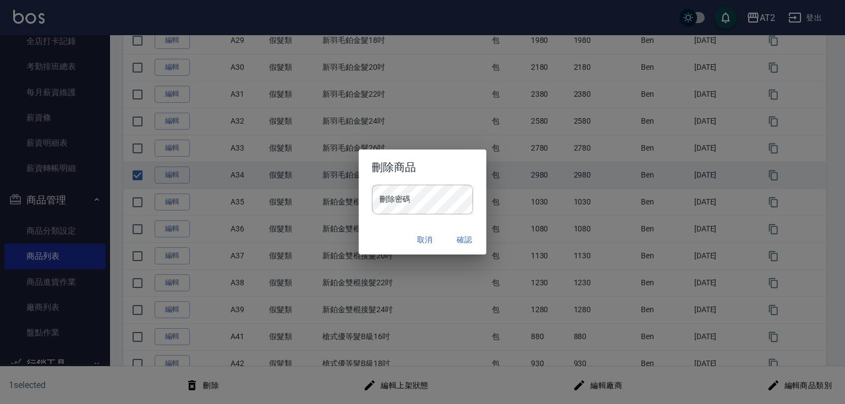
click at [444, 222] on div "刪除密碼 刪除密碼" at bounding box center [423, 205] width 128 height 41
click at [471, 242] on button "確認" at bounding box center [464, 240] width 35 height 20
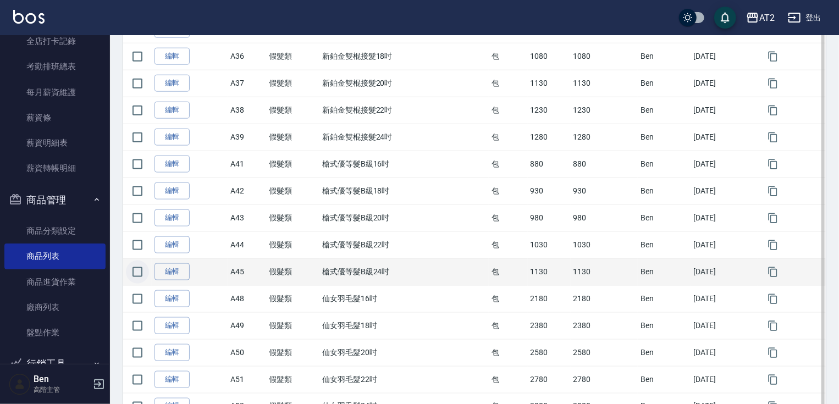
scroll to position [629, 0]
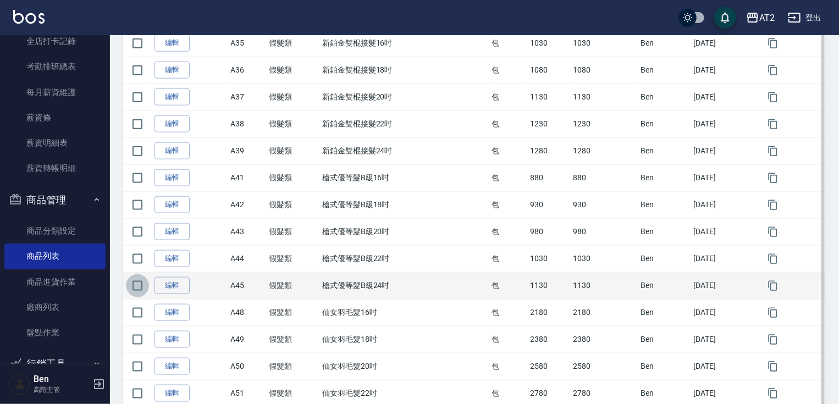
click at [136, 289] on input "checkbox" at bounding box center [137, 285] width 23 height 23
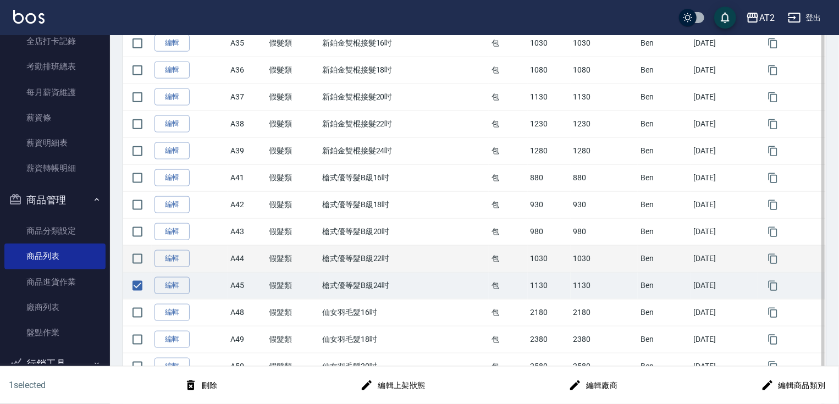
click at [152, 257] on td "編輯" at bounding box center [190, 258] width 76 height 27
click at [136, 257] on input "checkbox" at bounding box center [137, 259] width 23 height 23
click at [197, 386] on icon "button" at bounding box center [190, 385] width 13 height 13
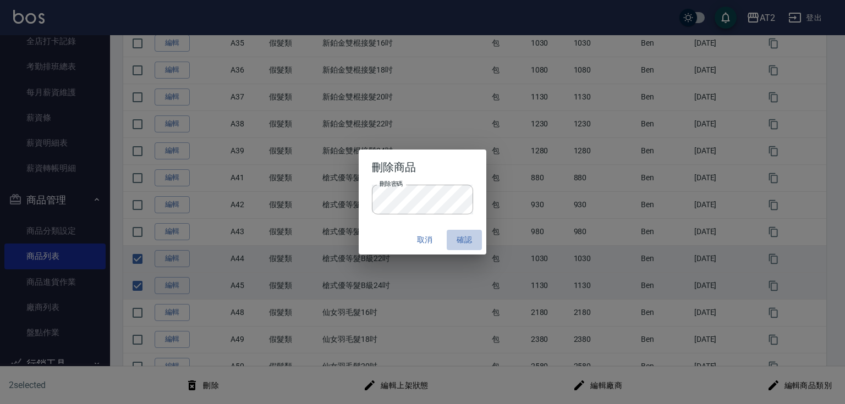
click at [468, 242] on button "確認" at bounding box center [464, 240] width 35 height 20
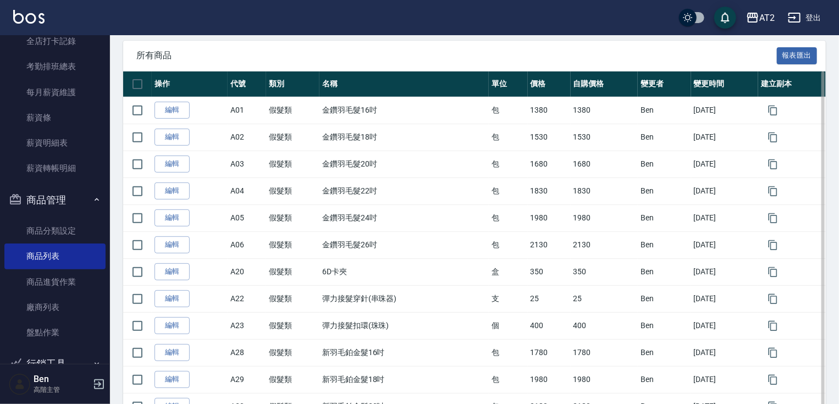
scroll to position [145, 0]
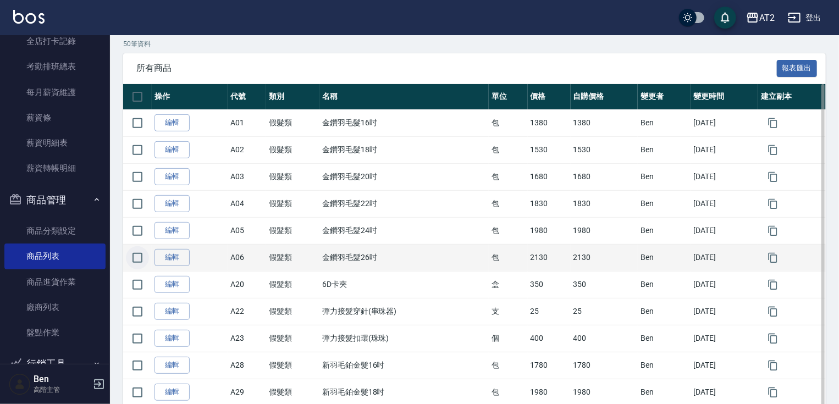
click at [146, 261] on input "checkbox" at bounding box center [137, 257] width 23 height 23
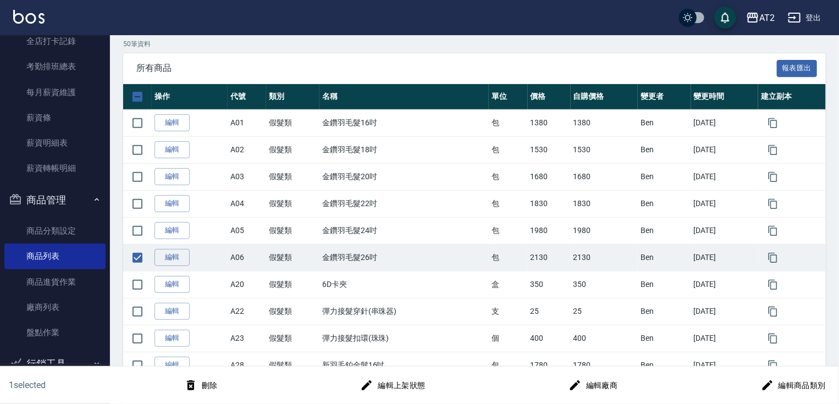
click at [207, 378] on button "刪除" at bounding box center [201, 386] width 42 height 20
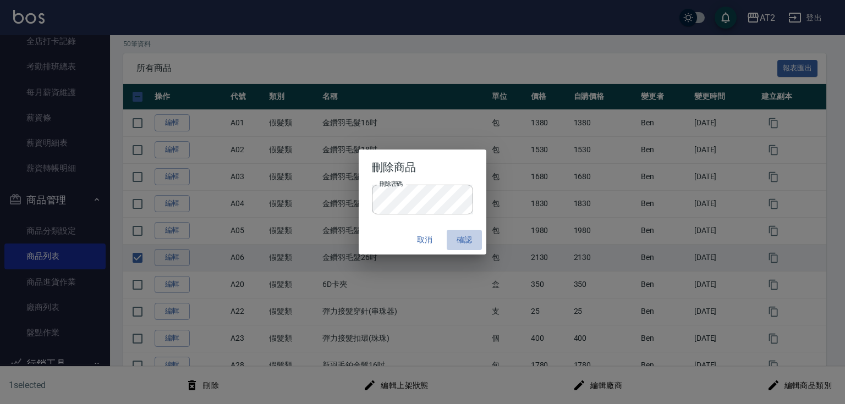
click at [475, 241] on button "確認" at bounding box center [464, 240] width 35 height 20
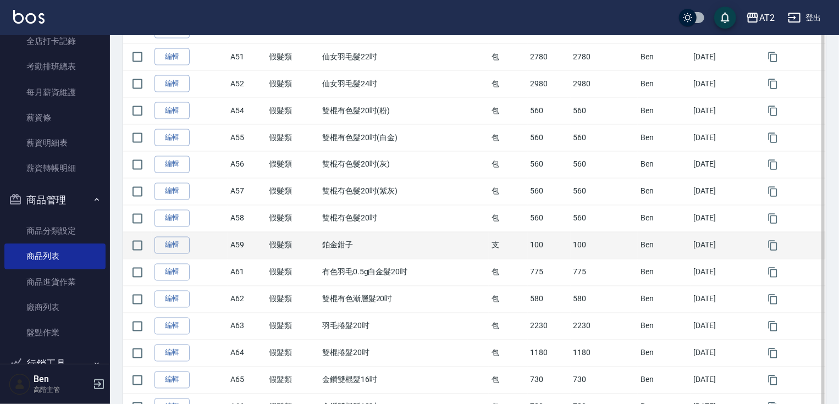
scroll to position [937, 0]
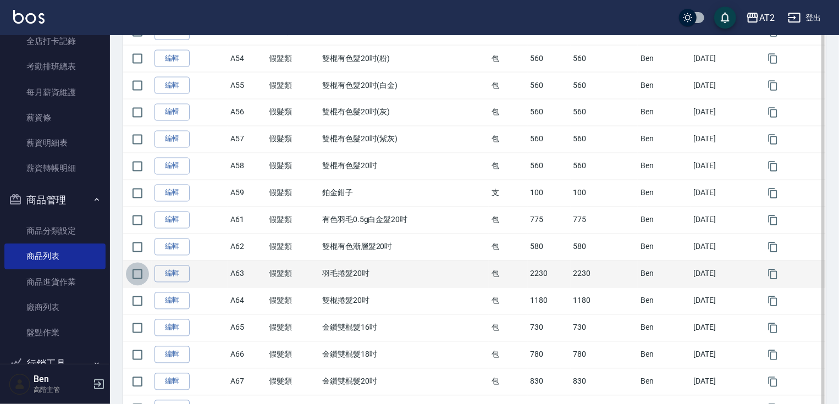
click at [142, 273] on input "checkbox" at bounding box center [137, 274] width 23 height 23
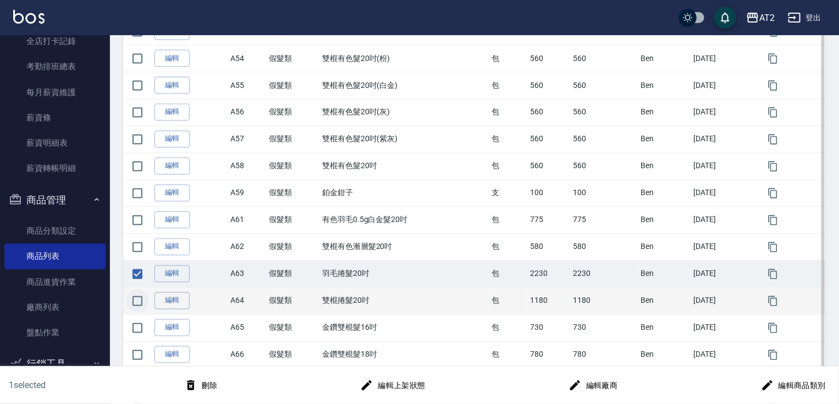
click at [141, 297] on input "checkbox" at bounding box center [137, 301] width 23 height 23
drag, startPoint x: 139, startPoint y: 277, endPoint x: 147, endPoint y: 285, distance: 11.3
click at [141, 277] on input "checkbox" at bounding box center [137, 274] width 23 height 23
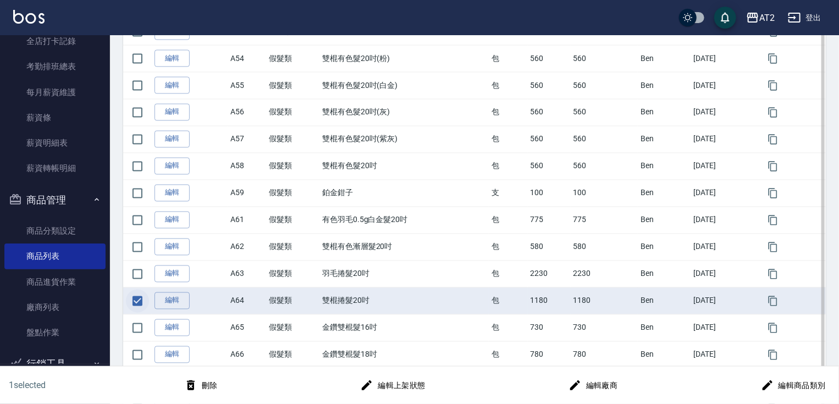
click at [147, 294] on input "checkbox" at bounding box center [137, 301] width 23 height 23
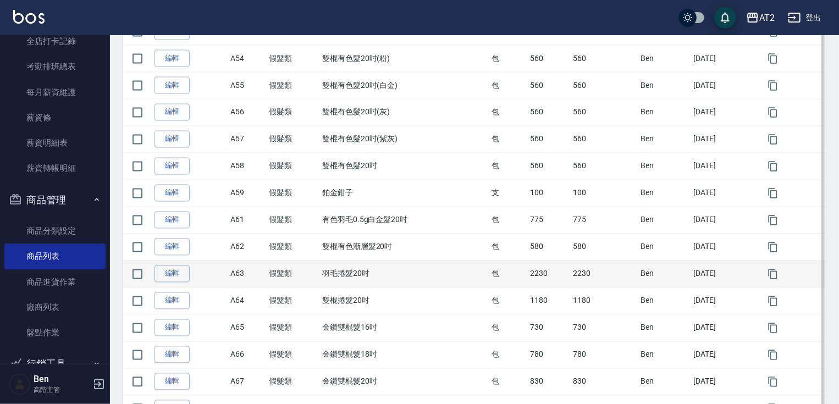
click at [126, 290] on input "checkbox" at bounding box center [137, 301] width 23 height 23
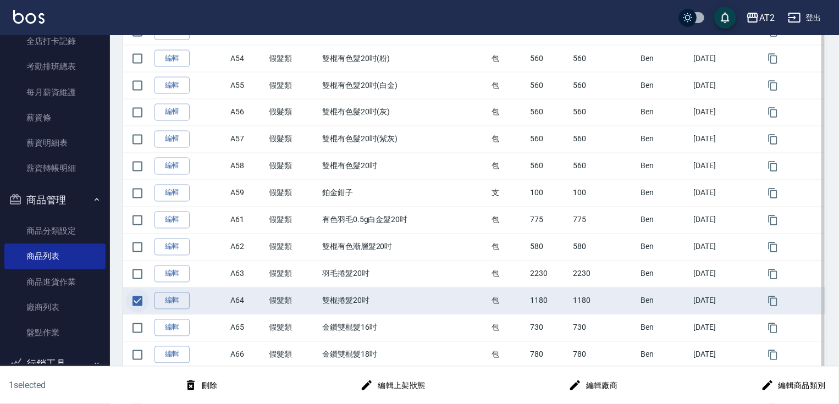
click at [137, 293] on input "checkbox" at bounding box center [137, 301] width 23 height 23
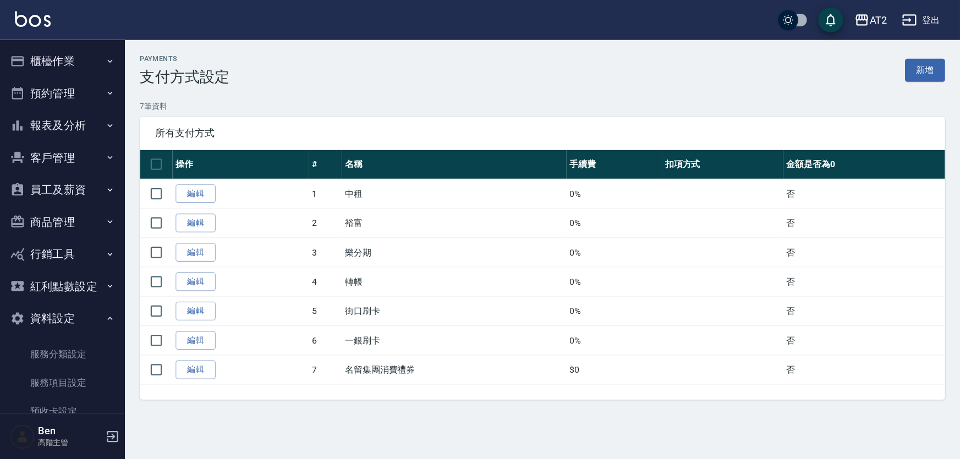
scroll to position [106, 0]
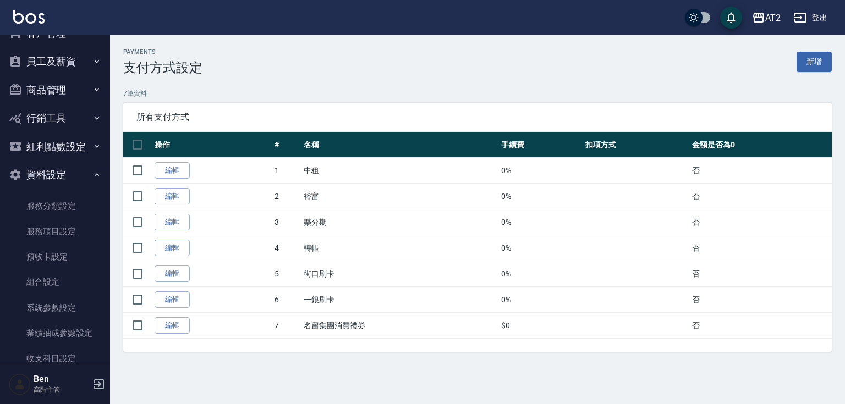
click at [425, 132] on th "名稱" at bounding box center [399, 145] width 197 height 26
